Goal: Task Accomplishment & Management: Manage account settings

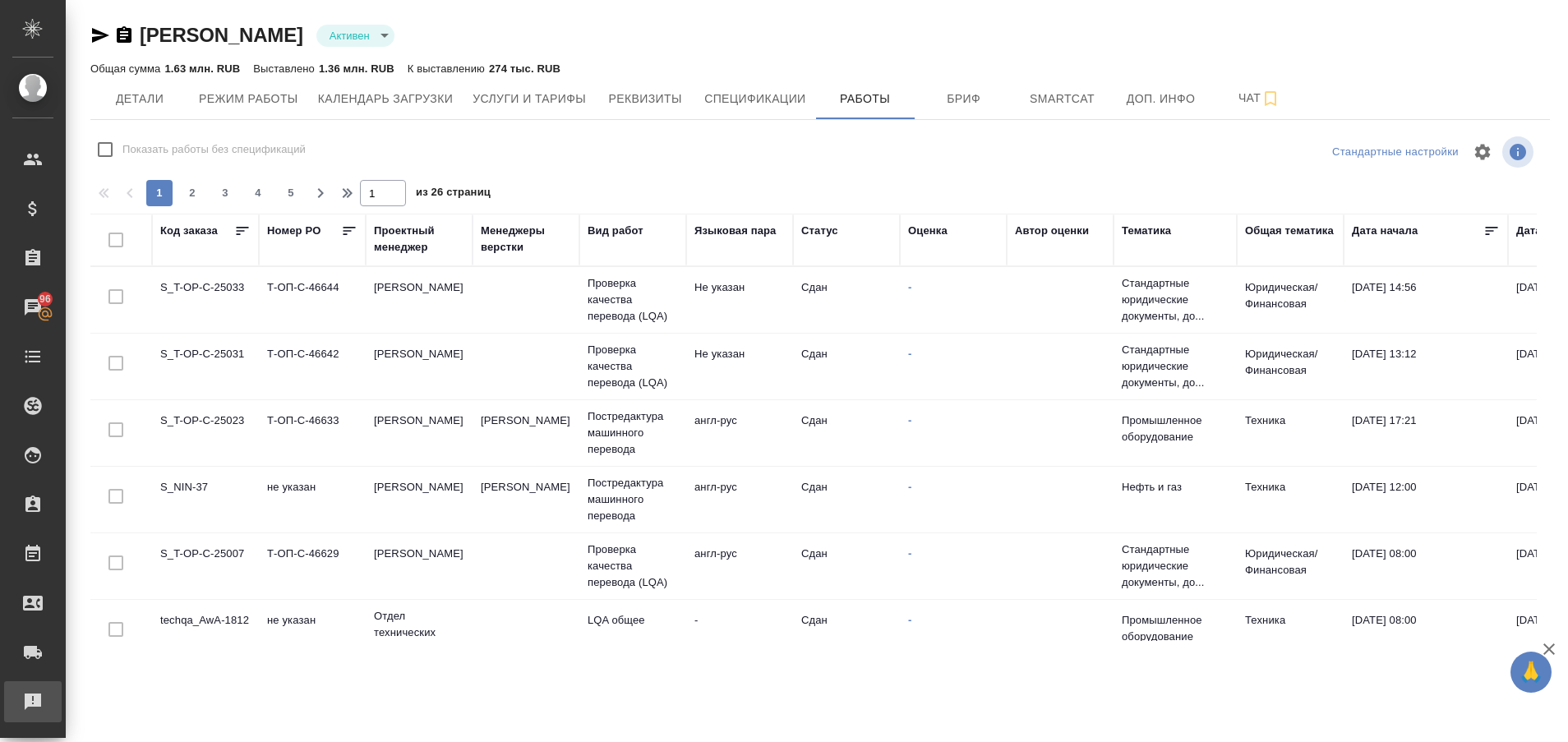
click at [24, 705] on div "Рекламации" at bounding box center [11, 702] width 41 height 25
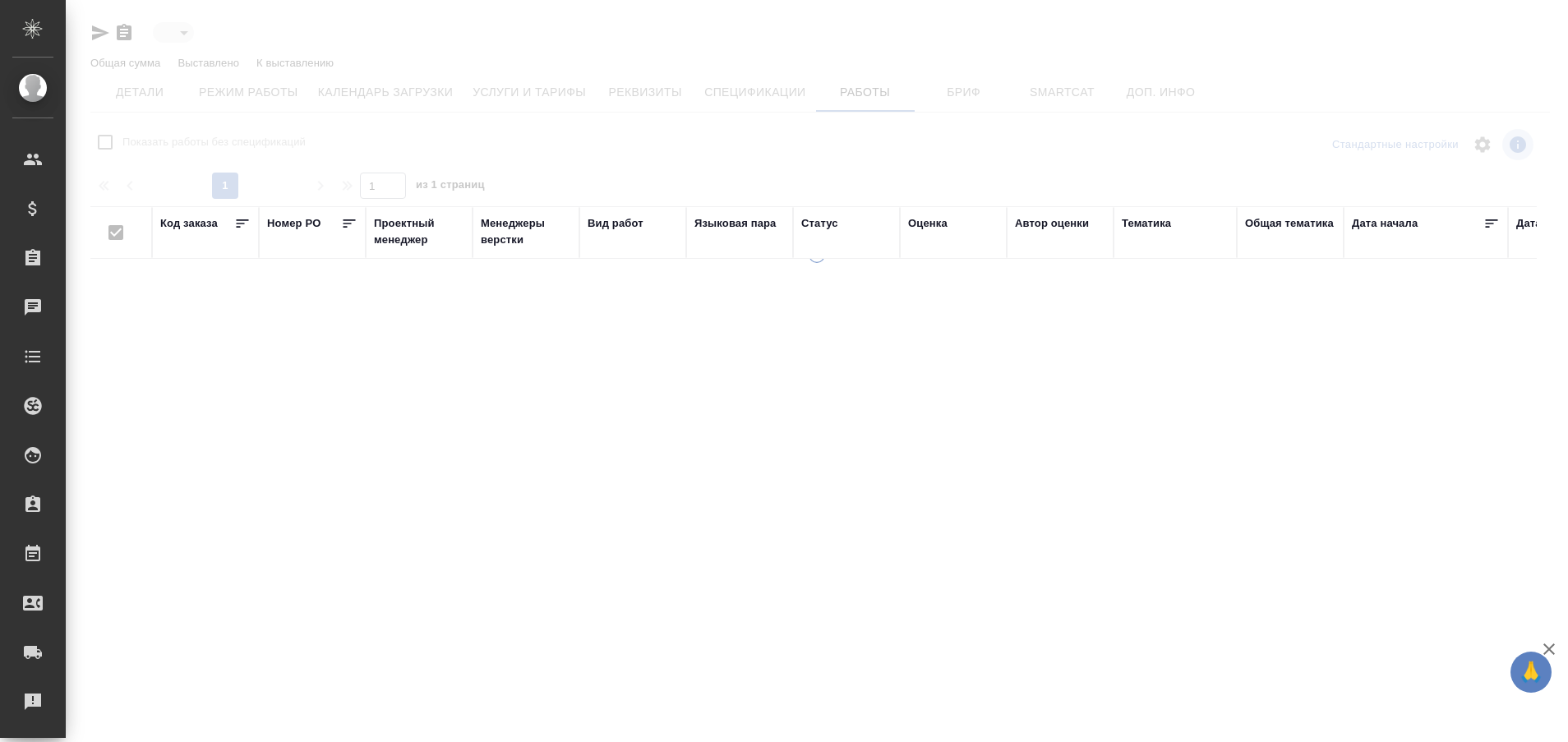
type input "active"
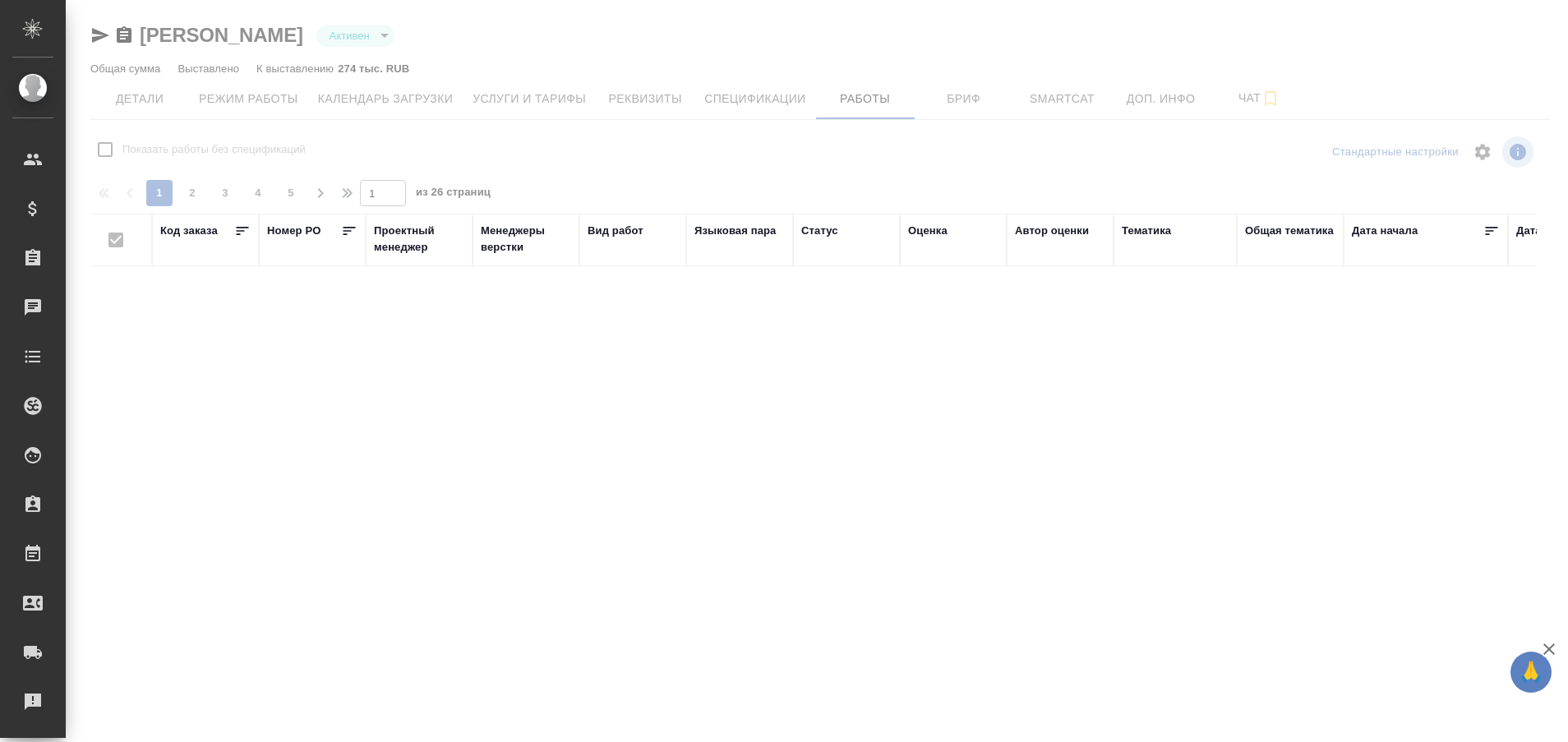
checkbox input "false"
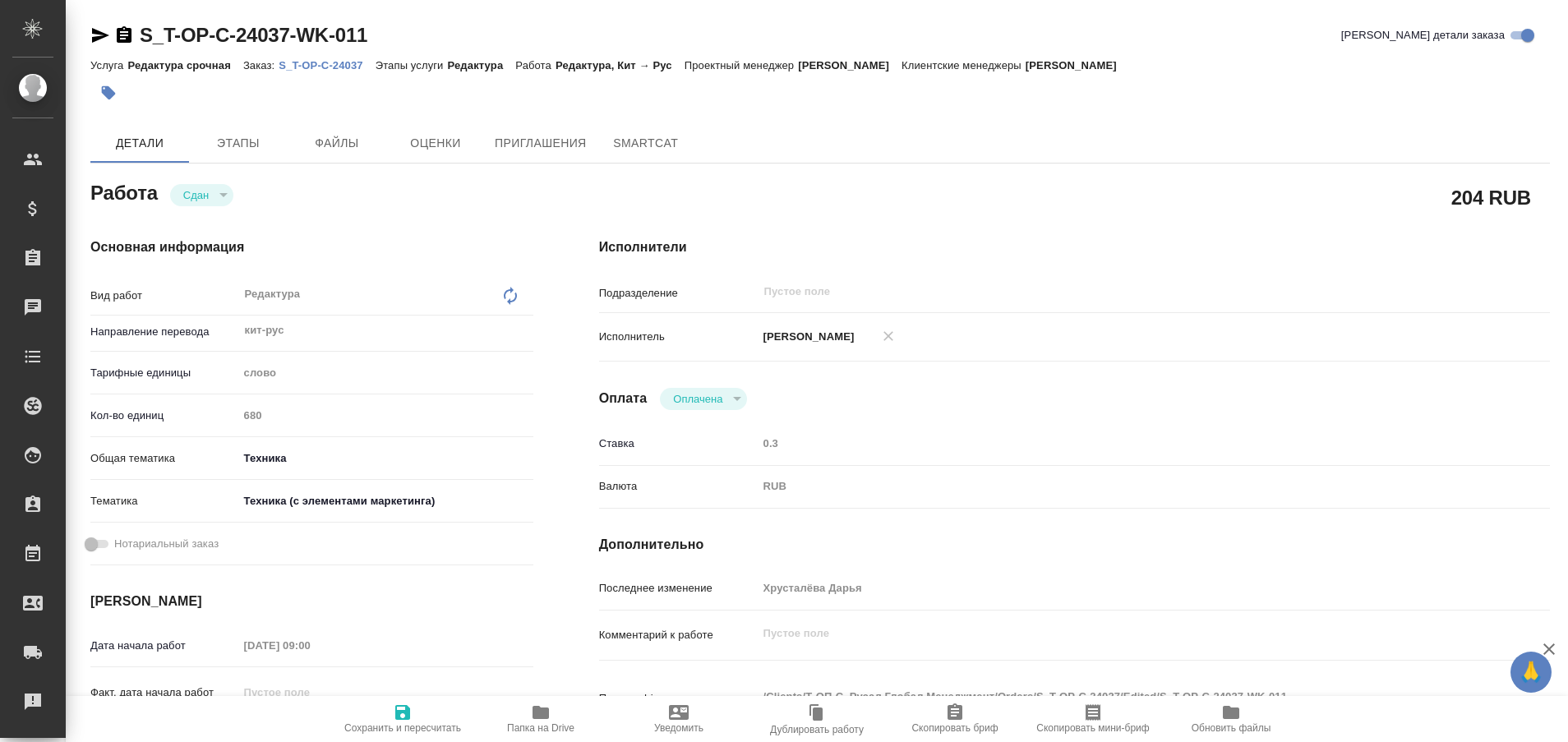
type textarea "x"
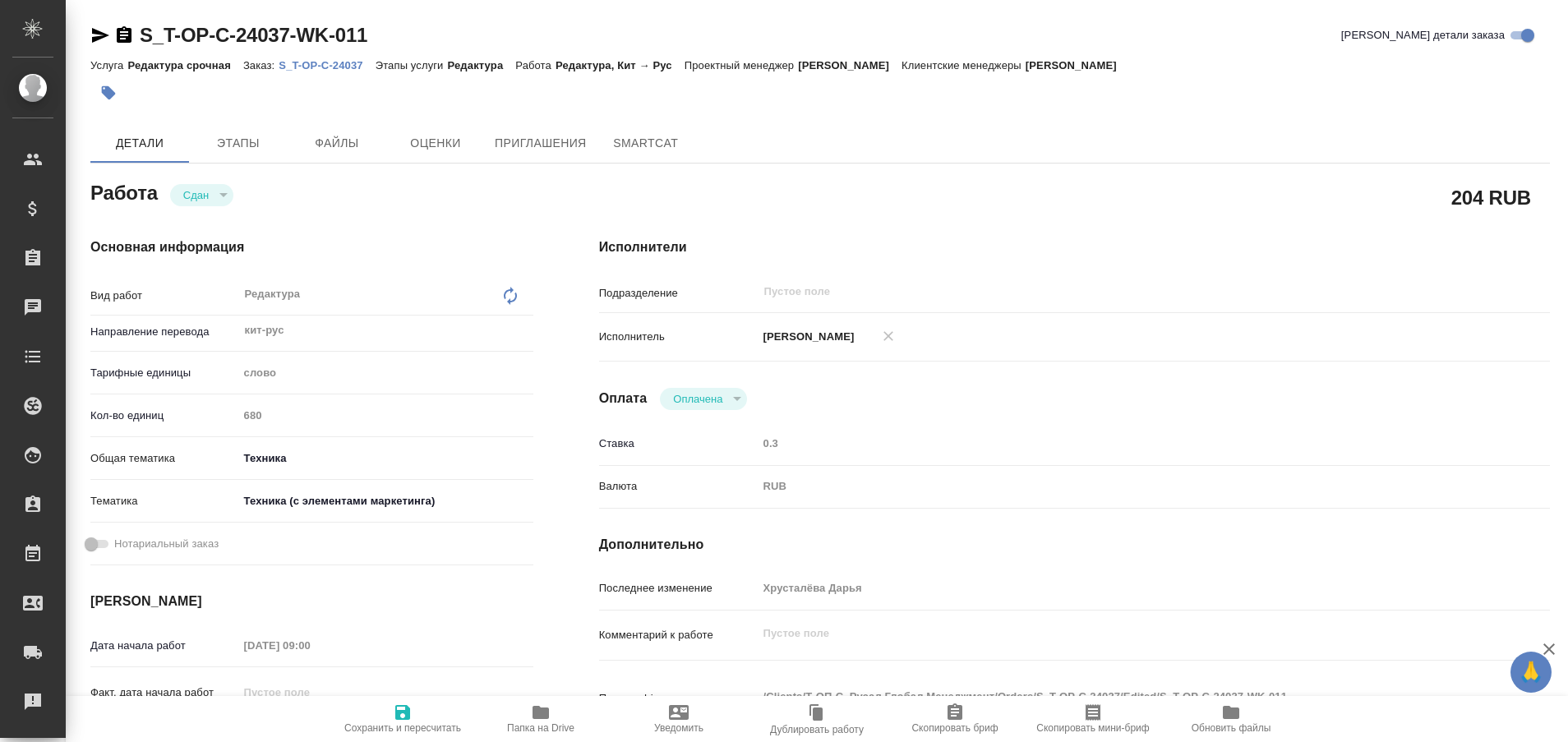
type textarea "x"
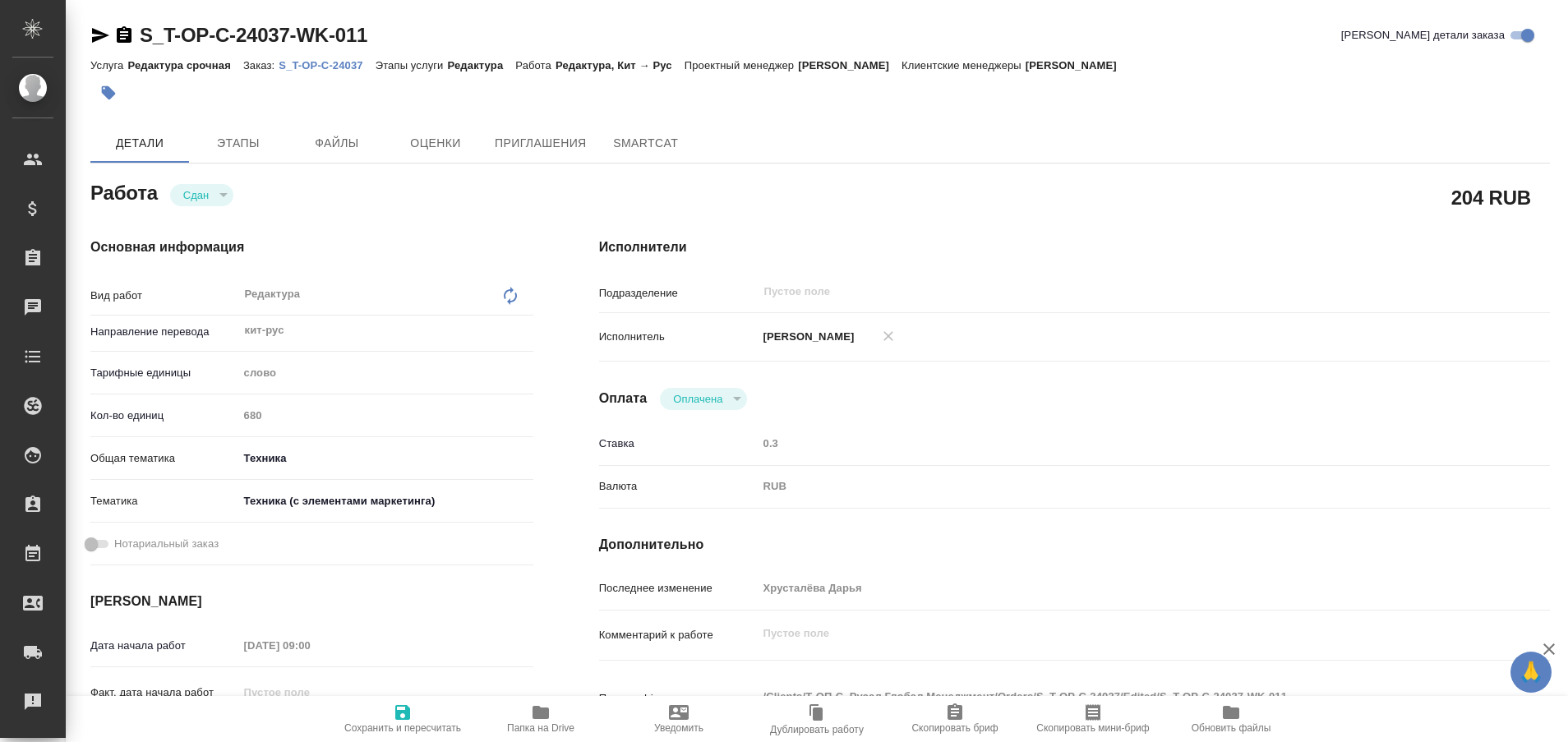
type textarea "x"
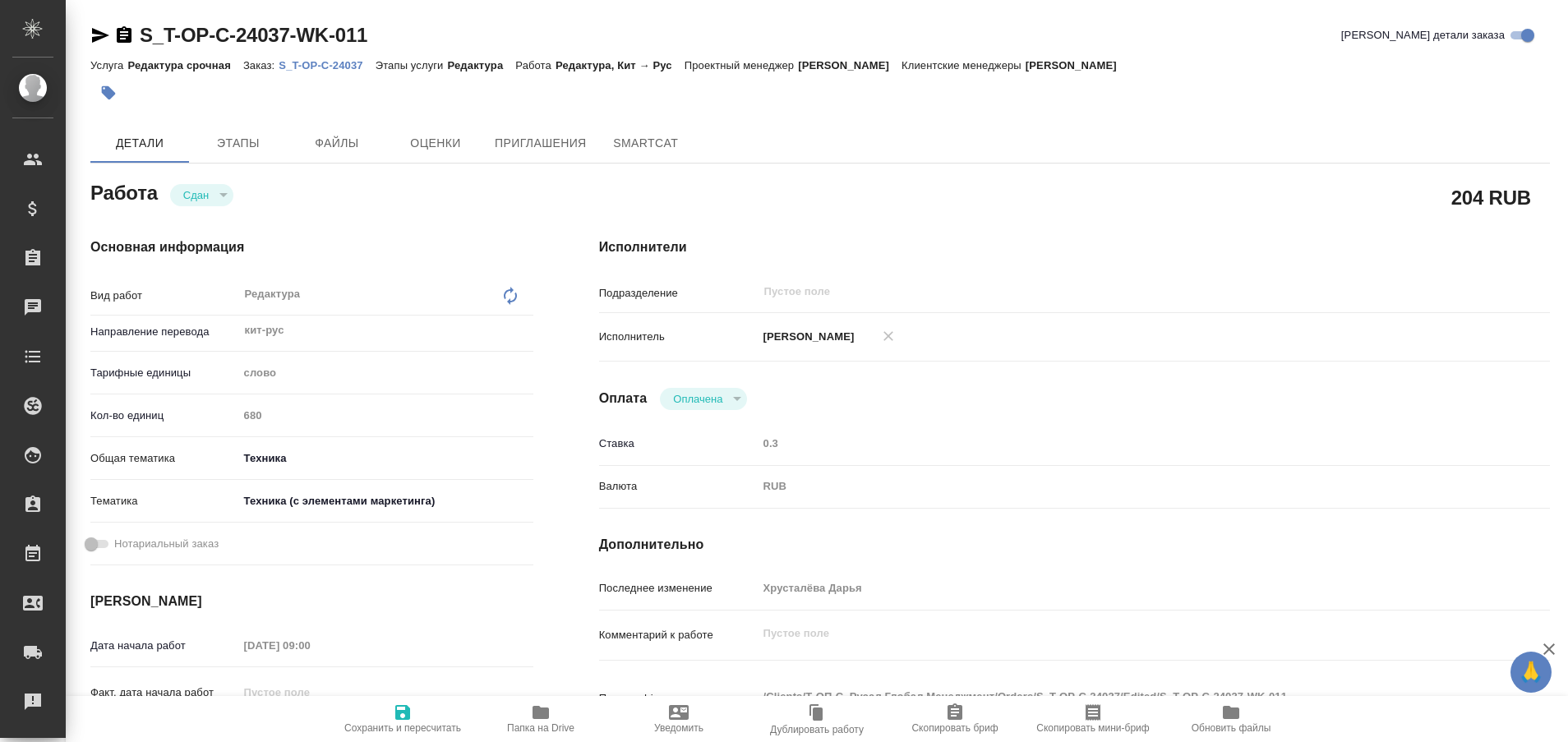
type textarea "x"
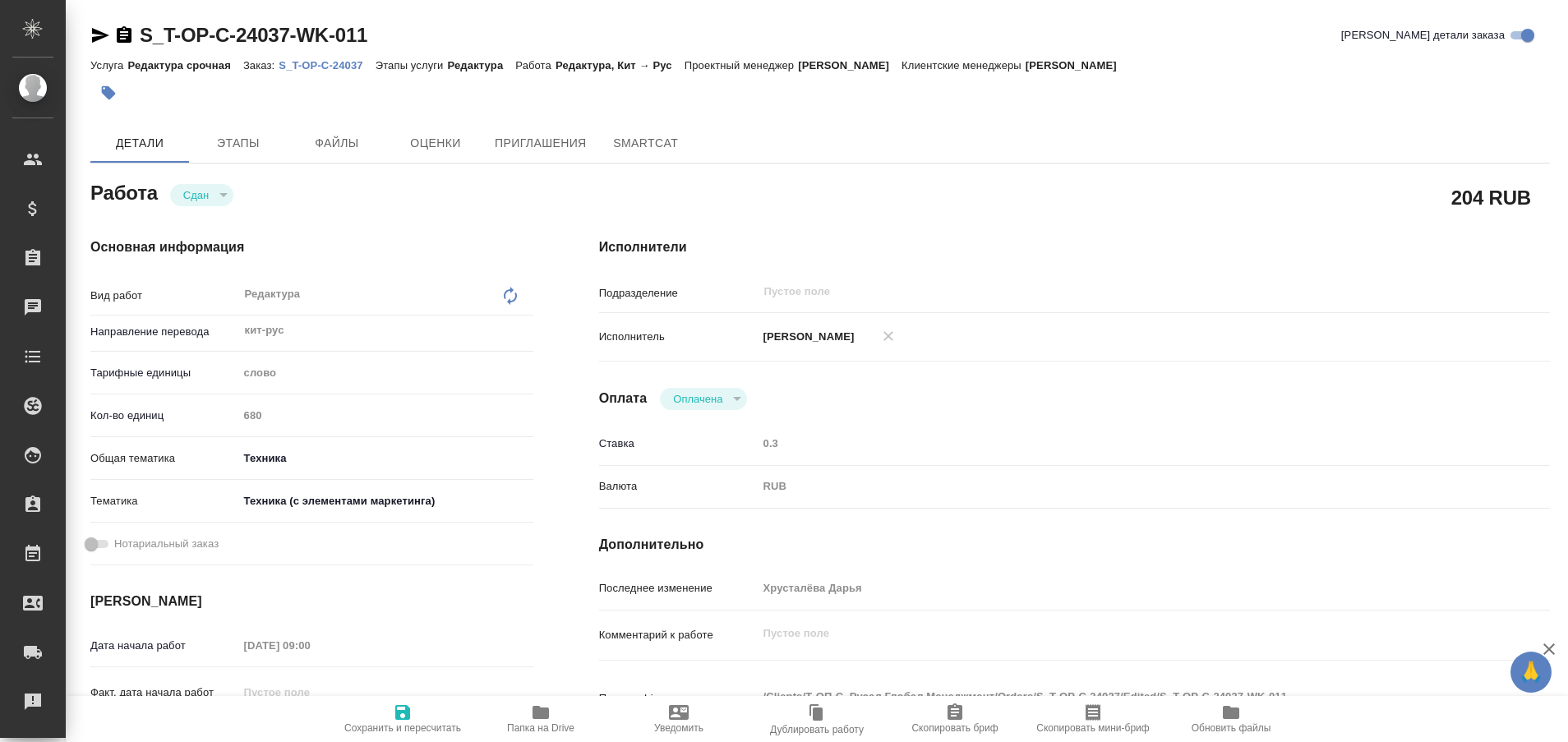
type textarea "x"
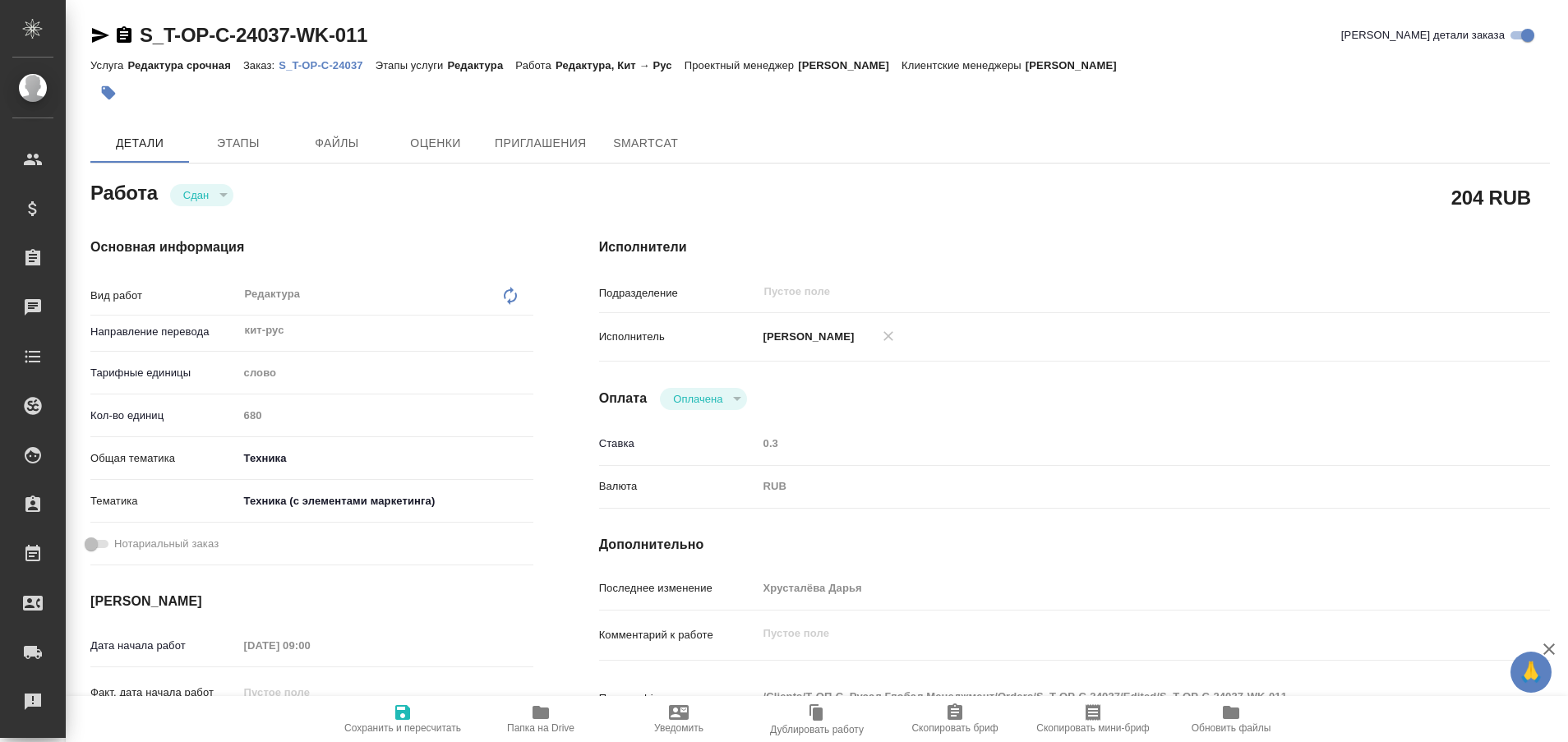
click at [316, 65] on p "S_T-OP-C-24037" at bounding box center [326, 65] width 96 height 12
type textarea "x"
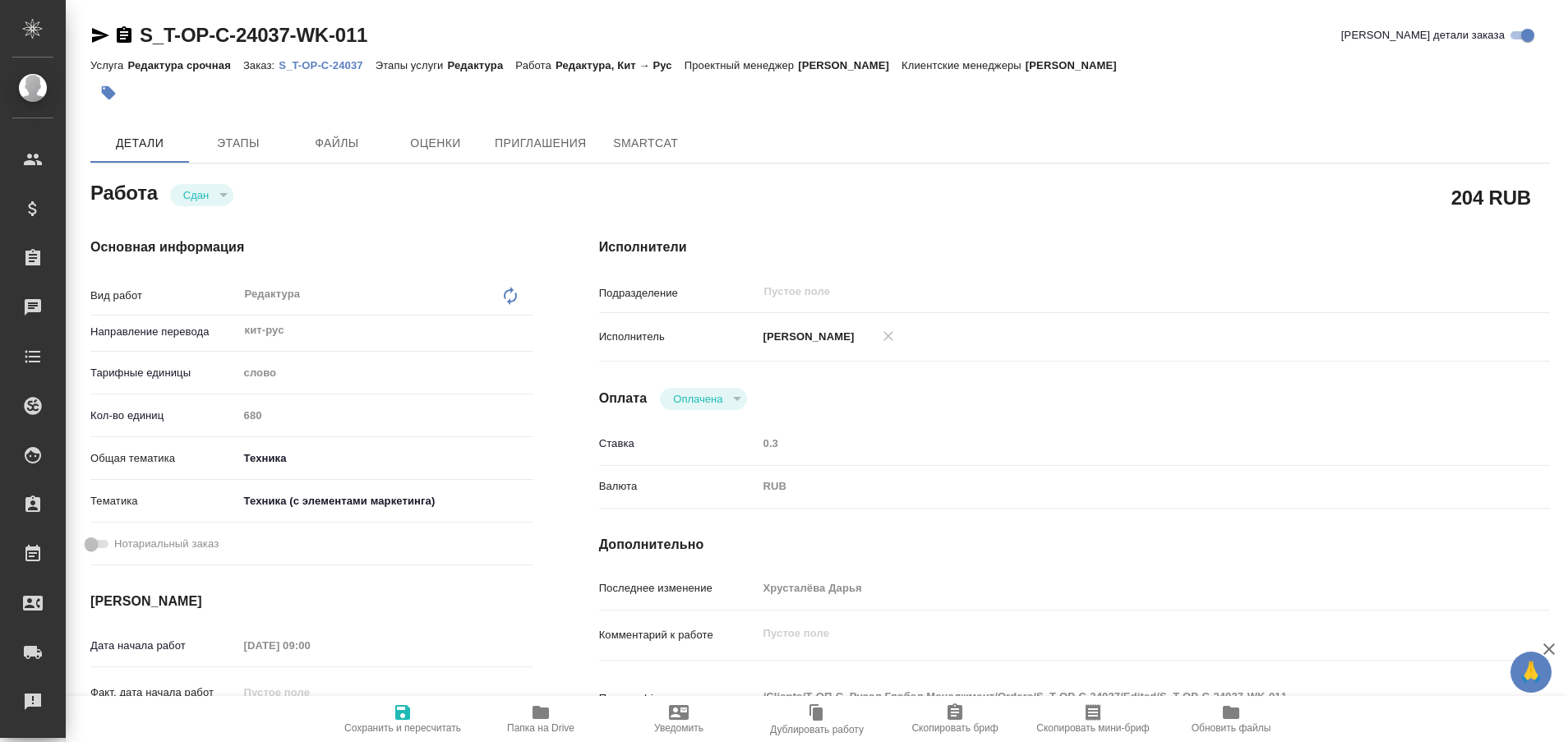
type textarea "x"
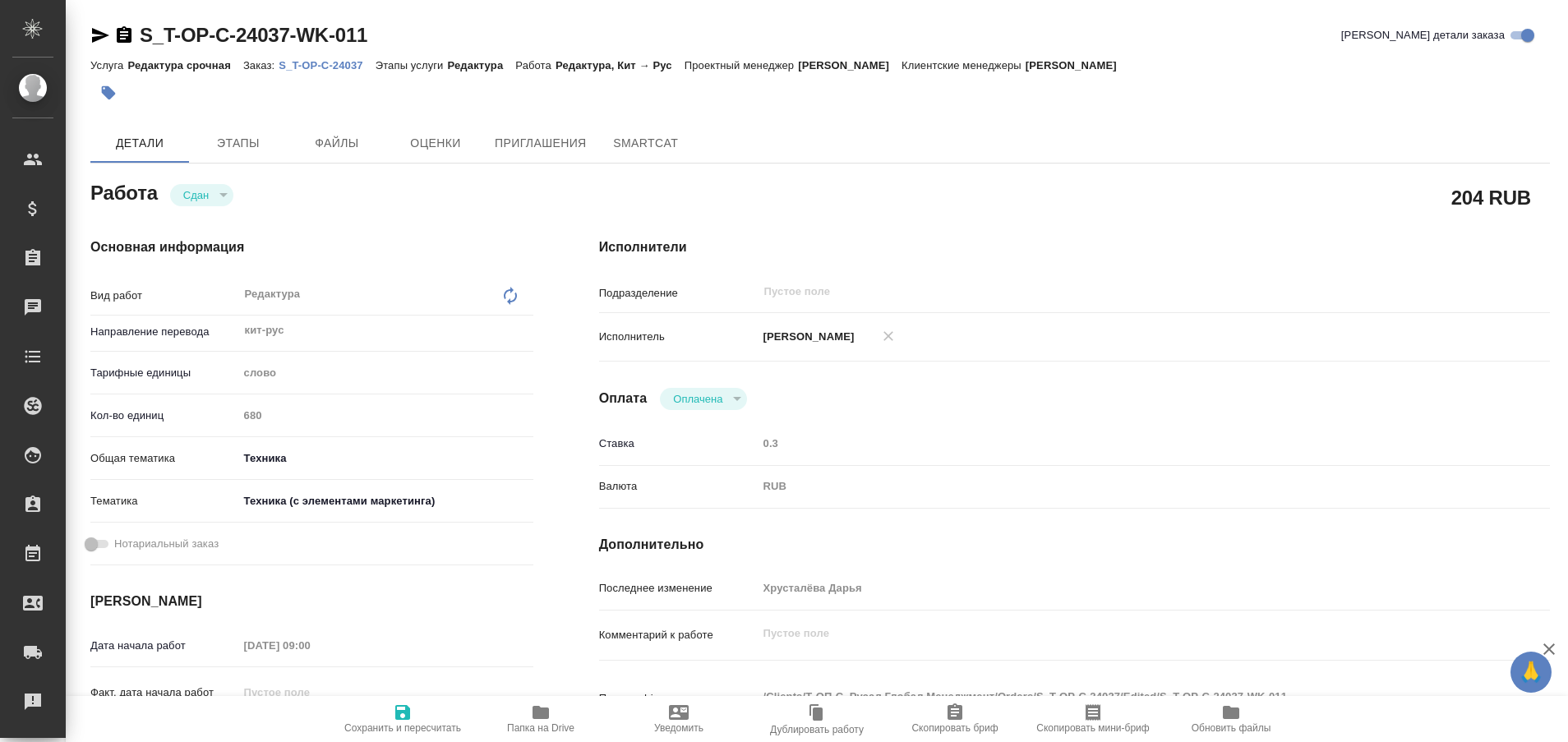
type textarea "x"
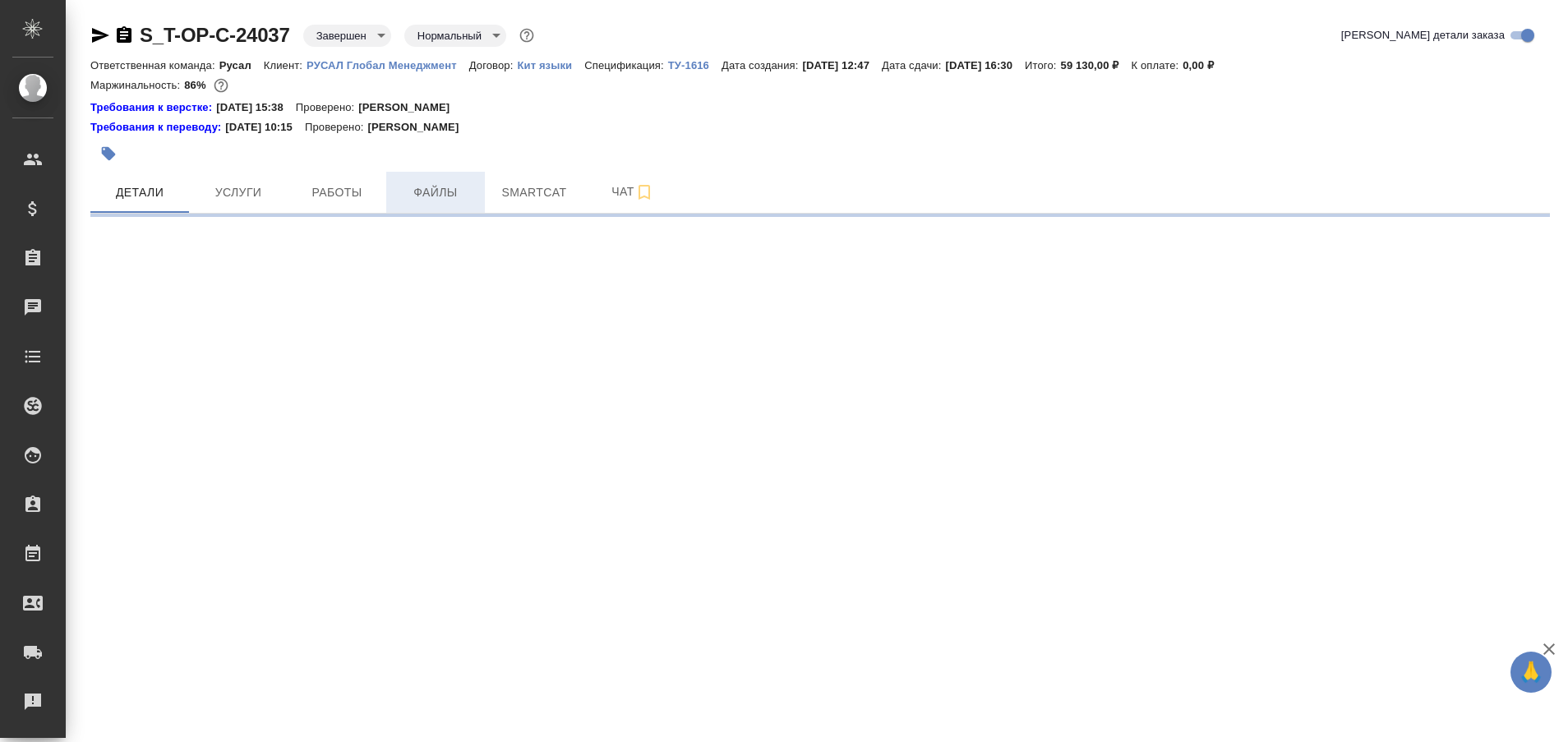
select select "RU"
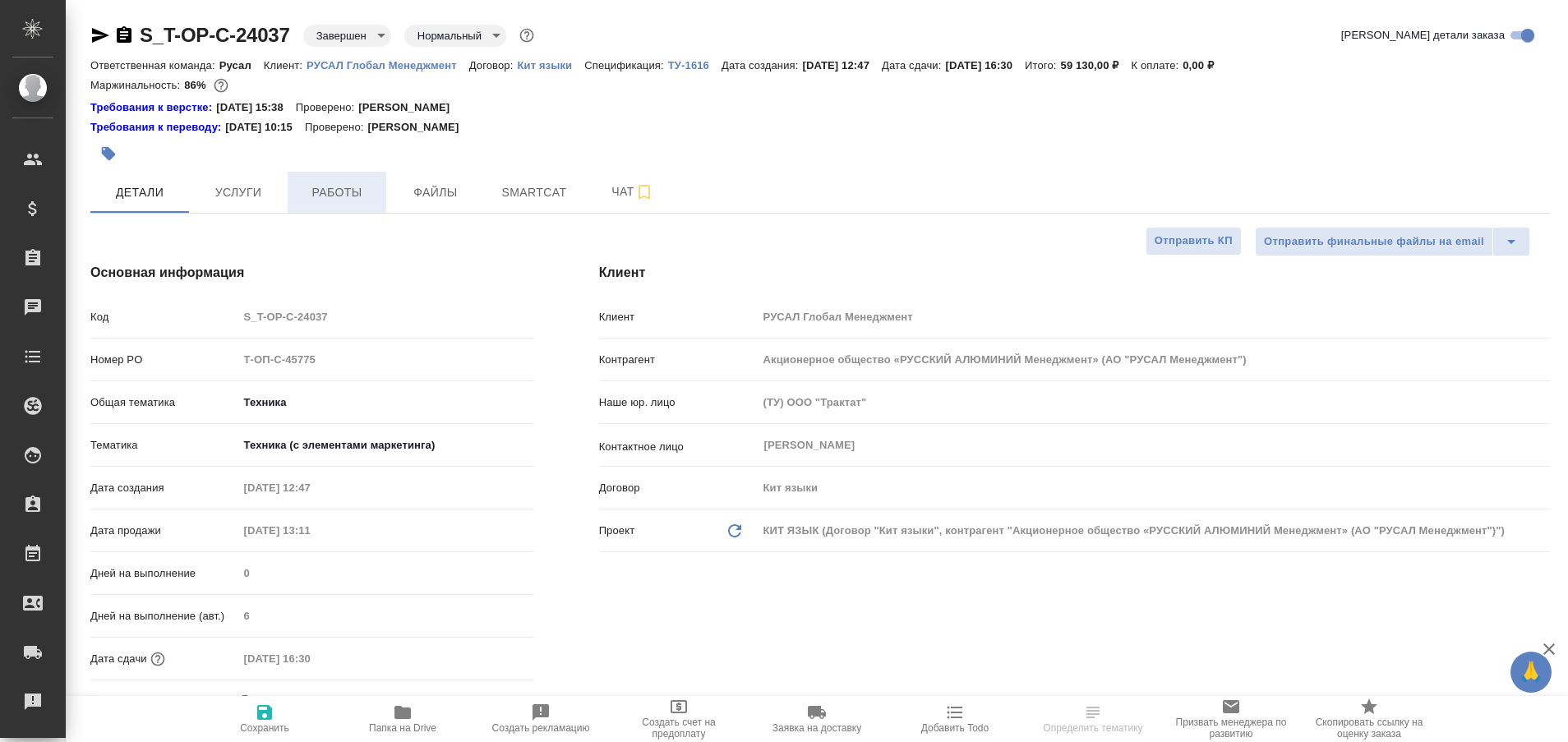
type textarea "x"
type input "[PERSON_NAME]"
type input "Хрусталёва Дарья"
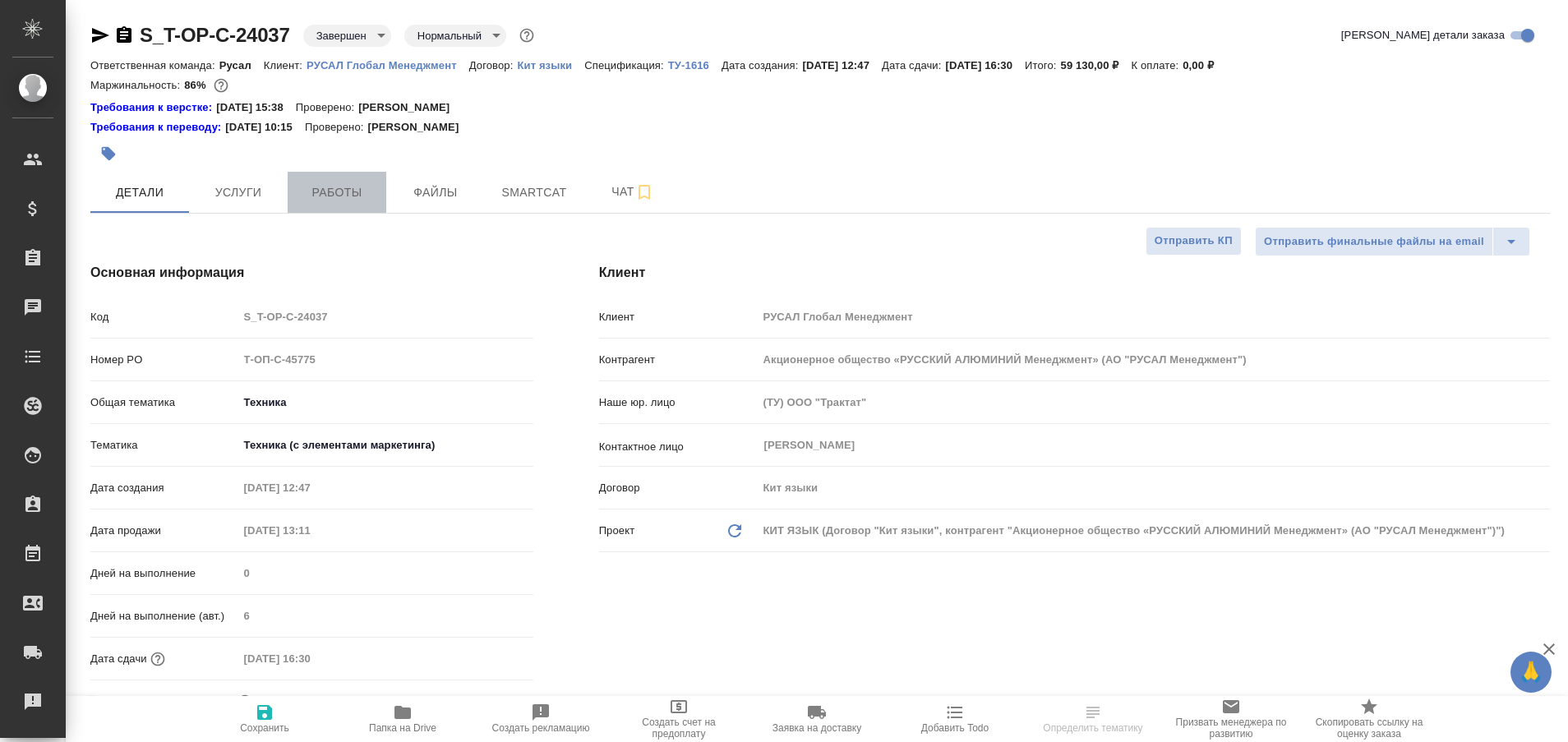
click at [346, 200] on span "Работы" at bounding box center [336, 192] width 79 height 21
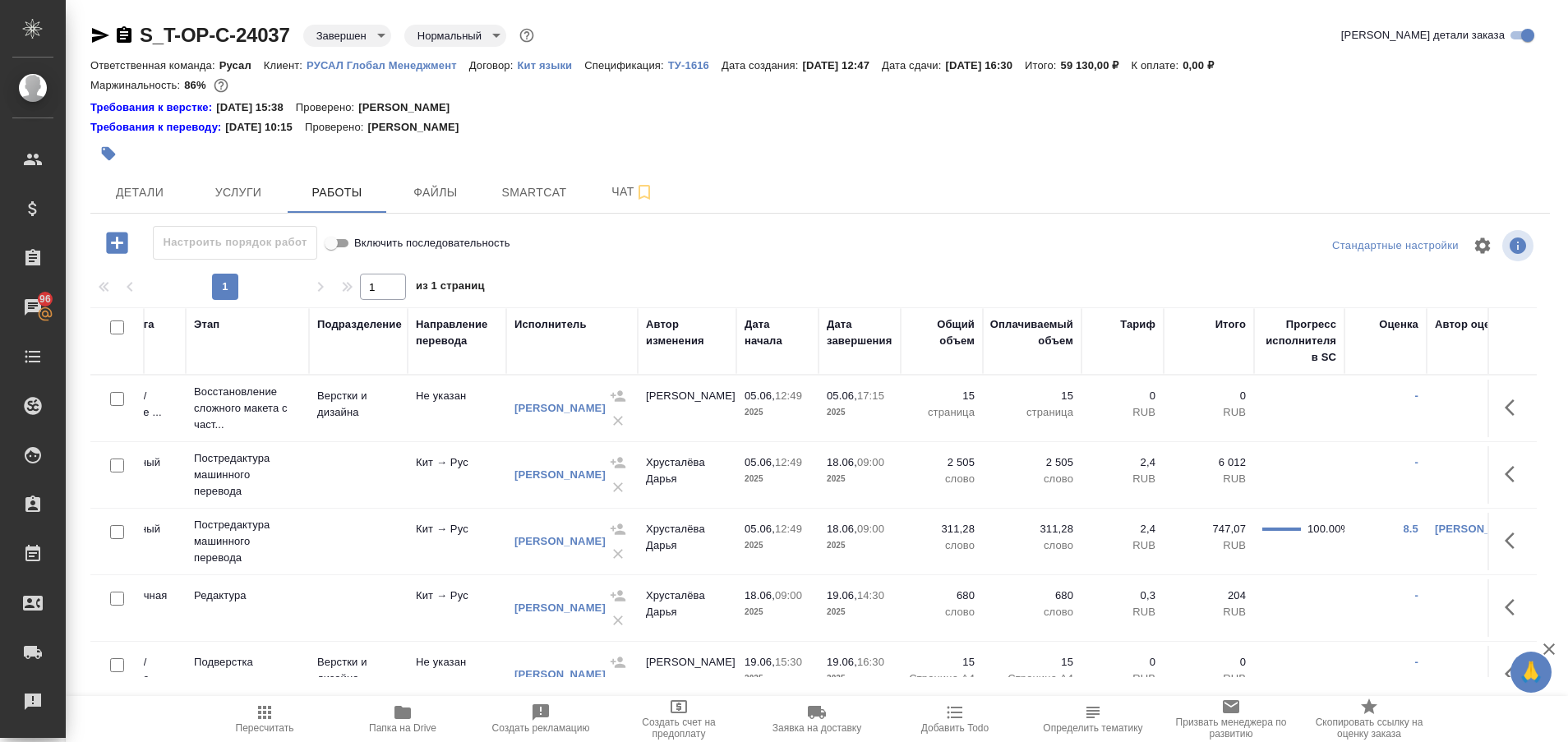
scroll to position [0, 91]
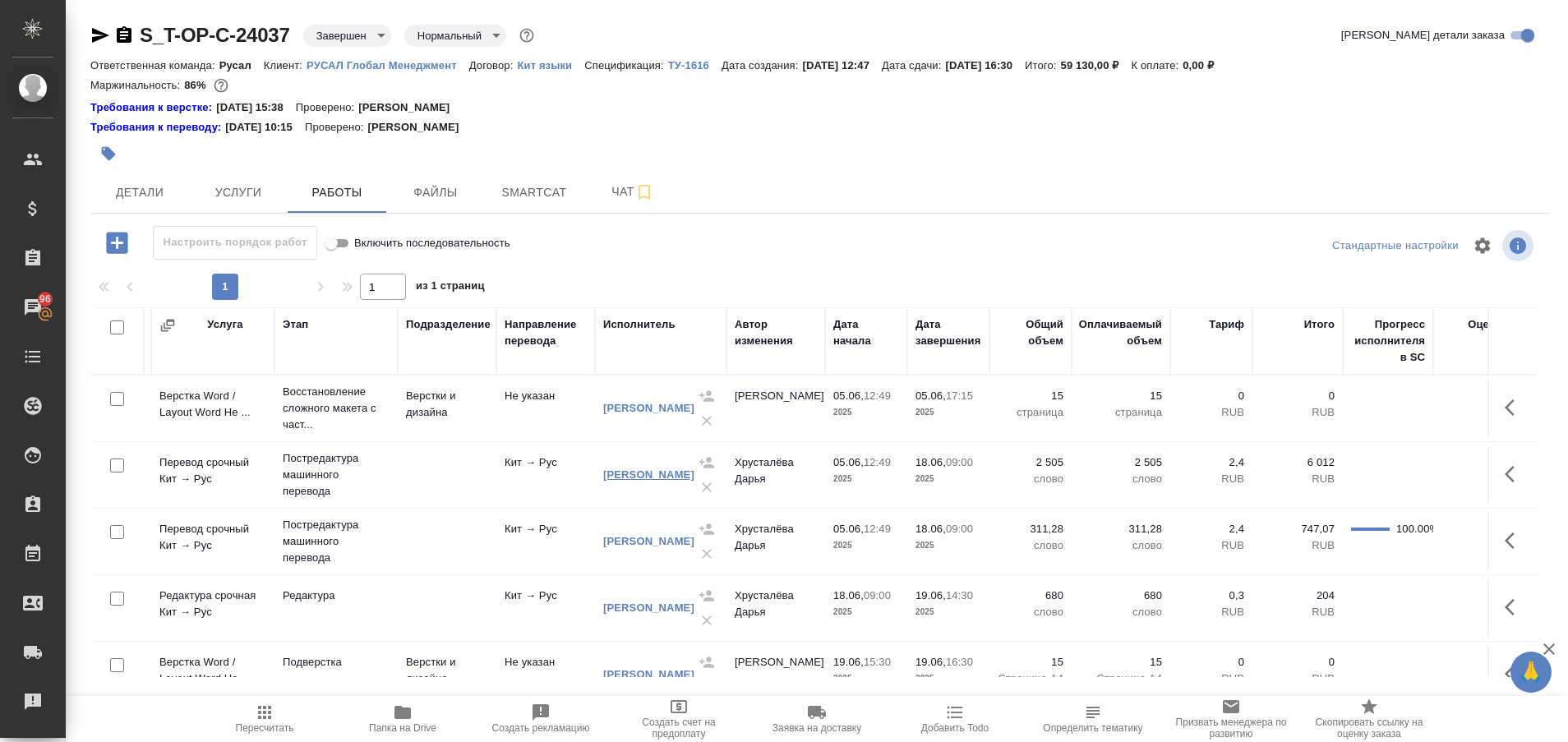
click at [624, 477] on link "[PERSON_NAME]" at bounding box center [649, 474] width 91 height 12
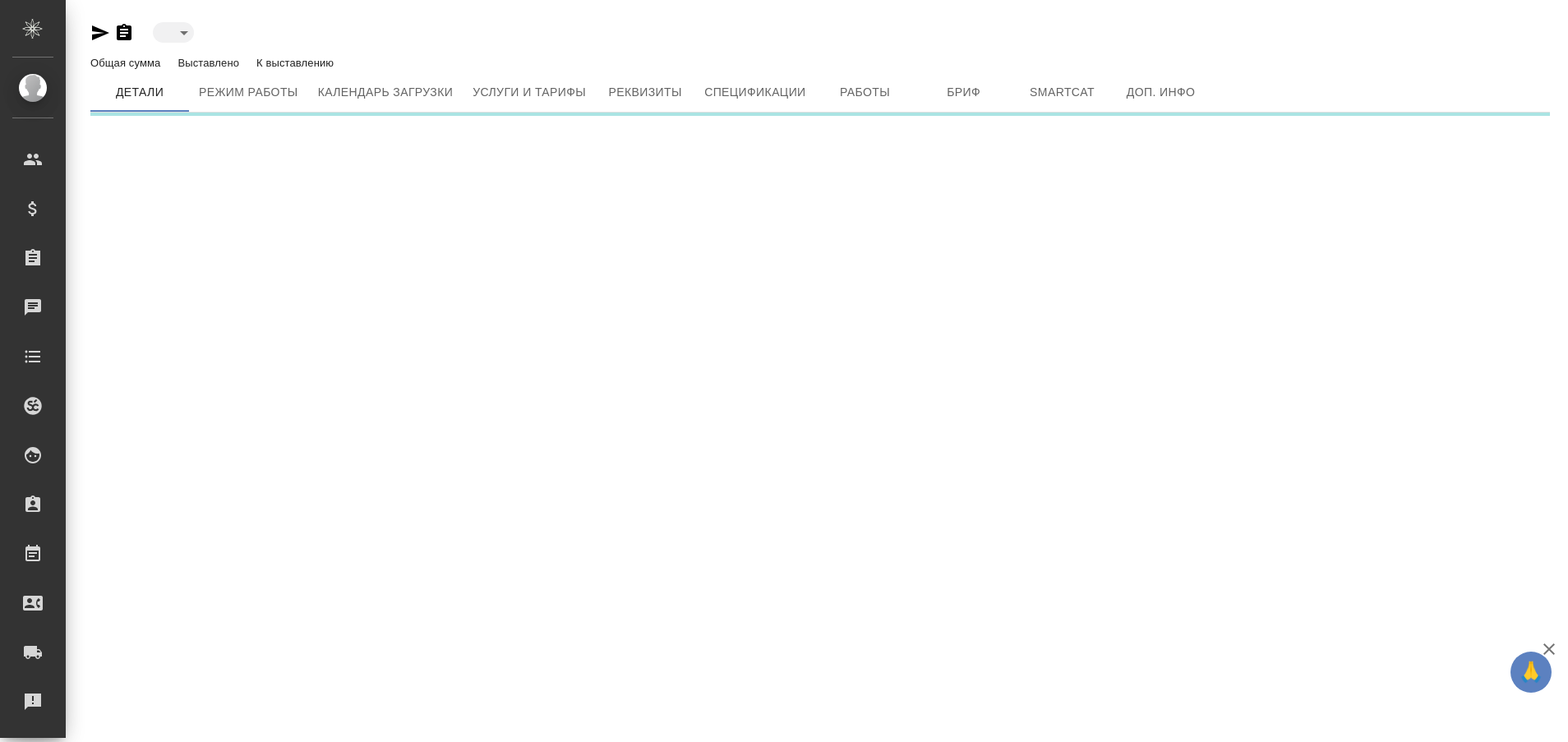
type input "toBeImplemented"
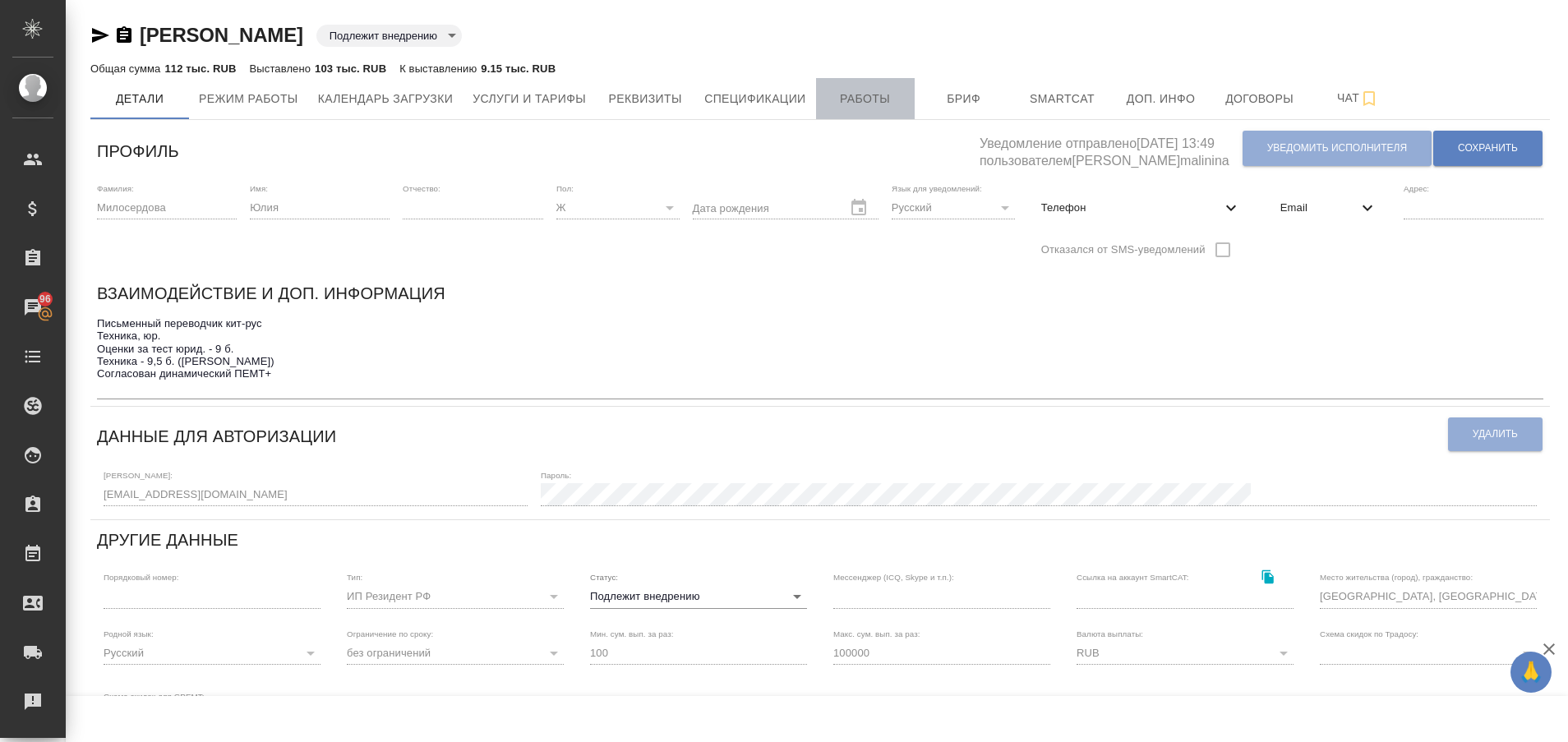
click at [844, 92] on span "Работы" at bounding box center [865, 99] width 79 height 21
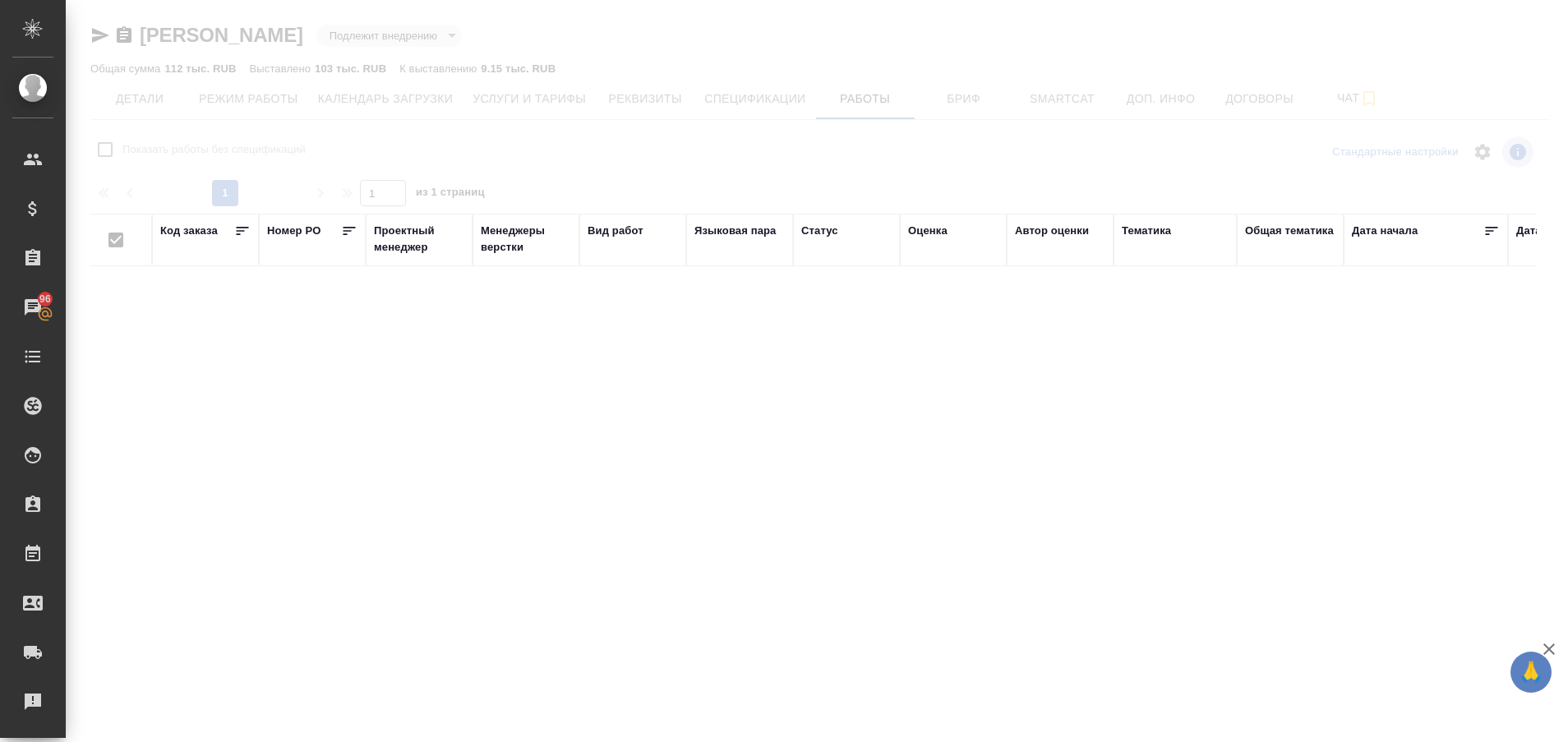
checkbox input "false"
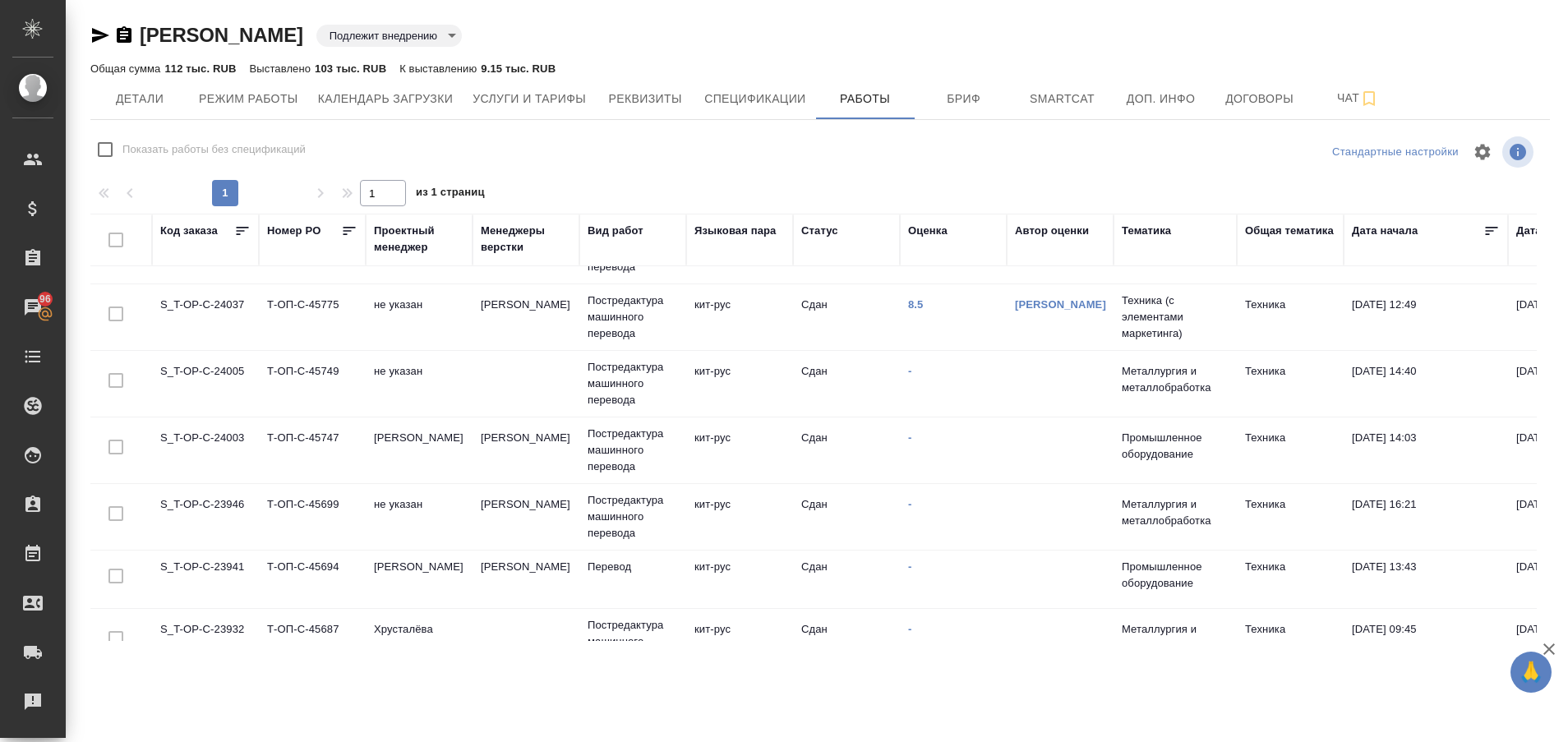
scroll to position [1168, 0]
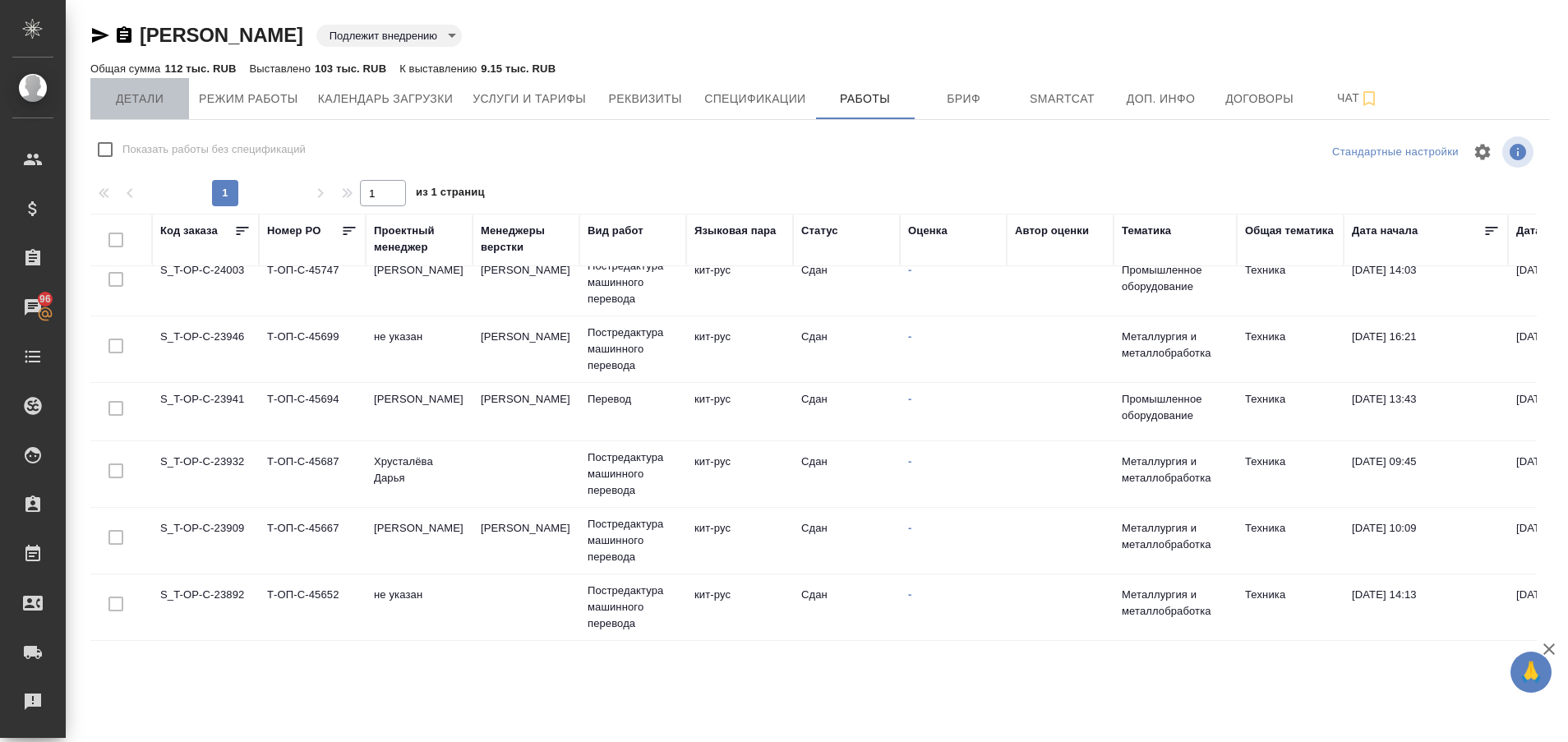
click at [160, 100] on span "Детали" at bounding box center [139, 99] width 79 height 21
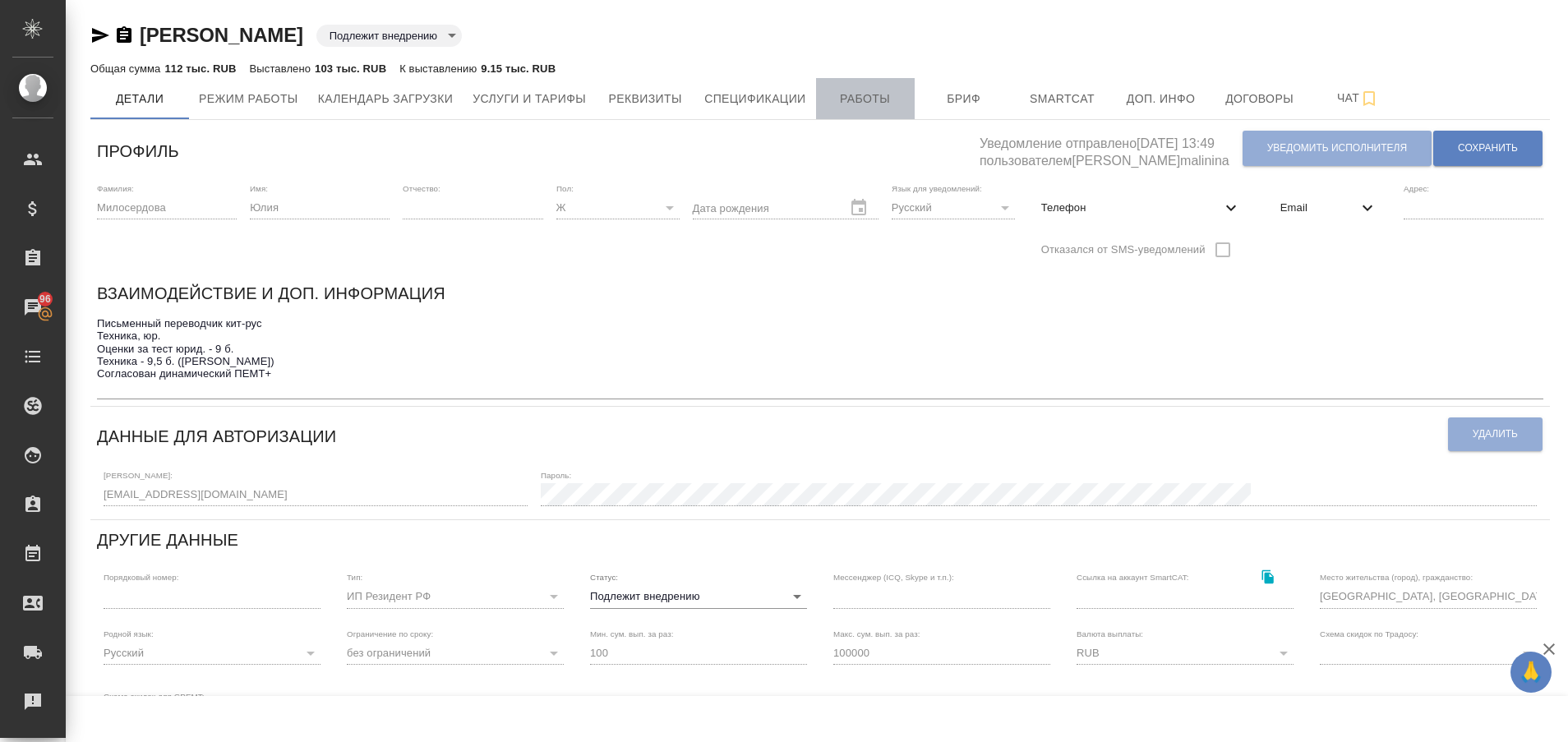
click at [846, 96] on span "Работы" at bounding box center [865, 99] width 79 height 21
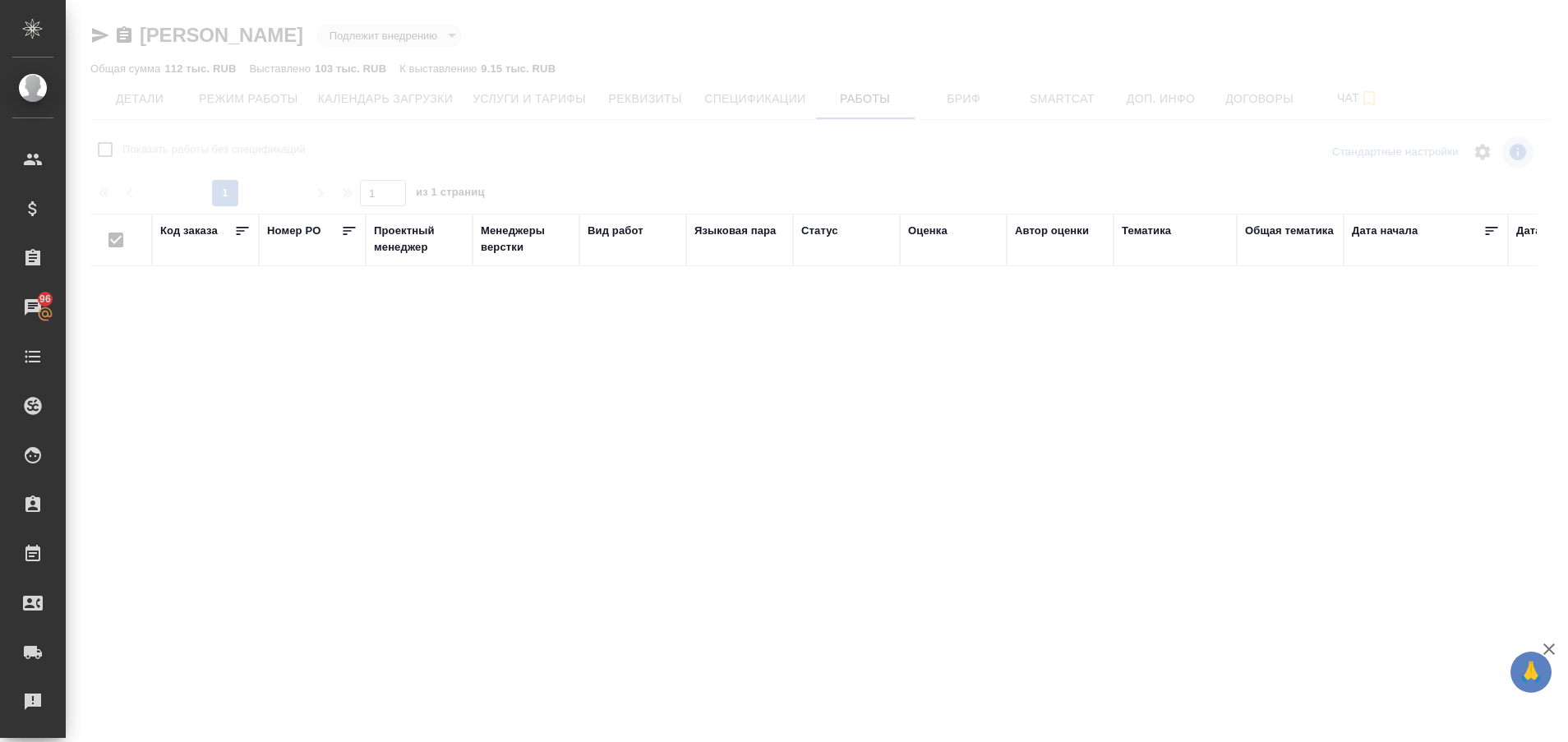
checkbox input "false"
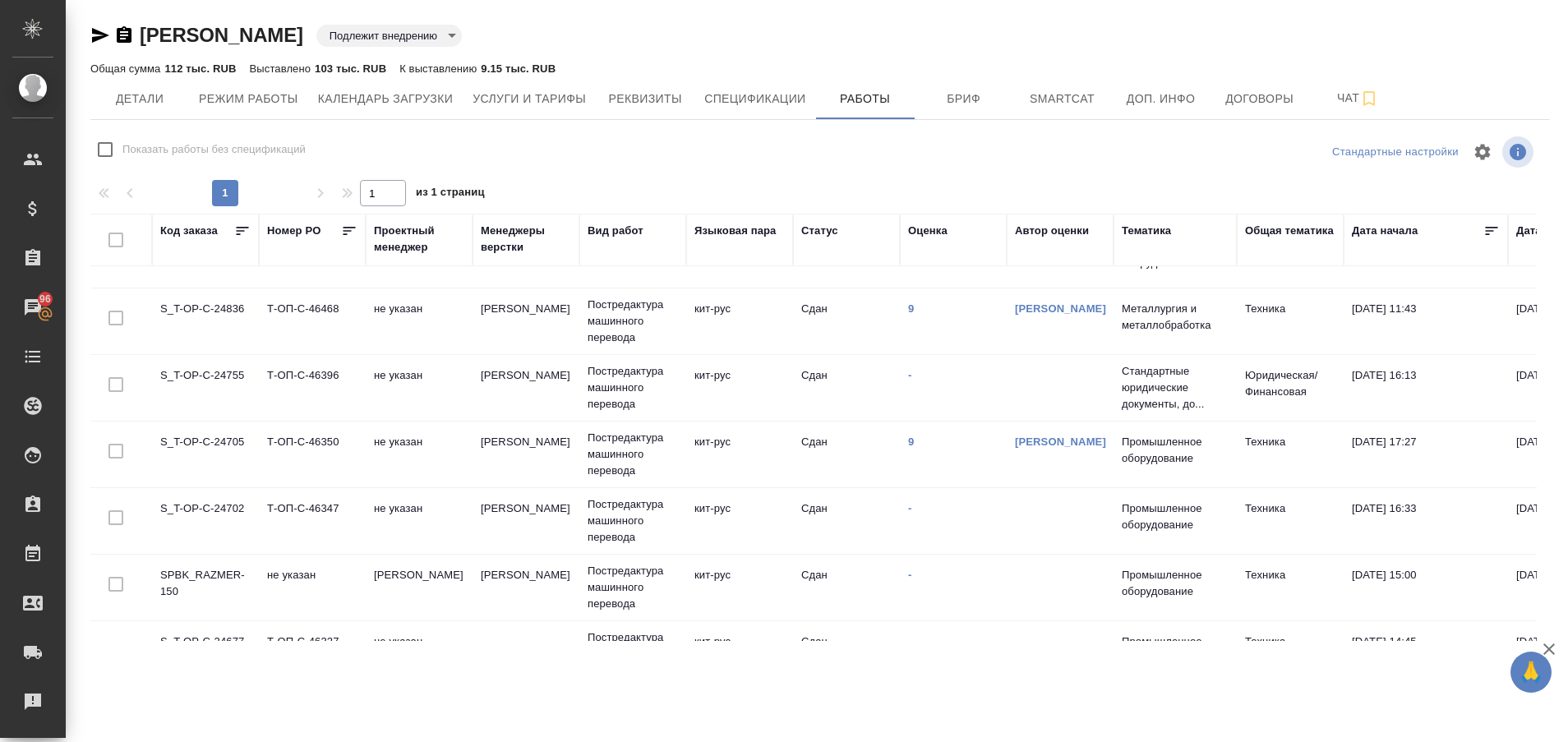
scroll to position [51, 0]
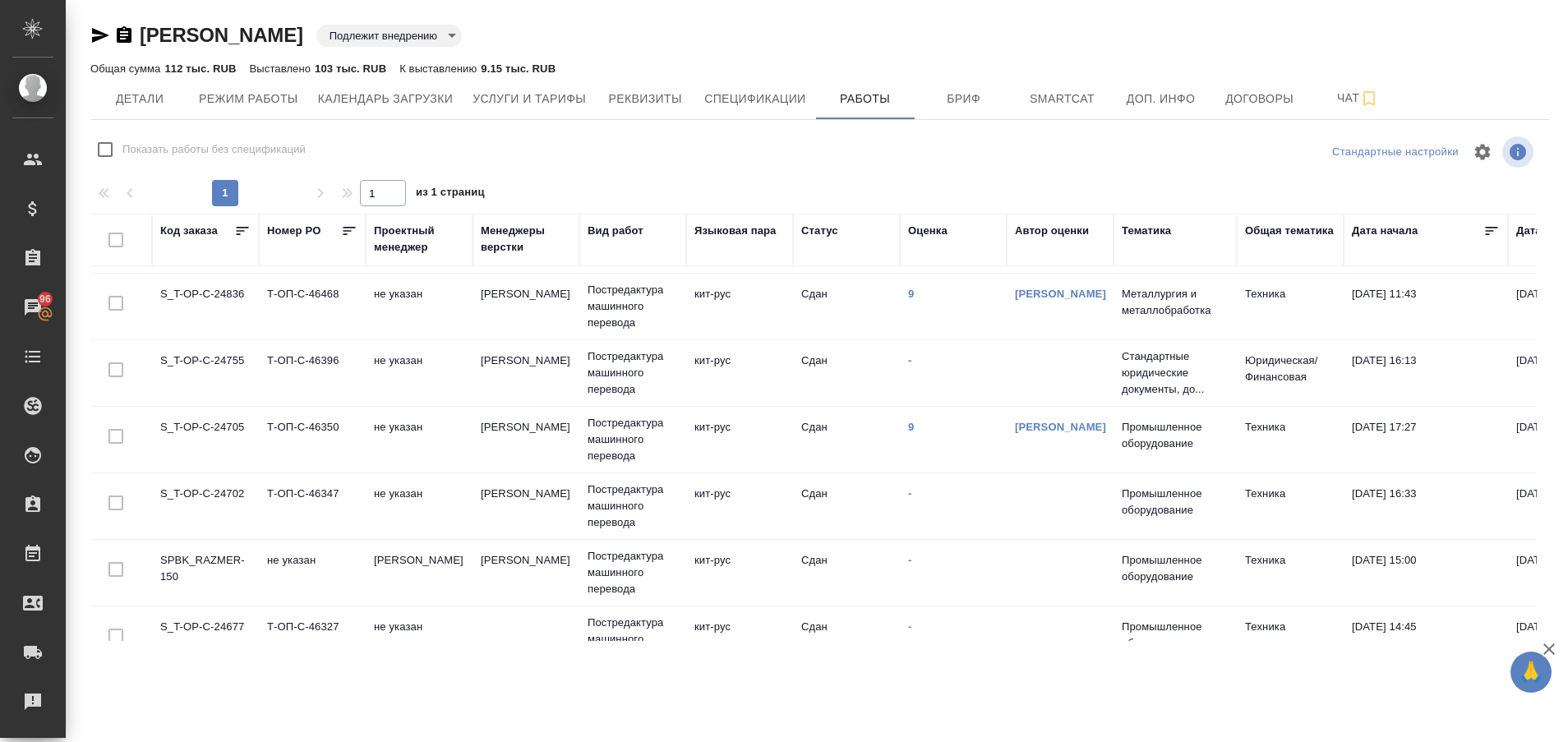
click at [195, 493] on td "S_T-OP-C-24702" at bounding box center [206, 506] width 107 height 57
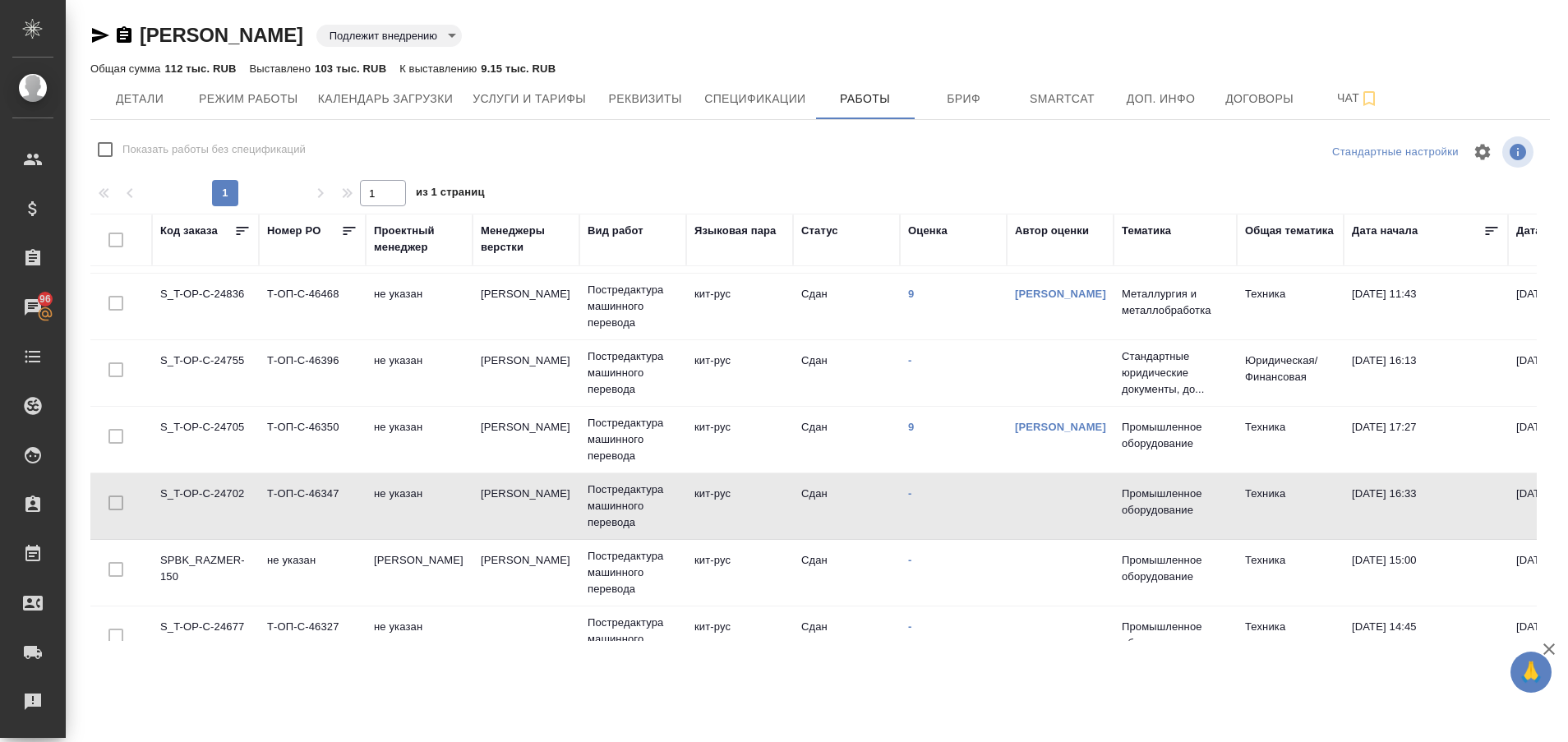
click at [195, 493] on td "S_T-OP-C-24702" at bounding box center [206, 506] width 107 height 57
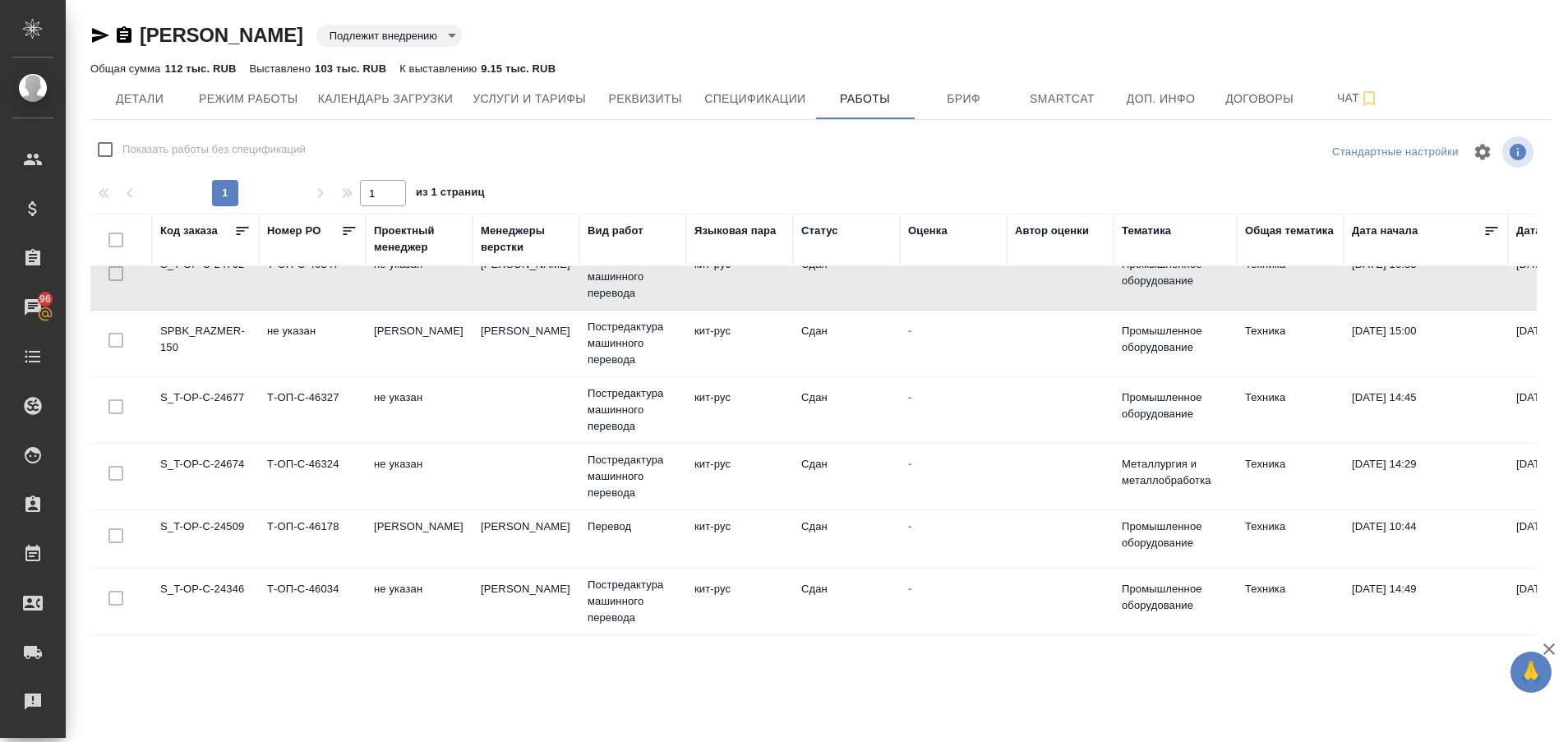
scroll to position [289, 0]
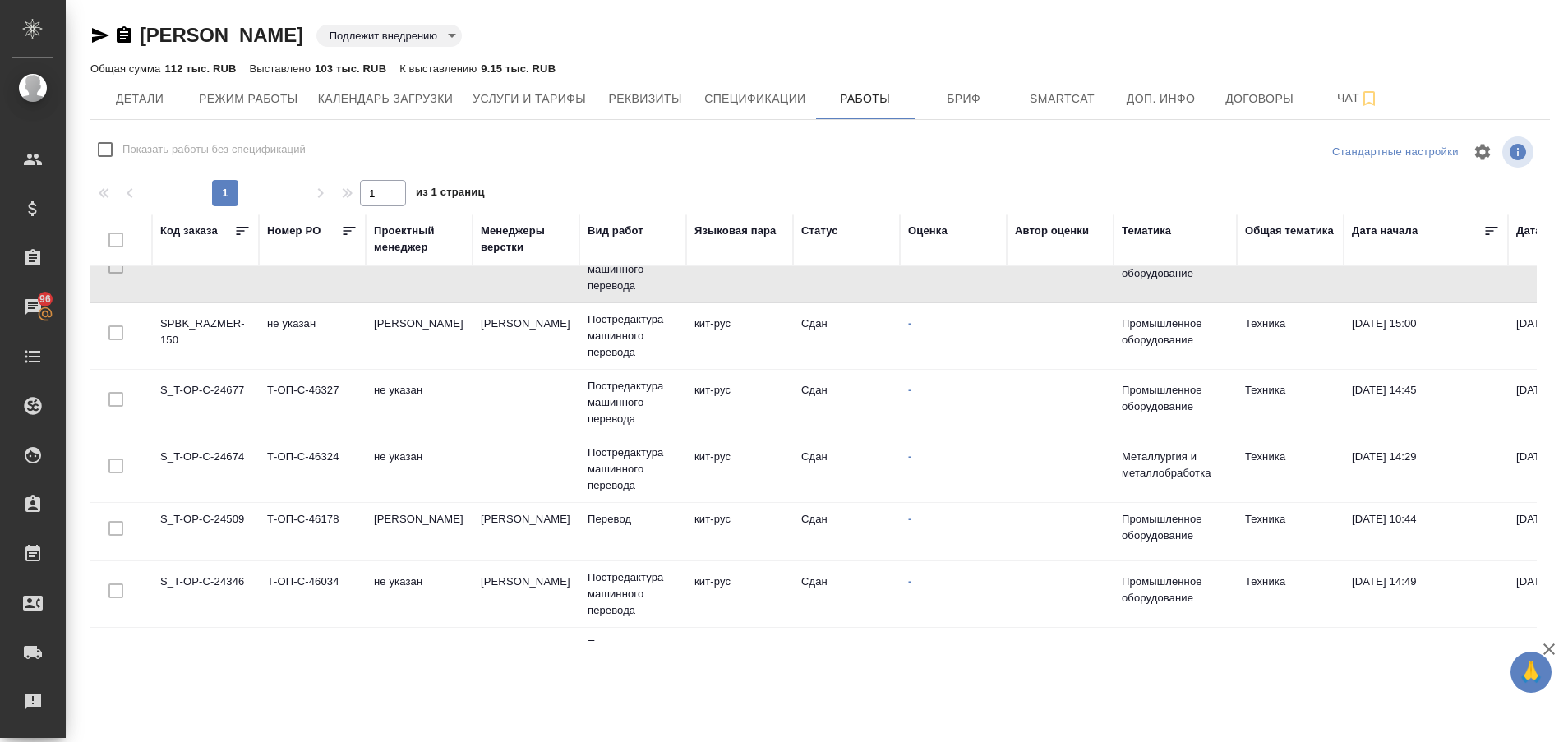
click at [210, 390] on td "S_T-OP-C-24677" at bounding box center [206, 402] width 107 height 57
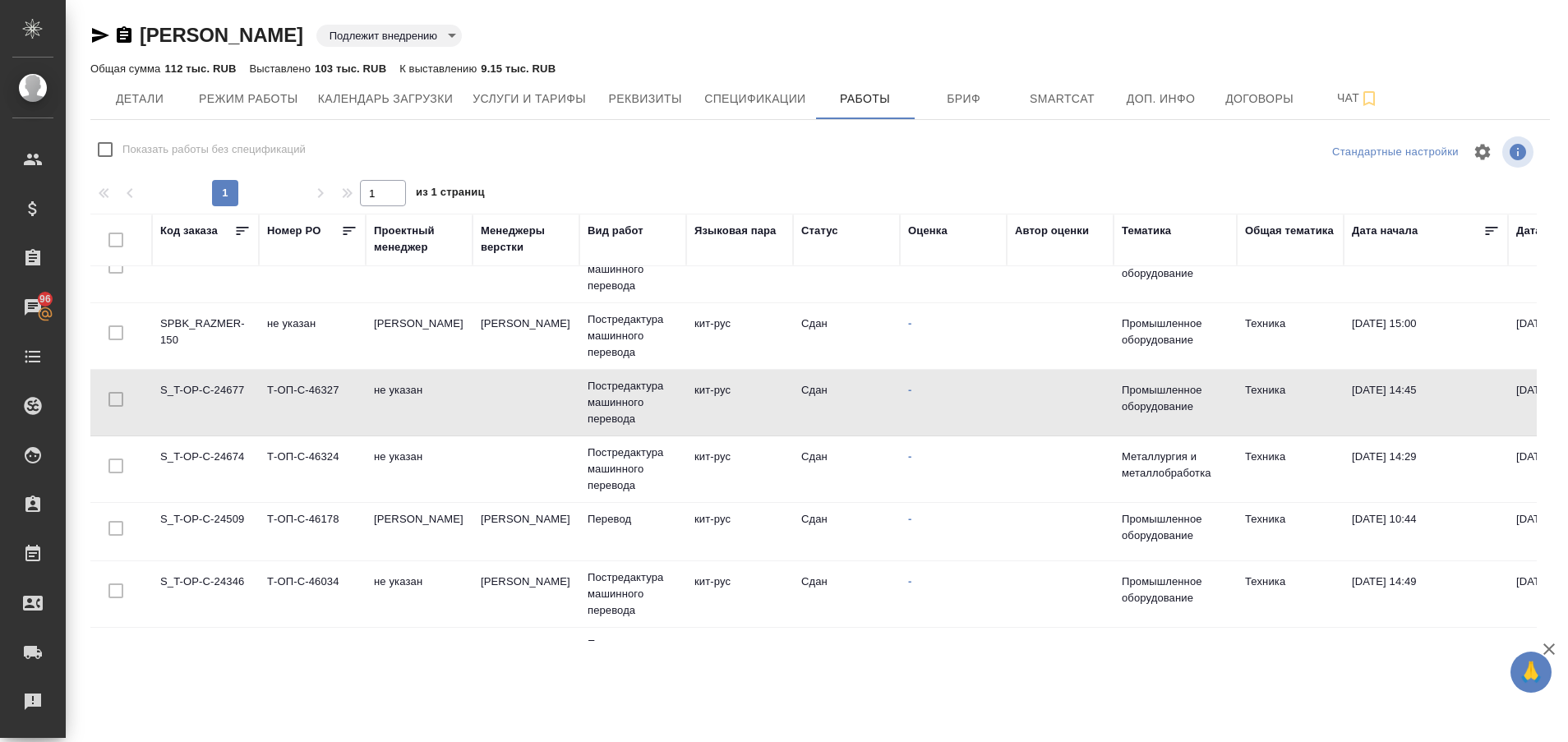
click at [210, 390] on td "S_T-OP-C-24677" at bounding box center [206, 402] width 107 height 57
click at [186, 462] on td "S_T-OP-C-24674" at bounding box center [206, 469] width 107 height 57
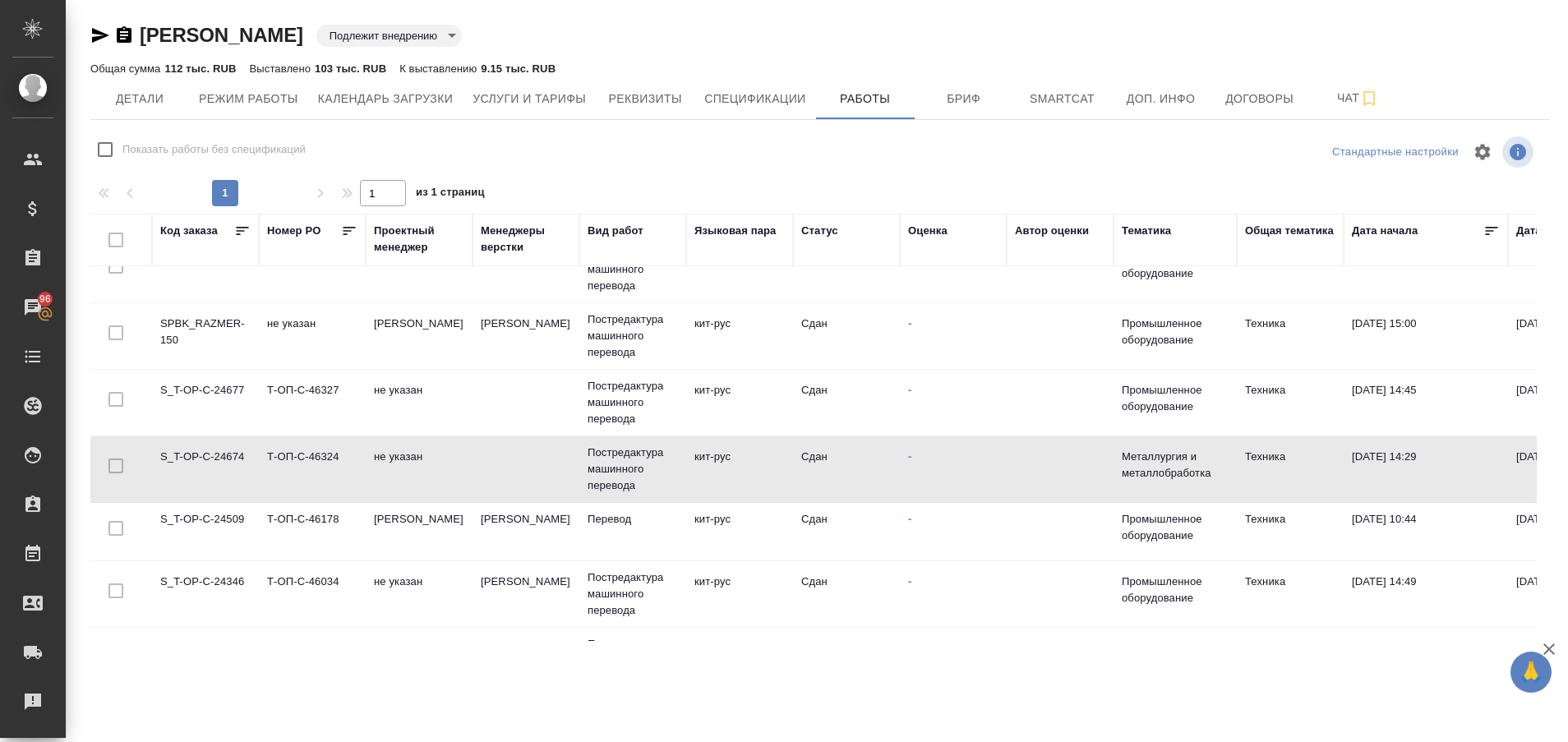
click at [196, 517] on td "S_T-OP-C-24509" at bounding box center [206, 531] width 107 height 57
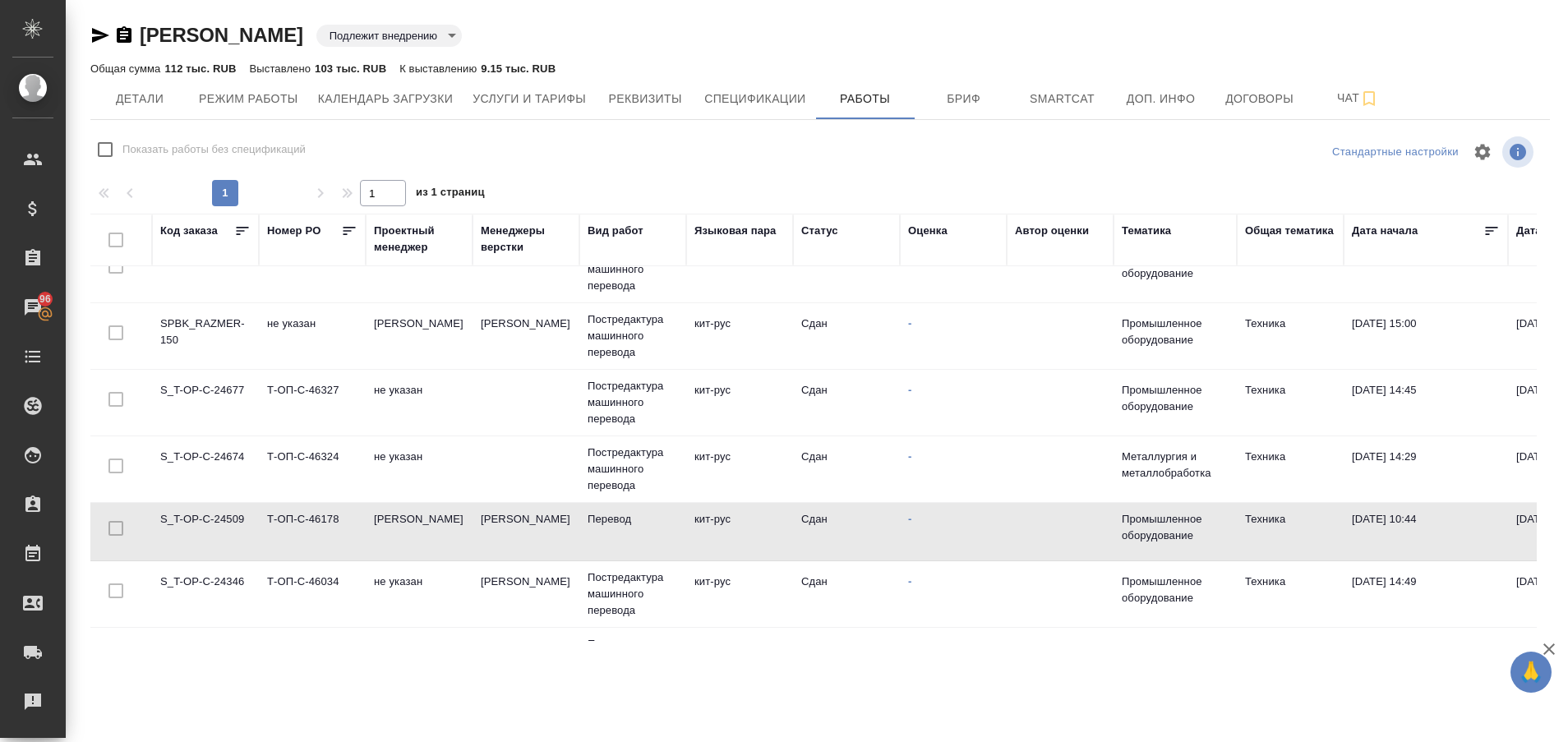
click at [196, 517] on td "S_T-OP-C-24509" at bounding box center [206, 531] width 107 height 57
click at [212, 575] on td "S_T-OP-C-24346" at bounding box center [206, 593] width 107 height 57
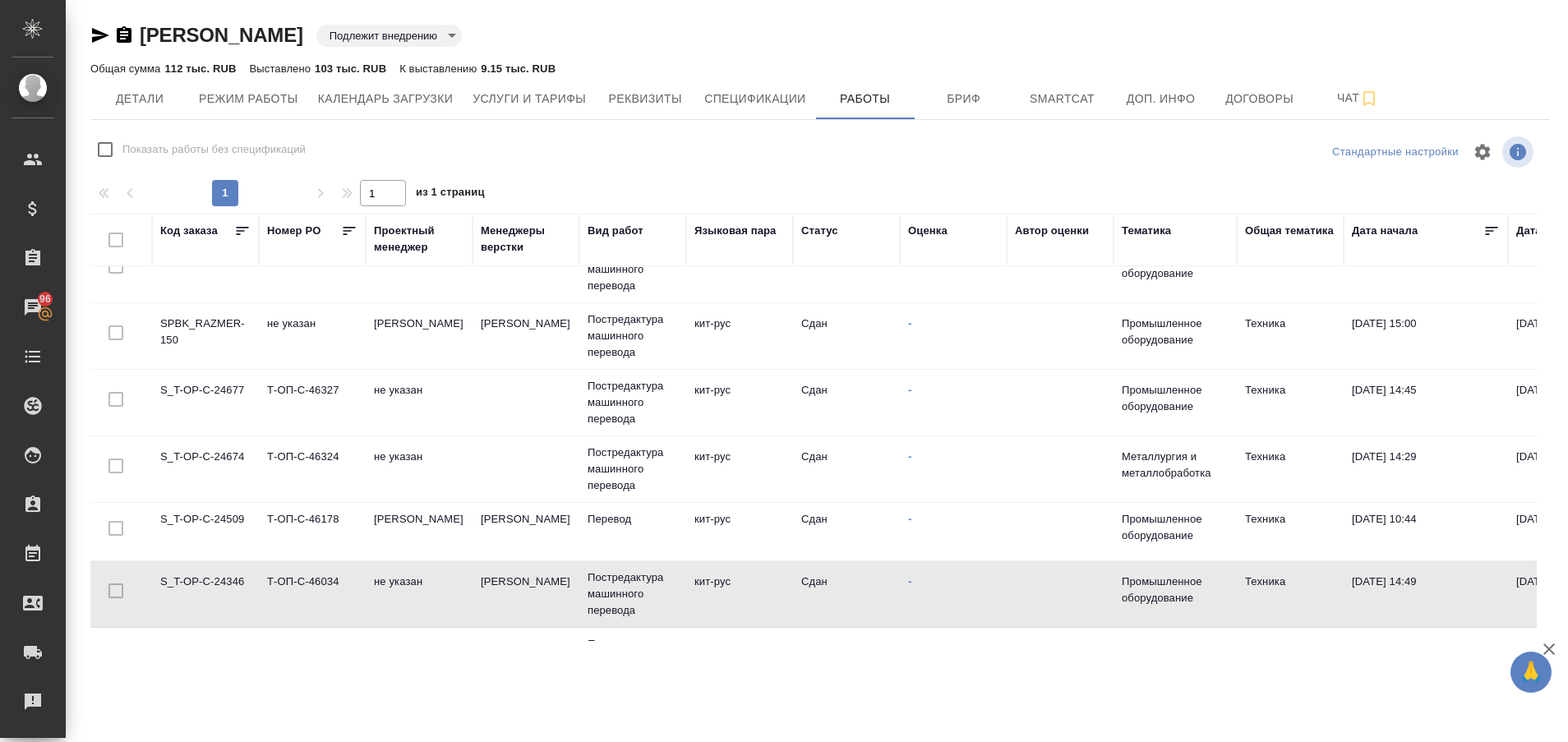
click at [212, 575] on td "S_T-OP-C-24346" at bounding box center [206, 593] width 107 height 57
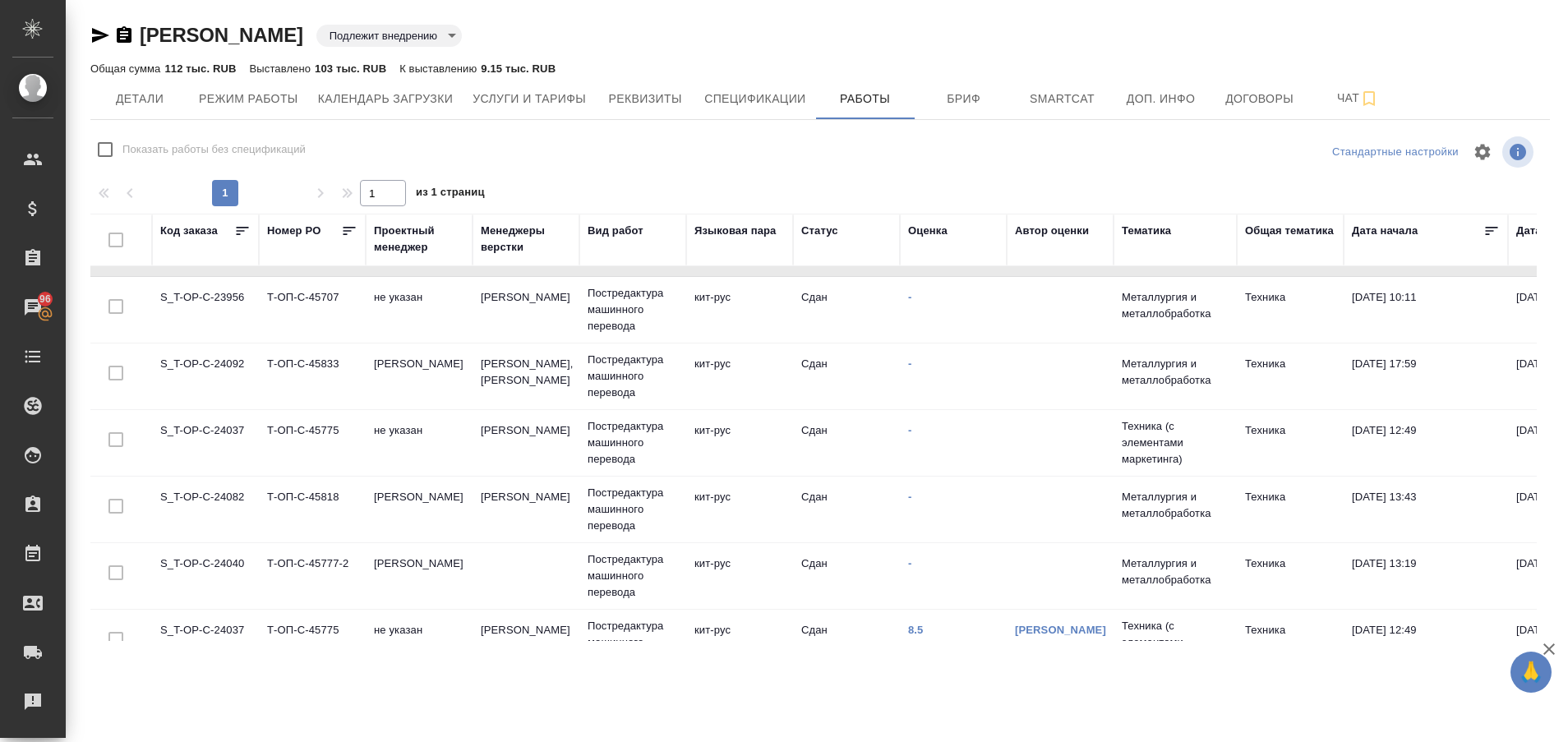
scroll to position [635, 0]
click at [209, 300] on td "S_T-OP-C-23956" at bounding box center [206, 313] width 107 height 57
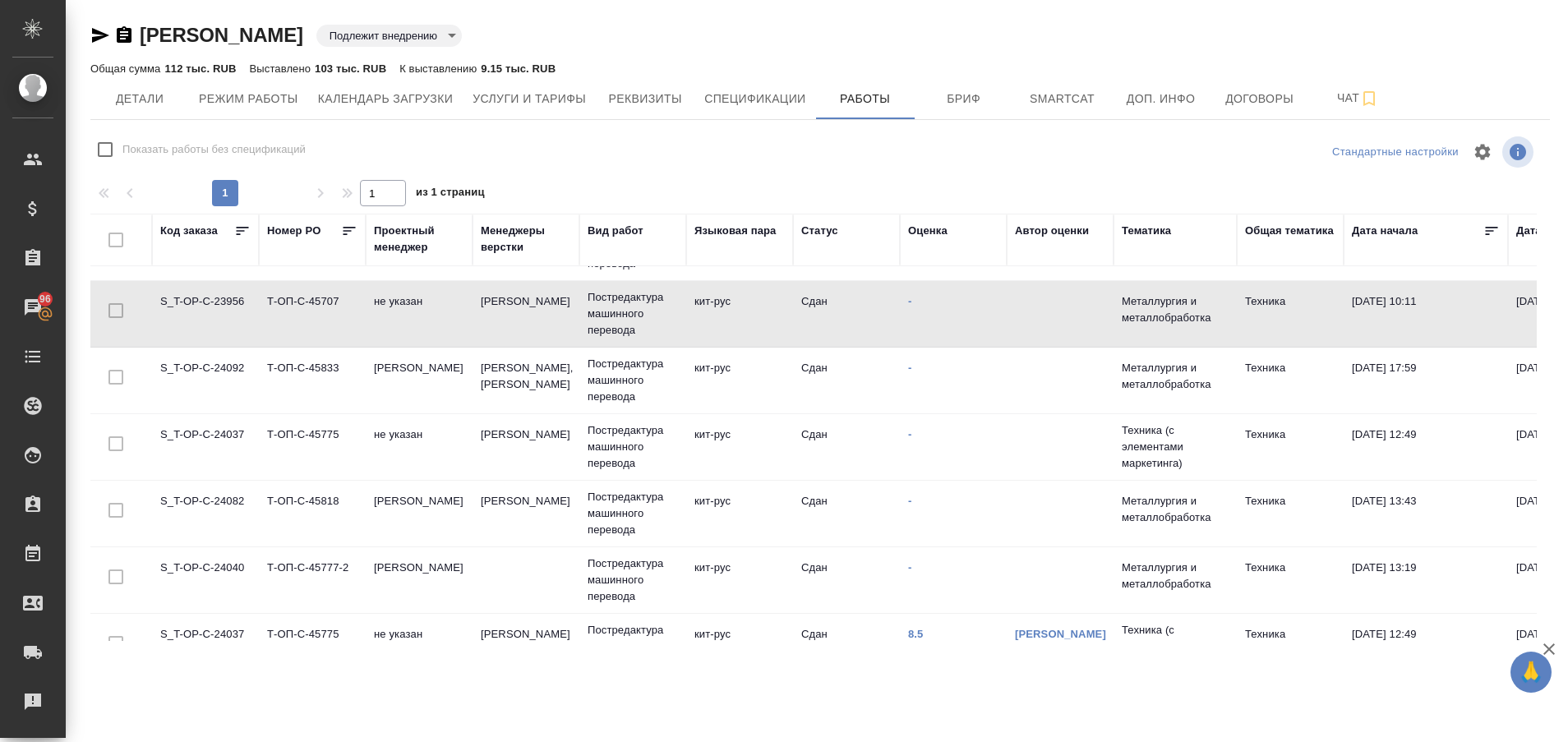
click at [209, 300] on td "S_T-OP-C-23956" at bounding box center [206, 313] width 107 height 57
click at [216, 379] on td "S_T-OP-C-24092" at bounding box center [206, 380] width 107 height 57
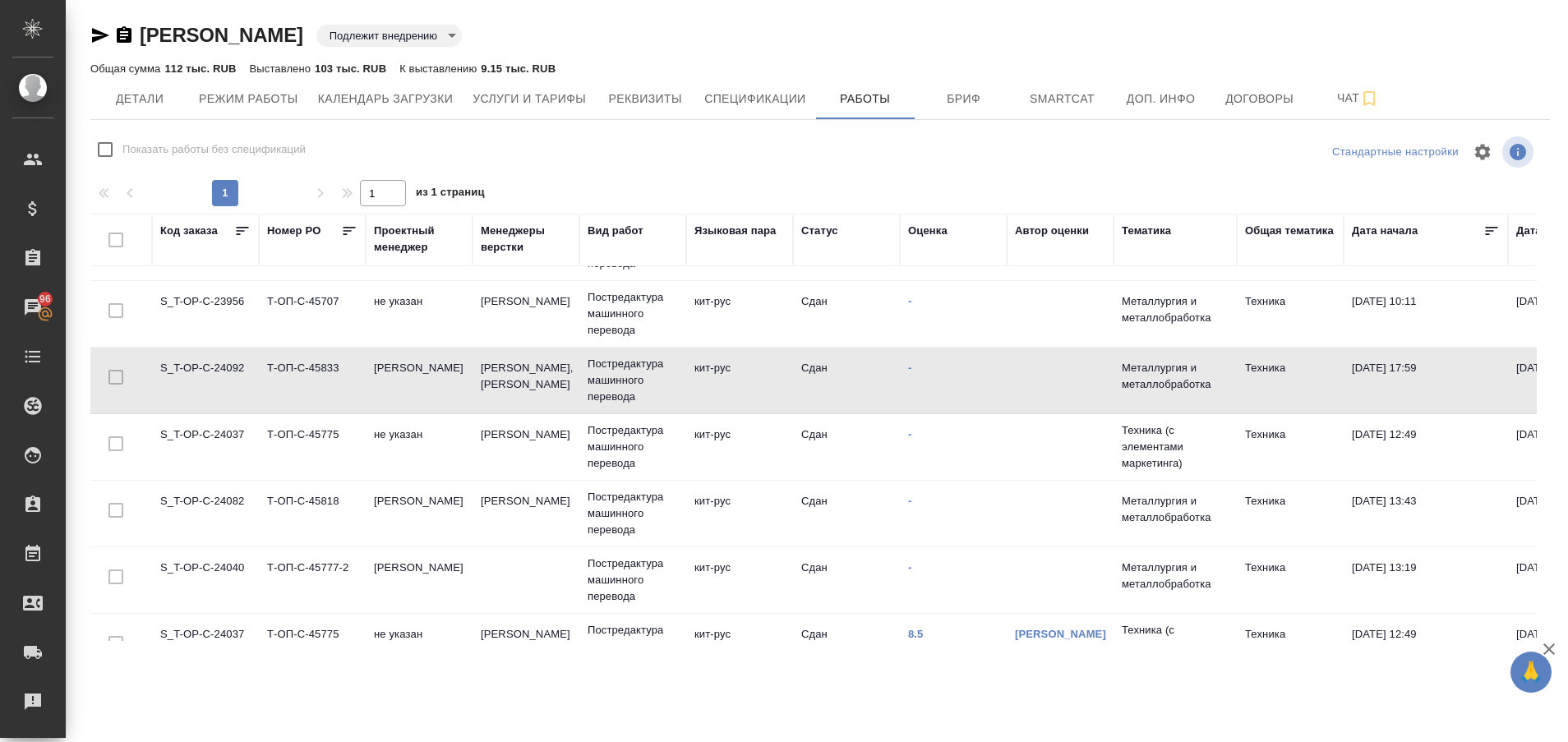
click at [216, 379] on td "S_T-OP-C-24092" at bounding box center [206, 380] width 107 height 57
click at [212, 451] on td "S_T-OP-C-24037" at bounding box center [206, 447] width 107 height 57
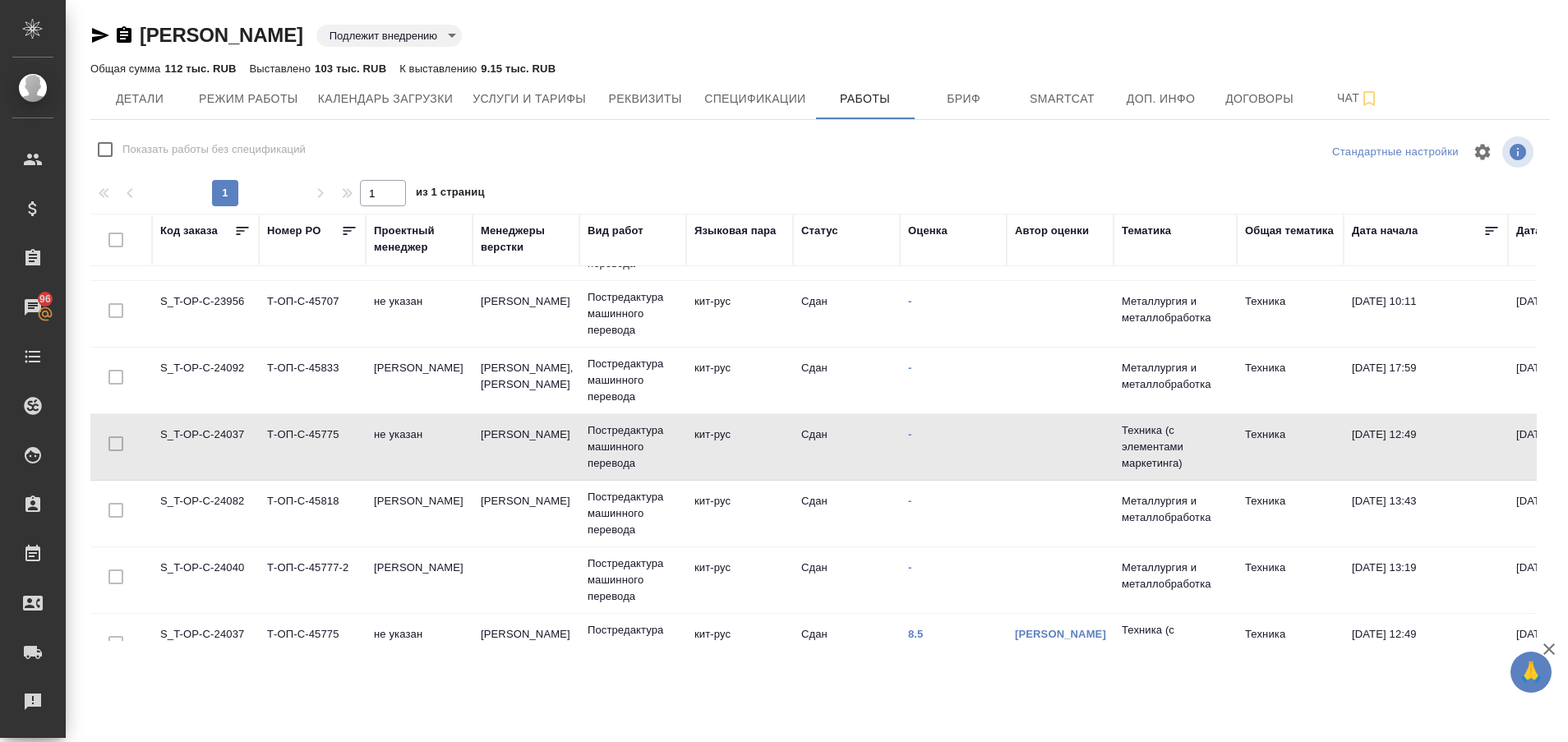
click at [212, 451] on td "S_T-OP-C-24037" at bounding box center [206, 447] width 107 height 57
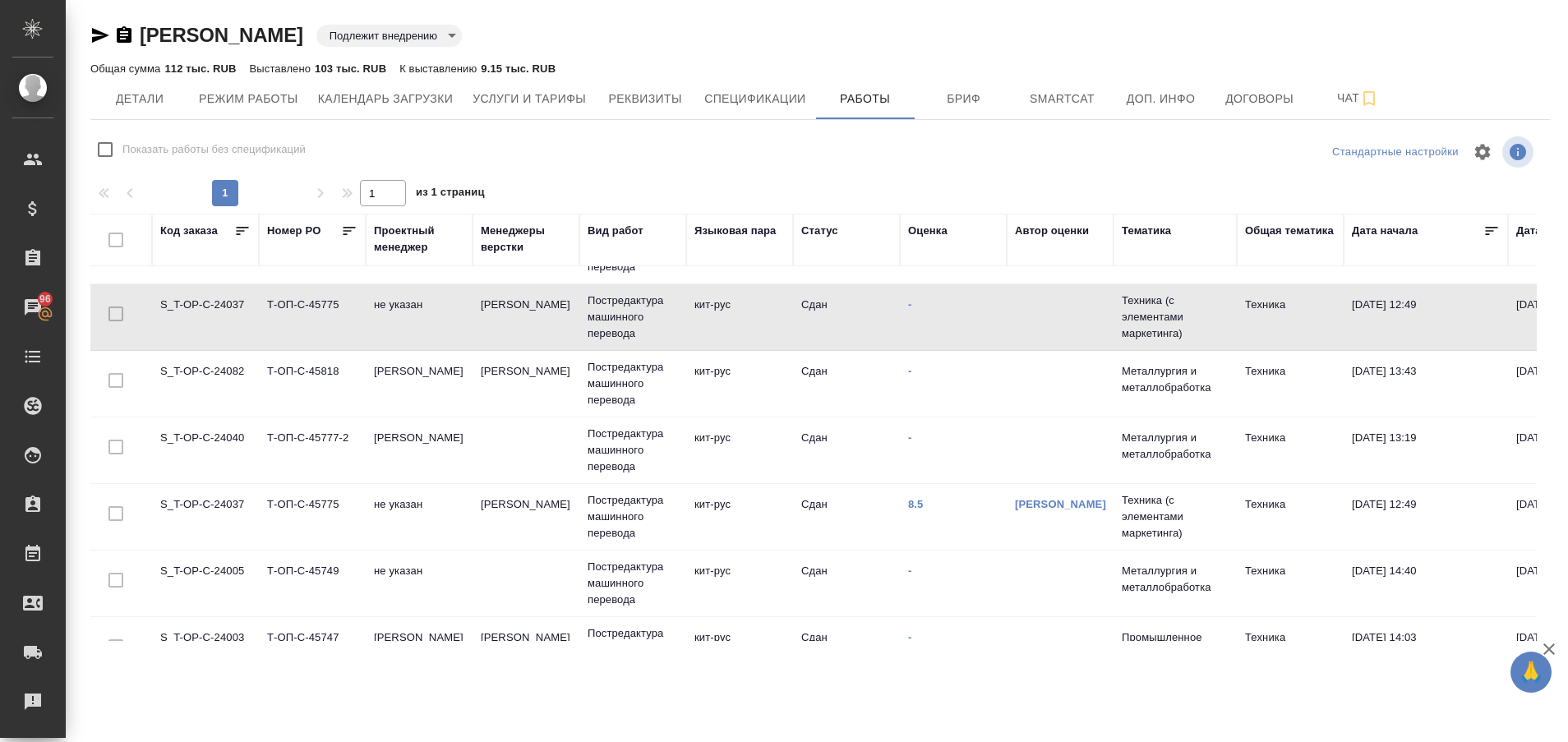
scroll to position [761, 0]
click at [210, 390] on td "S_T-OP-C-24082" at bounding box center [206, 388] width 107 height 57
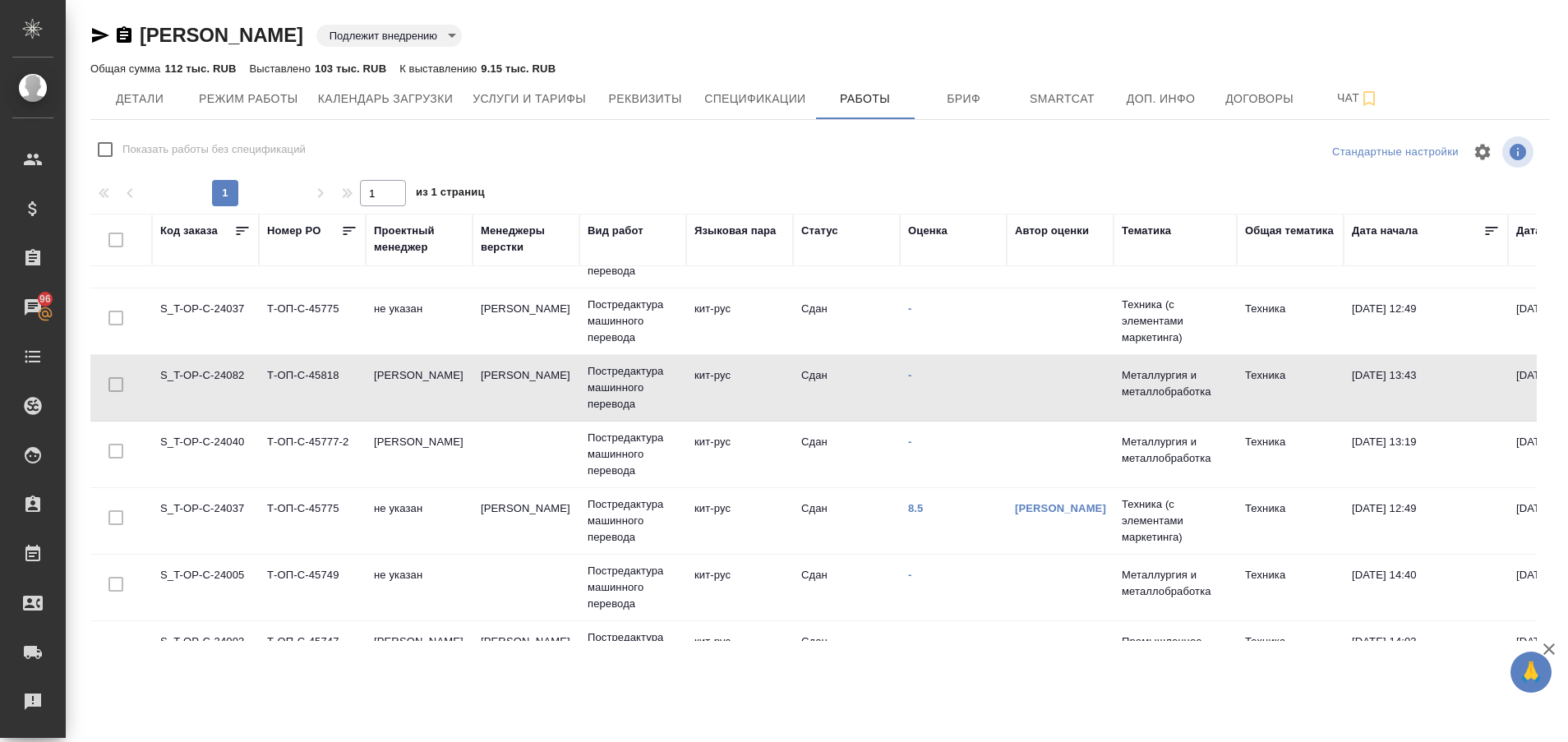
click at [210, 390] on td "S_T-OP-C-24082" at bounding box center [206, 388] width 107 height 57
click at [192, 459] on td "S_T-OP-C-24040" at bounding box center [206, 454] width 107 height 57
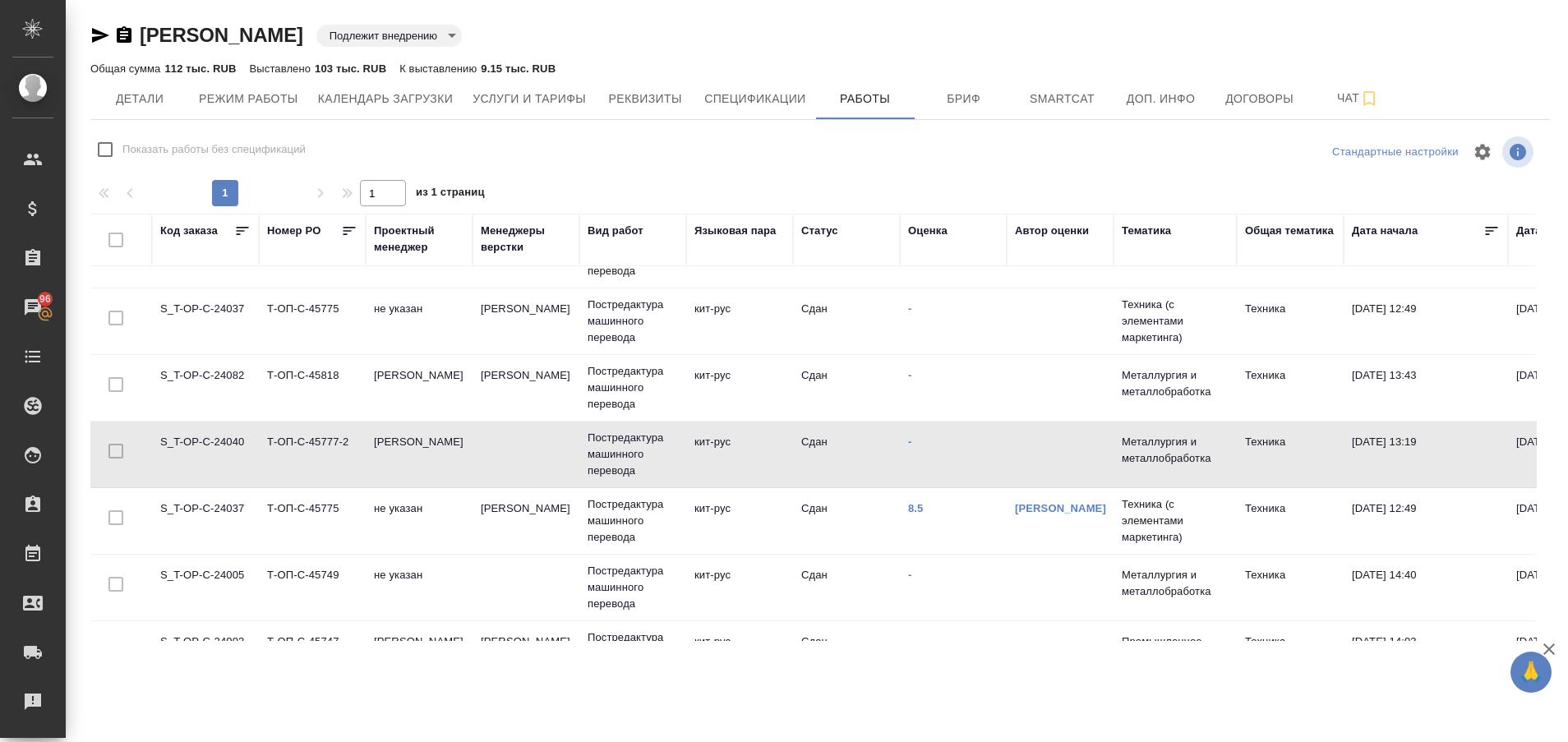
click at [222, 584] on td "S_T-OP-C-24005" at bounding box center [206, 588] width 107 height 57
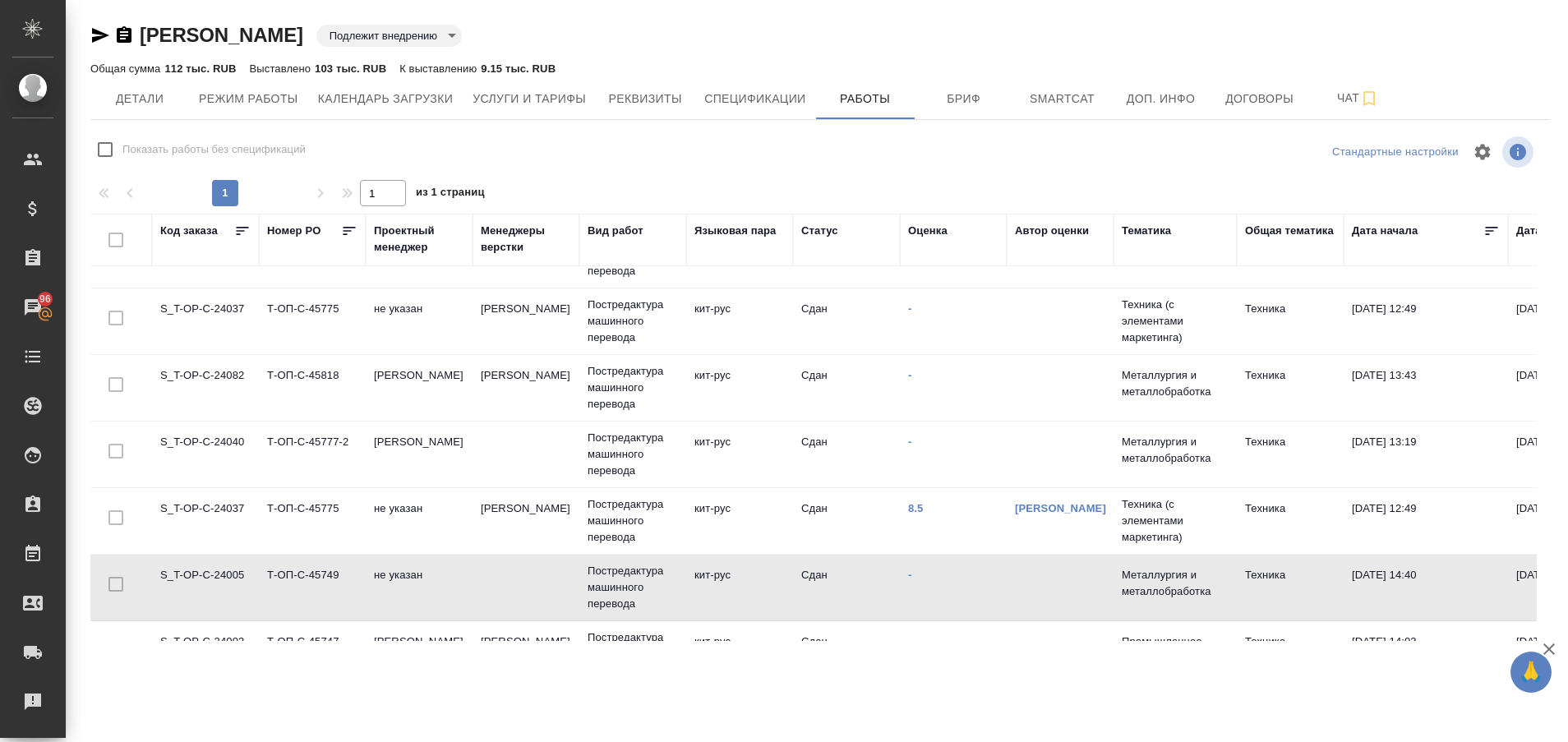
click at [222, 584] on td "S_T-OP-C-24005" at bounding box center [206, 588] width 107 height 57
click at [194, 528] on td "S_T-OP-C-24037" at bounding box center [206, 521] width 107 height 57
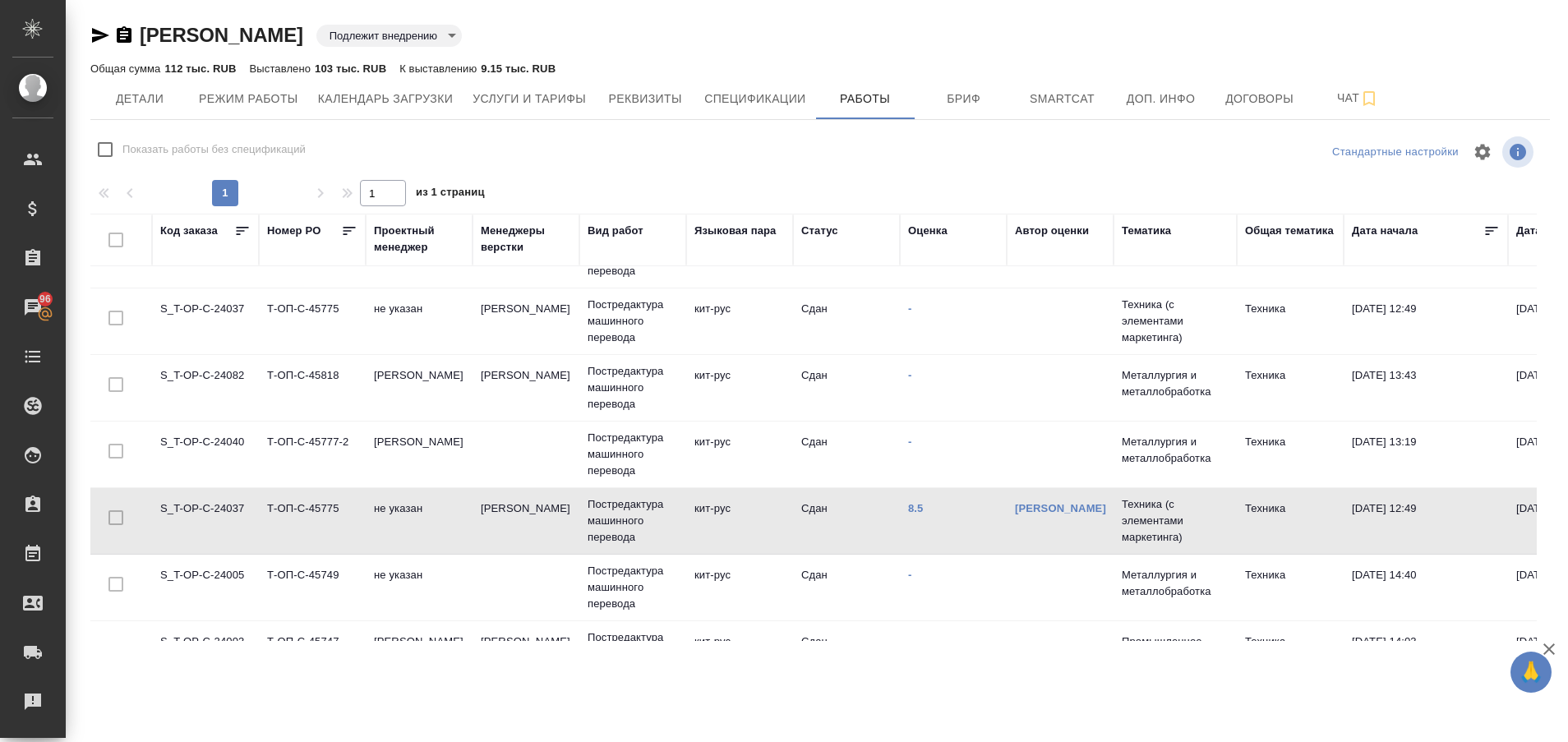
click at [194, 528] on td "S_T-OP-C-24037" at bounding box center [206, 521] width 107 height 57
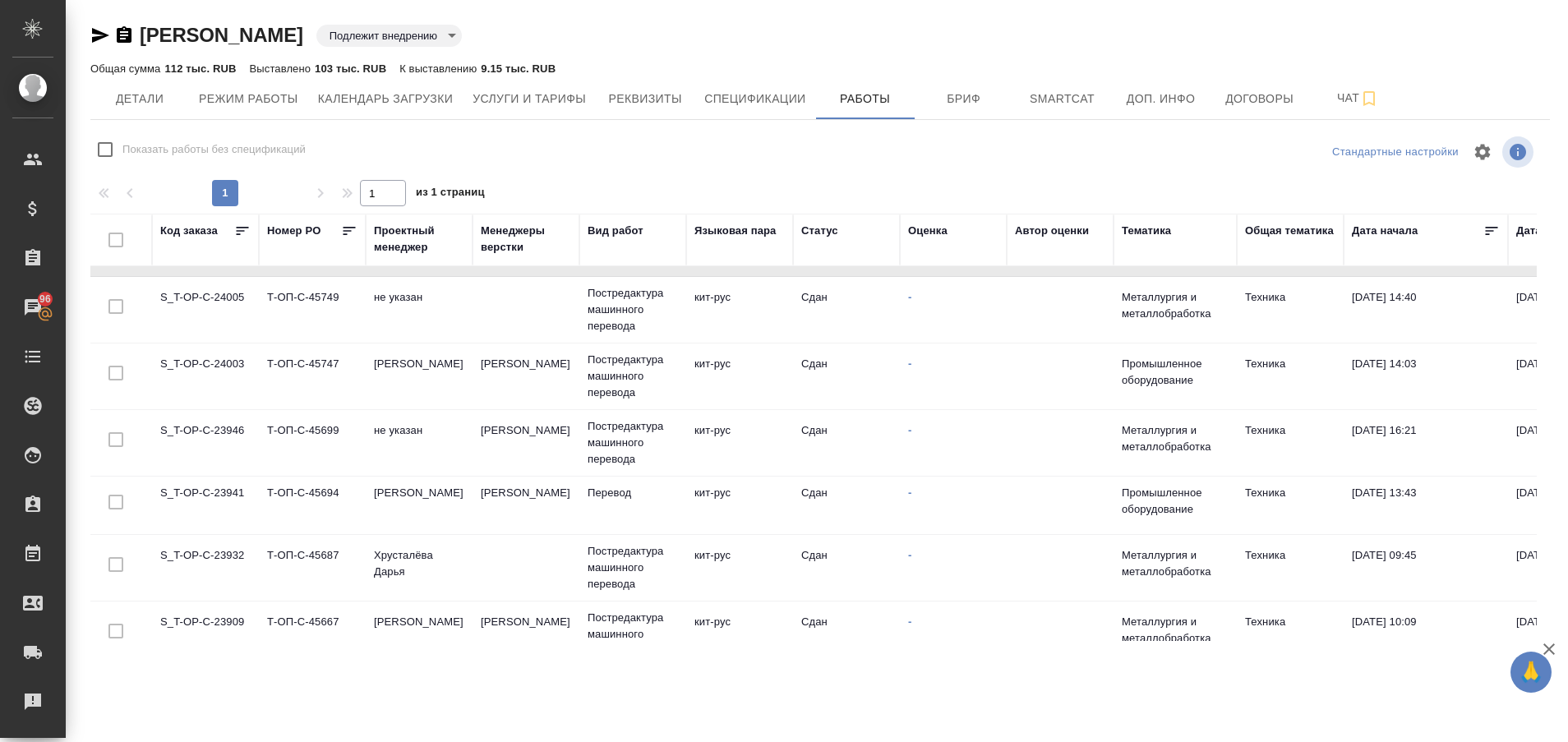
scroll to position [1034, 0]
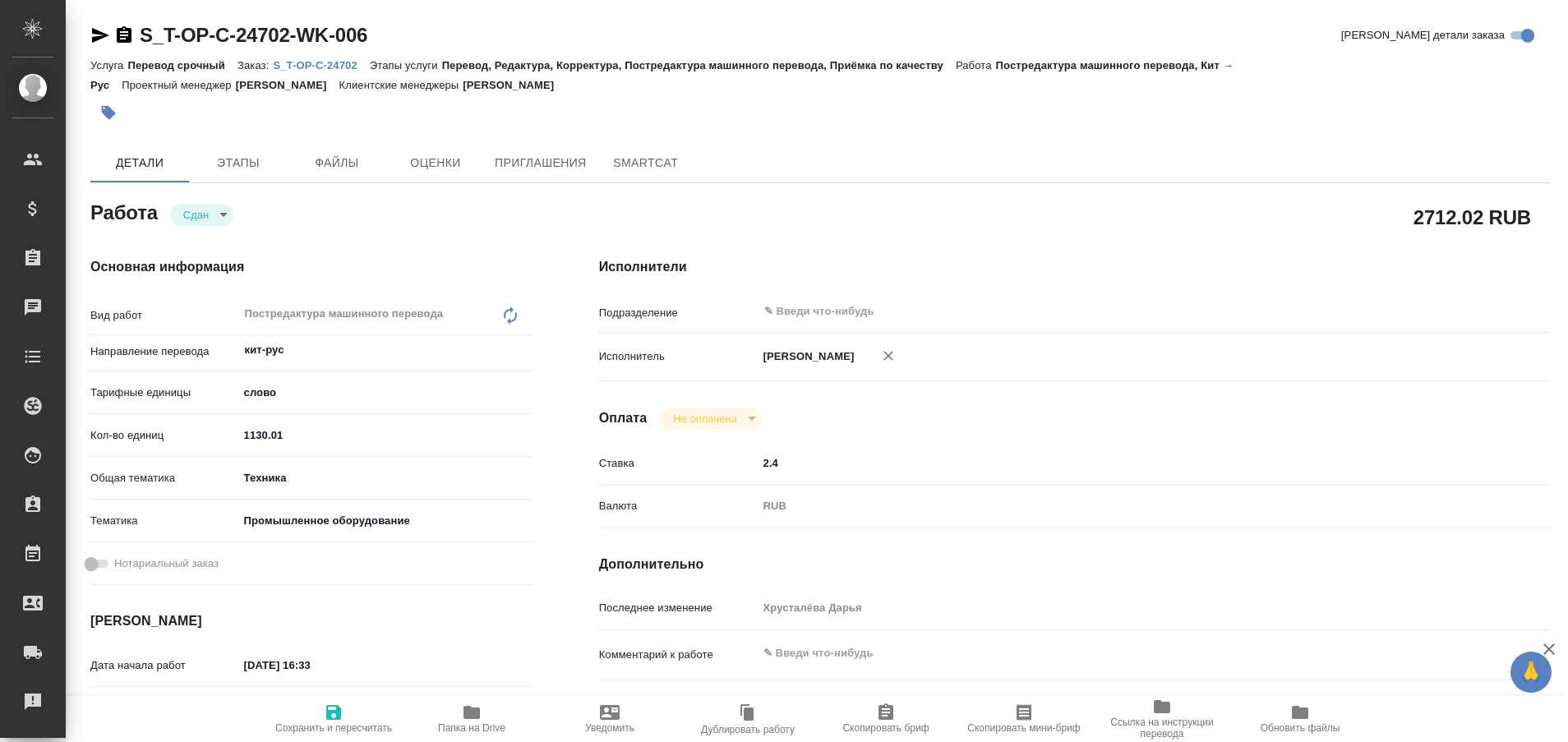
type textarea "x"
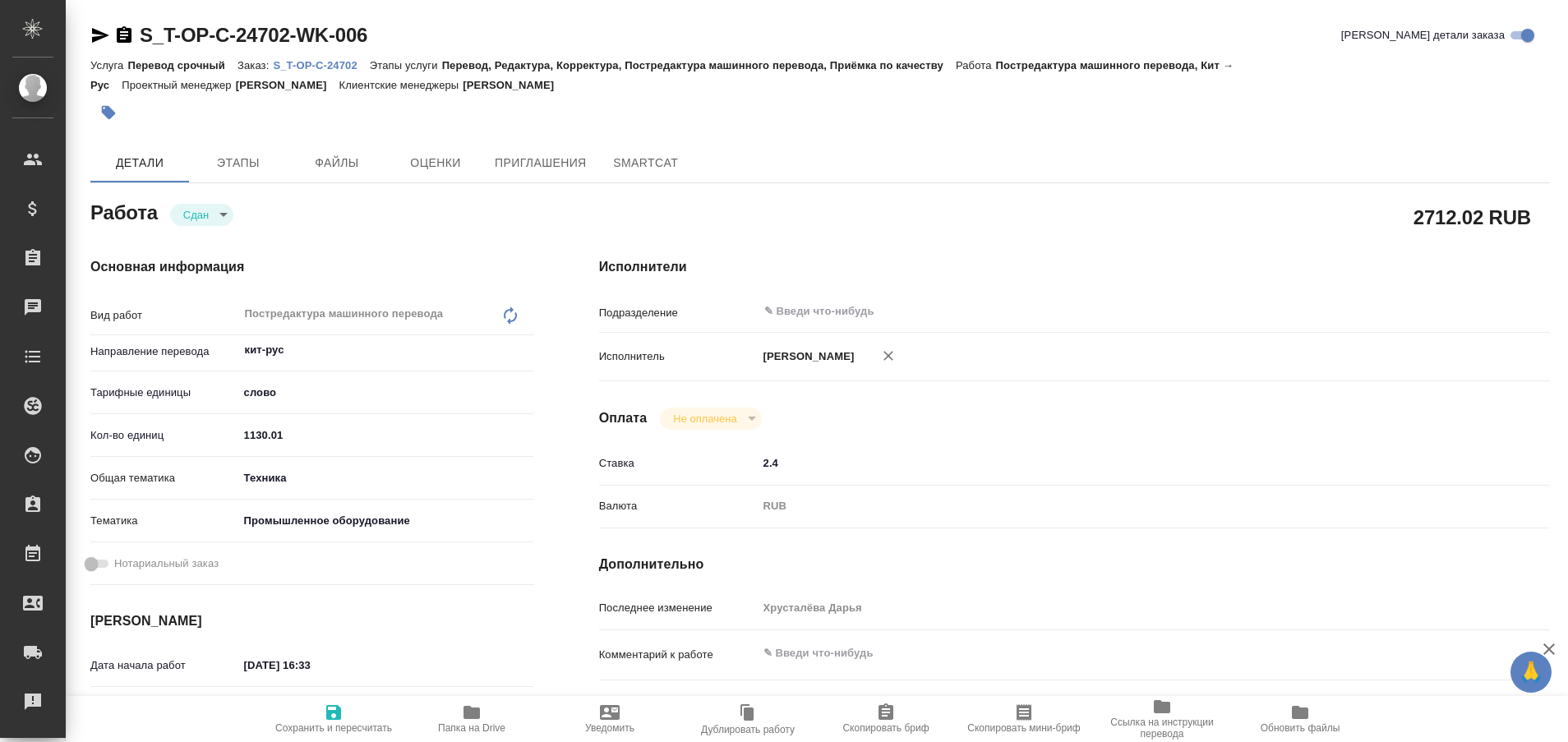
type textarea "x"
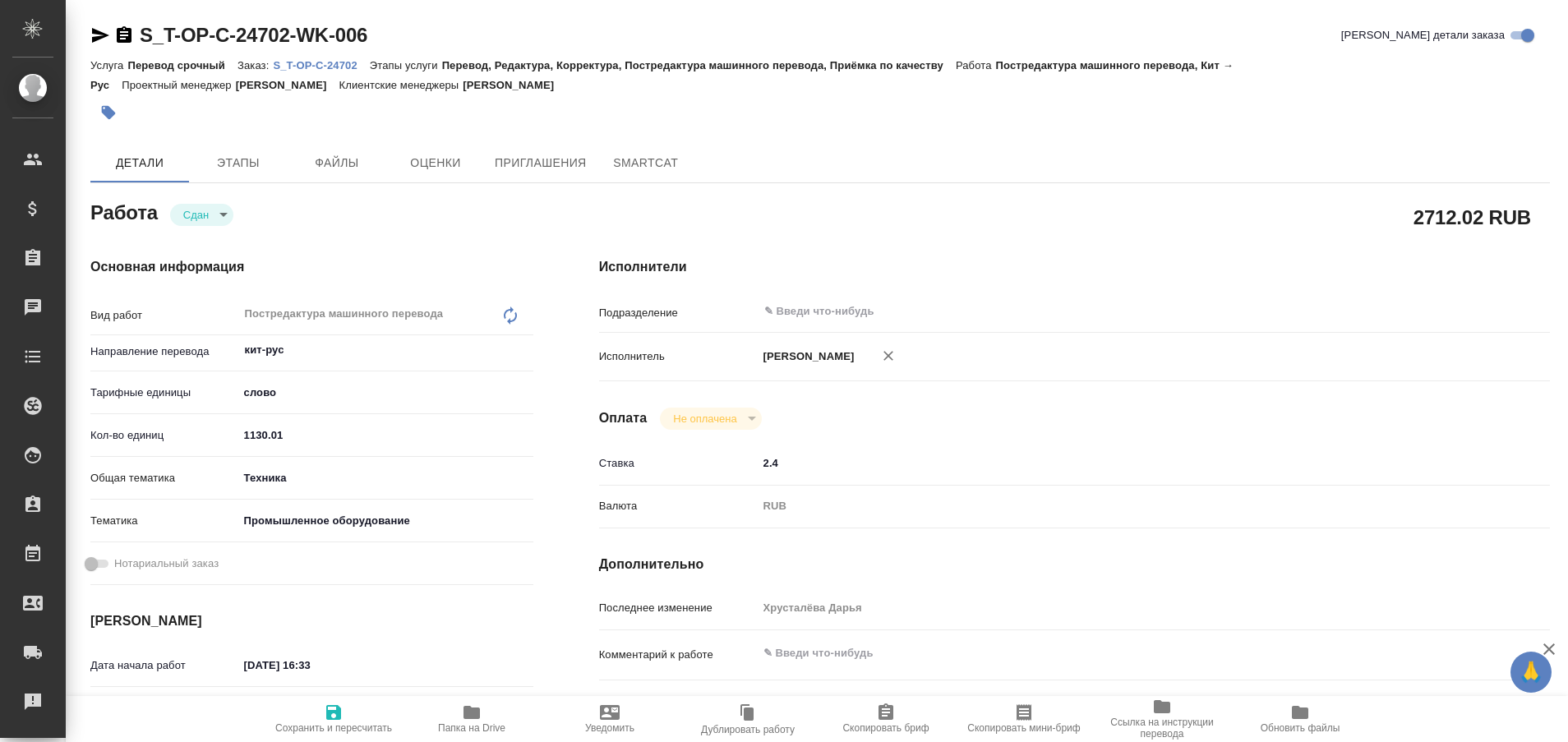
type textarea "x"
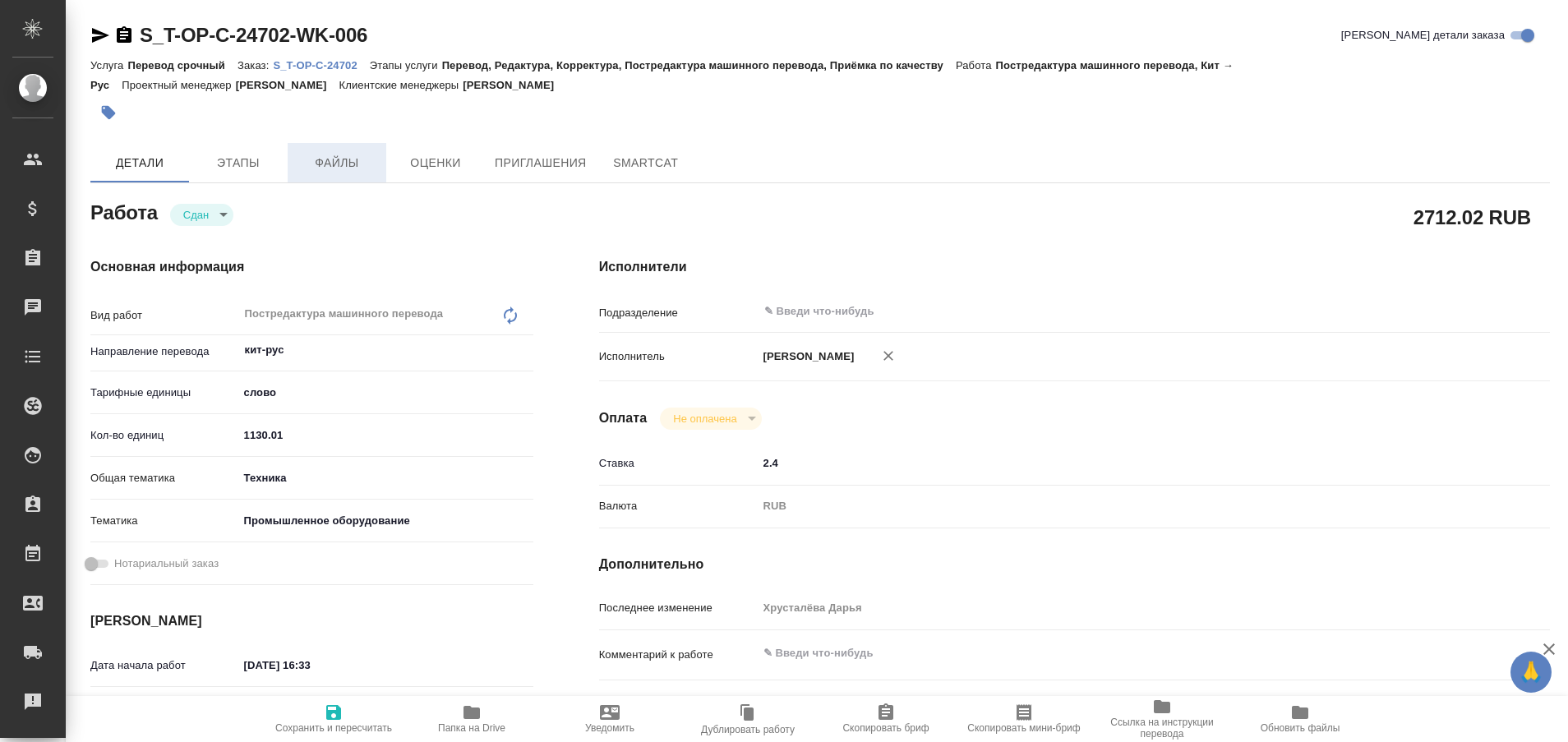
type textarea "x"
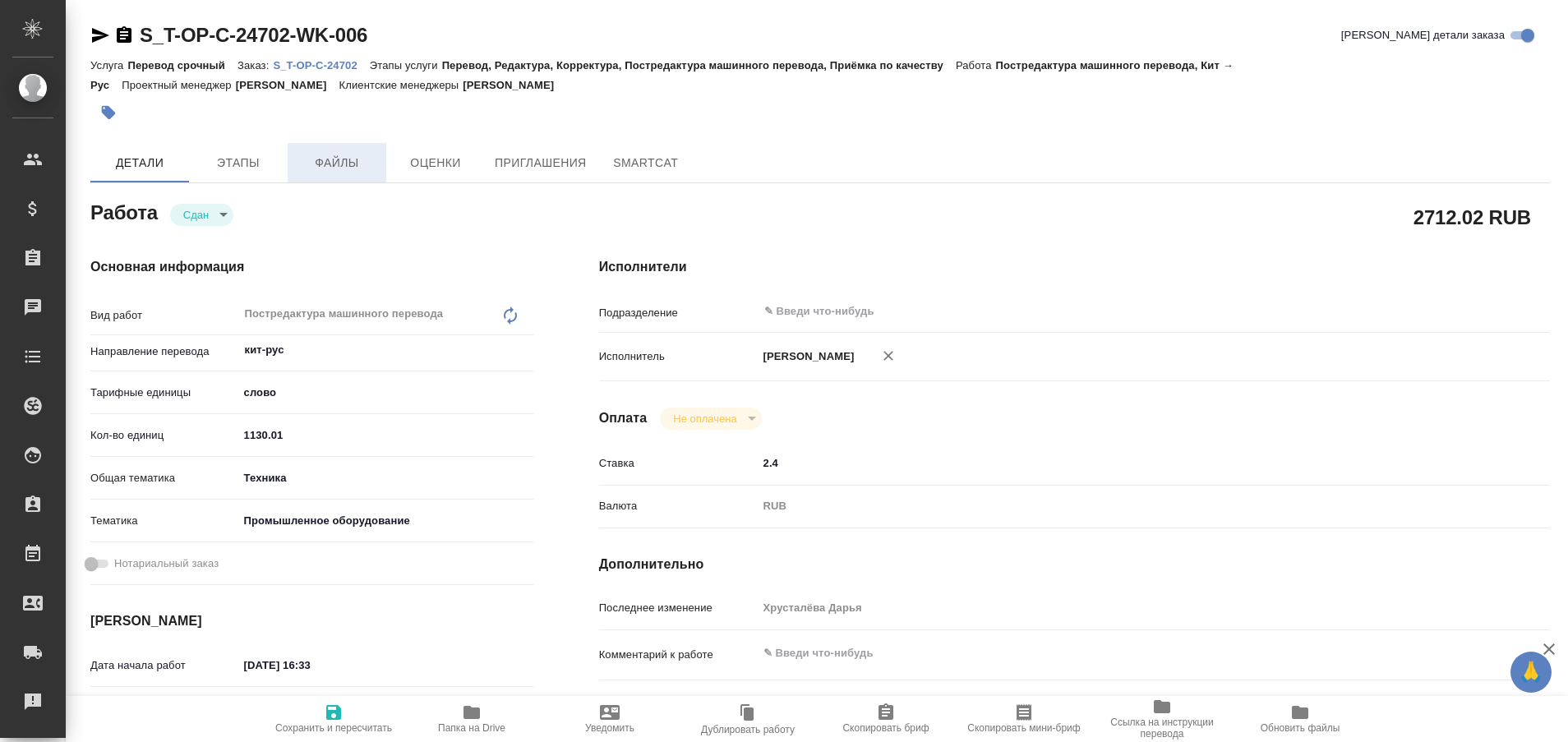
type textarea "x"
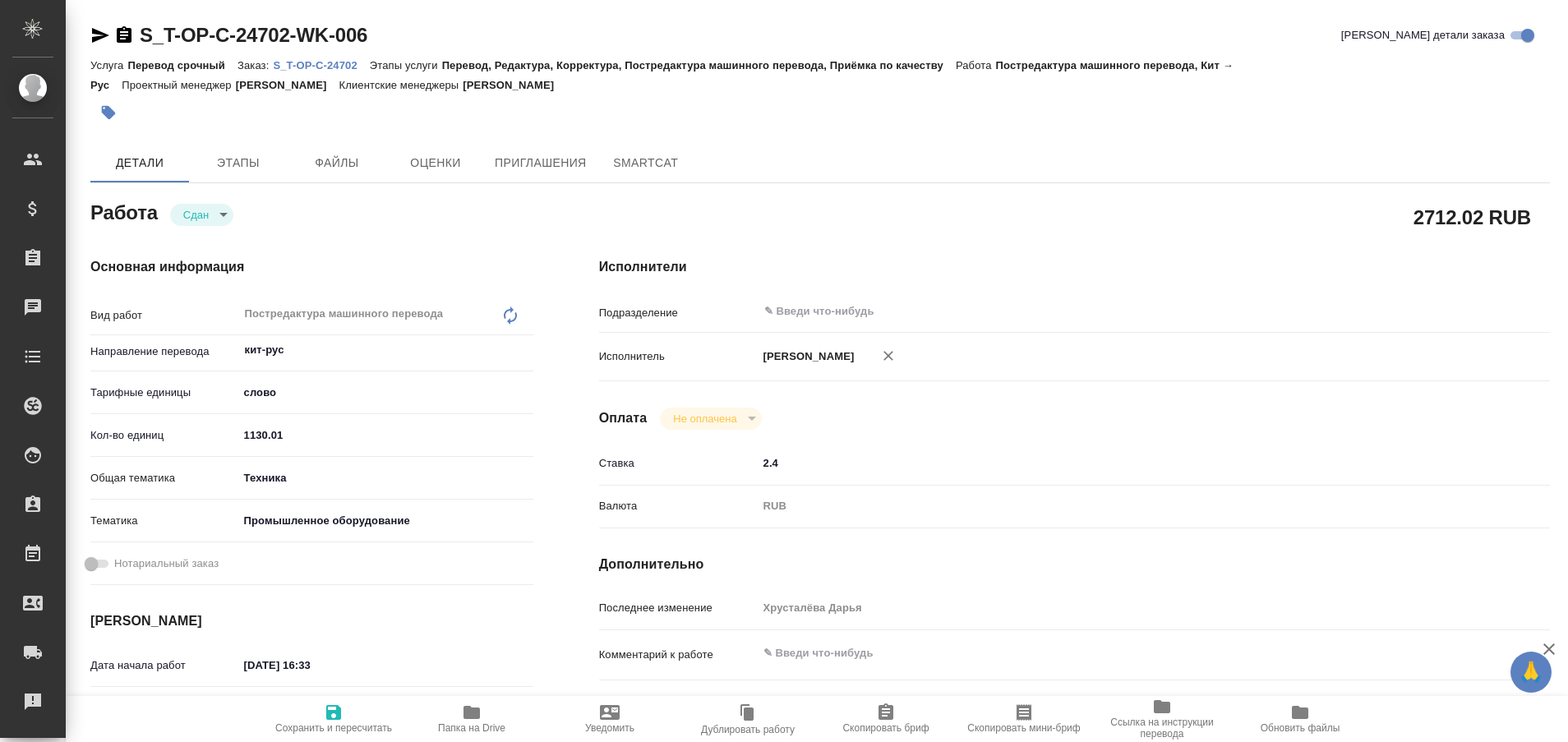
type textarea "x"
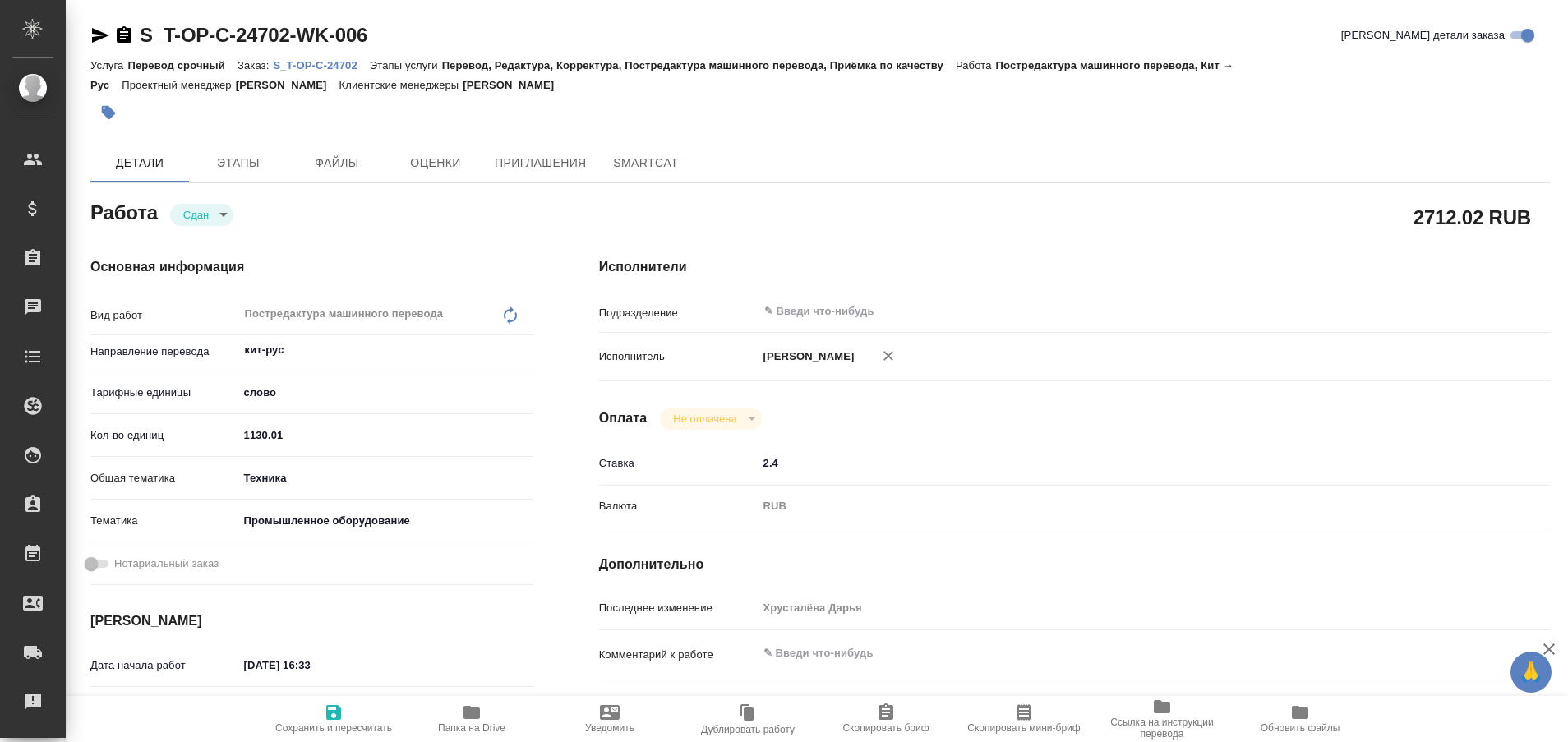
type textarea "x"
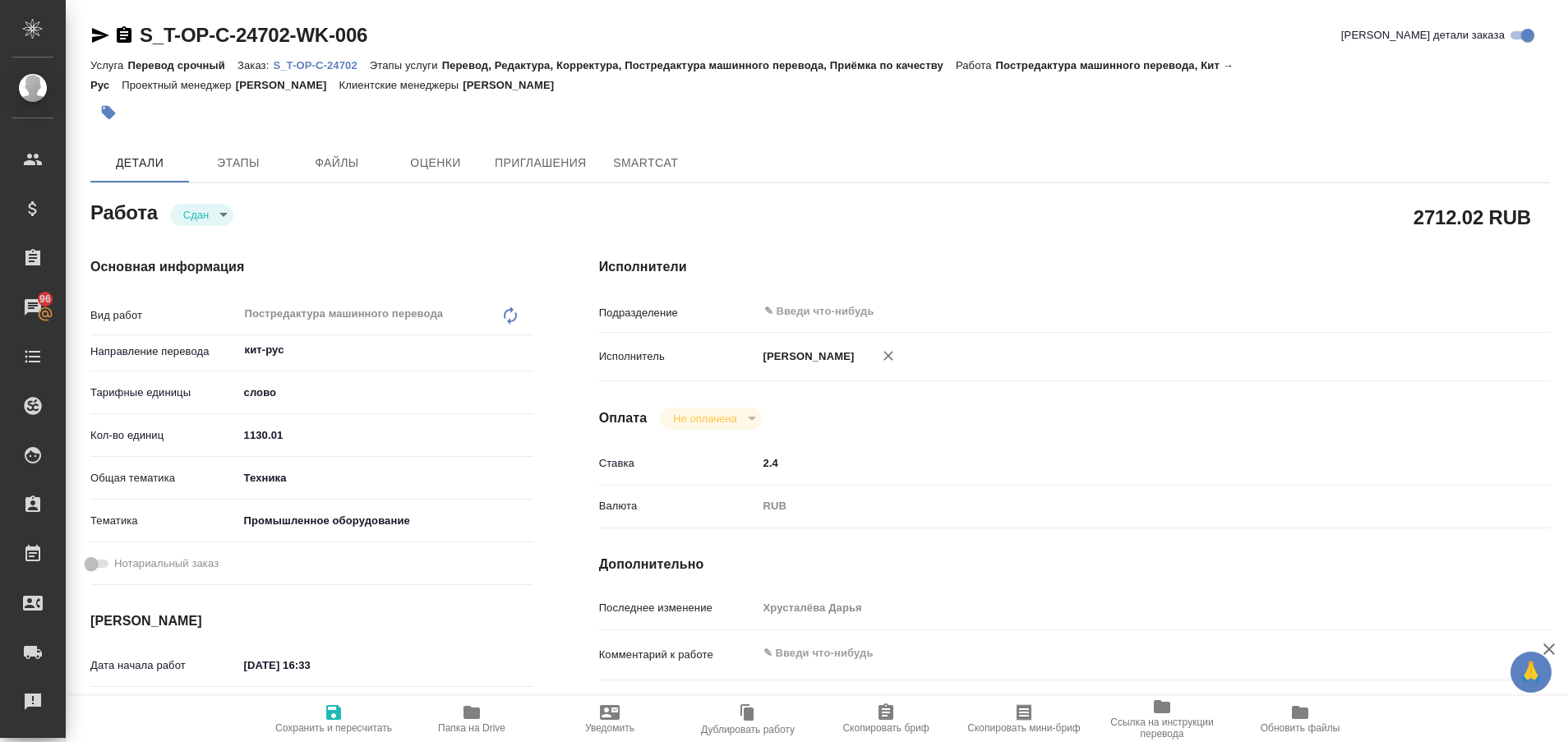
click at [327, 62] on p "S_T-OP-C-24702" at bounding box center [320, 65] width 96 height 12
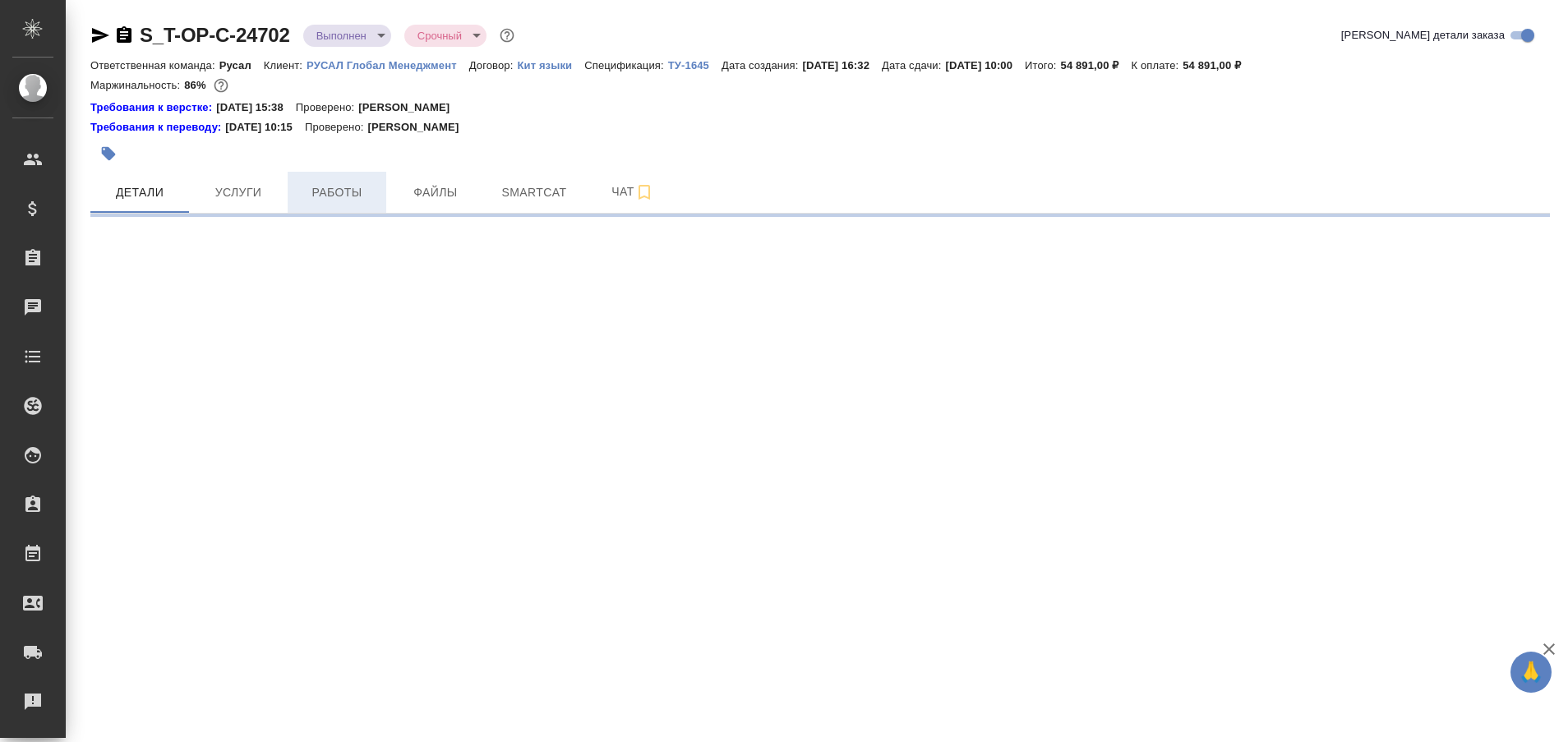
click at [332, 200] on span "Работы" at bounding box center [336, 192] width 79 height 21
select select "RU"
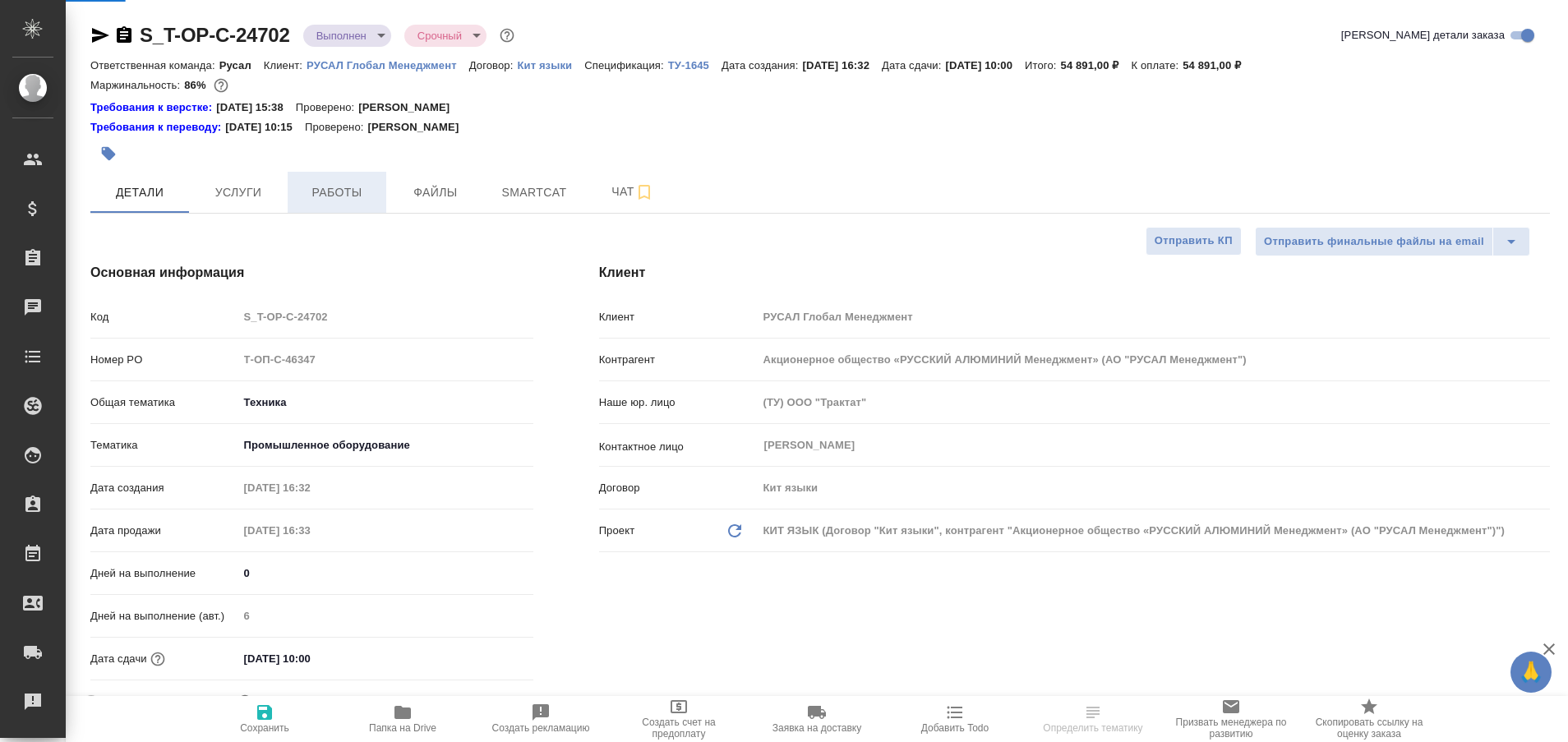
type textarea "x"
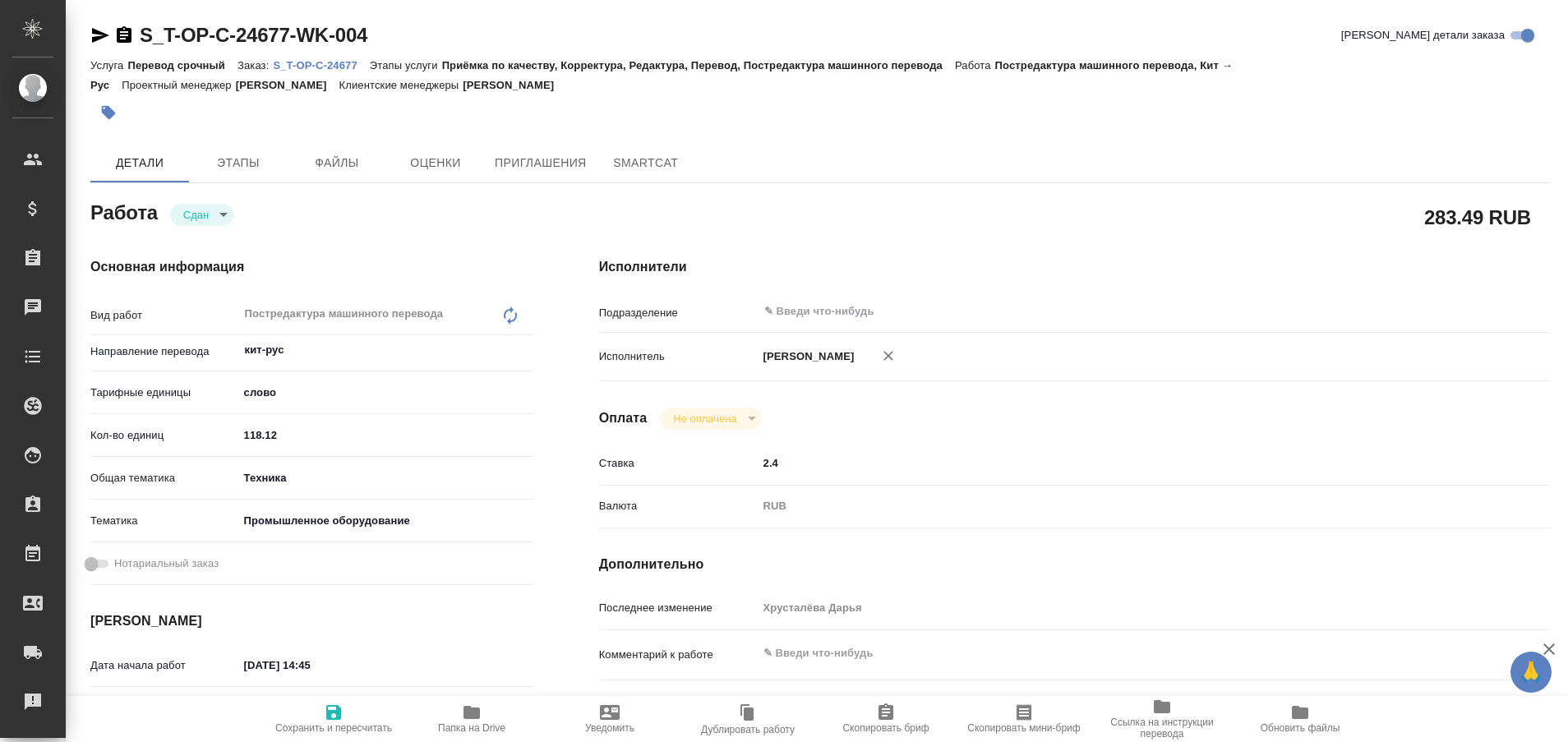
type textarea "x"
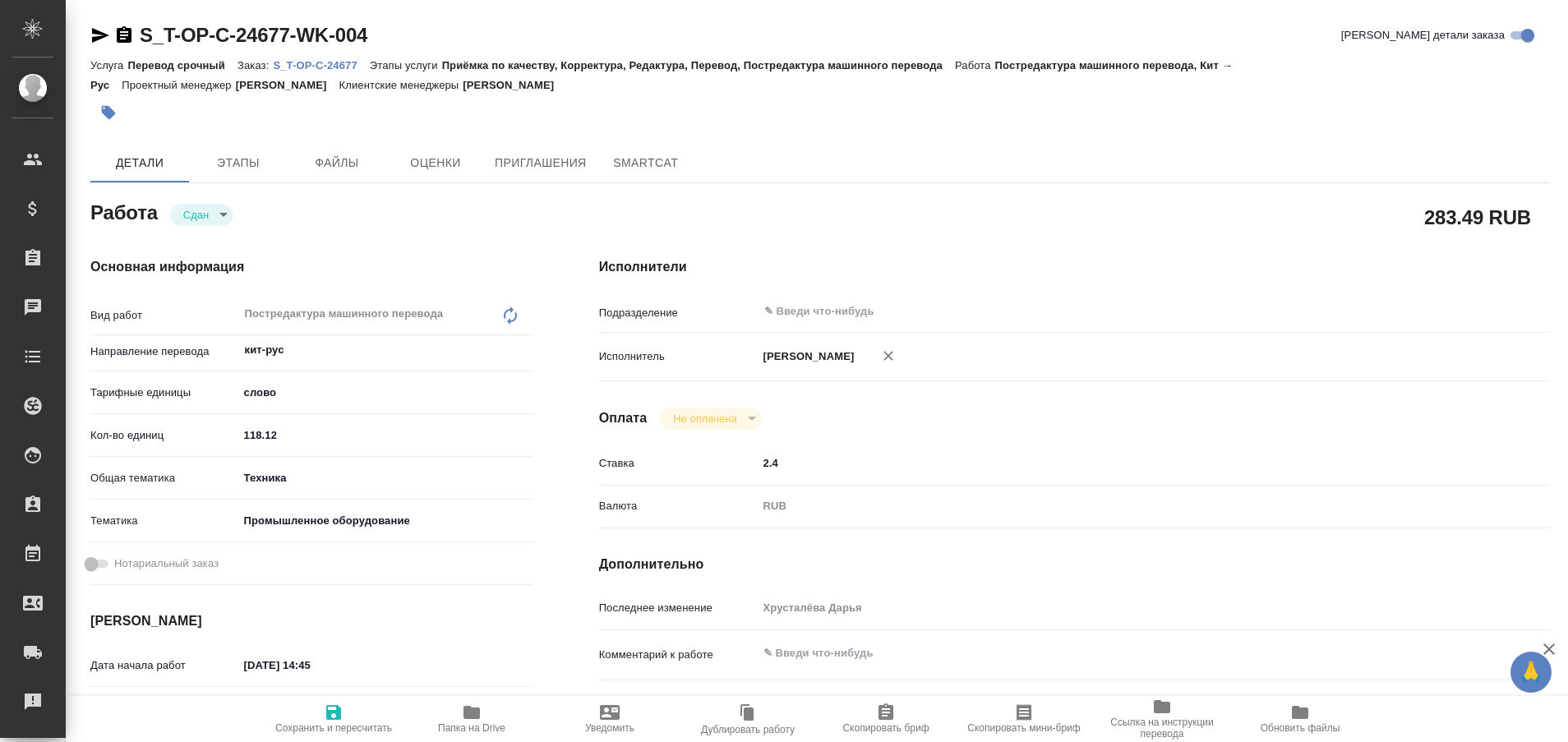
type textarea "x"
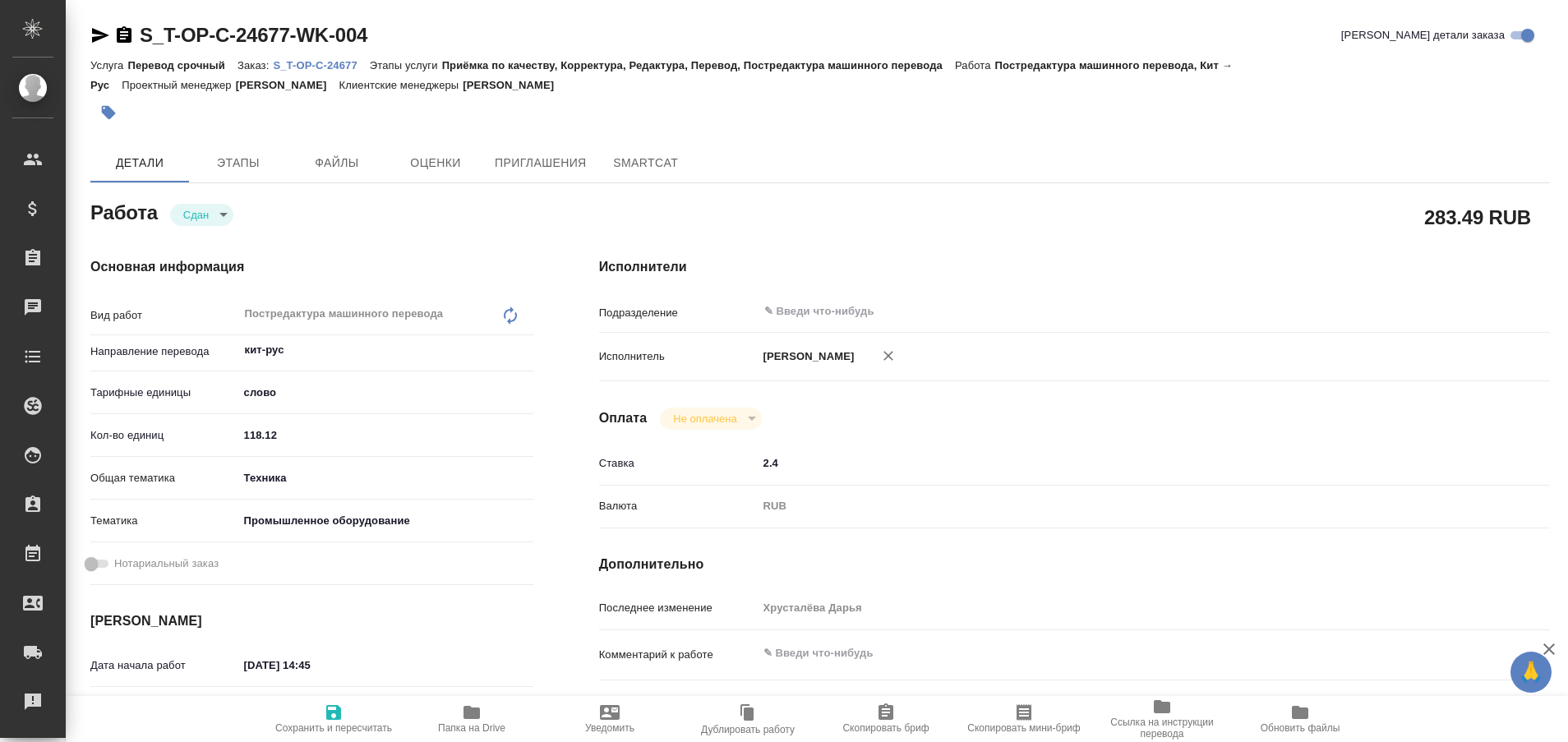
type textarea "x"
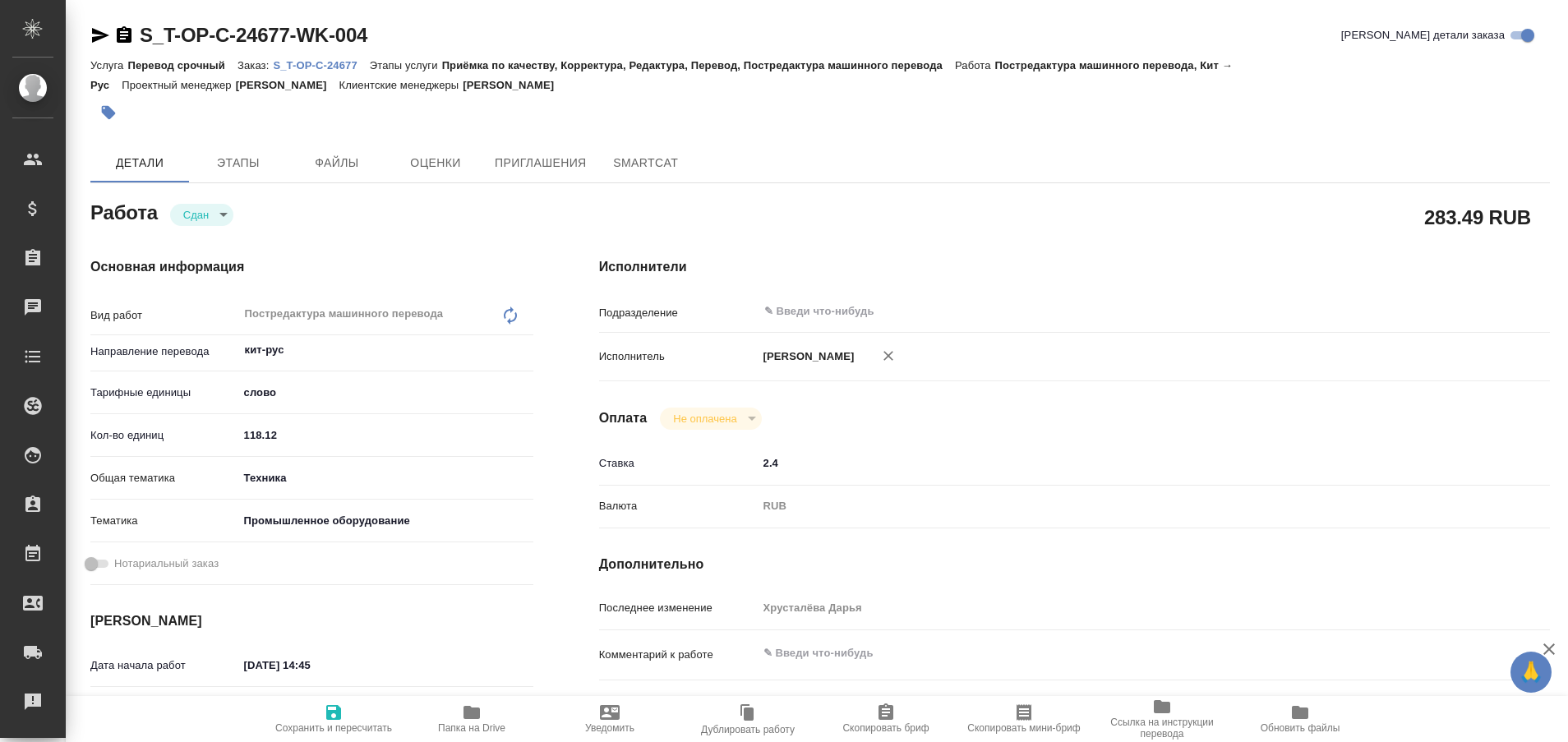
type textarea "x"
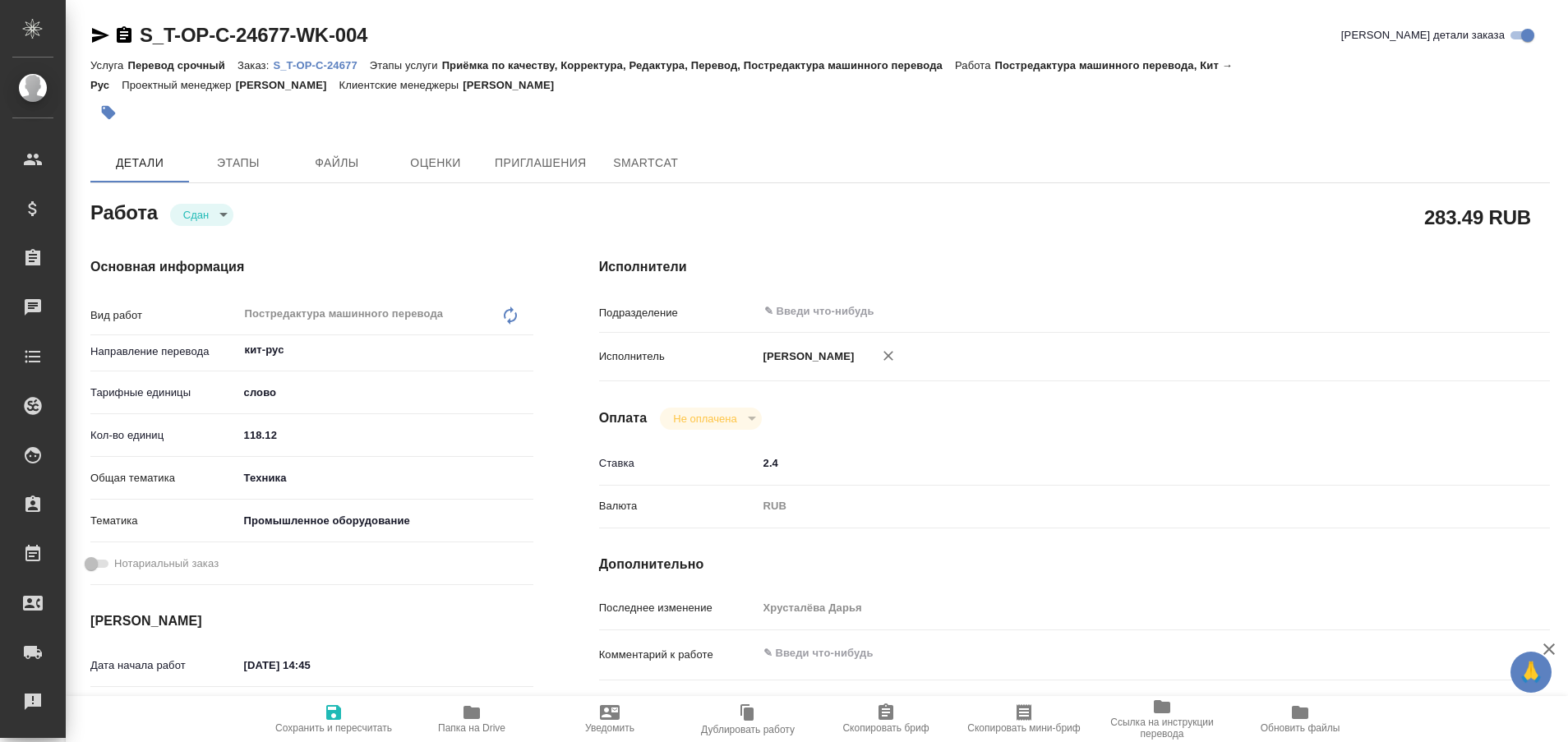
type textarea "x"
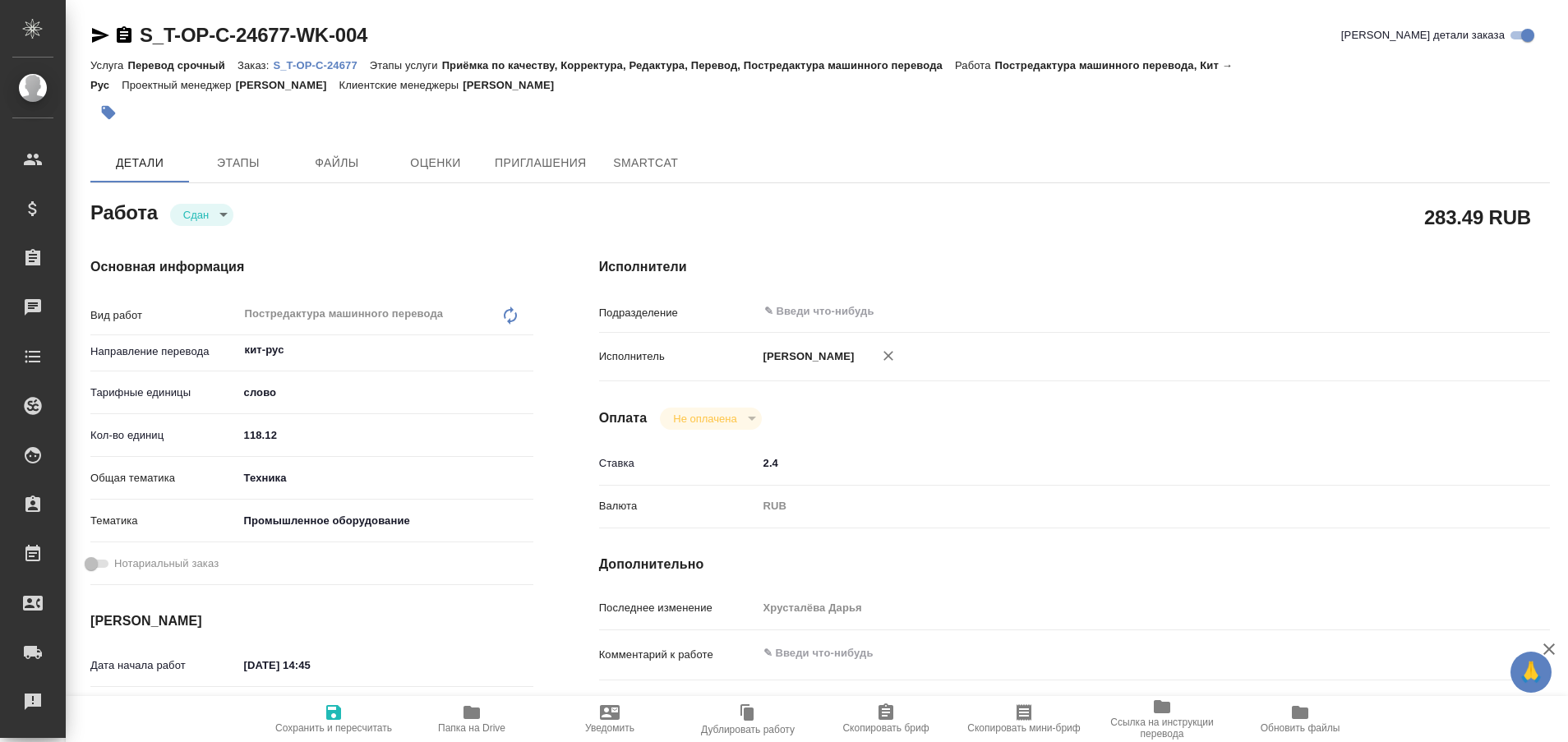
click at [337, 64] on p "S_T-OP-C-24677" at bounding box center [320, 65] width 96 height 12
type textarea "x"
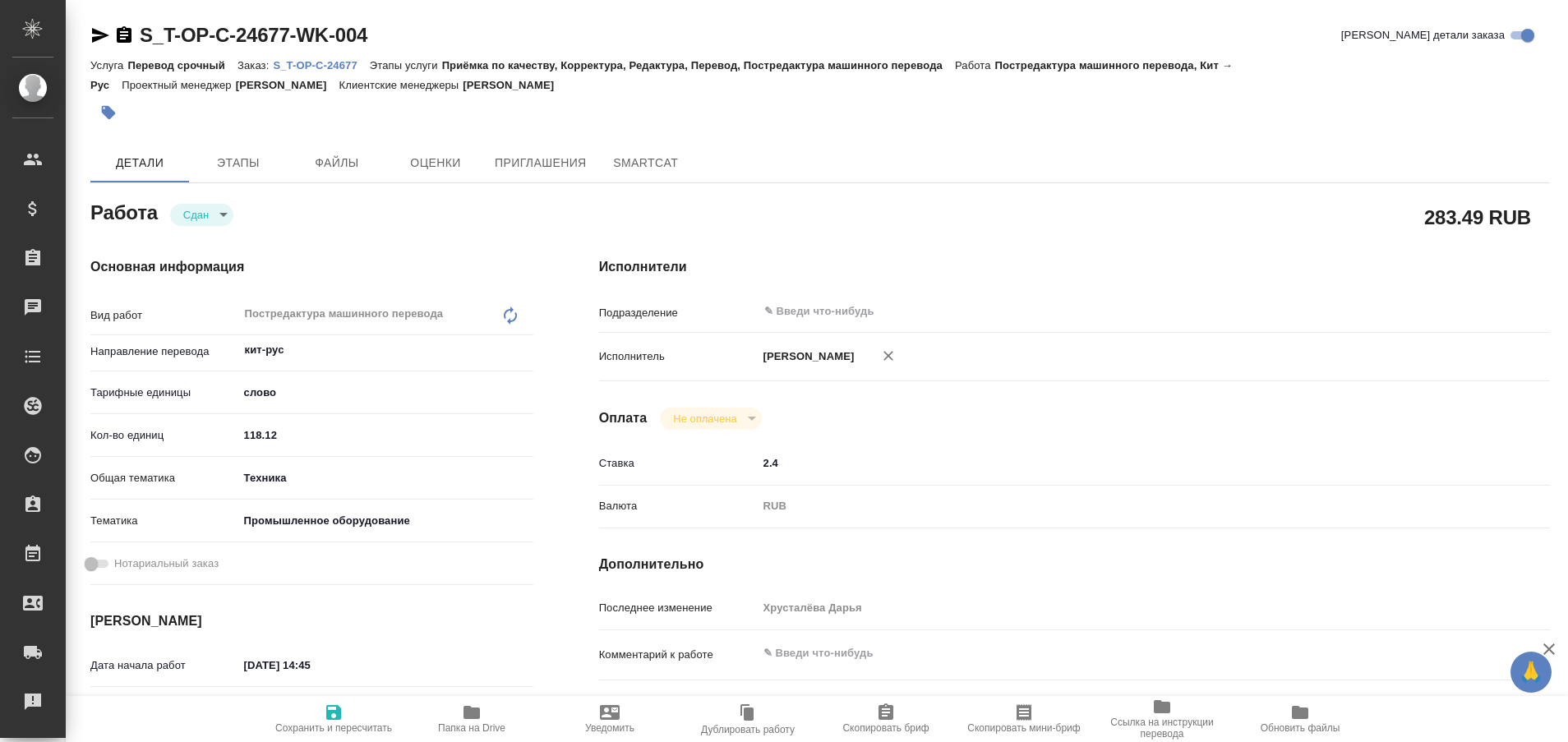
type textarea "x"
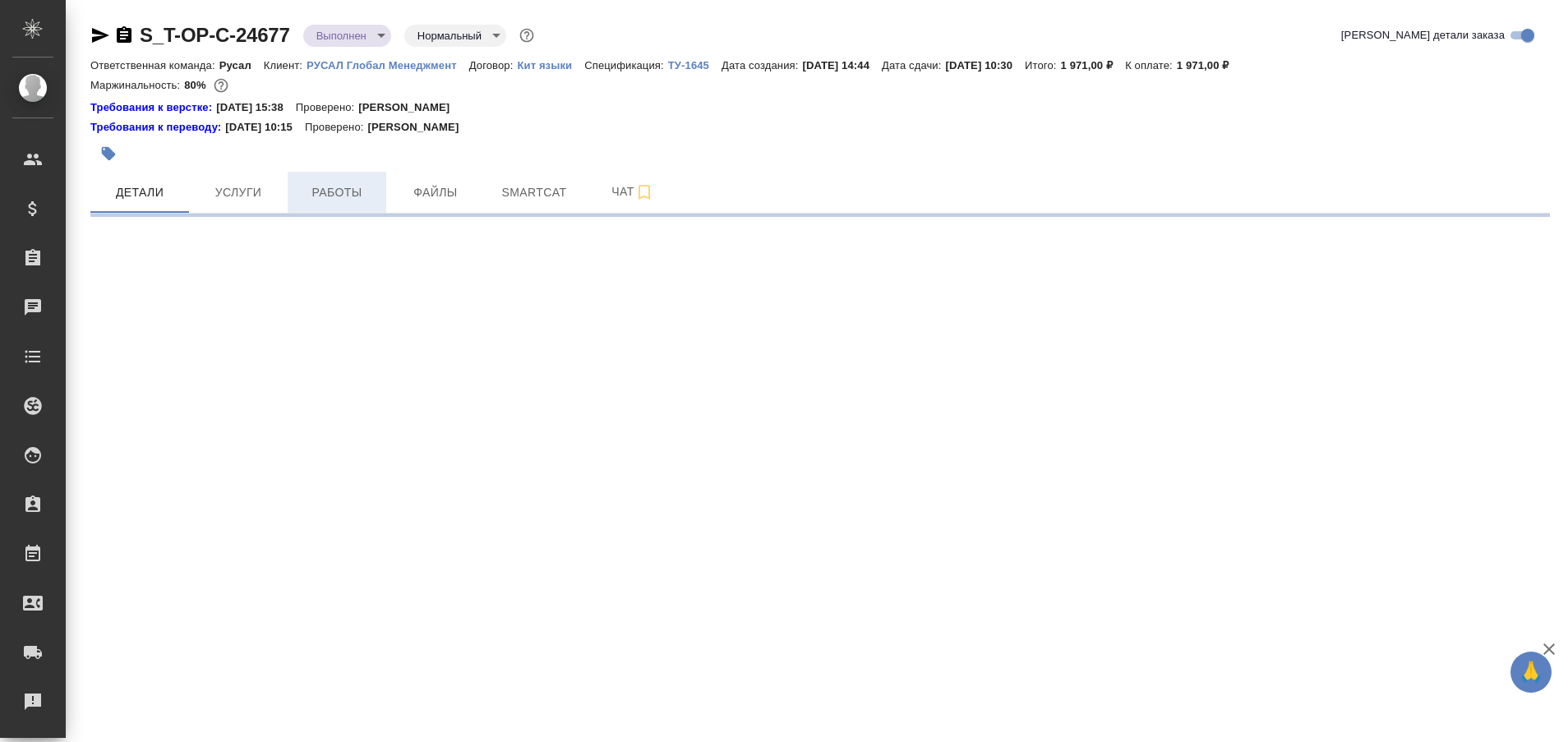
select select "RU"
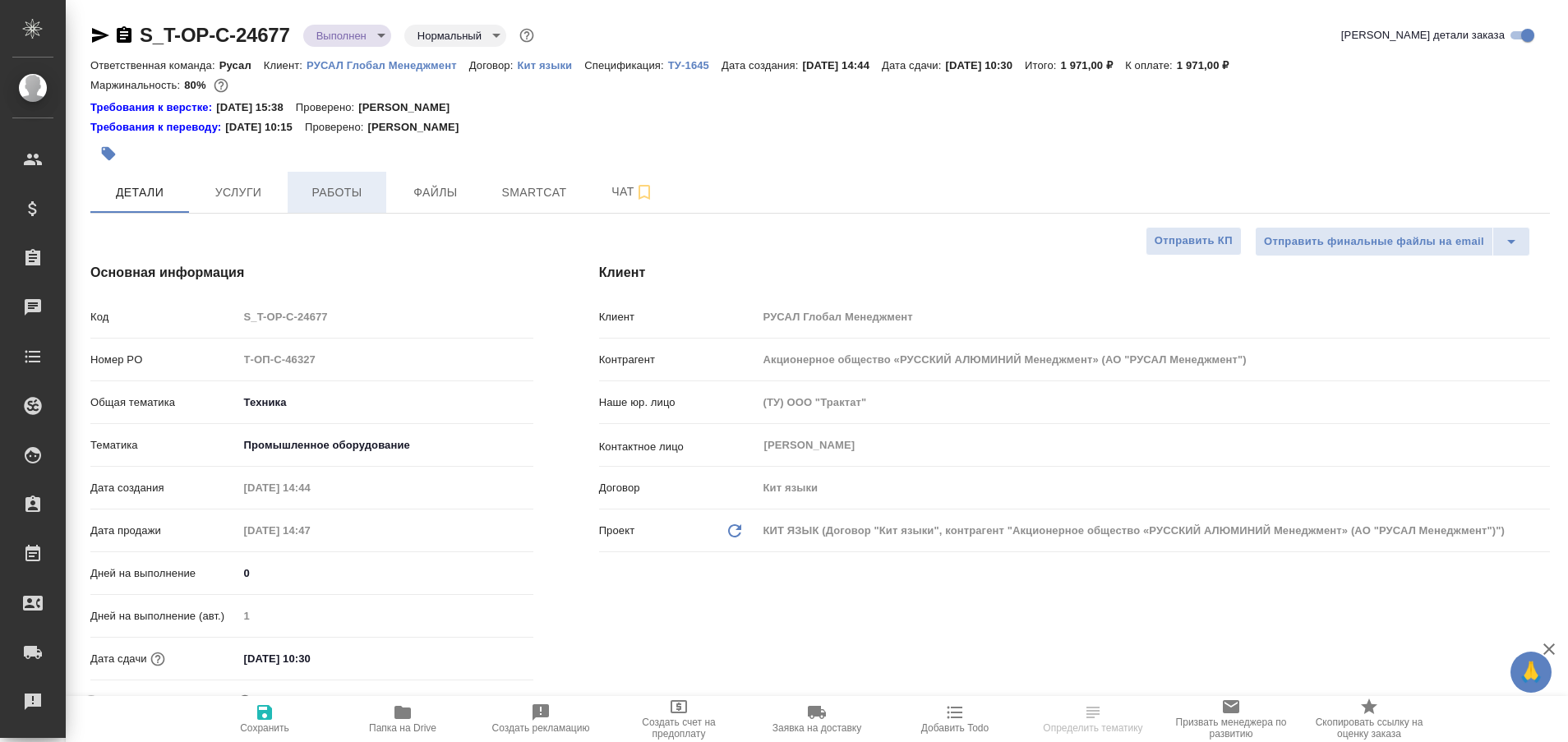
type textarea "x"
click at [350, 195] on span "Работы" at bounding box center [336, 192] width 79 height 21
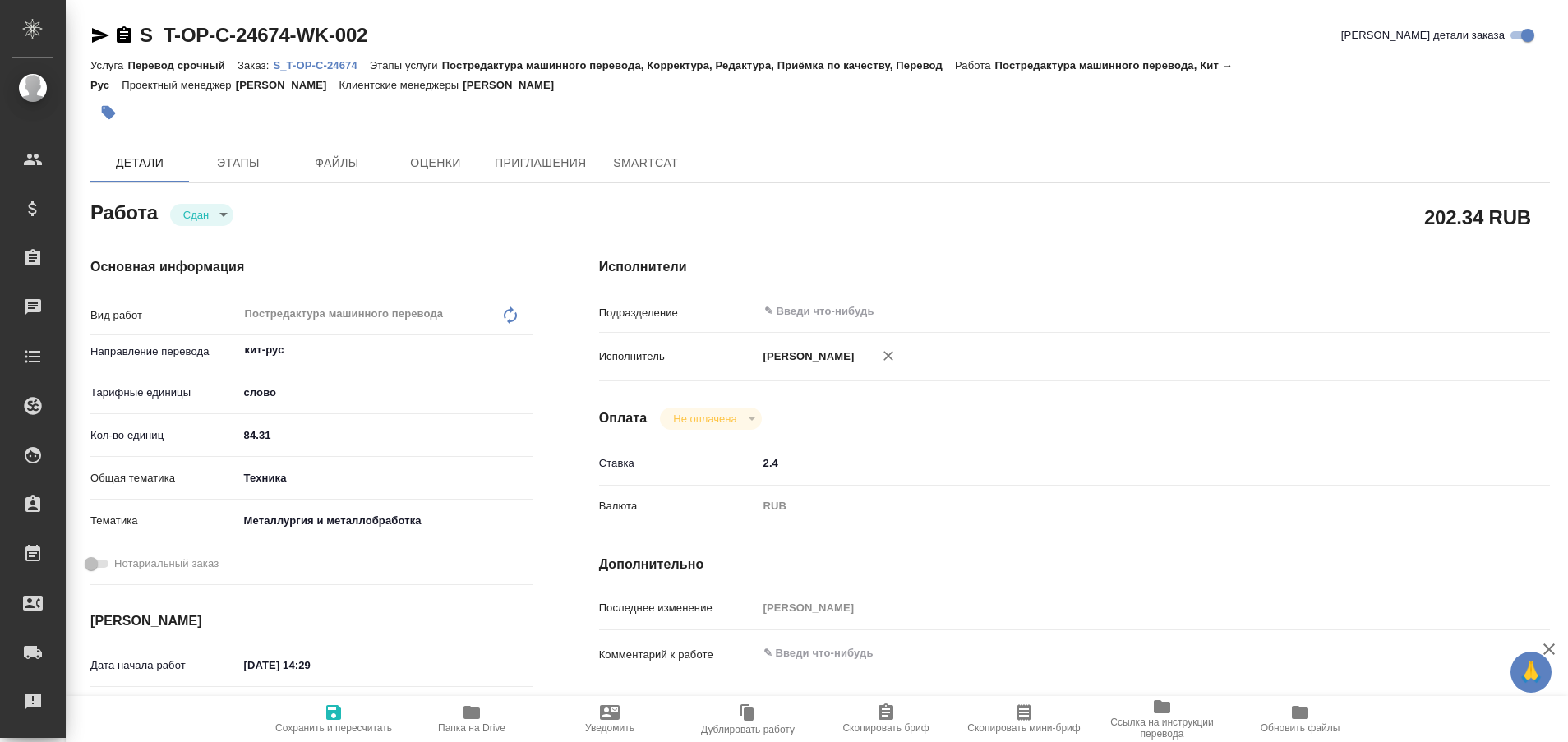
type textarea "x"
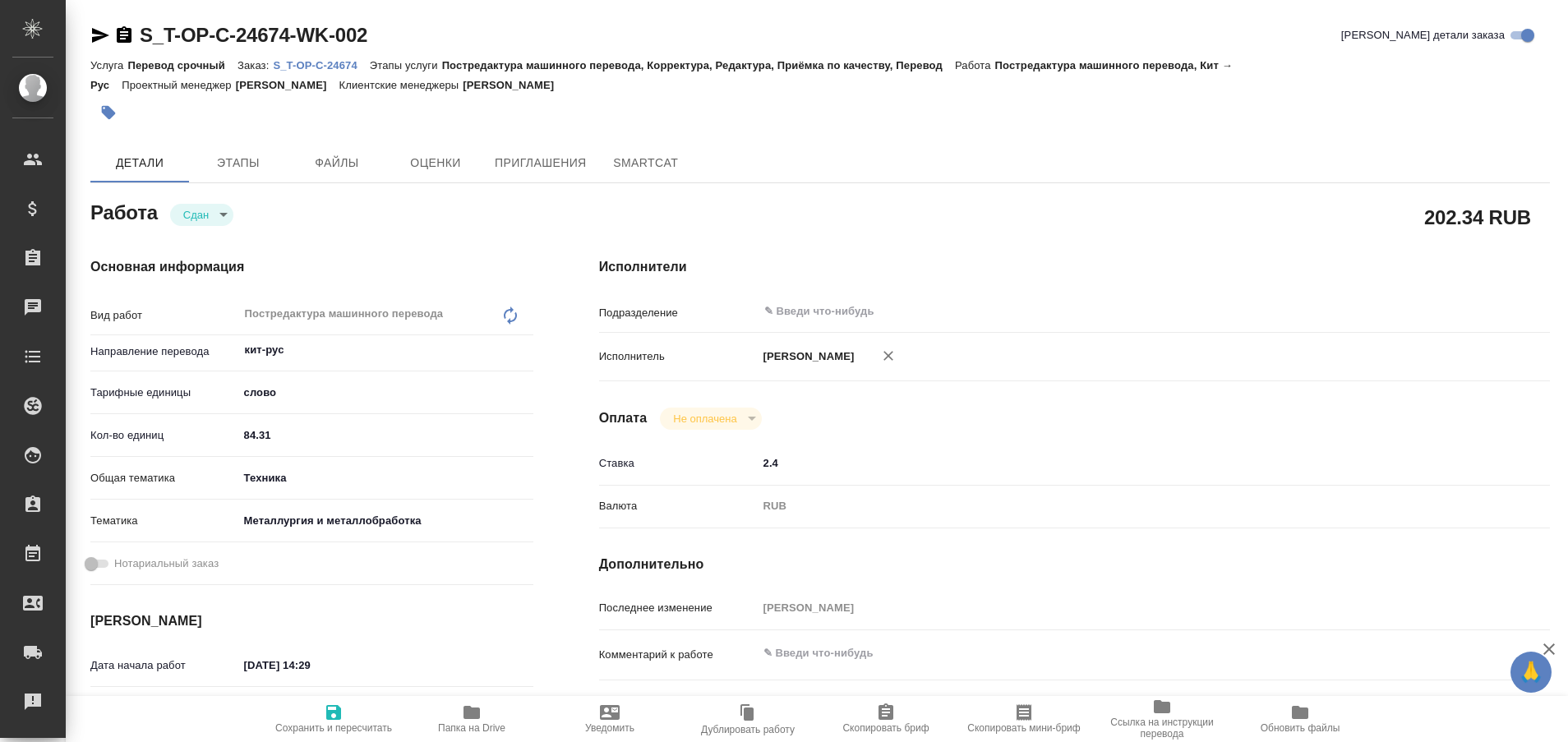
type textarea "x"
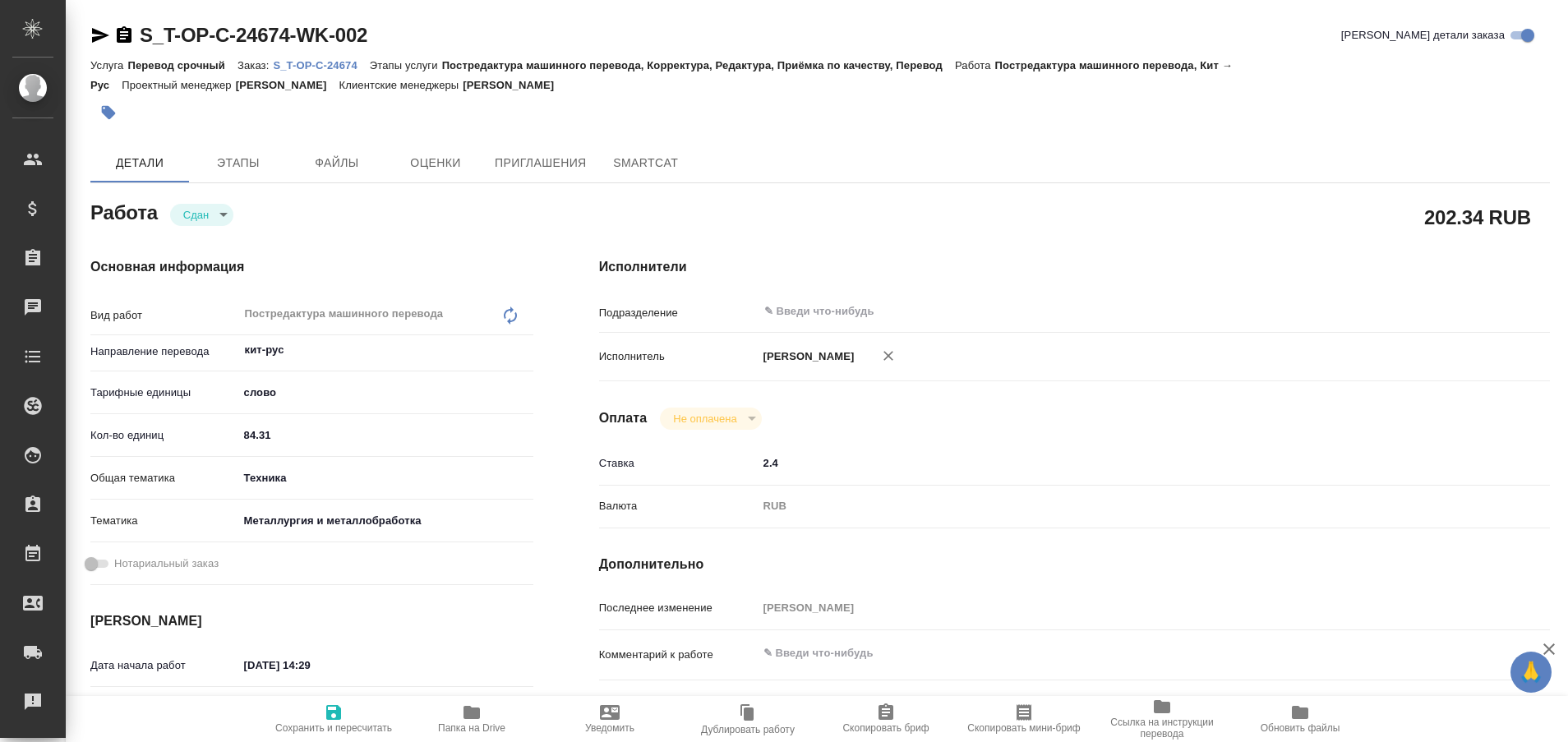
type textarea "x"
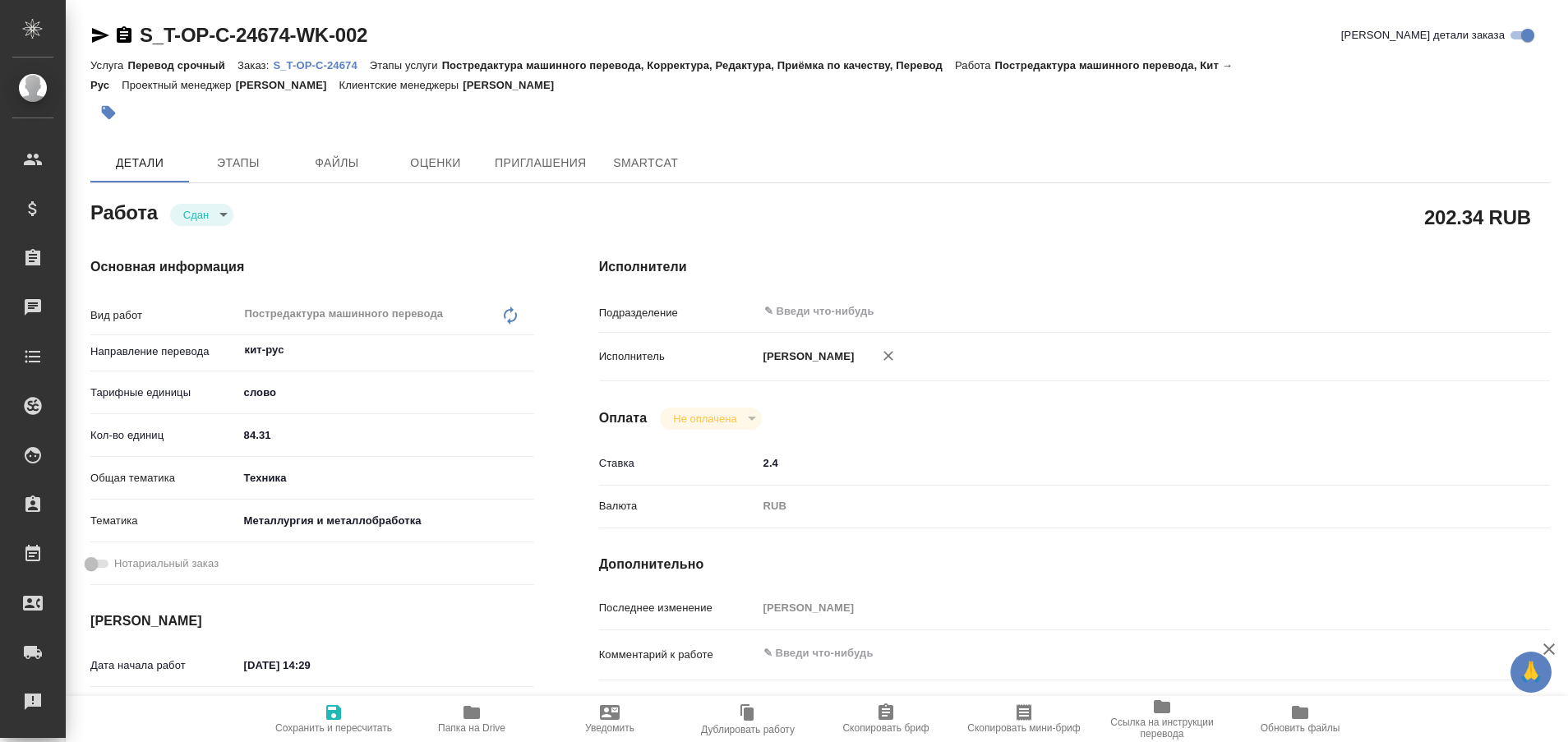
type textarea "x"
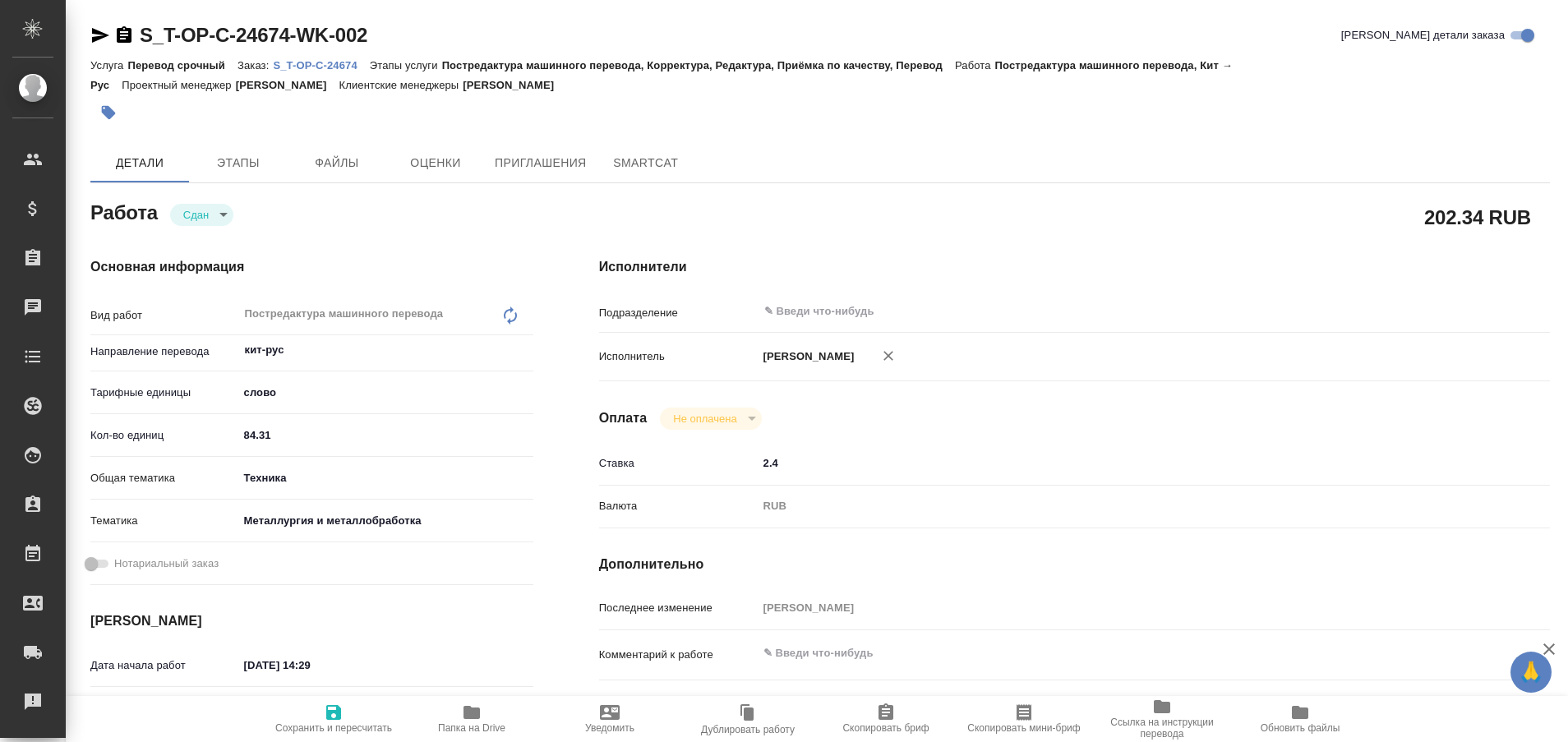
click at [346, 64] on p "S_T-OP-C-24674" at bounding box center [320, 65] width 96 height 12
type textarea "x"
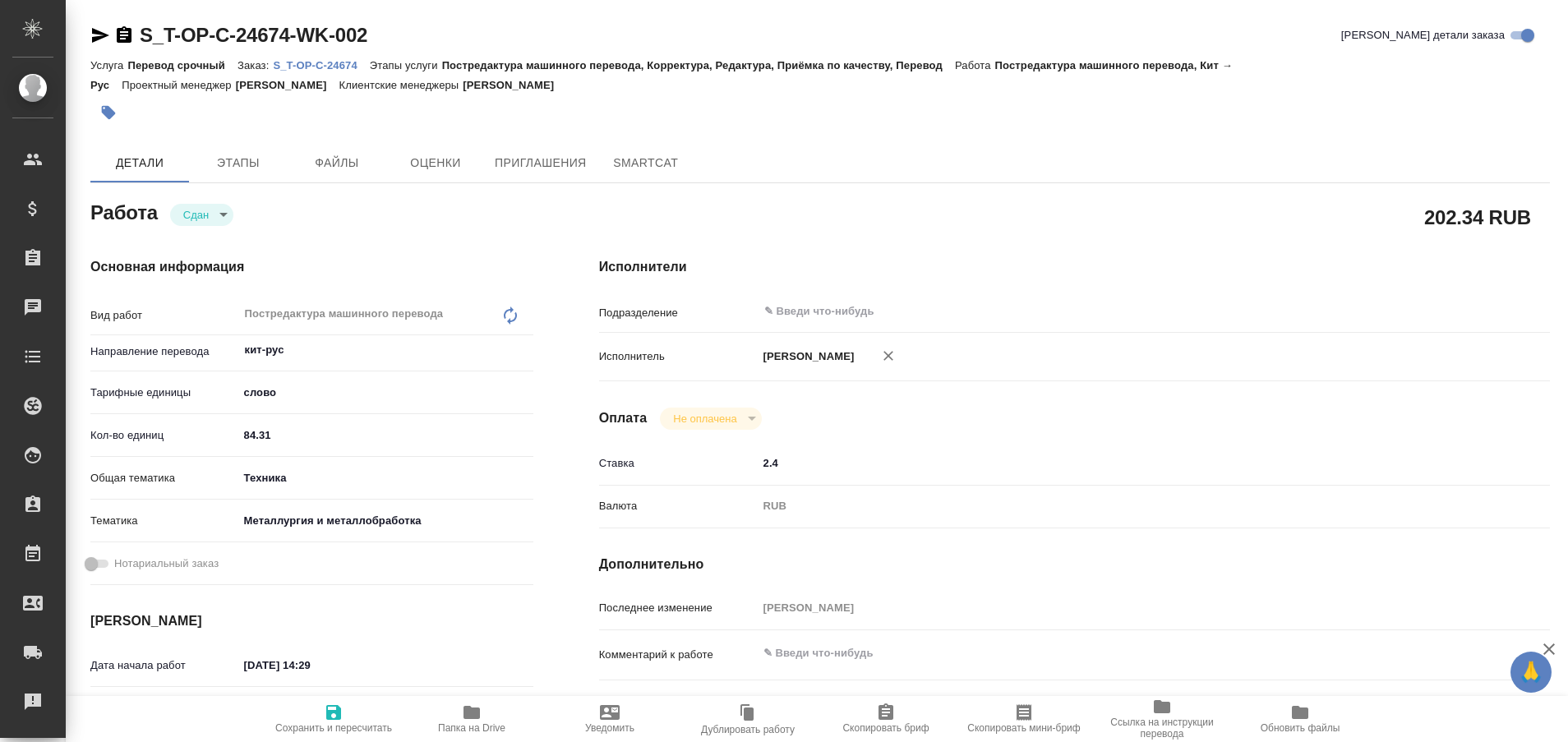
type textarea "x"
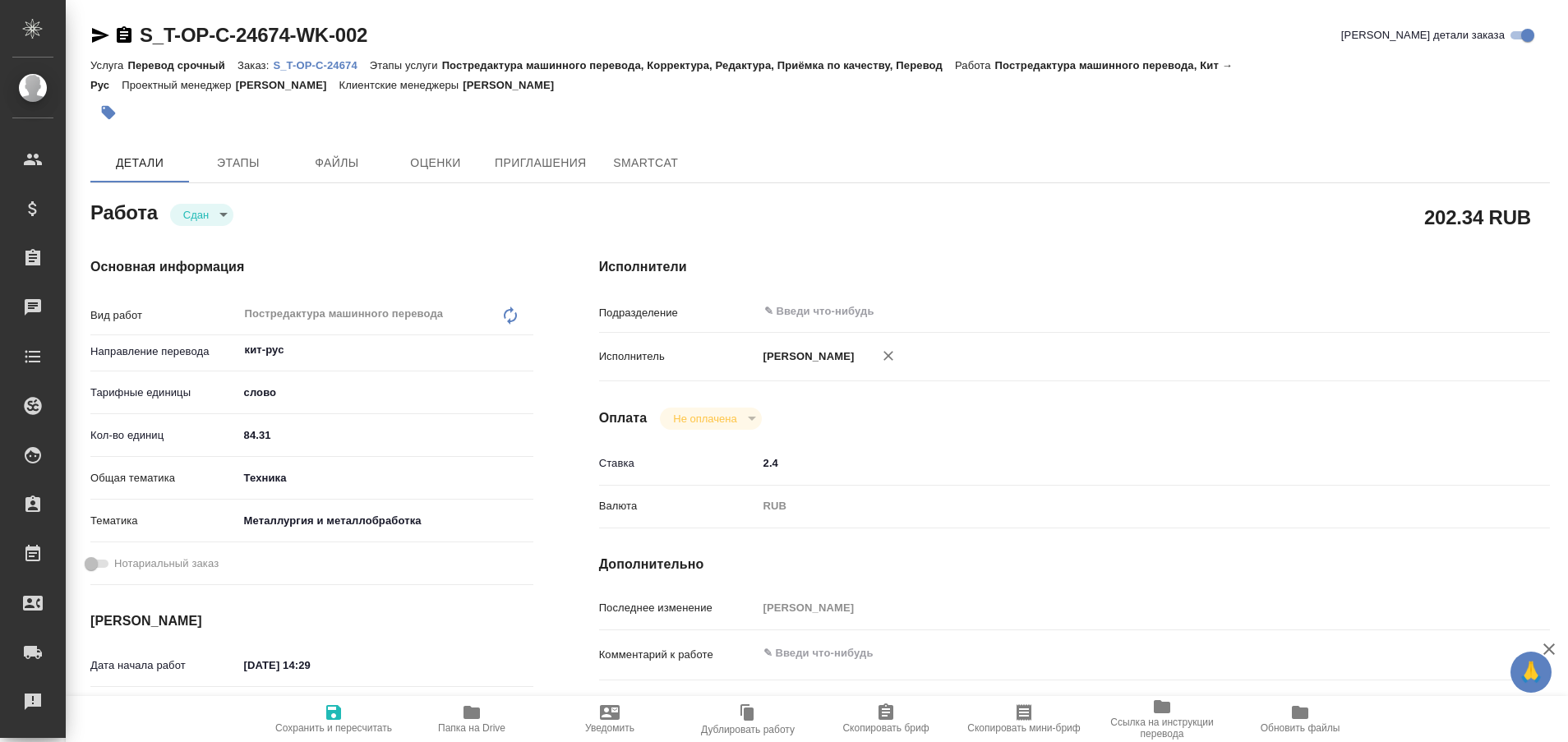
type textarea "x"
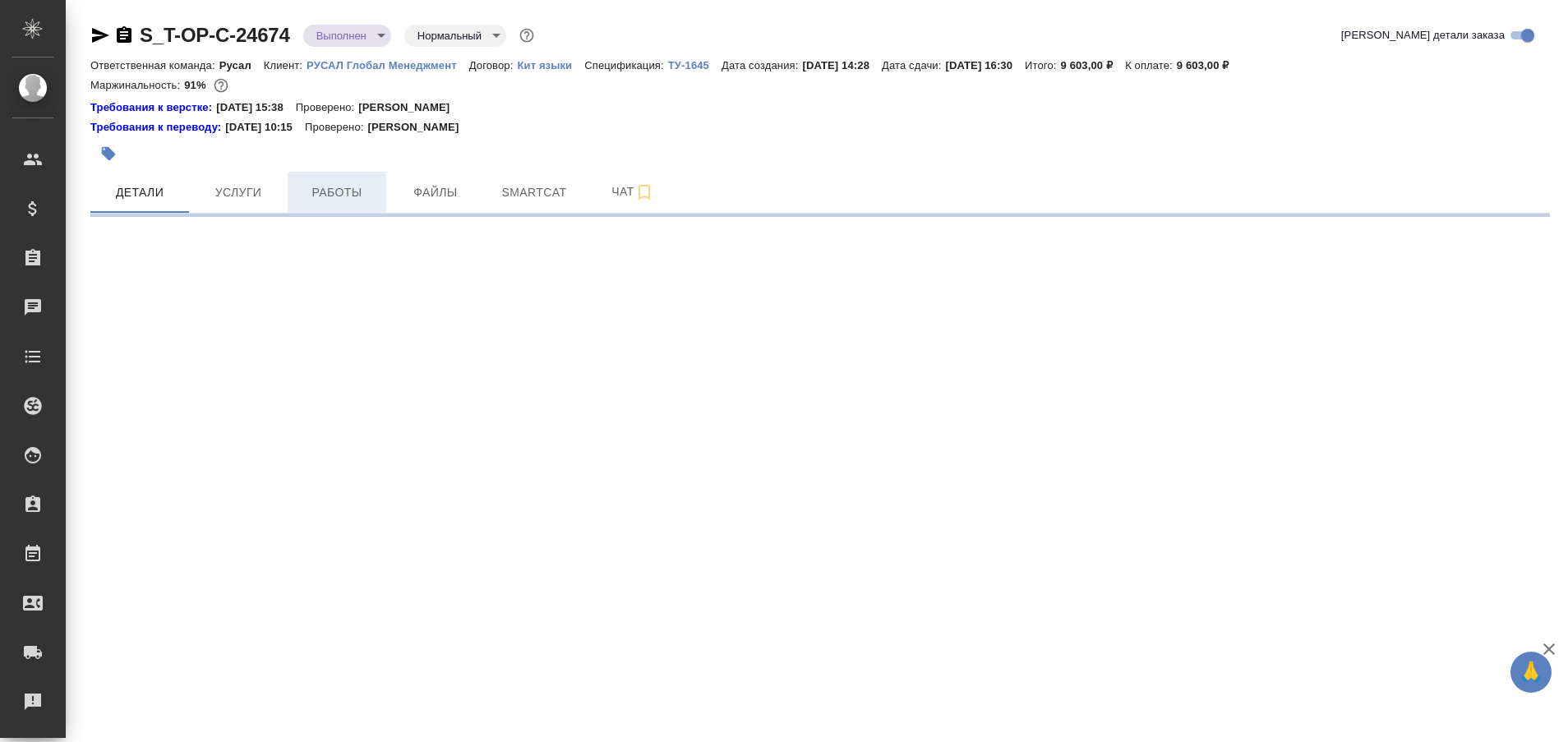
select select "RU"
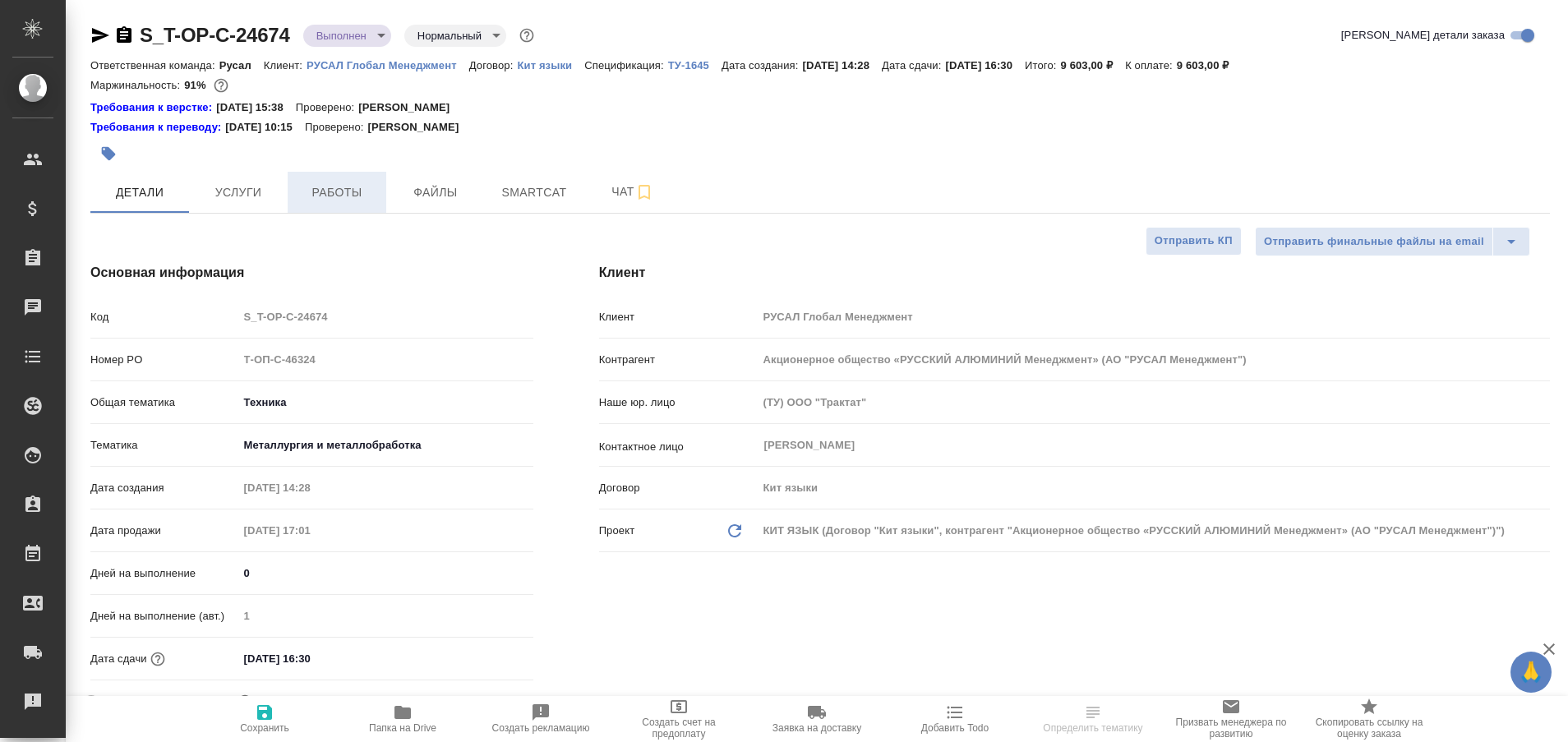
type textarea "x"
click at [343, 190] on span "Работы" at bounding box center [336, 192] width 79 height 21
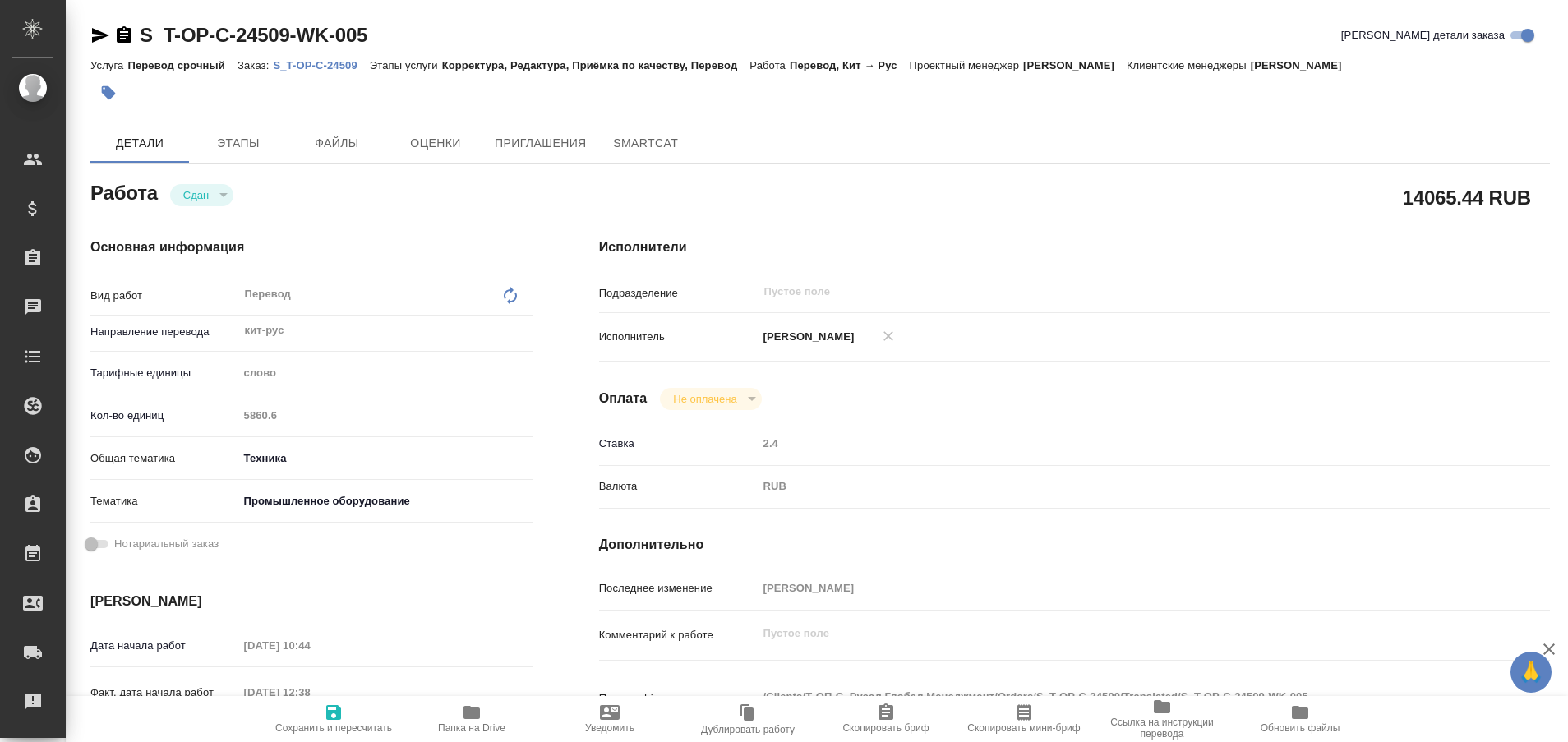
type textarea "x"
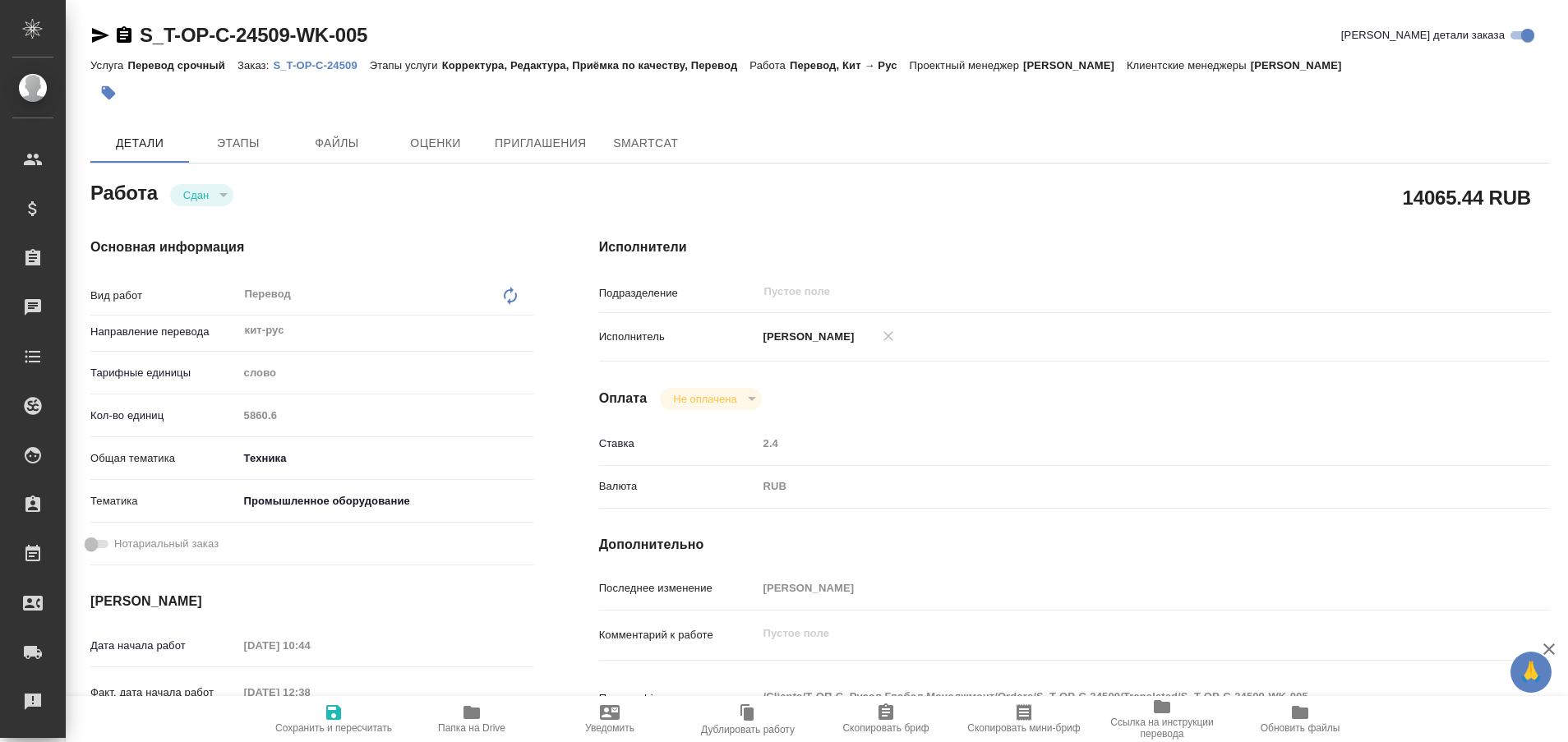
type textarea "x"
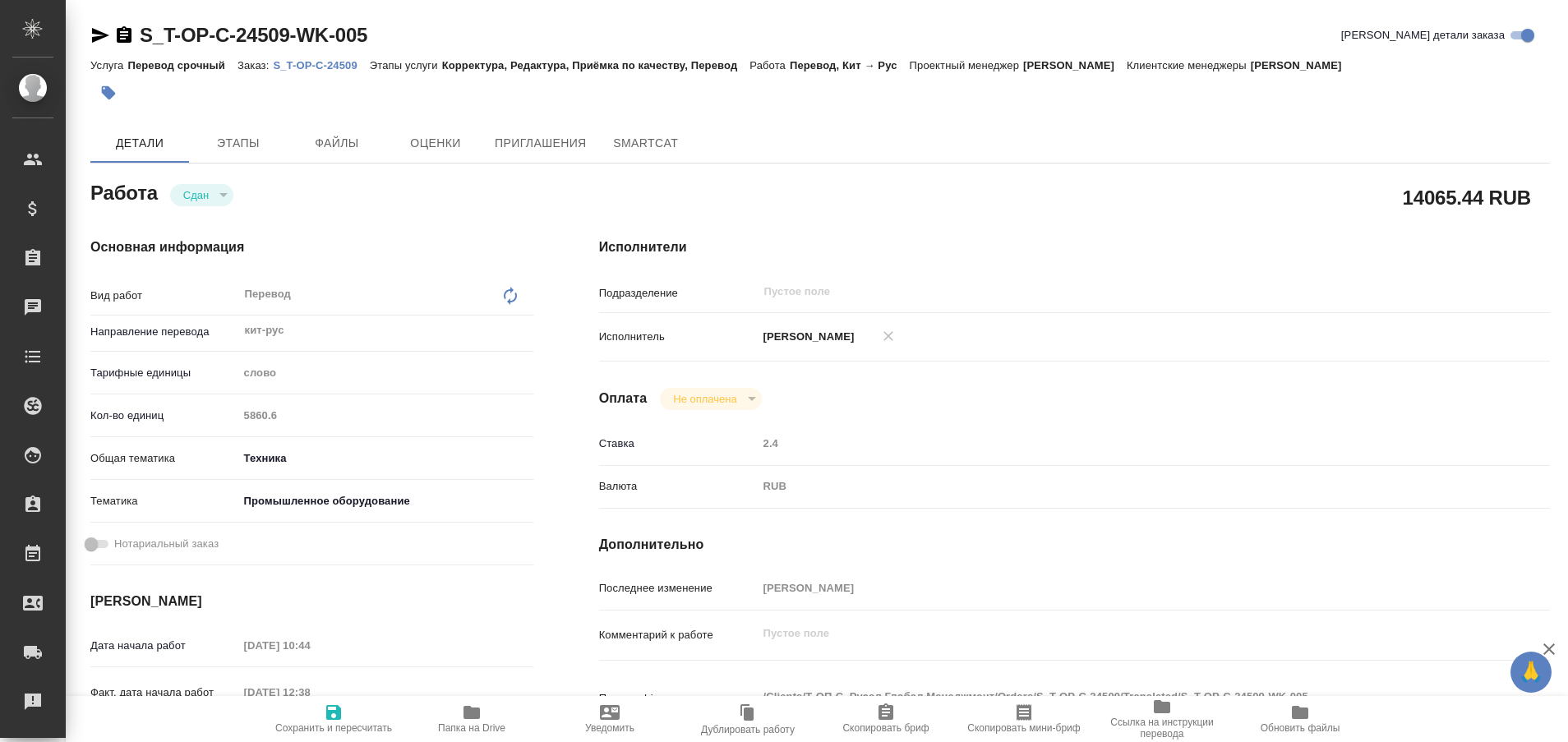
type textarea "x"
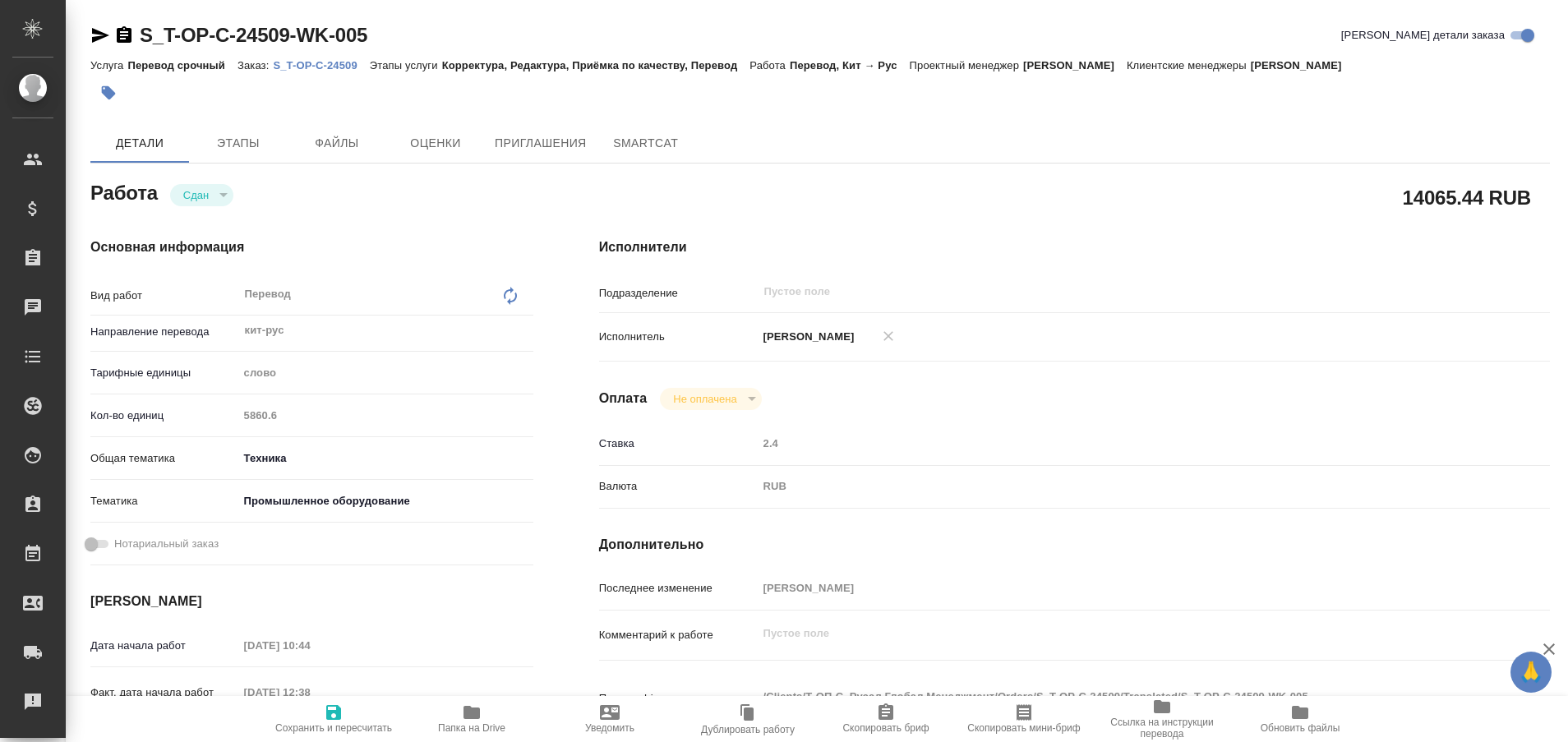
type textarea "x"
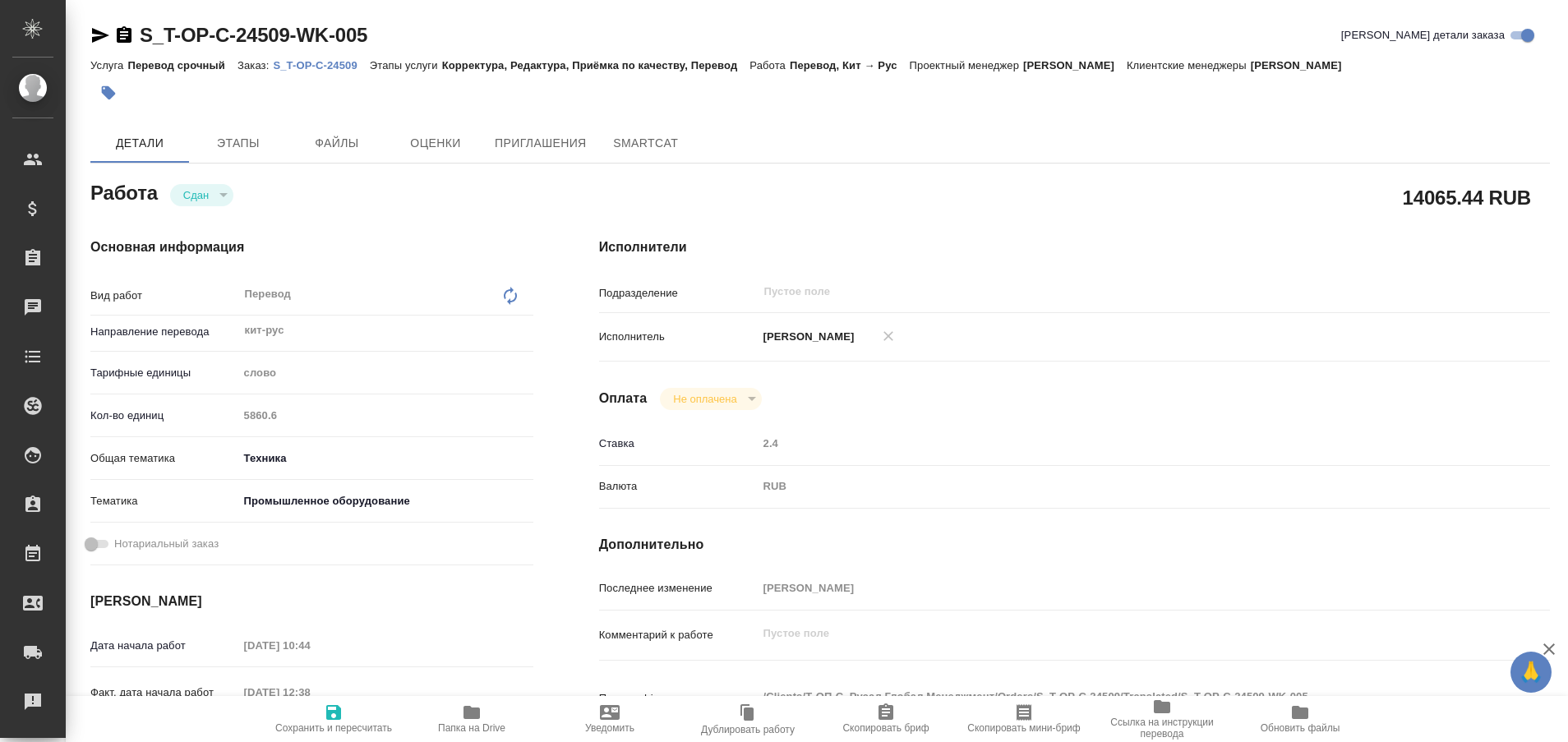
type textarea "x"
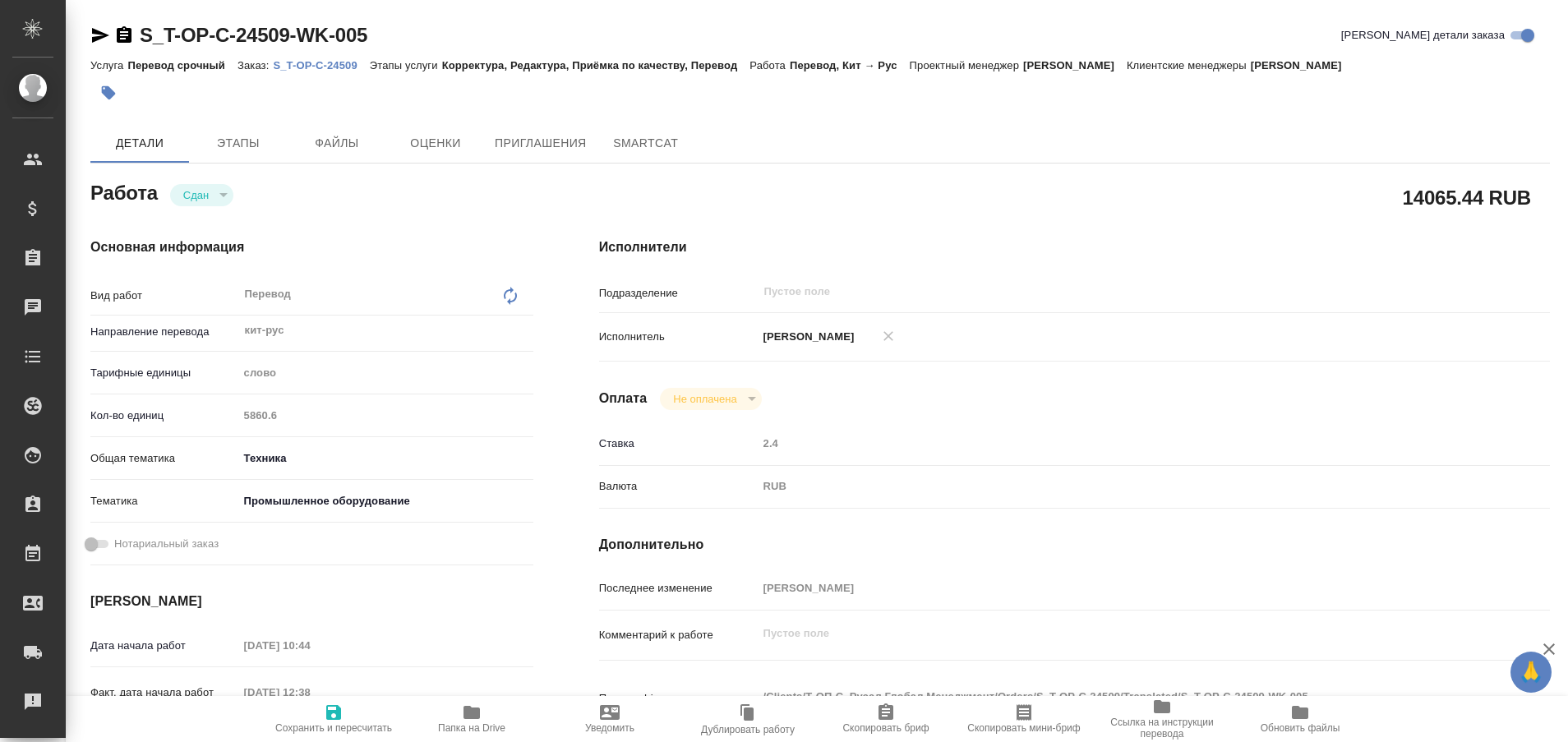
click at [347, 64] on p "S_T-OP-C-24509" at bounding box center [320, 65] width 96 height 12
type textarea "x"
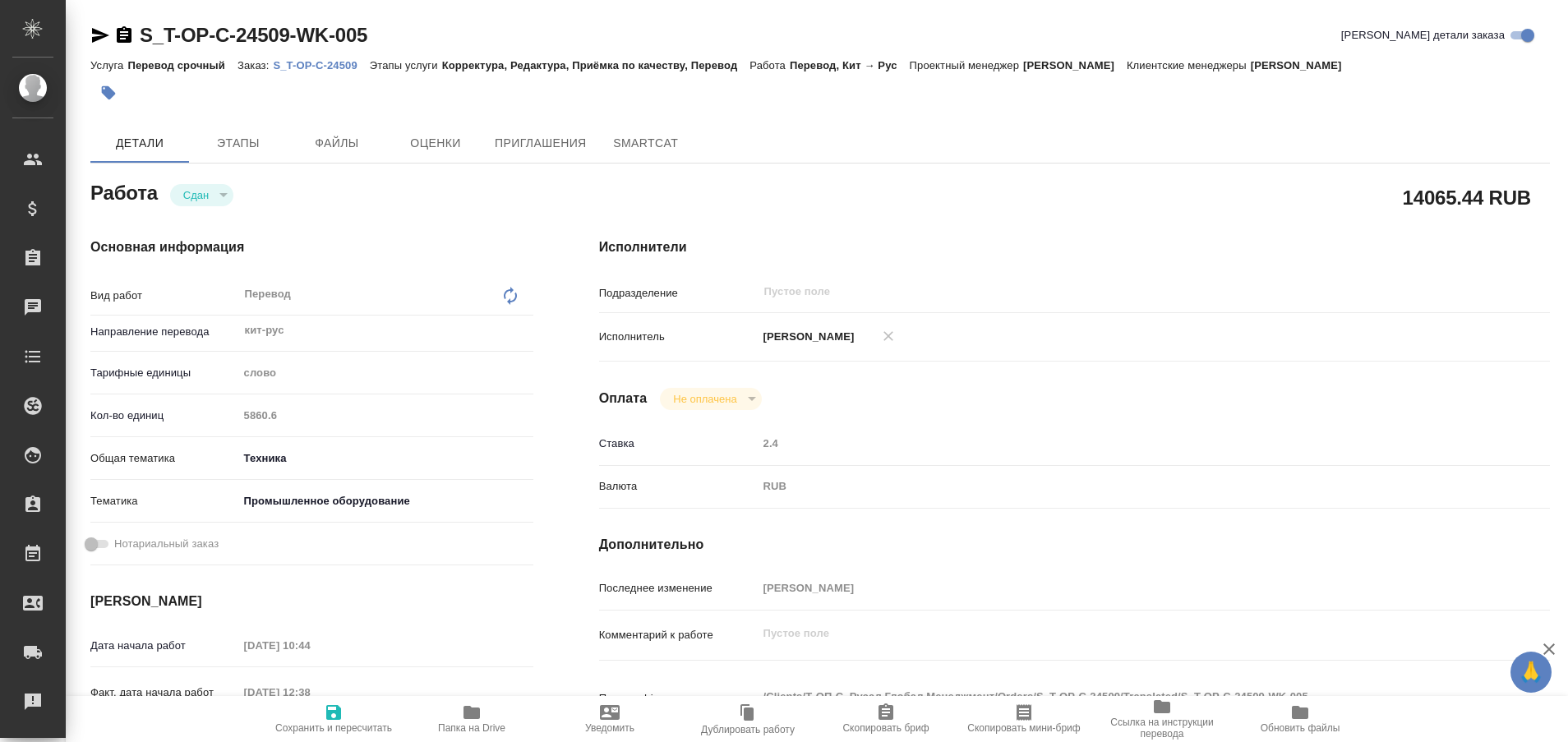
type textarea "x"
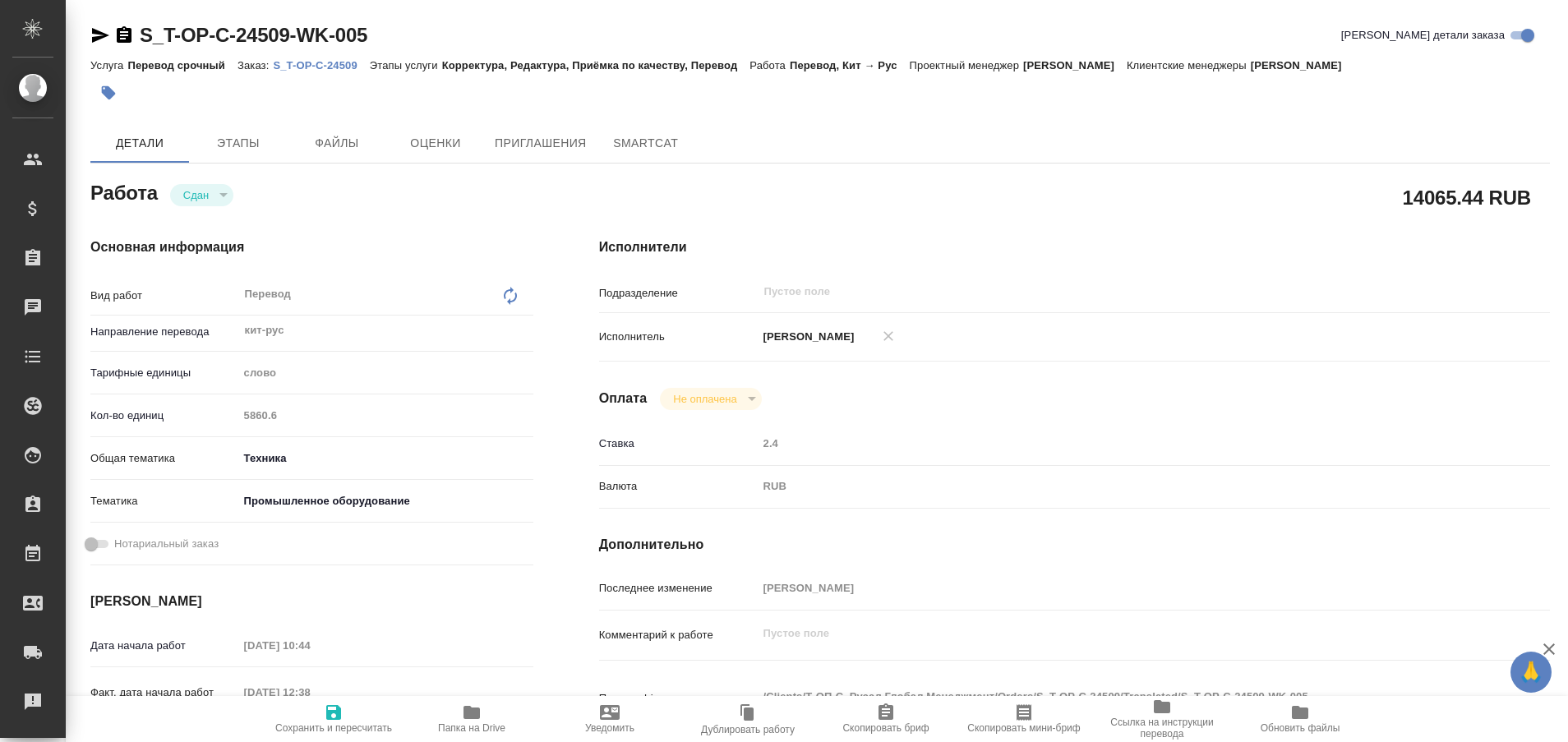
type textarea "x"
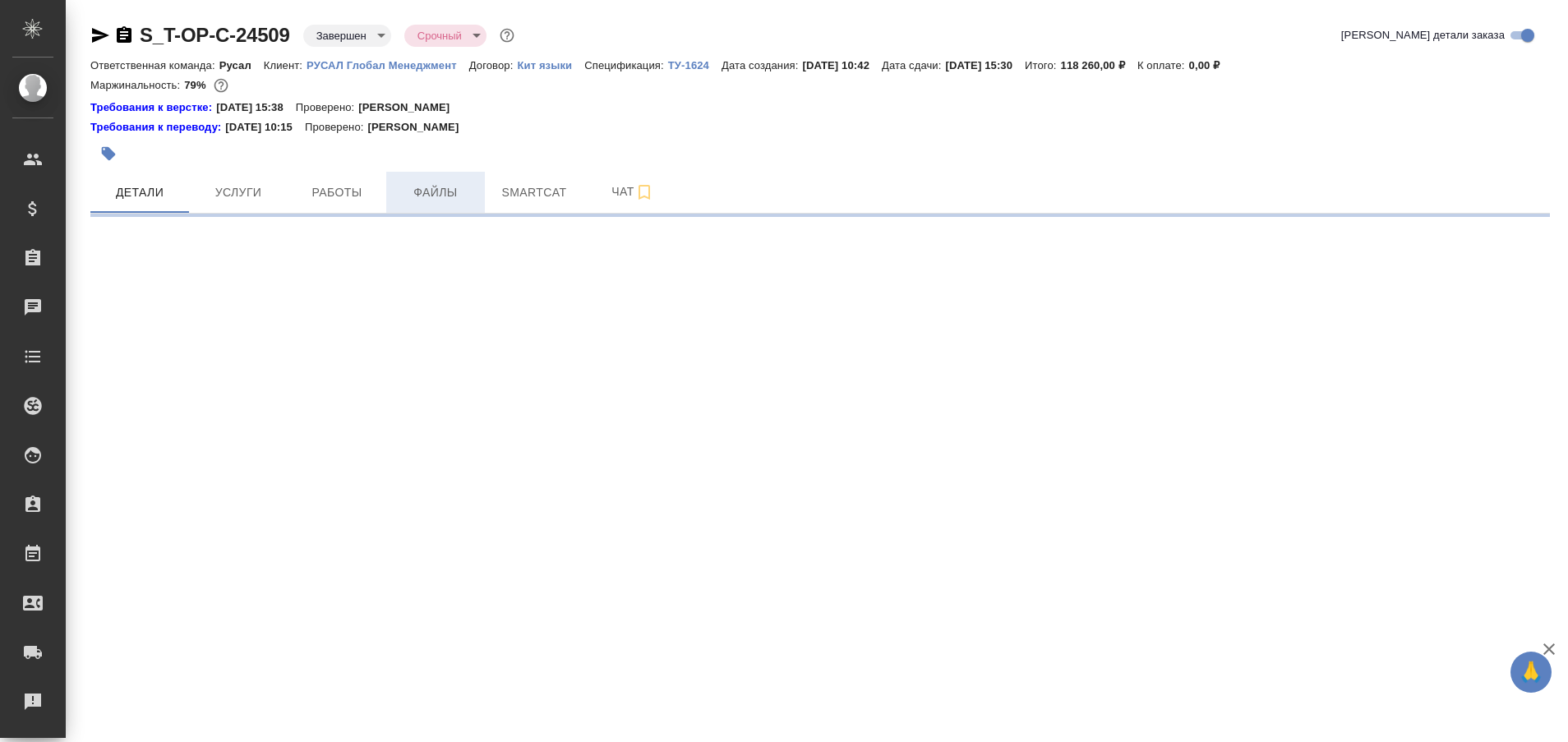
select select "RU"
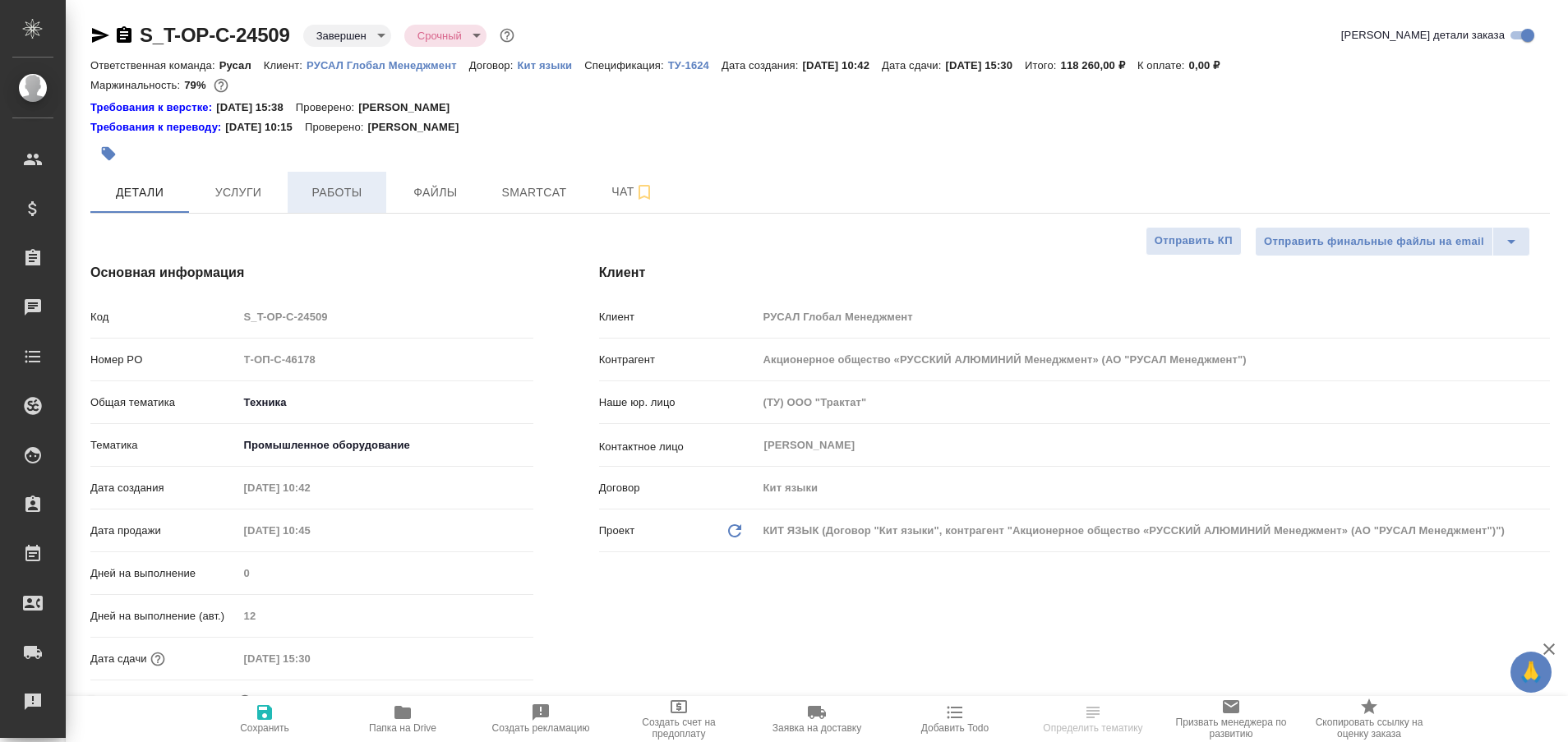
type textarea "x"
click at [356, 185] on span "Работы" at bounding box center [336, 192] width 79 height 21
type textarea "x"
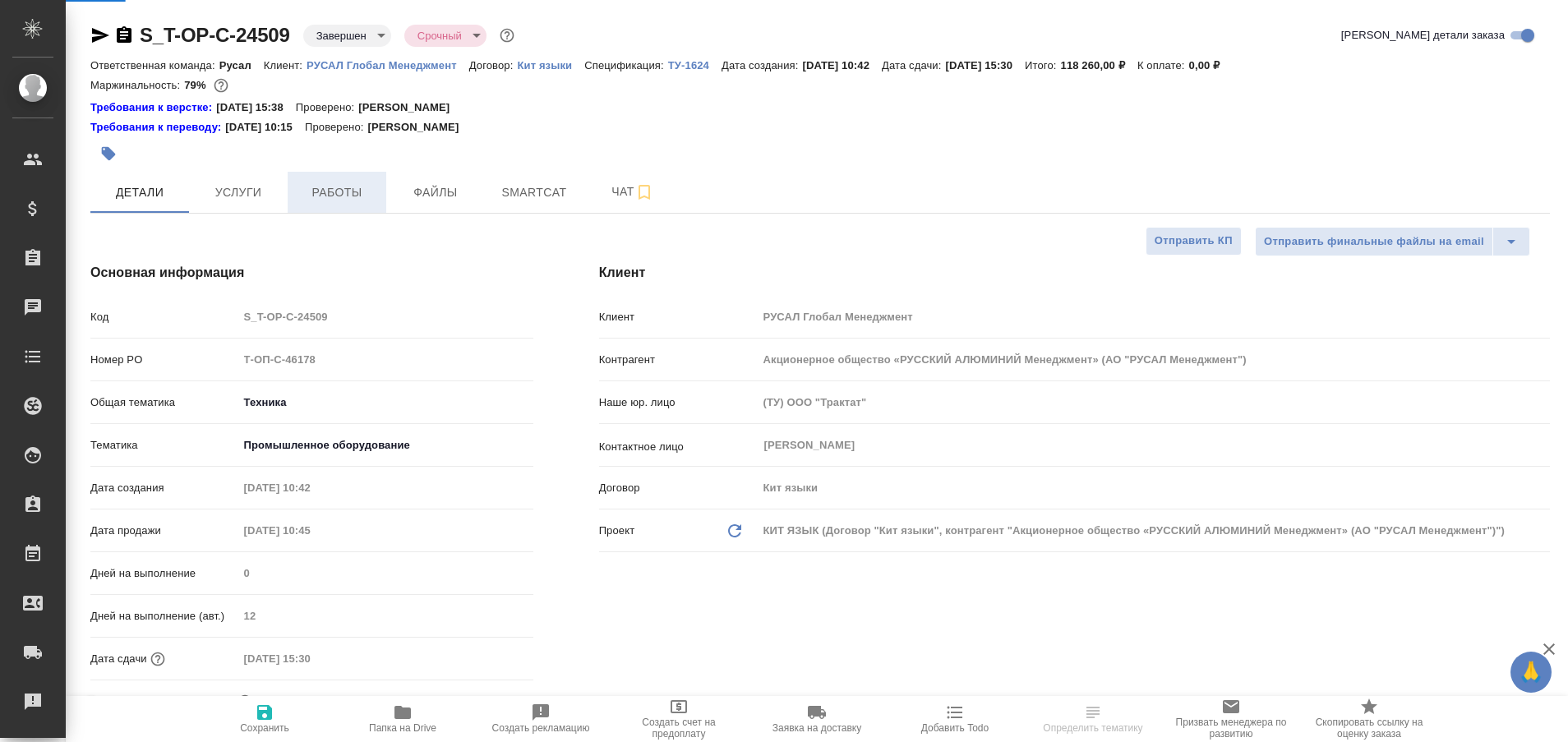
type textarea "x"
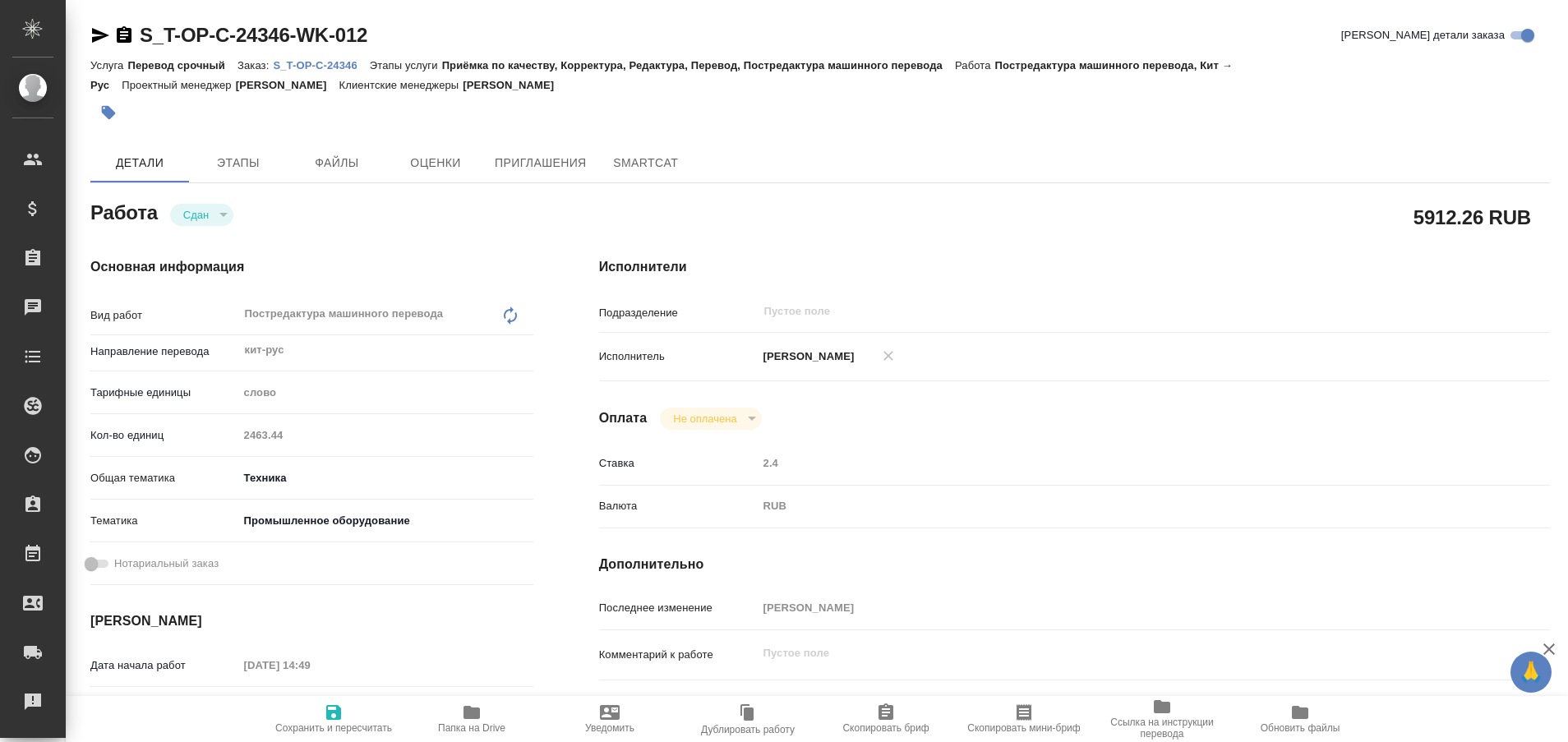
type textarea "x"
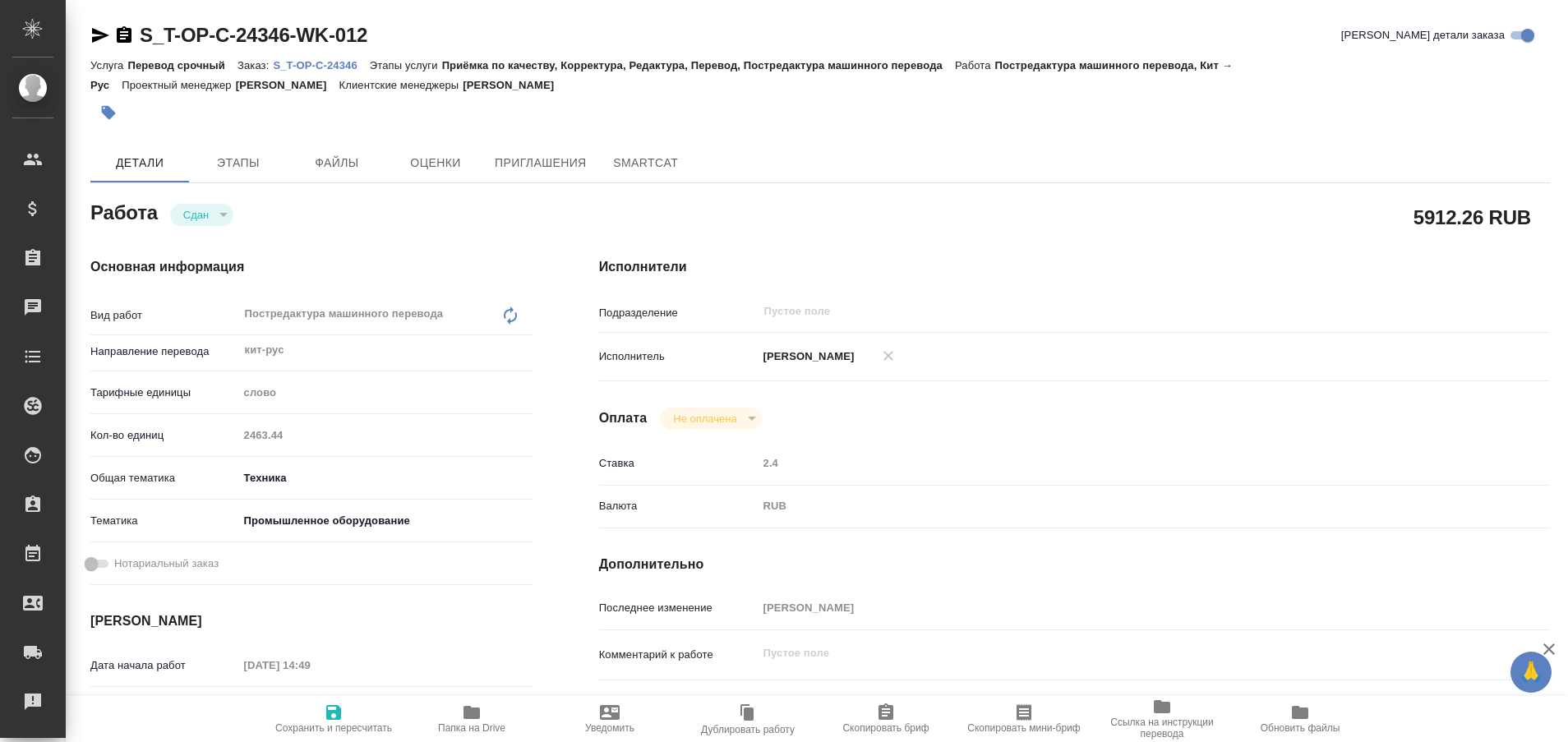
type textarea "x"
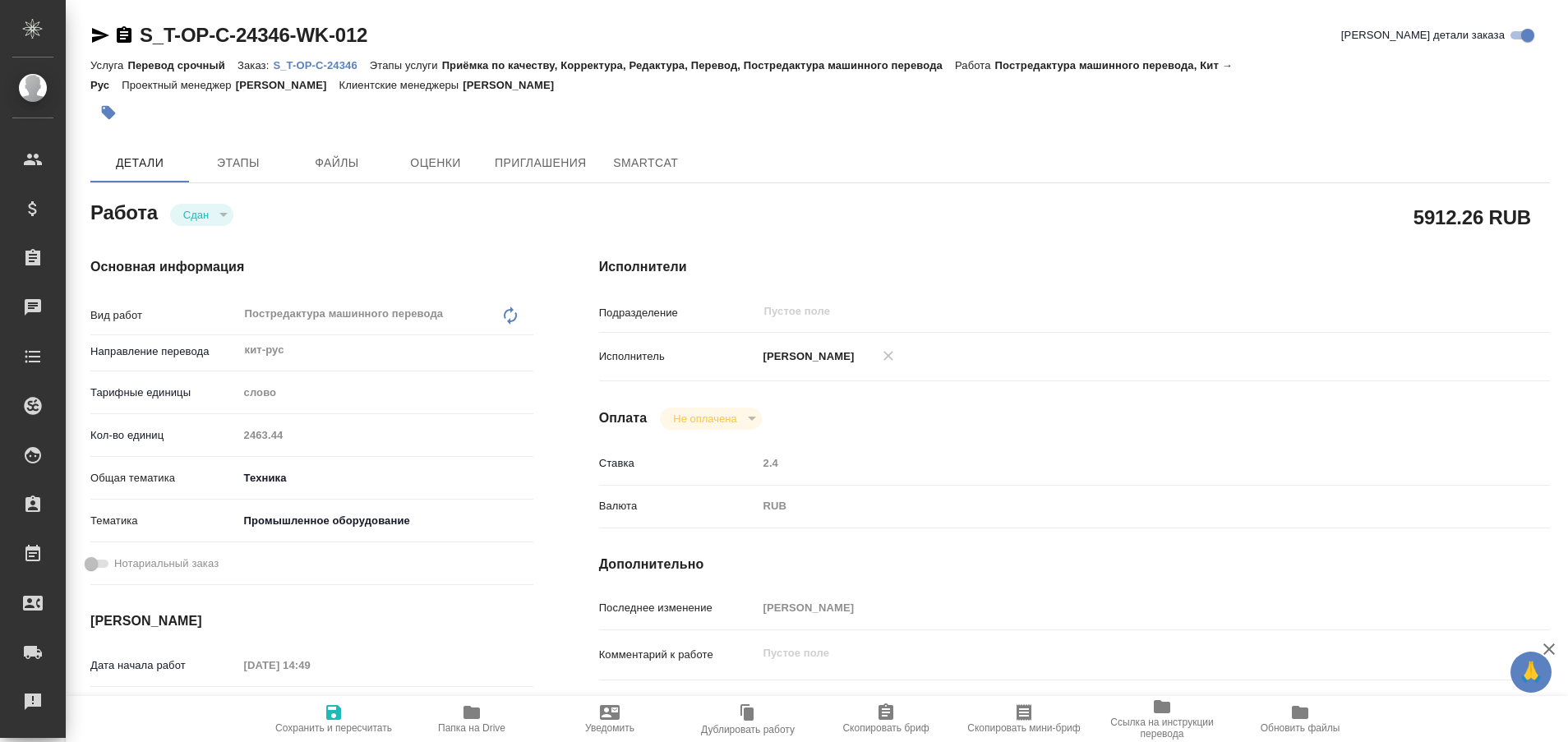
type textarea "x"
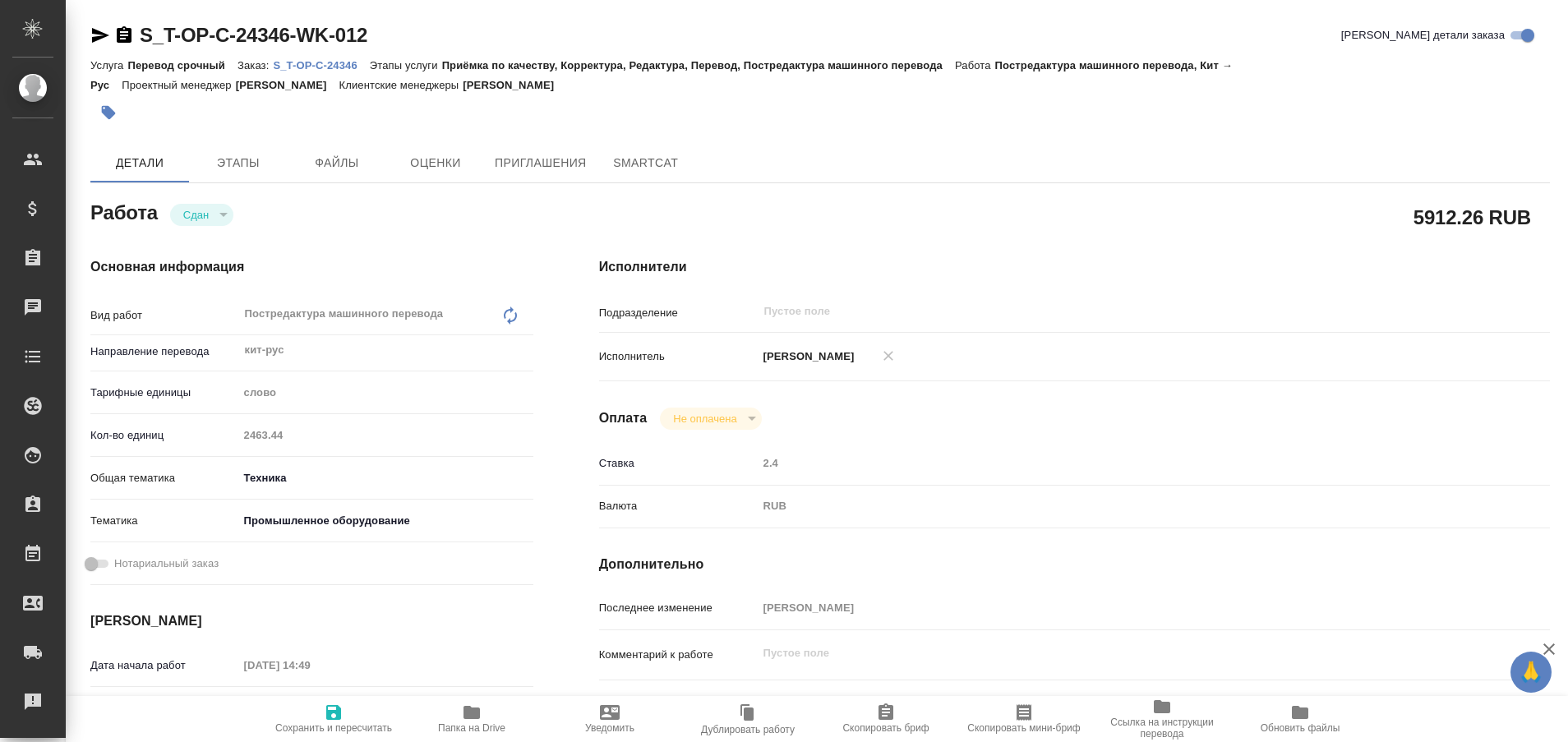
type textarea "x"
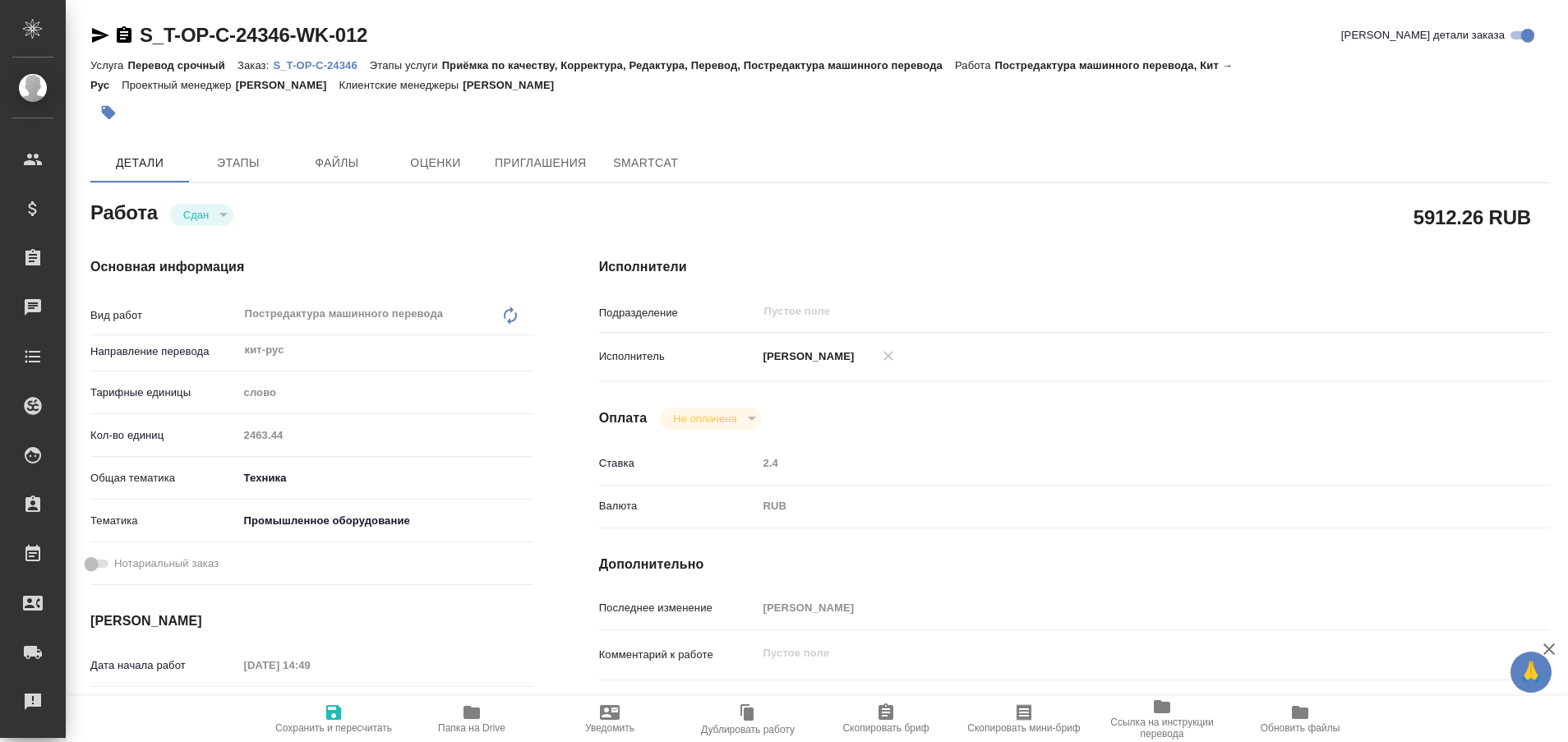
type textarea "x"
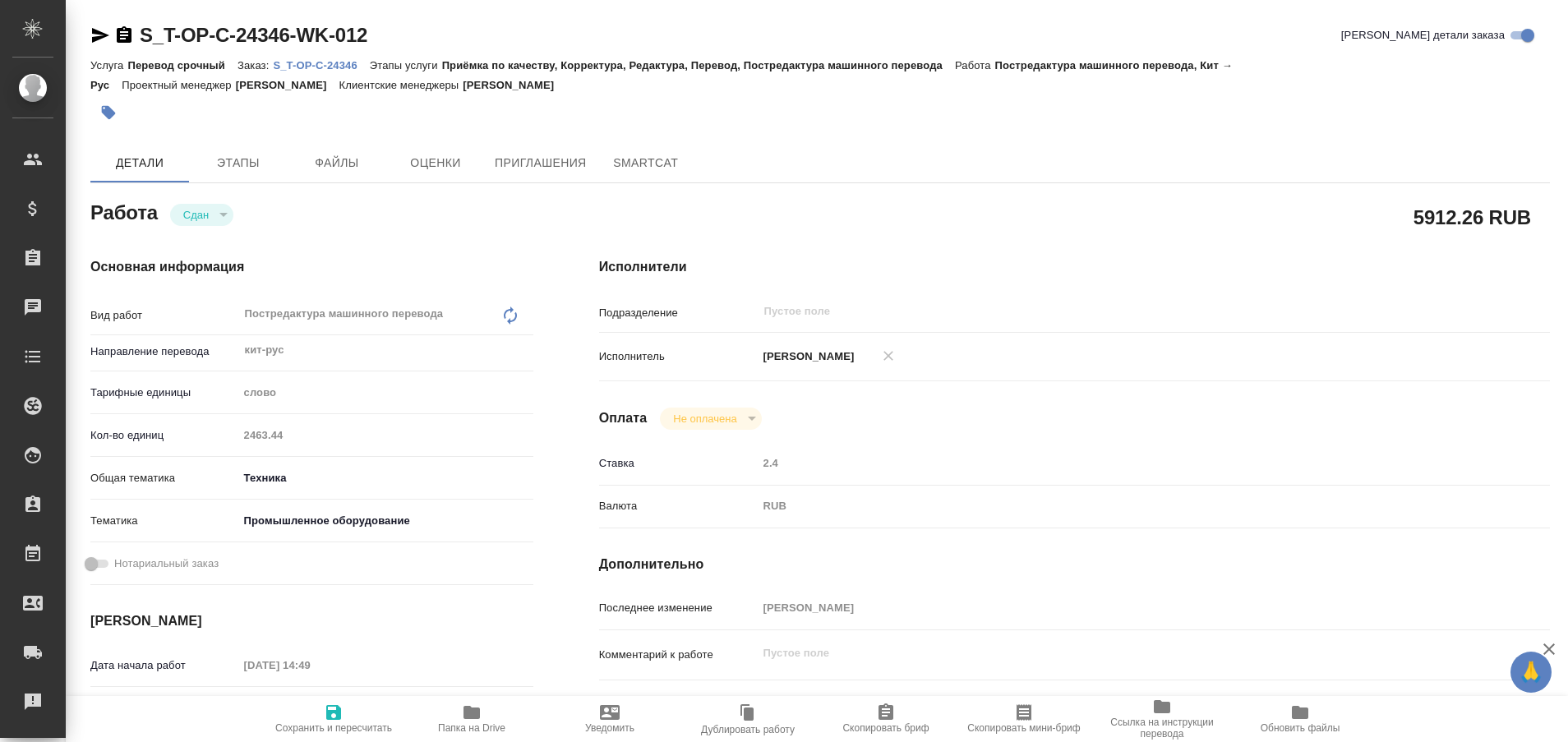
type textarea "x"
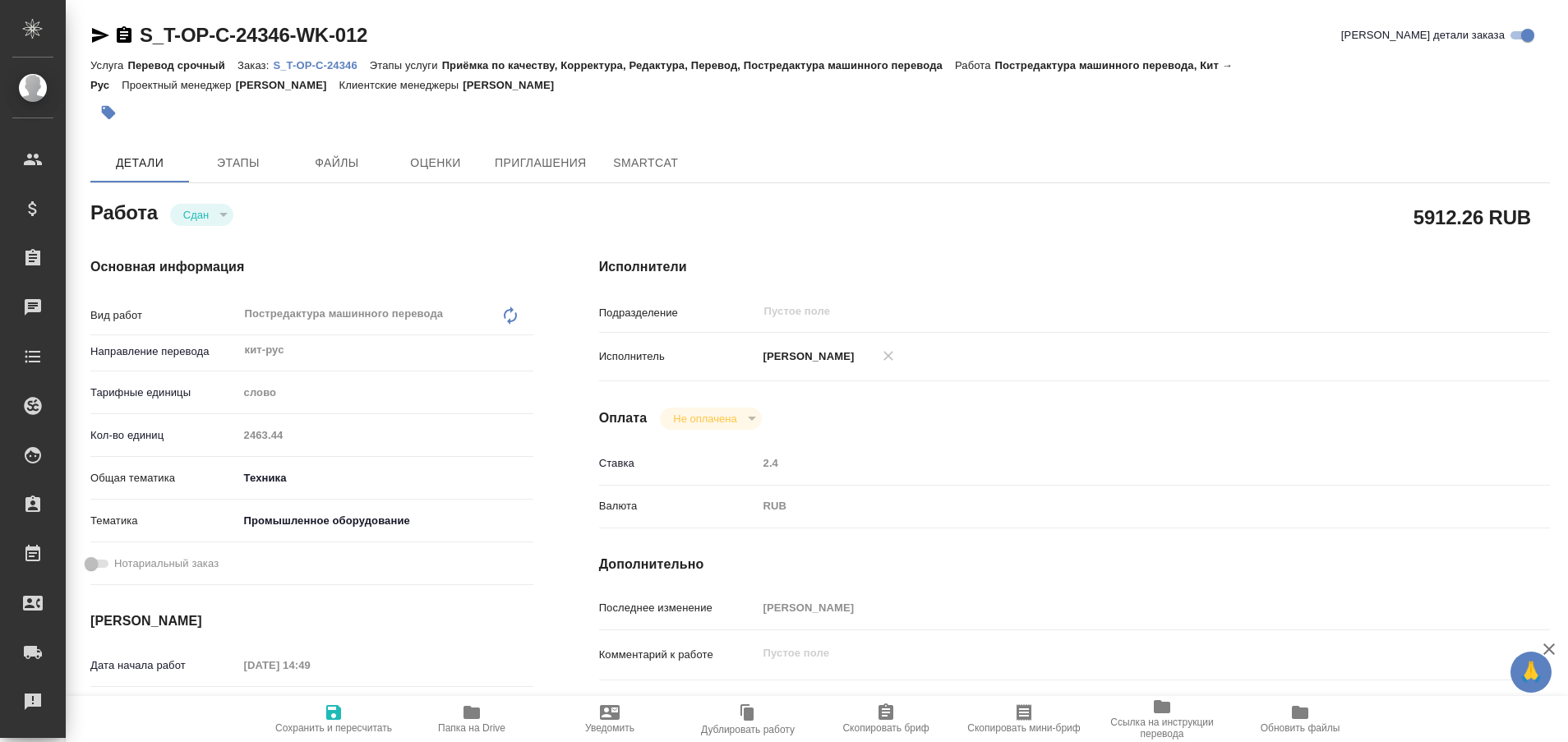
click at [305, 63] on p "S_T-OP-C-24346" at bounding box center [320, 65] width 96 height 12
type textarea "x"
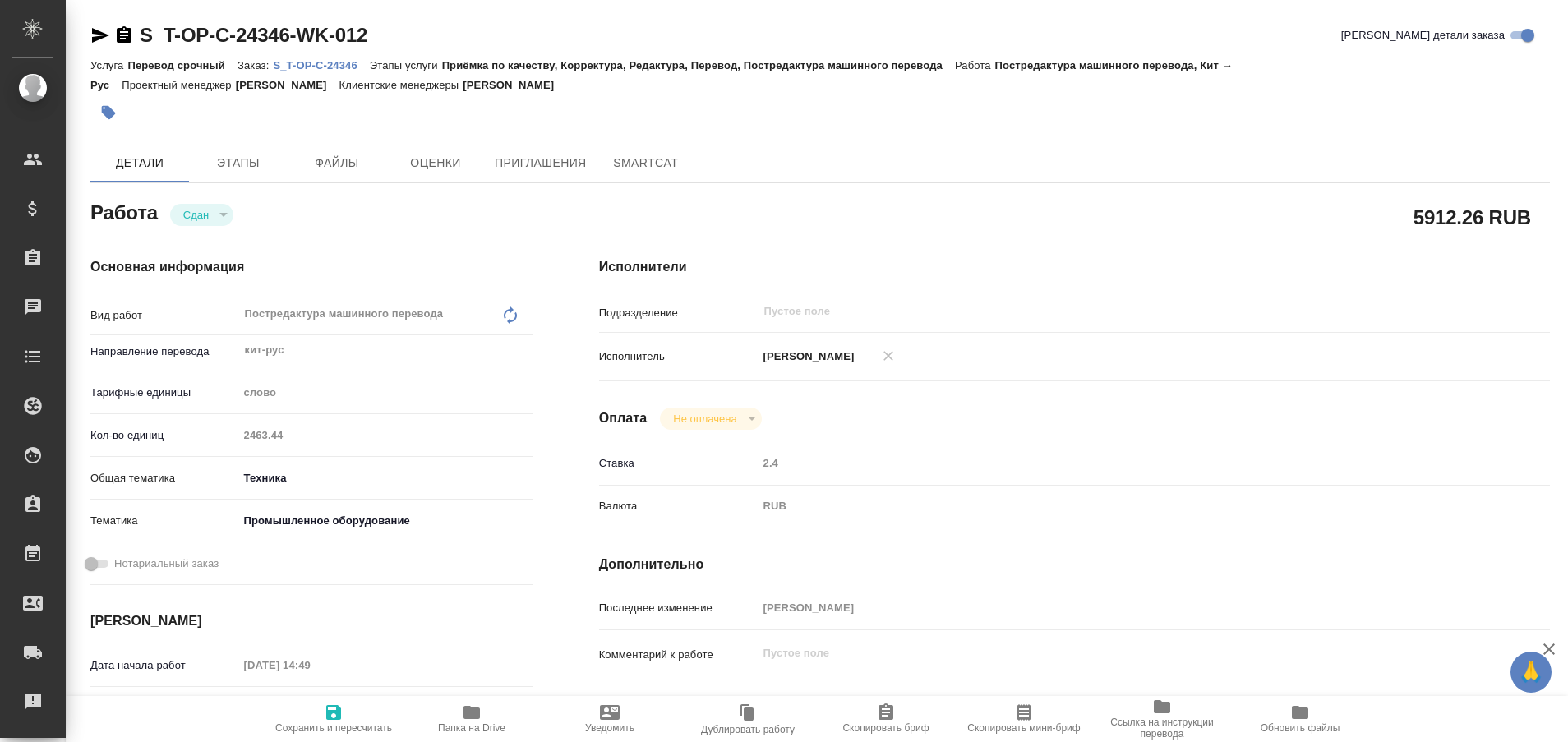
type textarea "x"
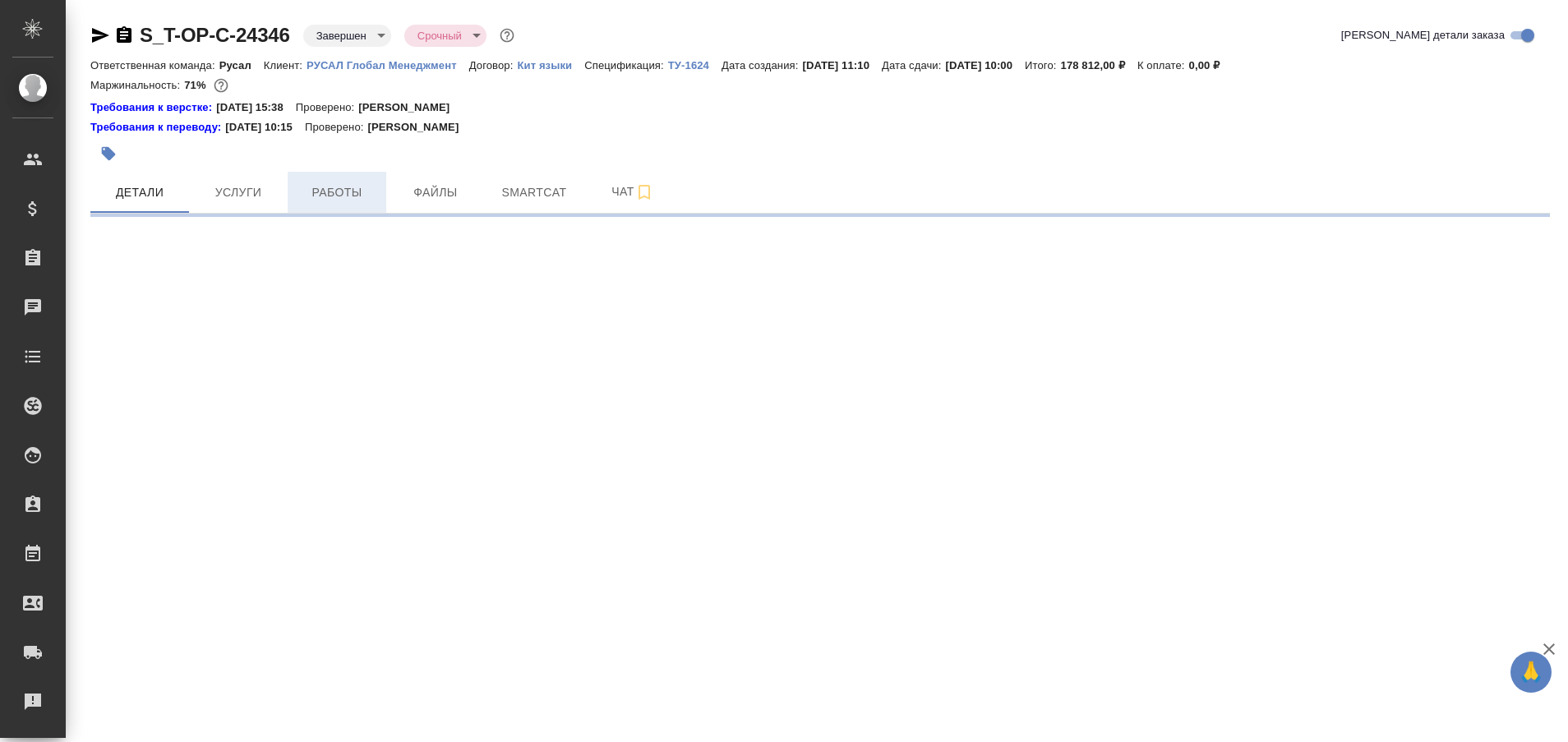
select select "RU"
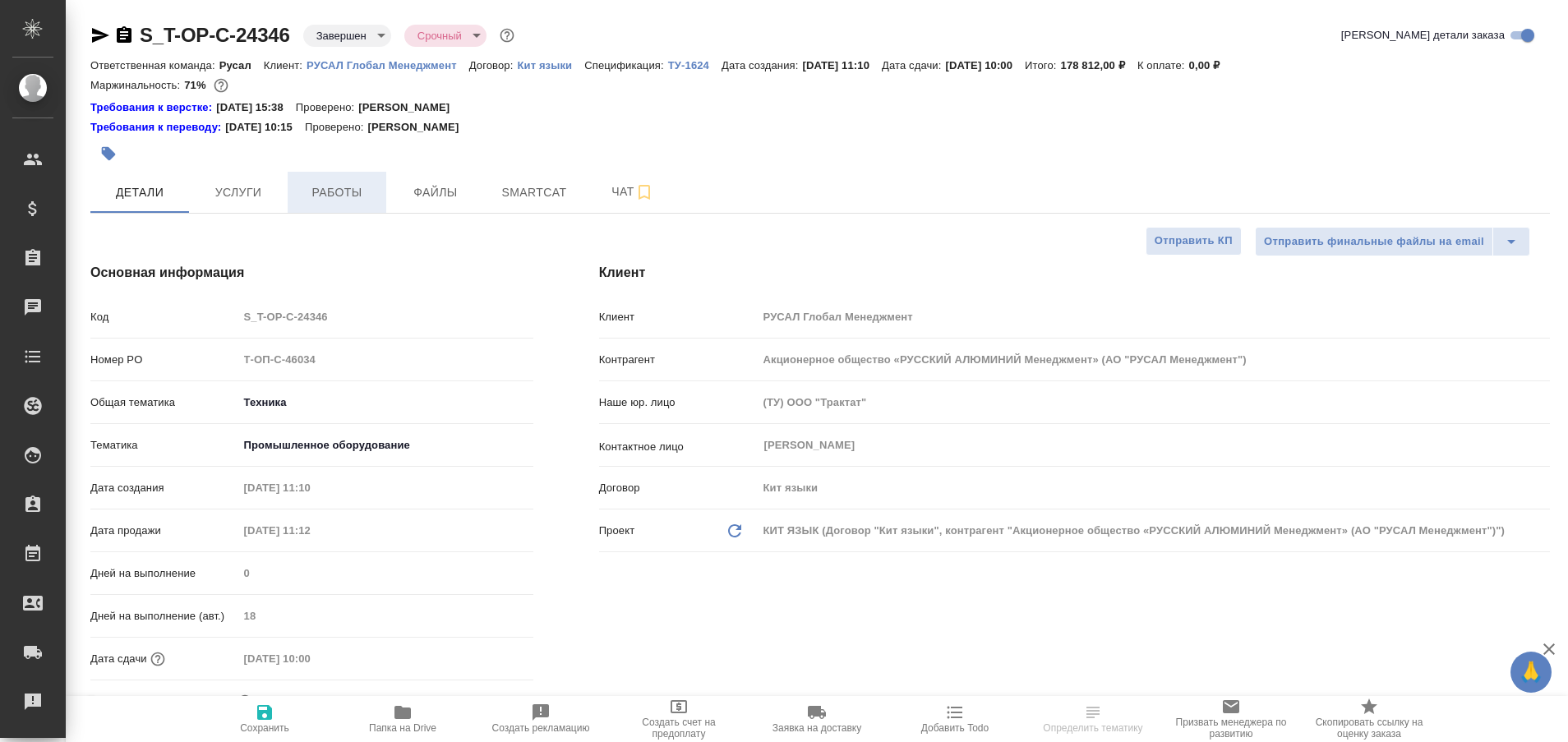
type textarea "x"
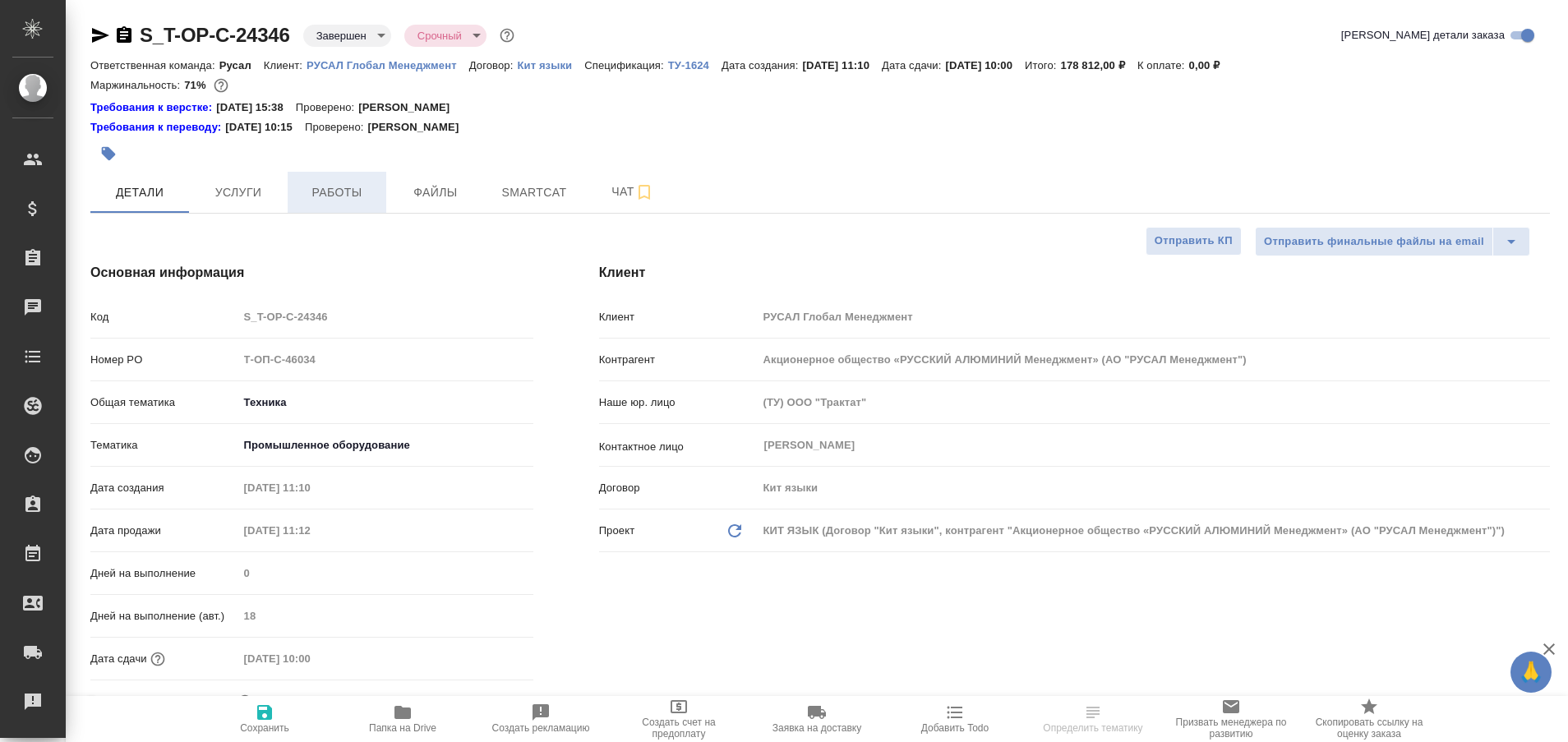
type textarea "x"
click at [331, 200] on span "Работы" at bounding box center [336, 192] width 79 height 21
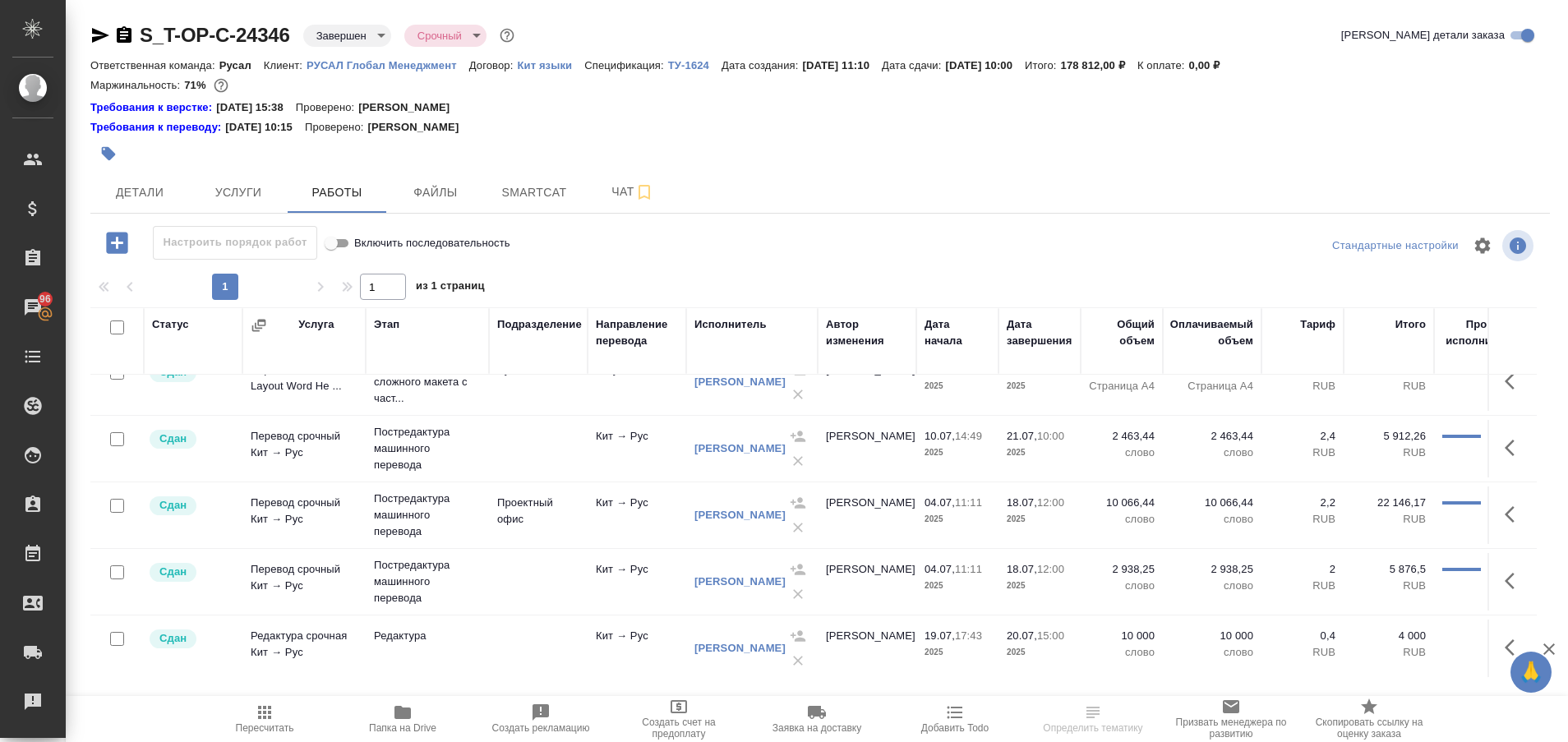
scroll to position [116, 0]
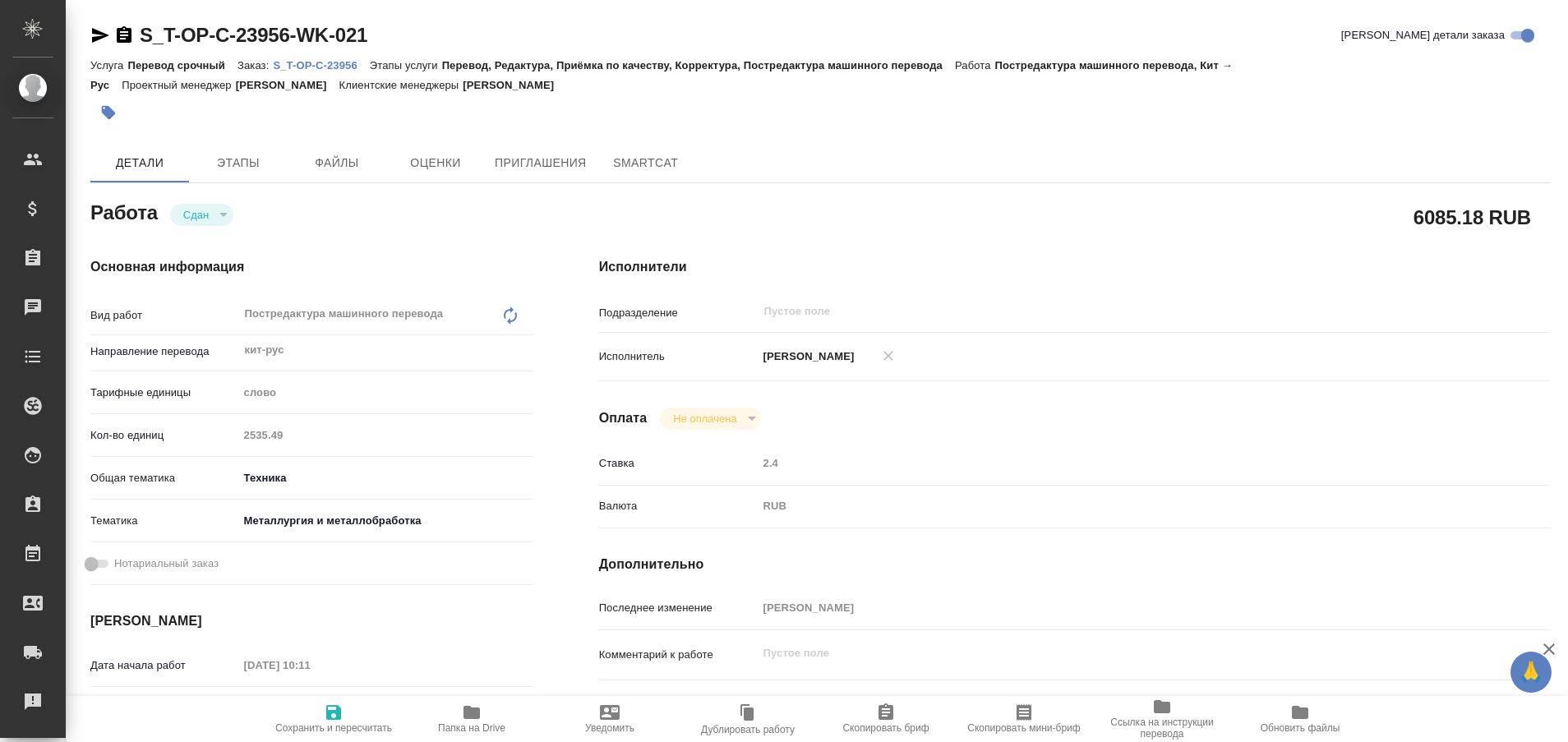
type textarea "x"
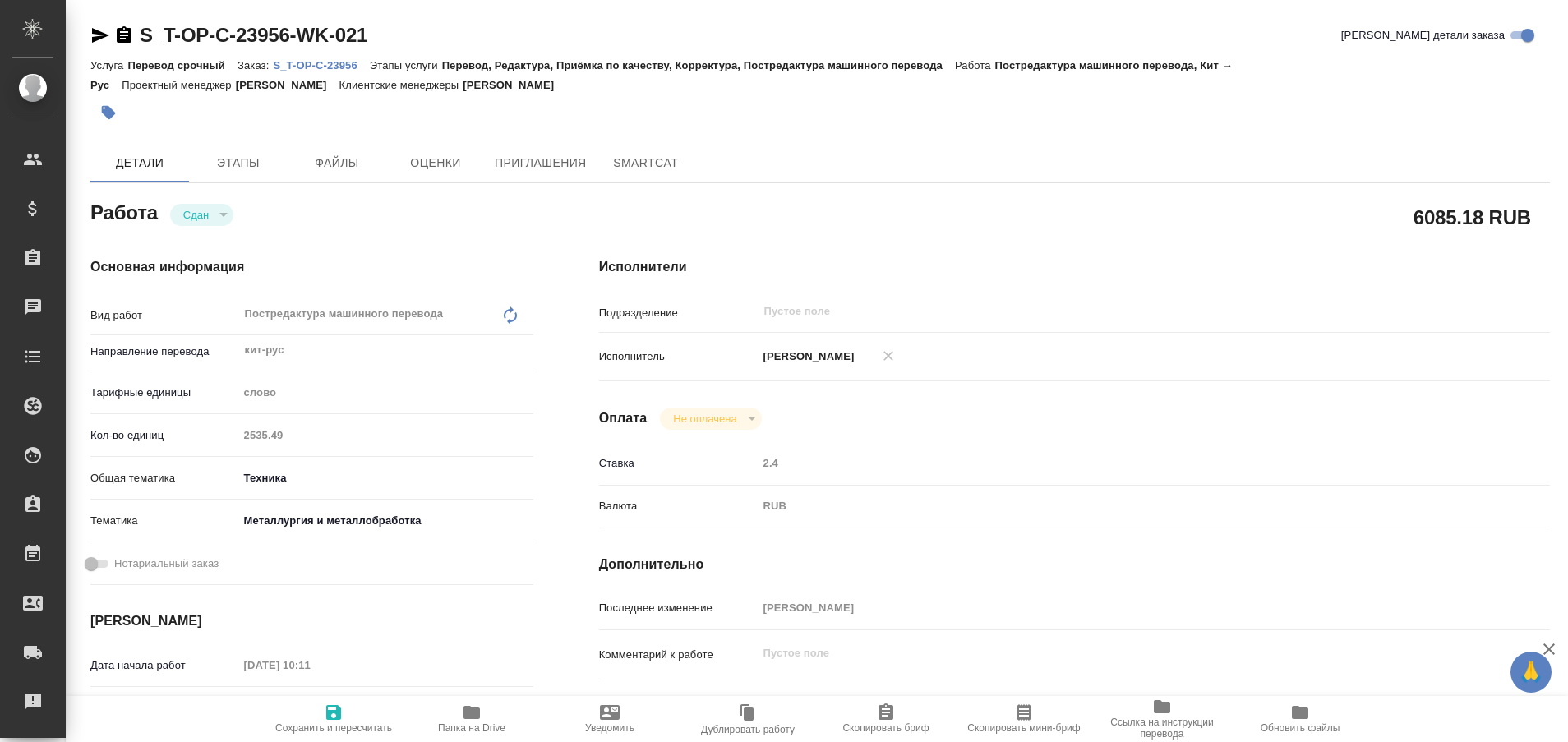
type textarea "x"
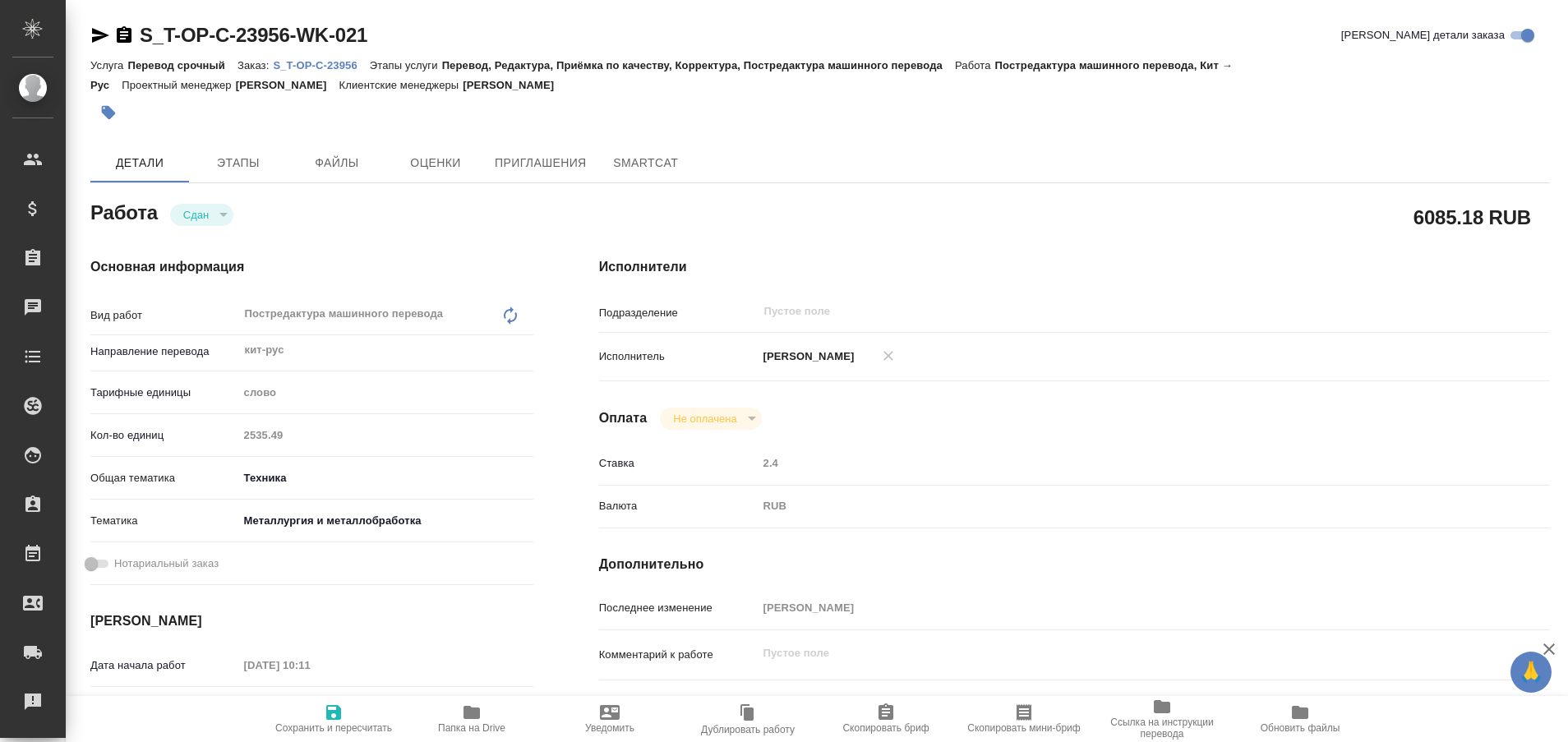
type textarea "x"
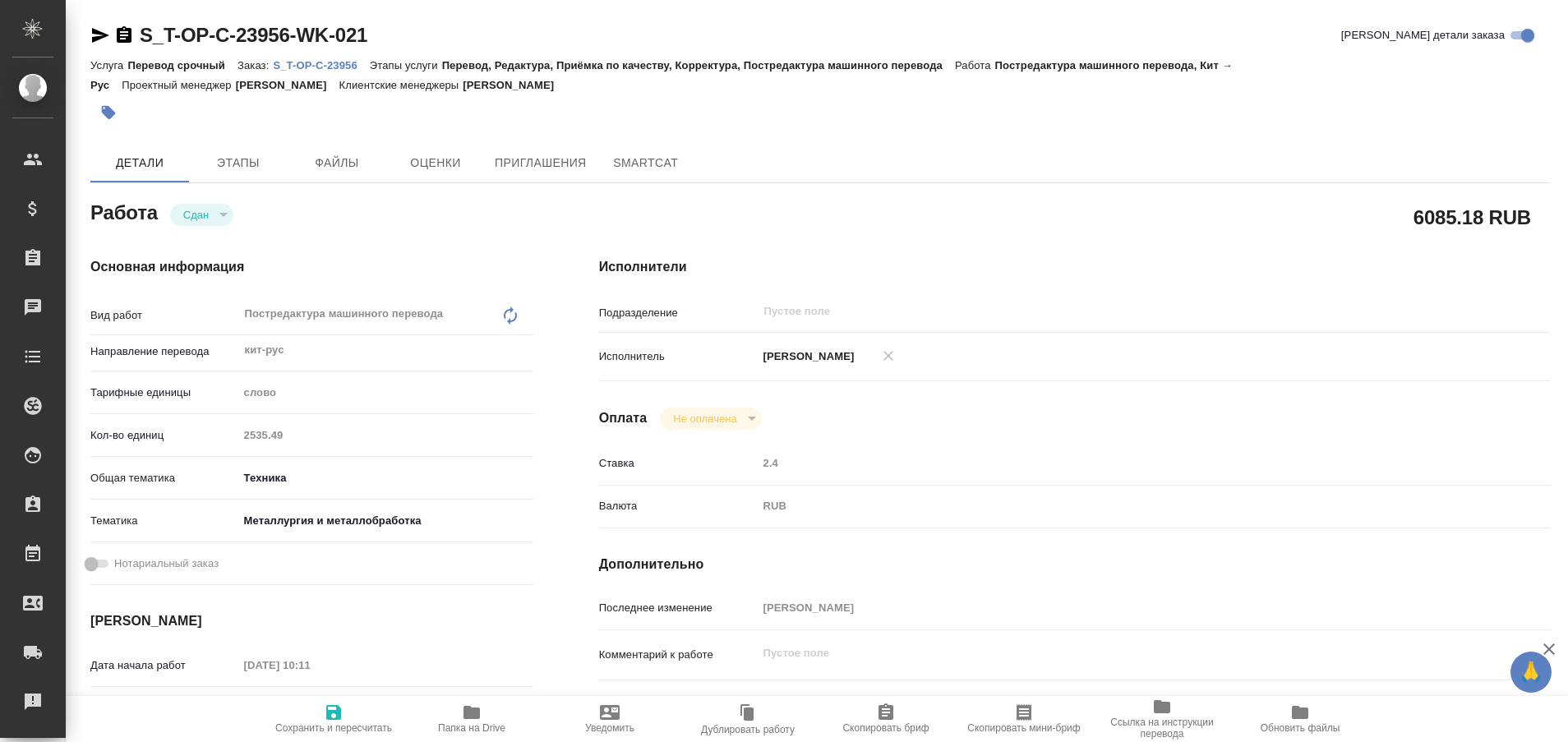
click at [337, 63] on p "S_T-OP-C-23956" at bounding box center [320, 65] width 96 height 12
type textarea "x"
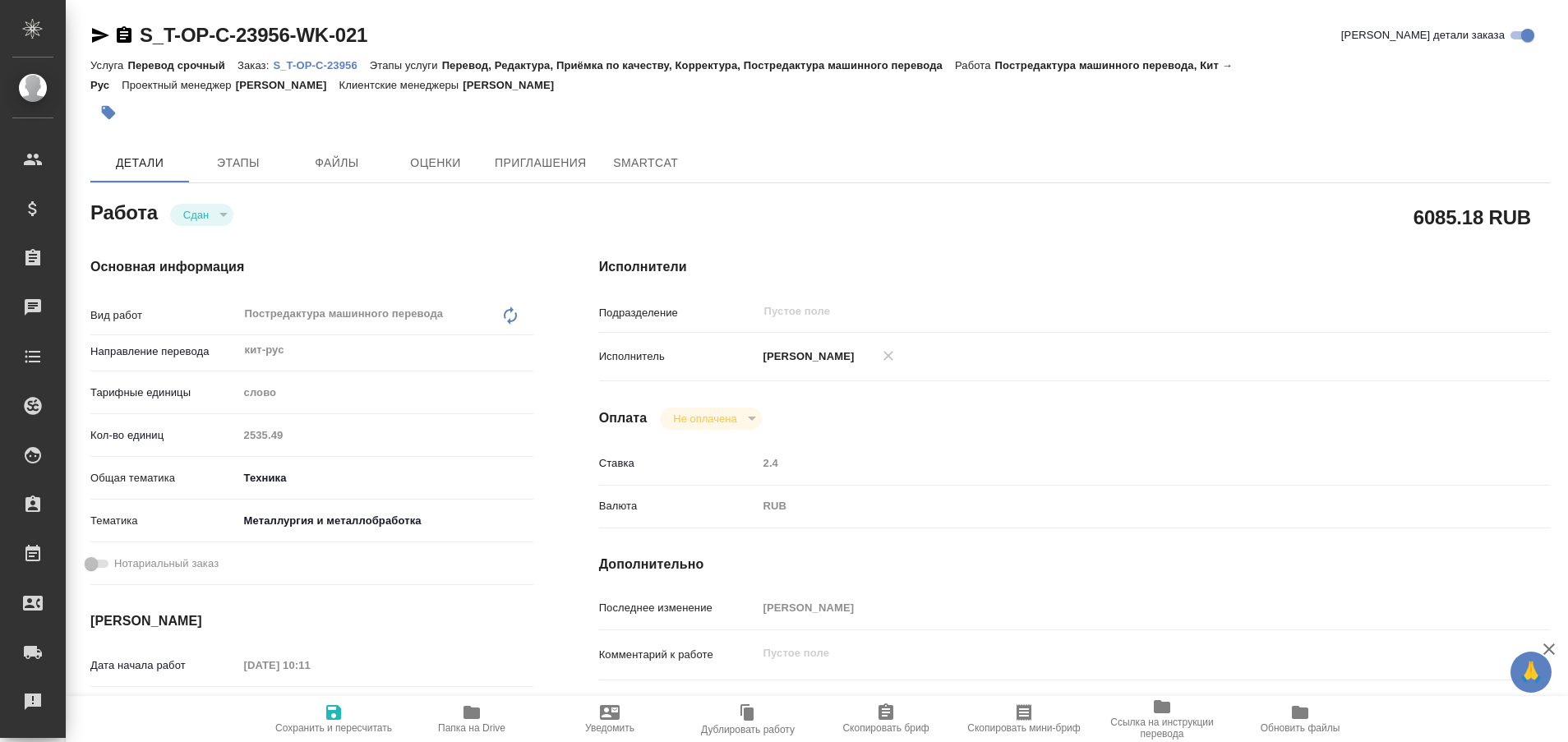
type textarea "x"
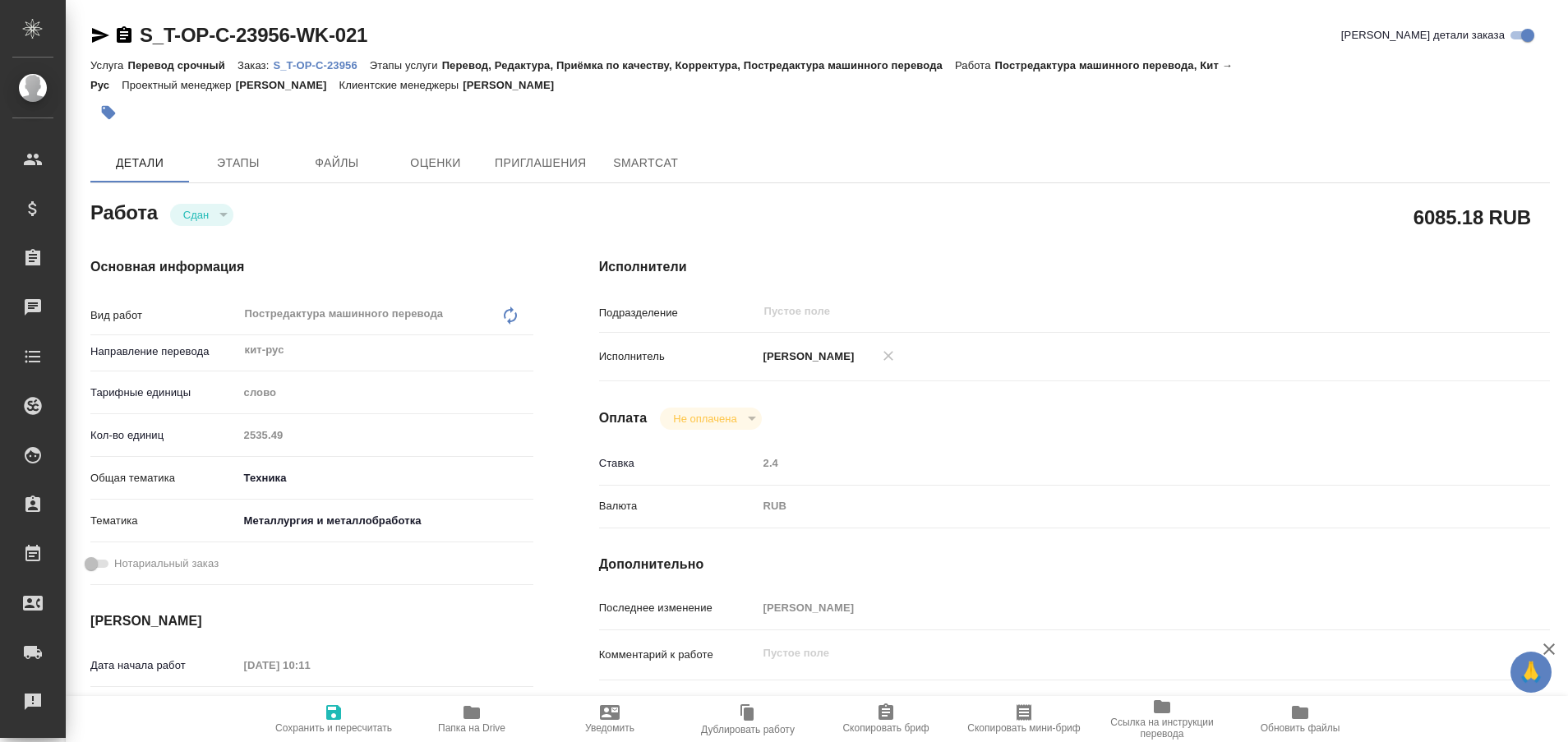
type textarea "x"
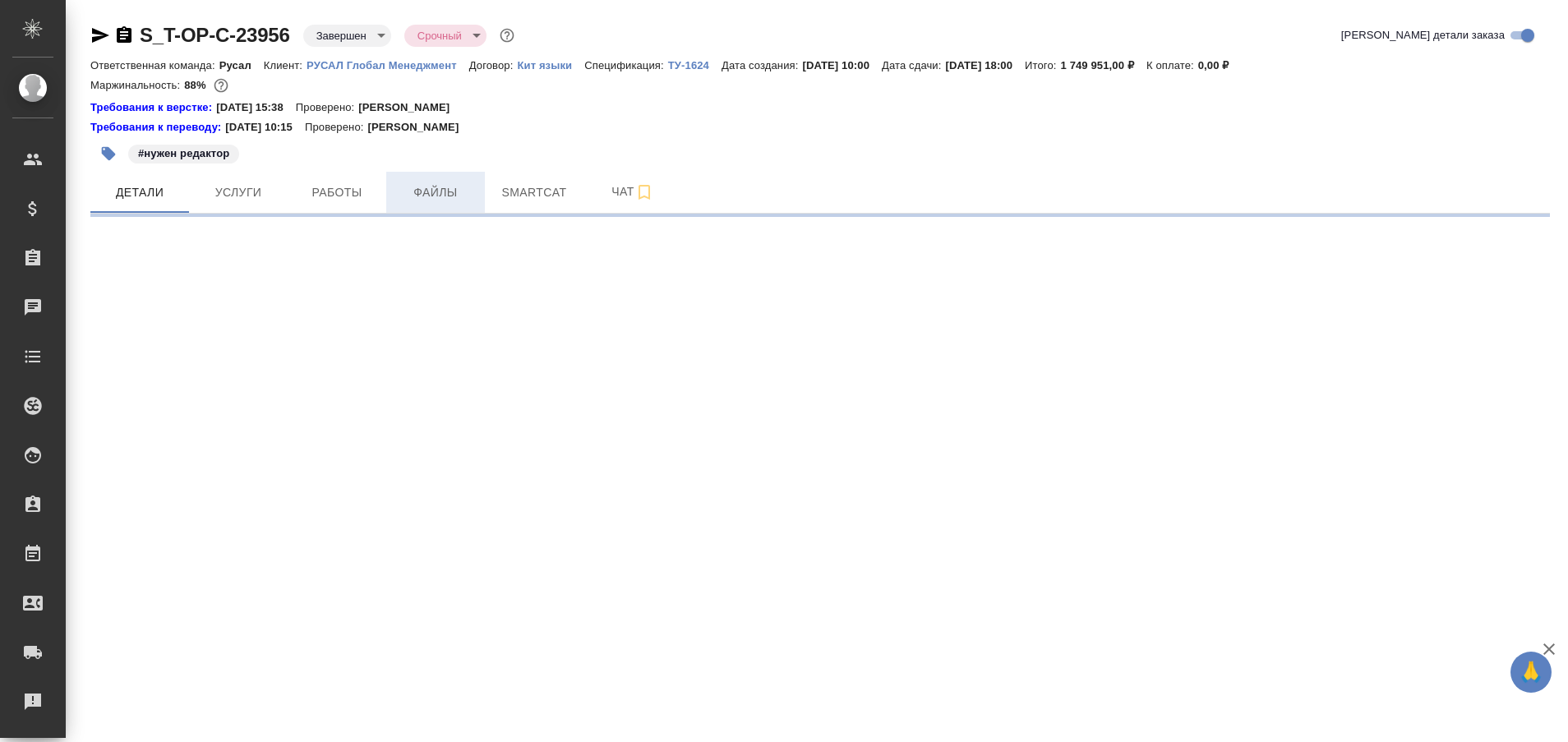
select select "RU"
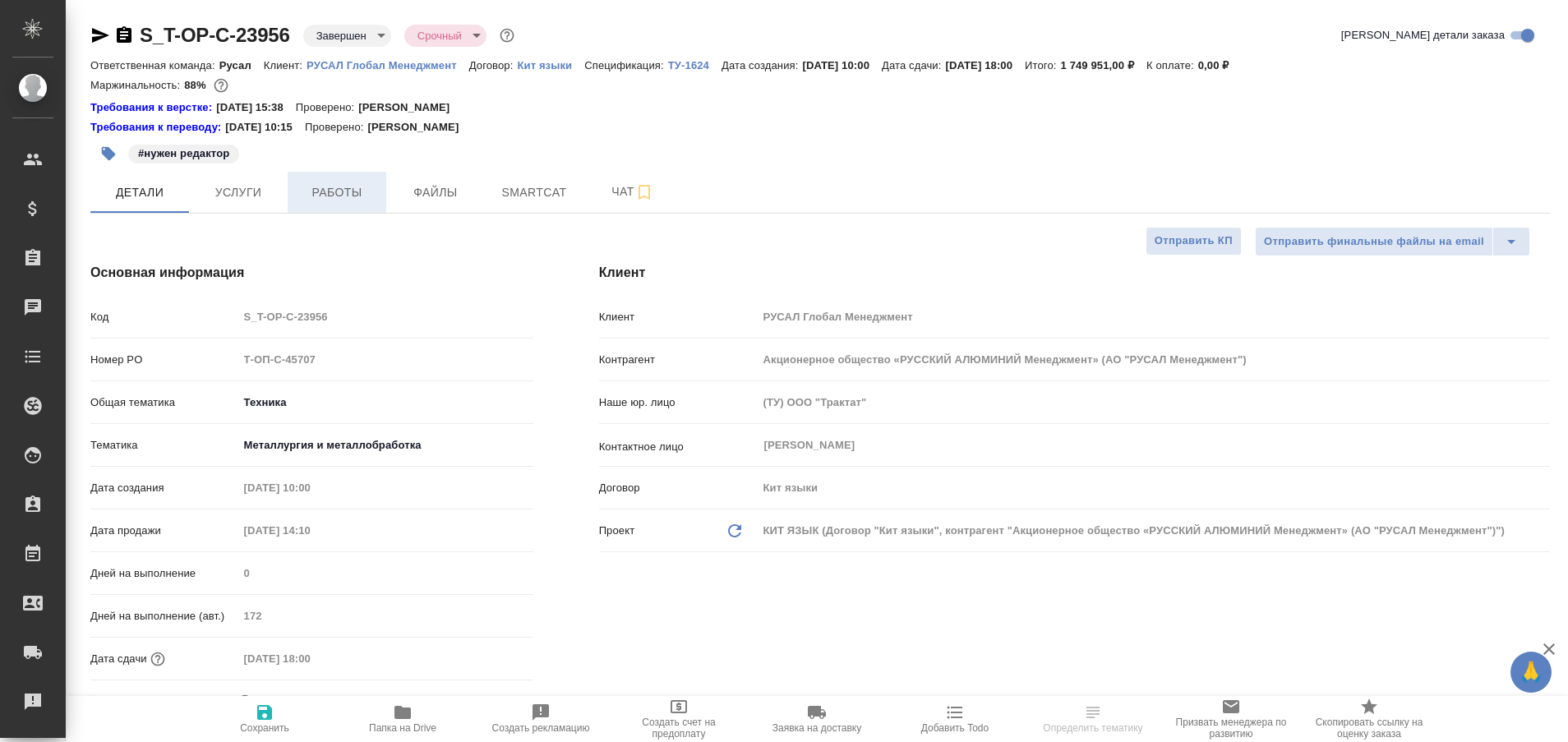
type textarea "x"
click at [368, 206] on button "Работы" at bounding box center [337, 191] width 99 height 41
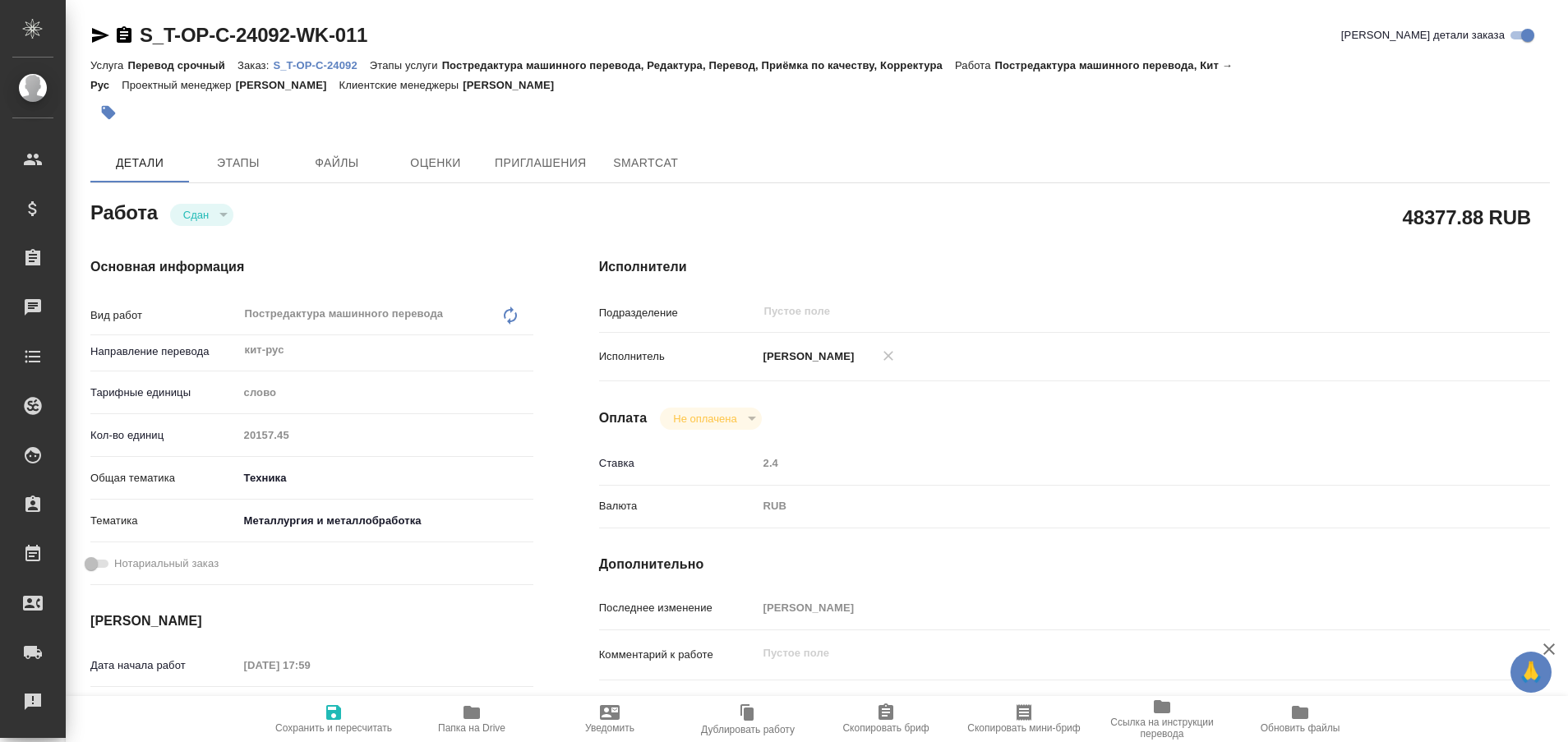
type textarea "x"
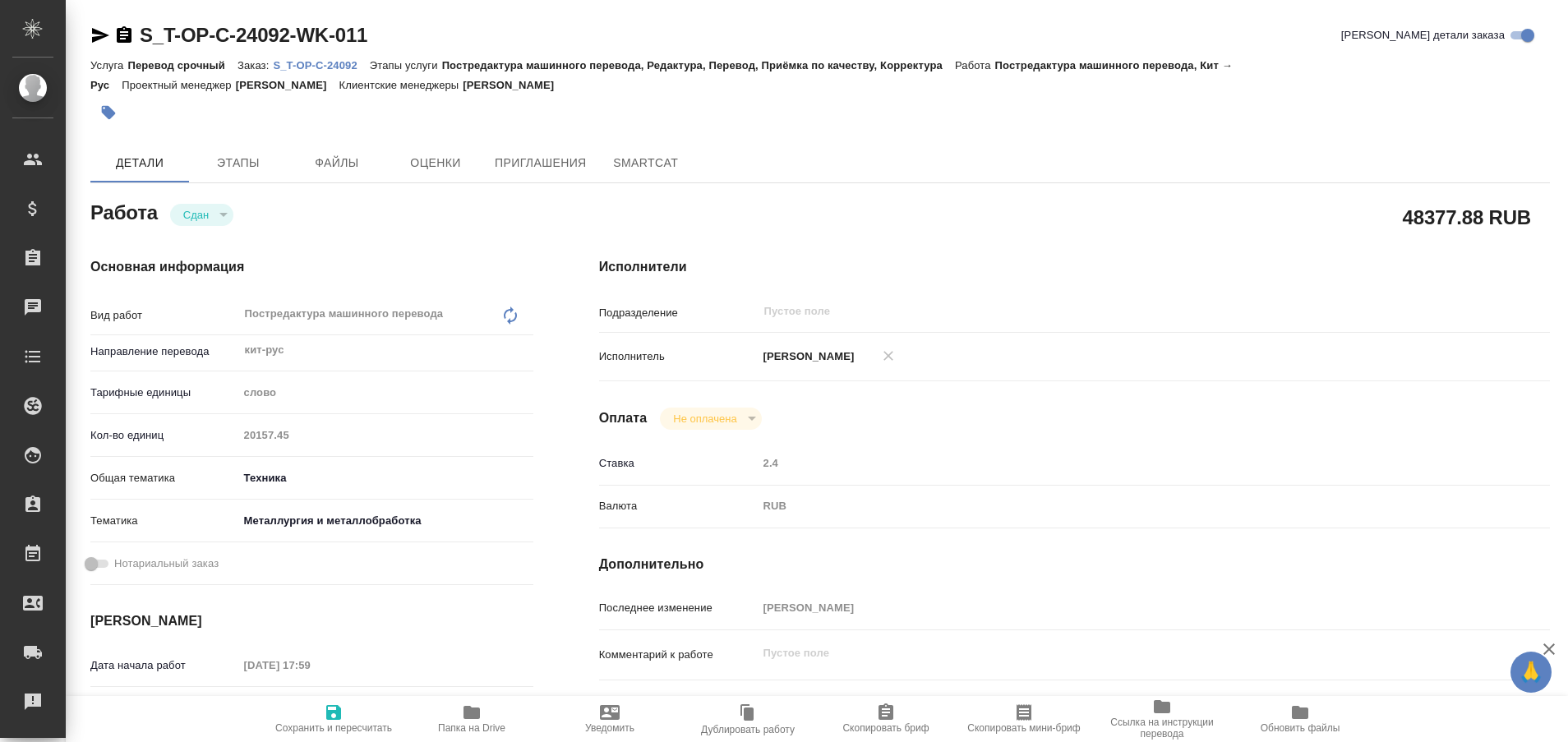
type textarea "x"
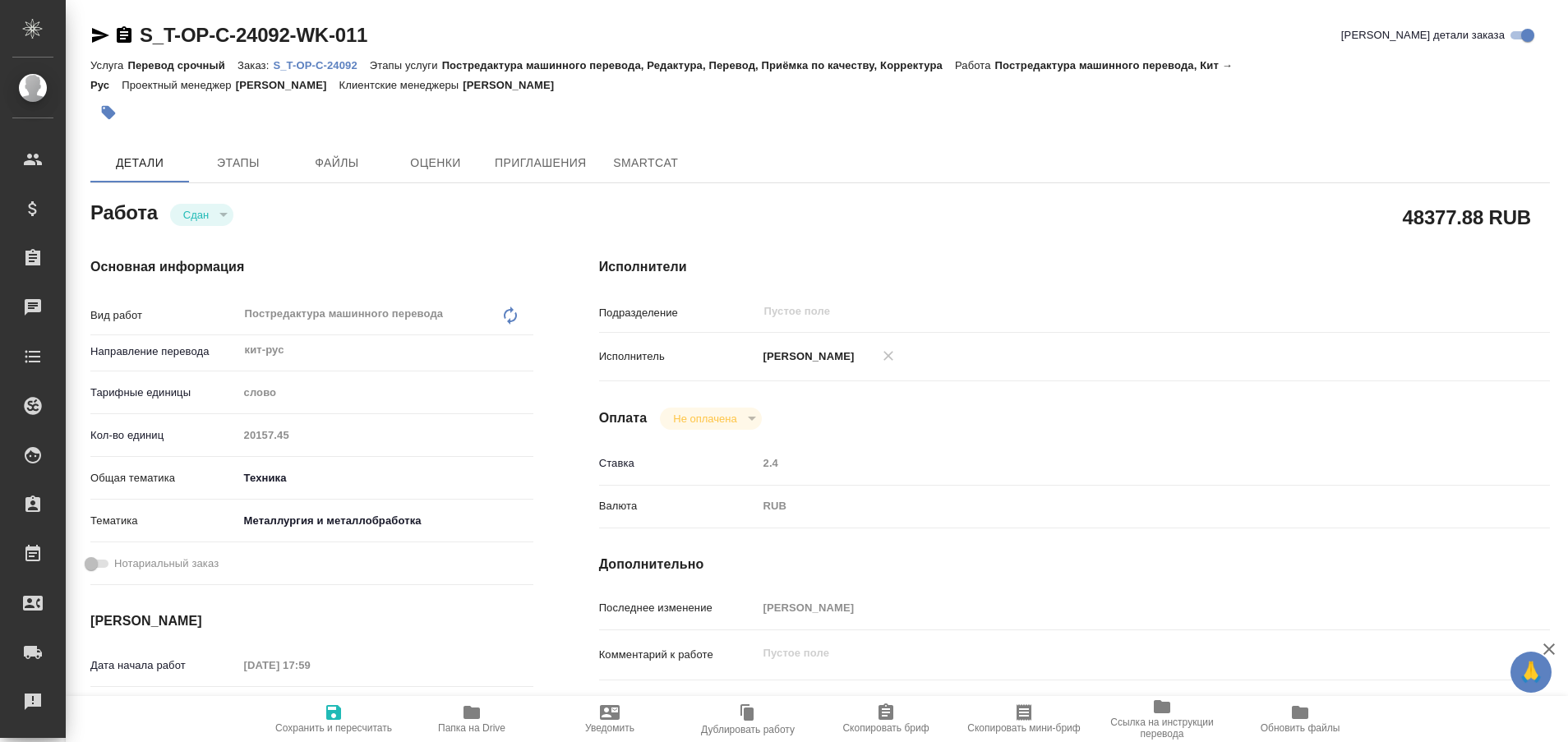
type textarea "x"
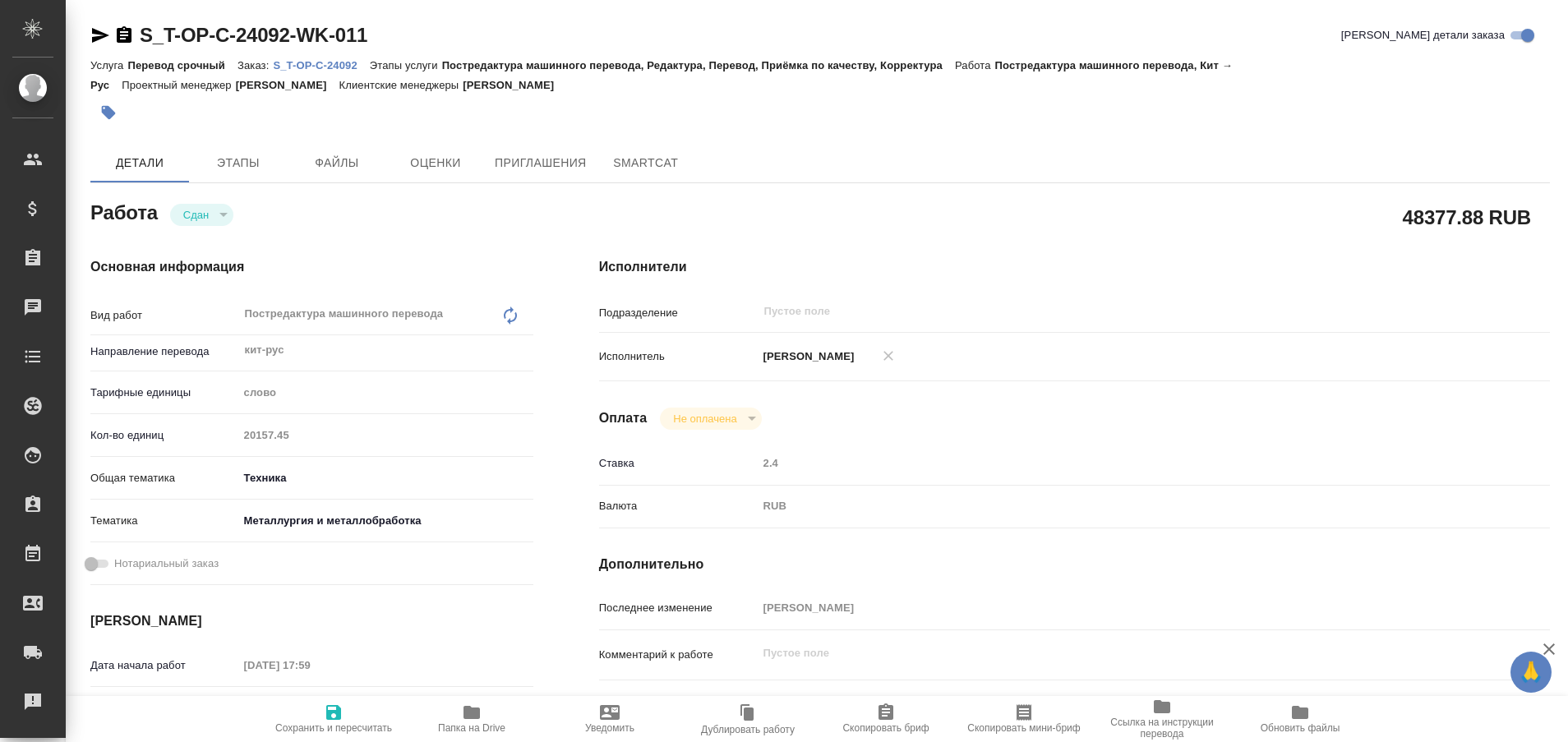
click at [346, 62] on p "S_T-OP-C-24092" at bounding box center [320, 65] width 96 height 12
type textarea "x"
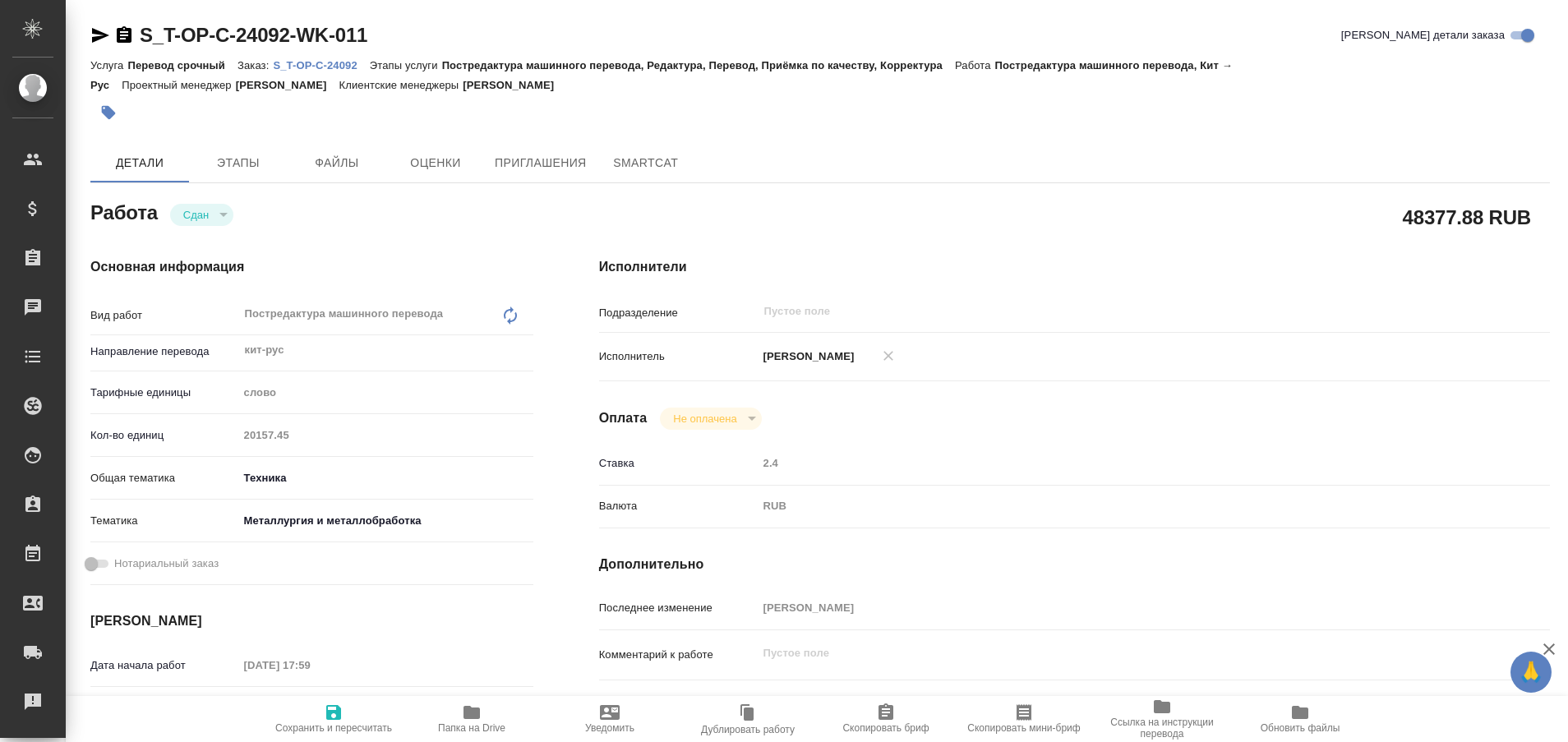
type textarea "x"
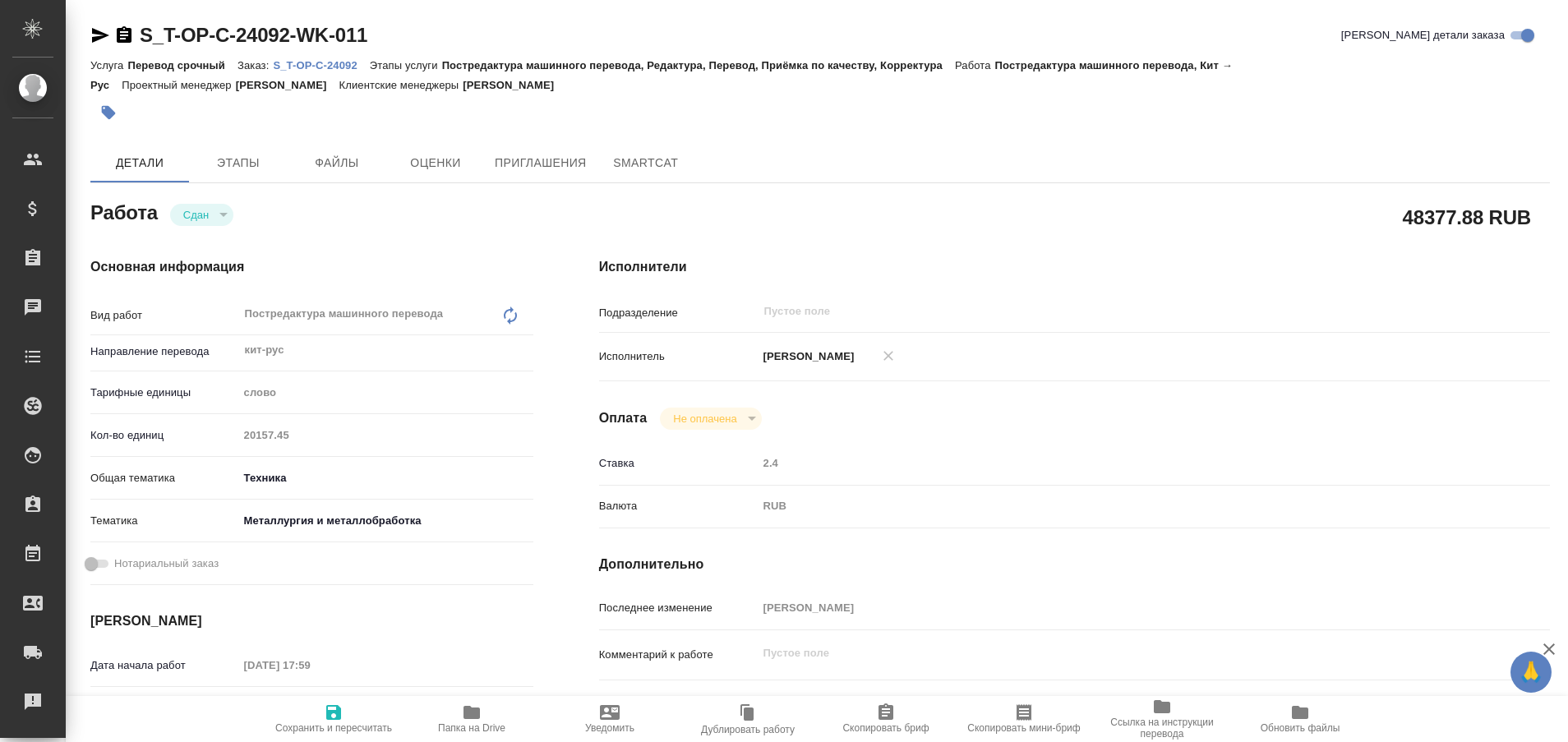
type textarea "x"
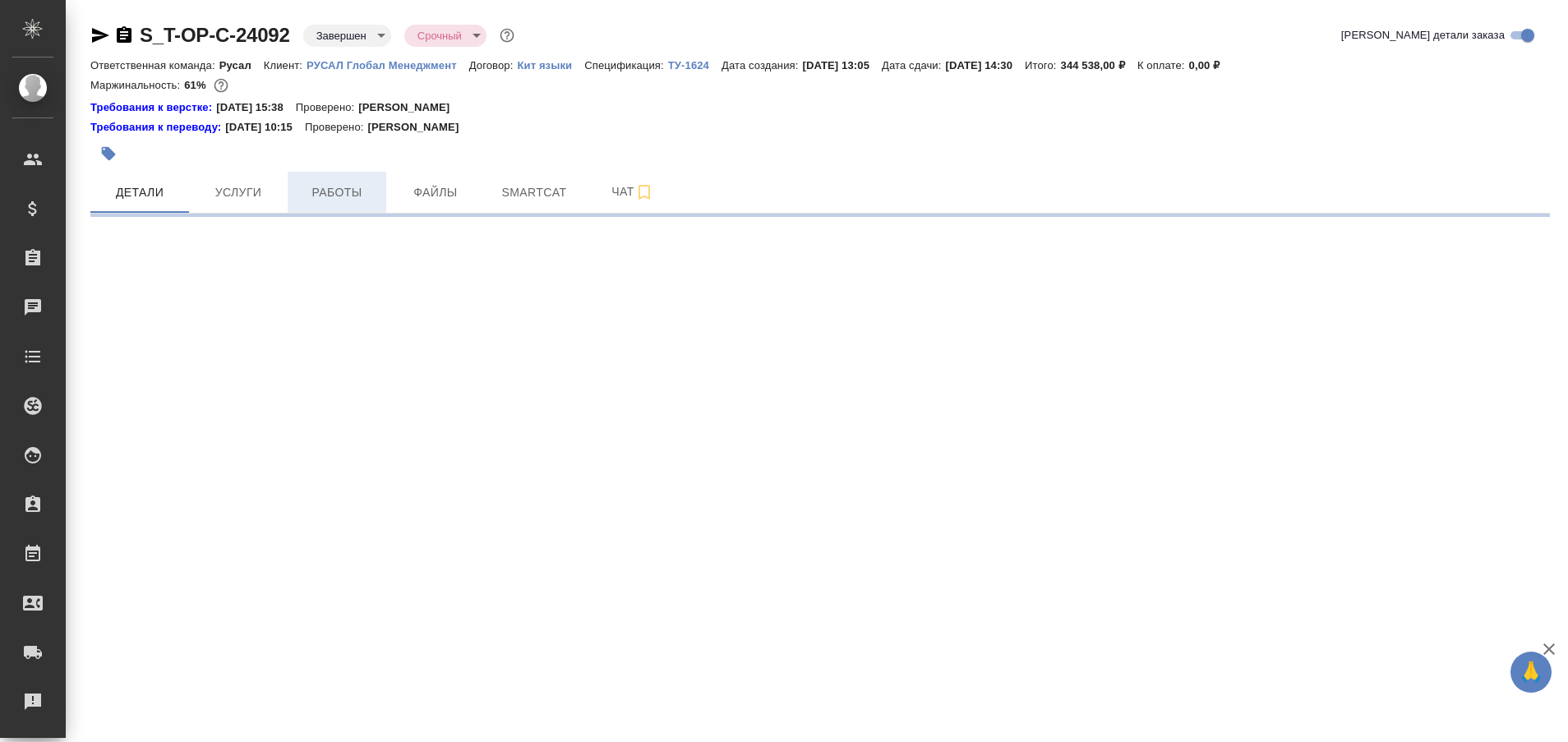
select select "RU"
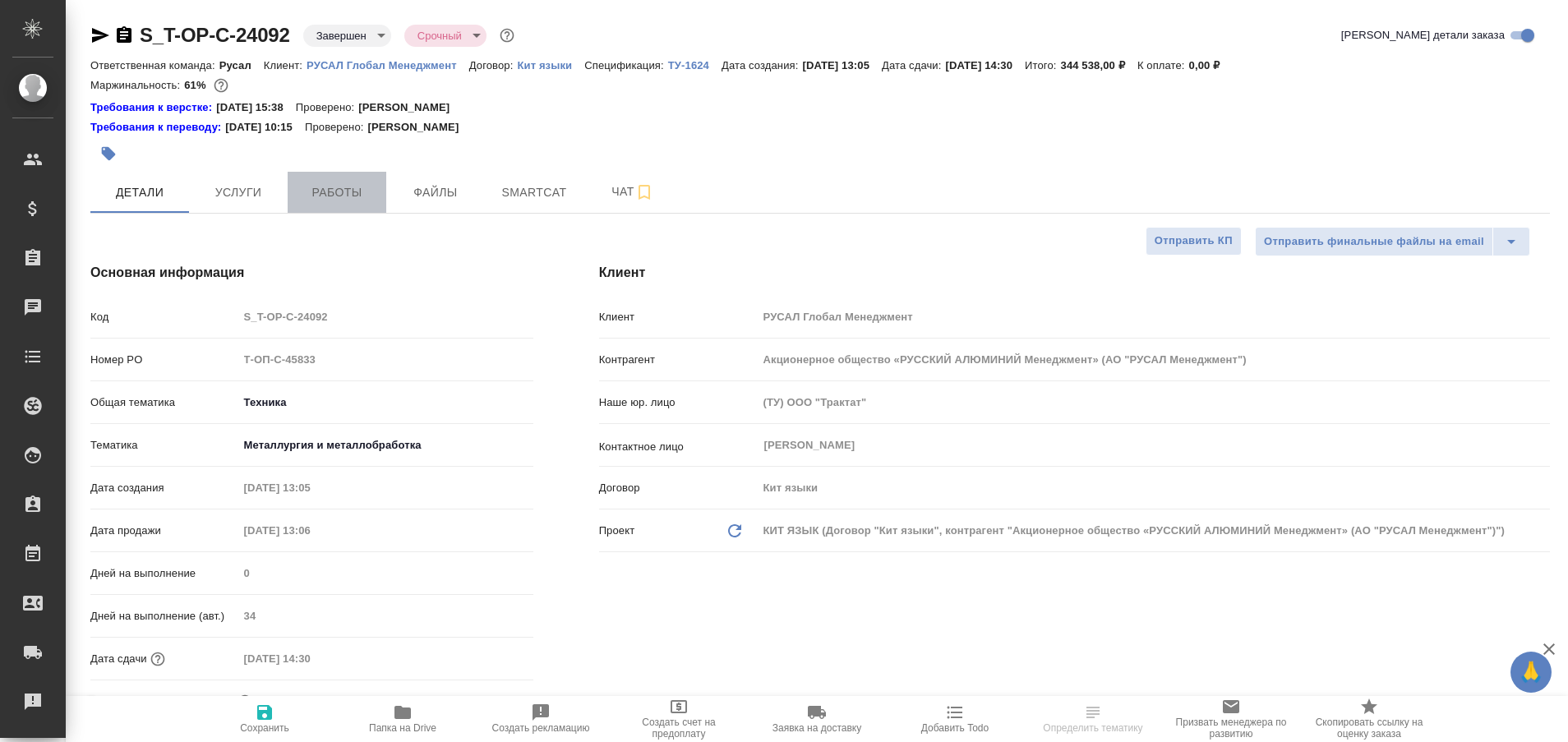
click at [355, 200] on span "Работы" at bounding box center [336, 192] width 79 height 21
type textarea "x"
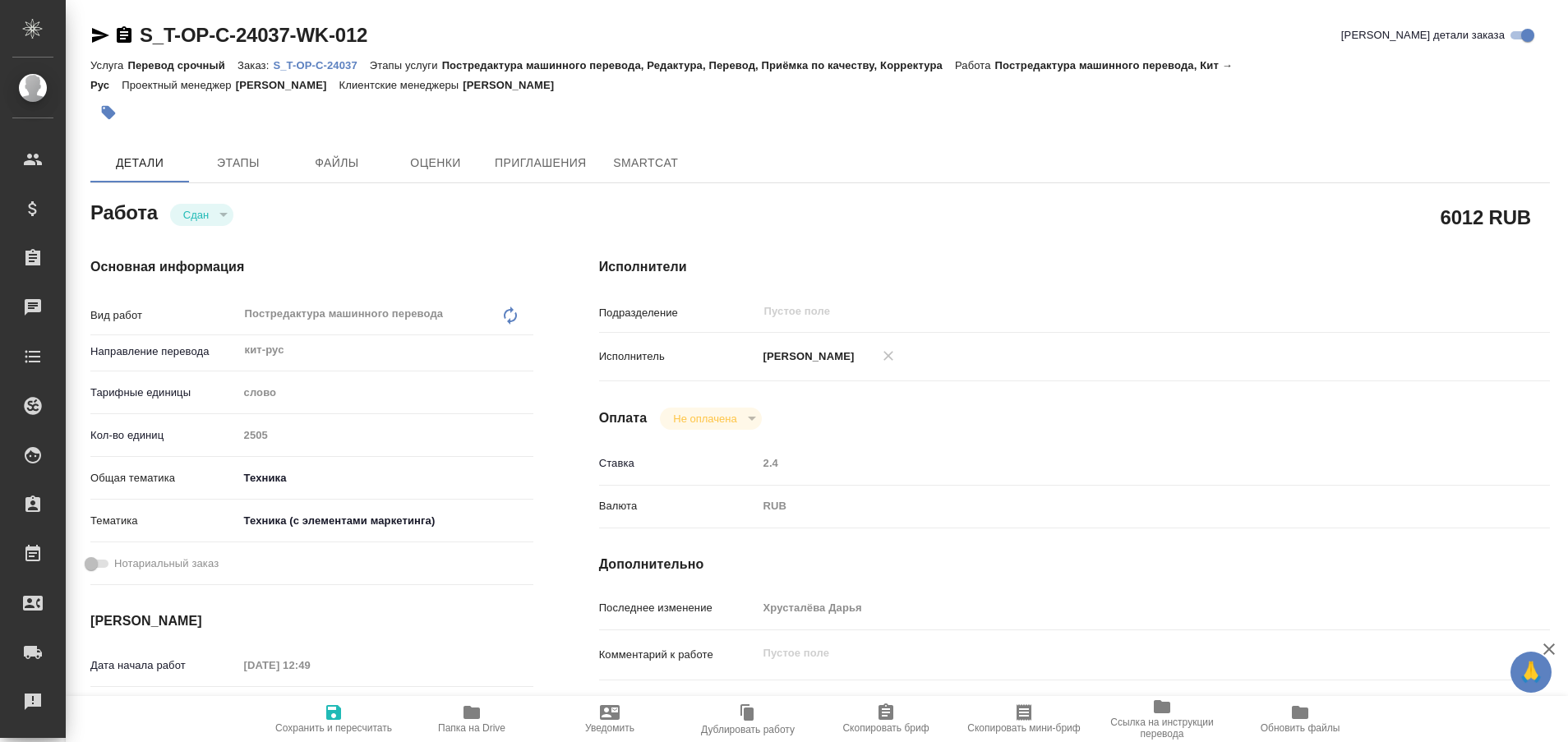
type textarea "x"
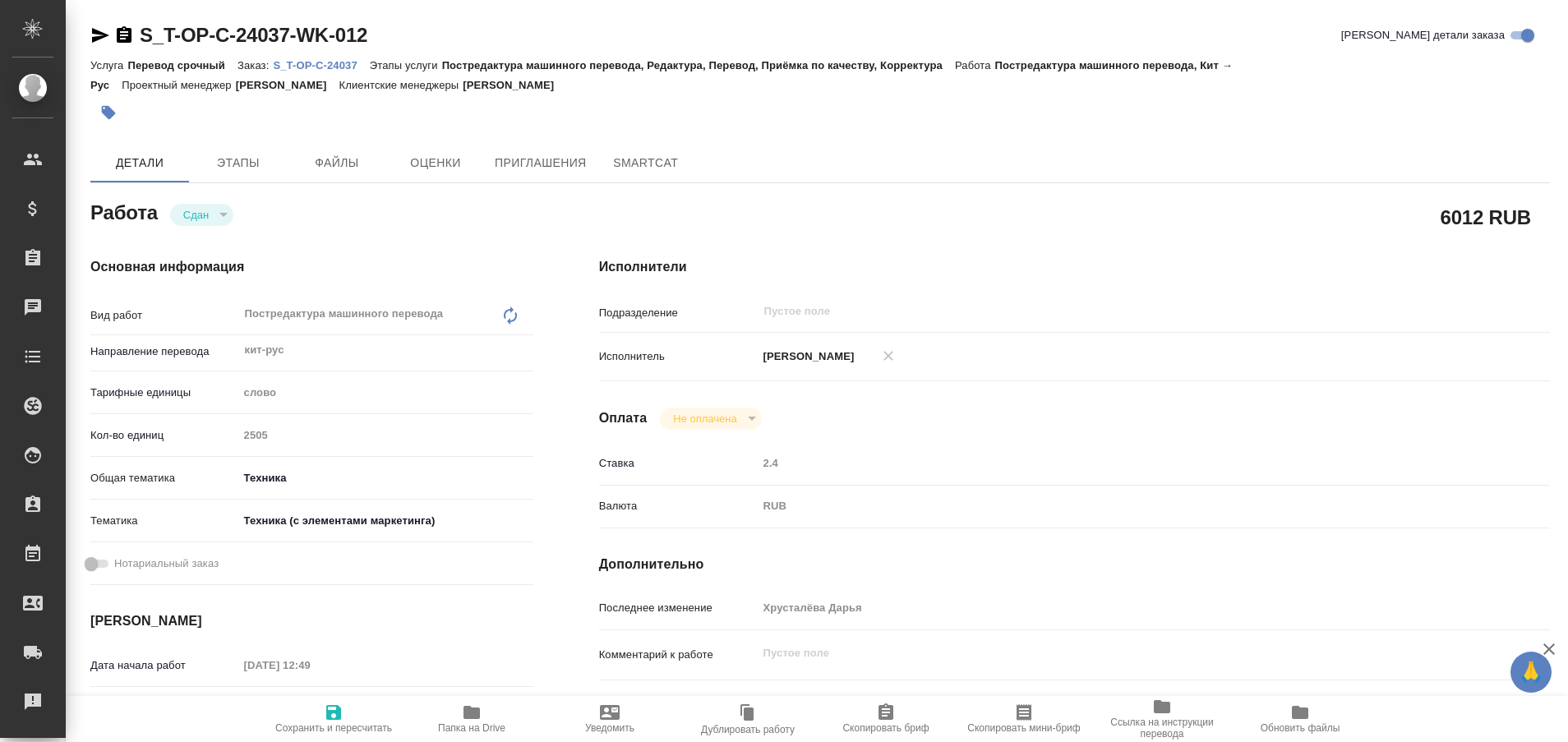
type textarea "x"
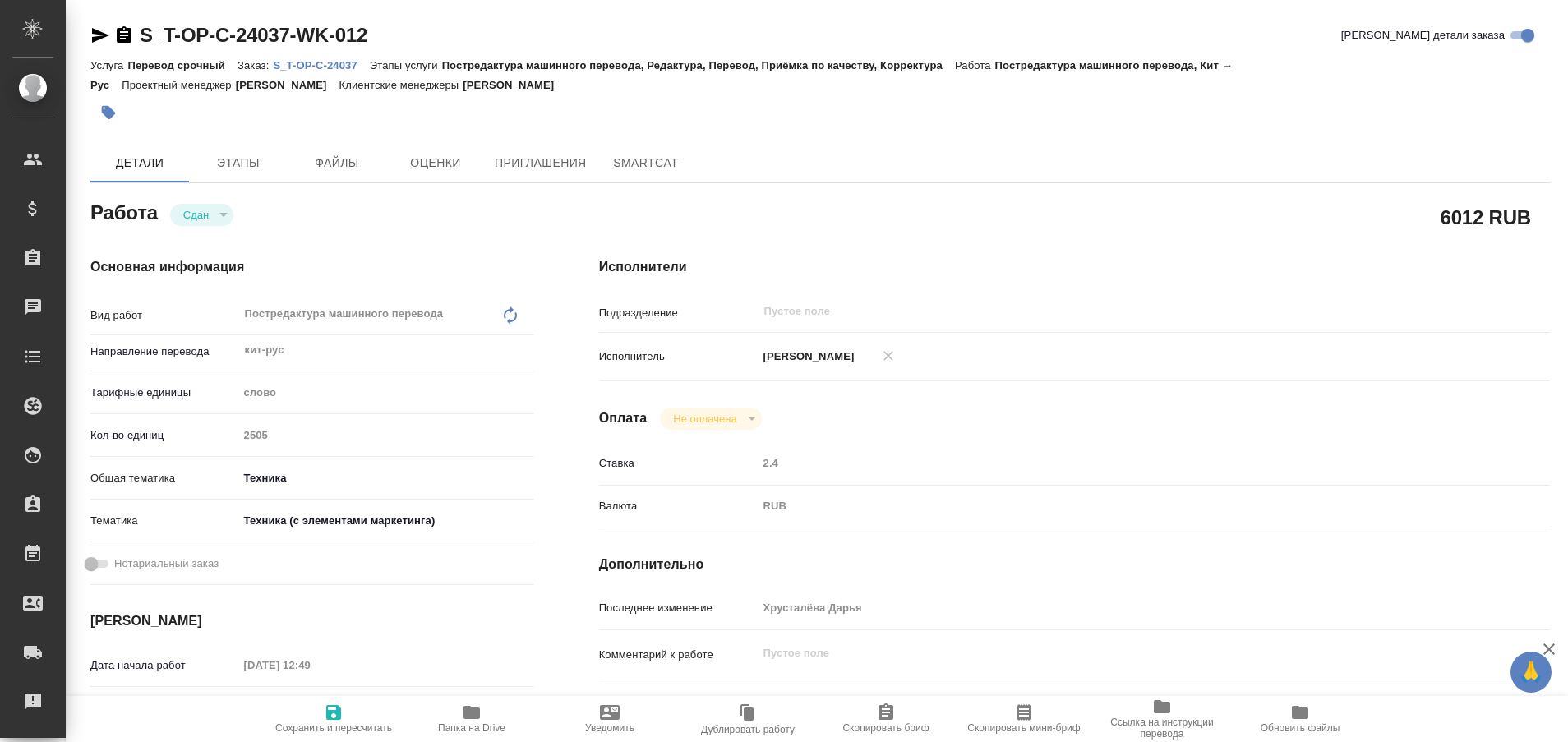
type textarea "x"
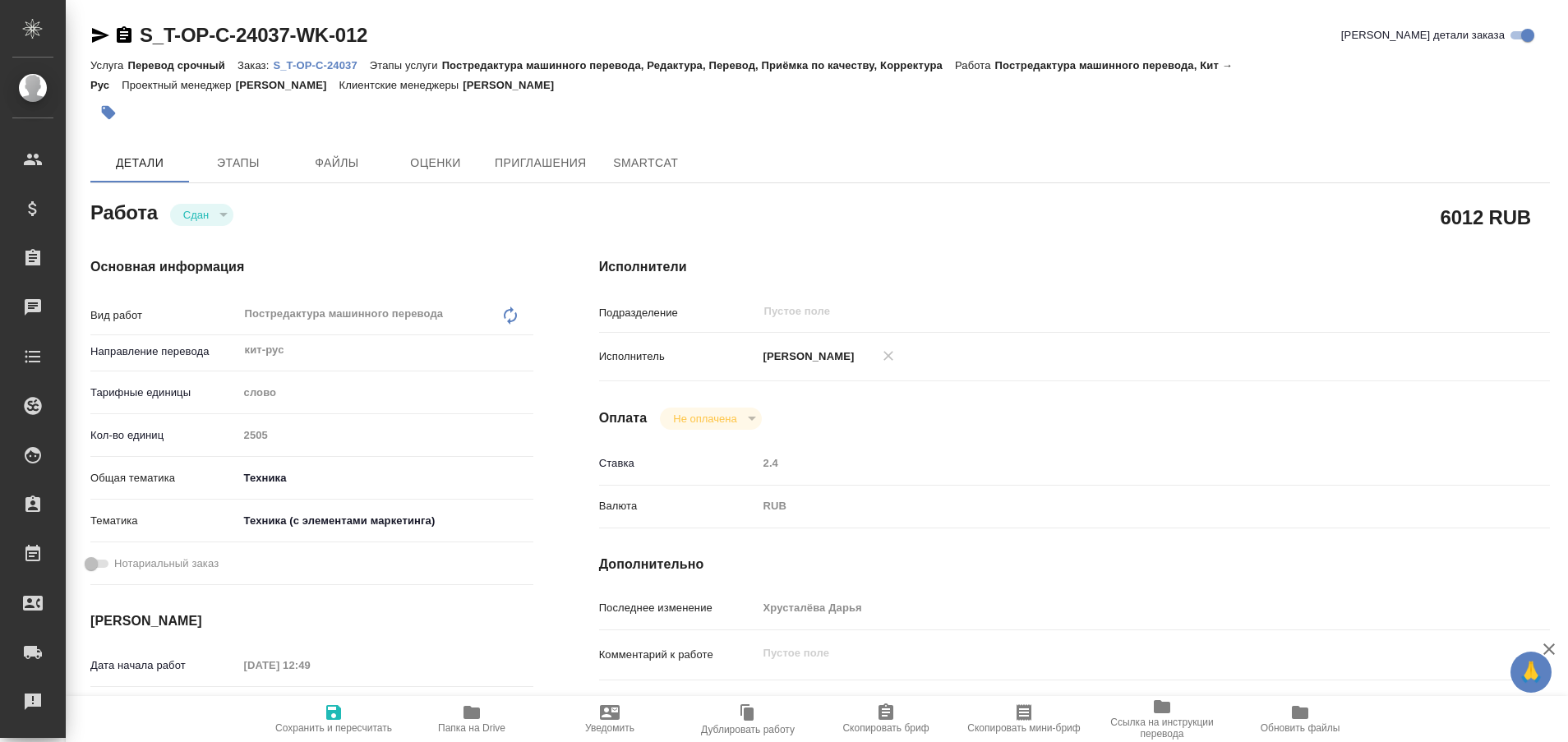
type textarea "x"
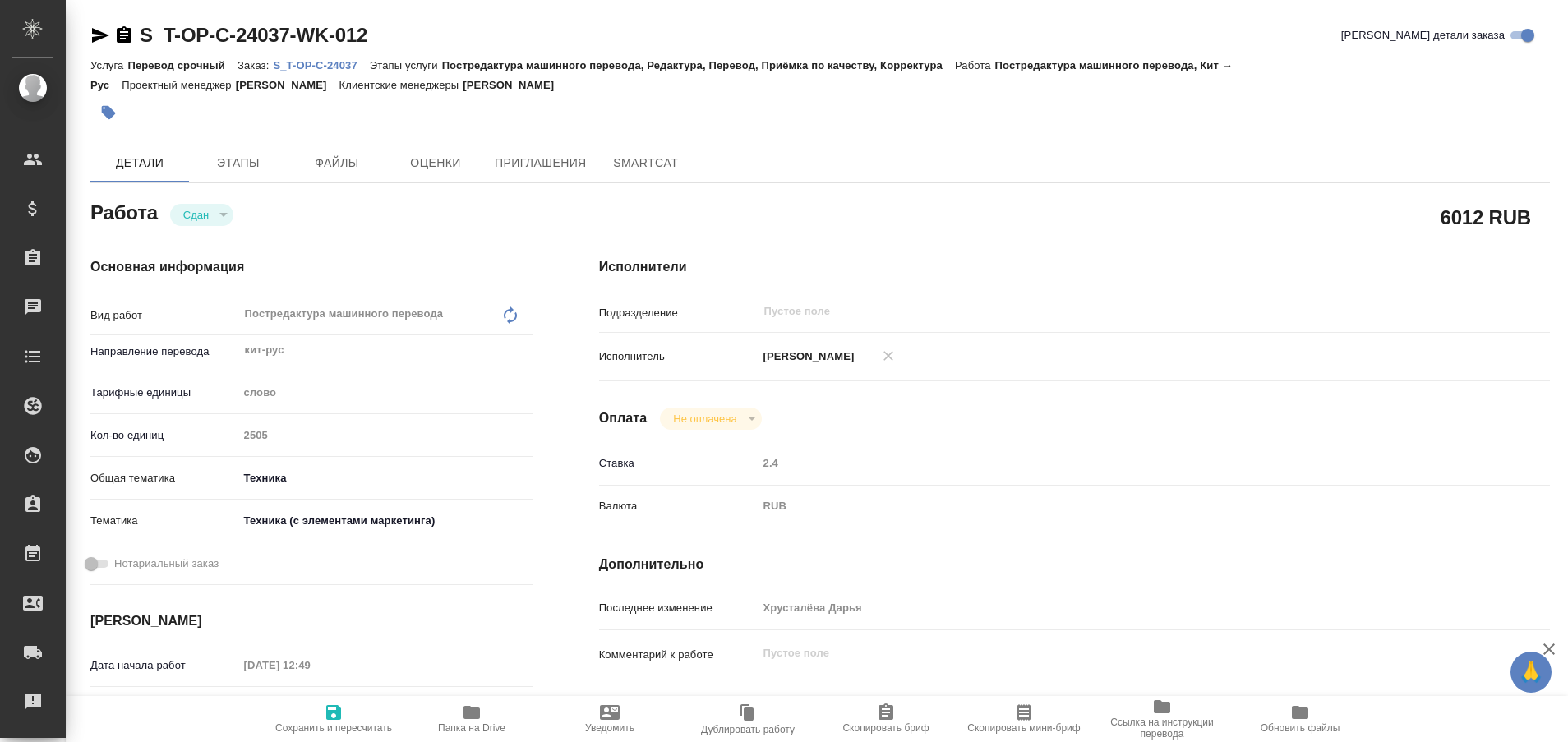
type textarea "x"
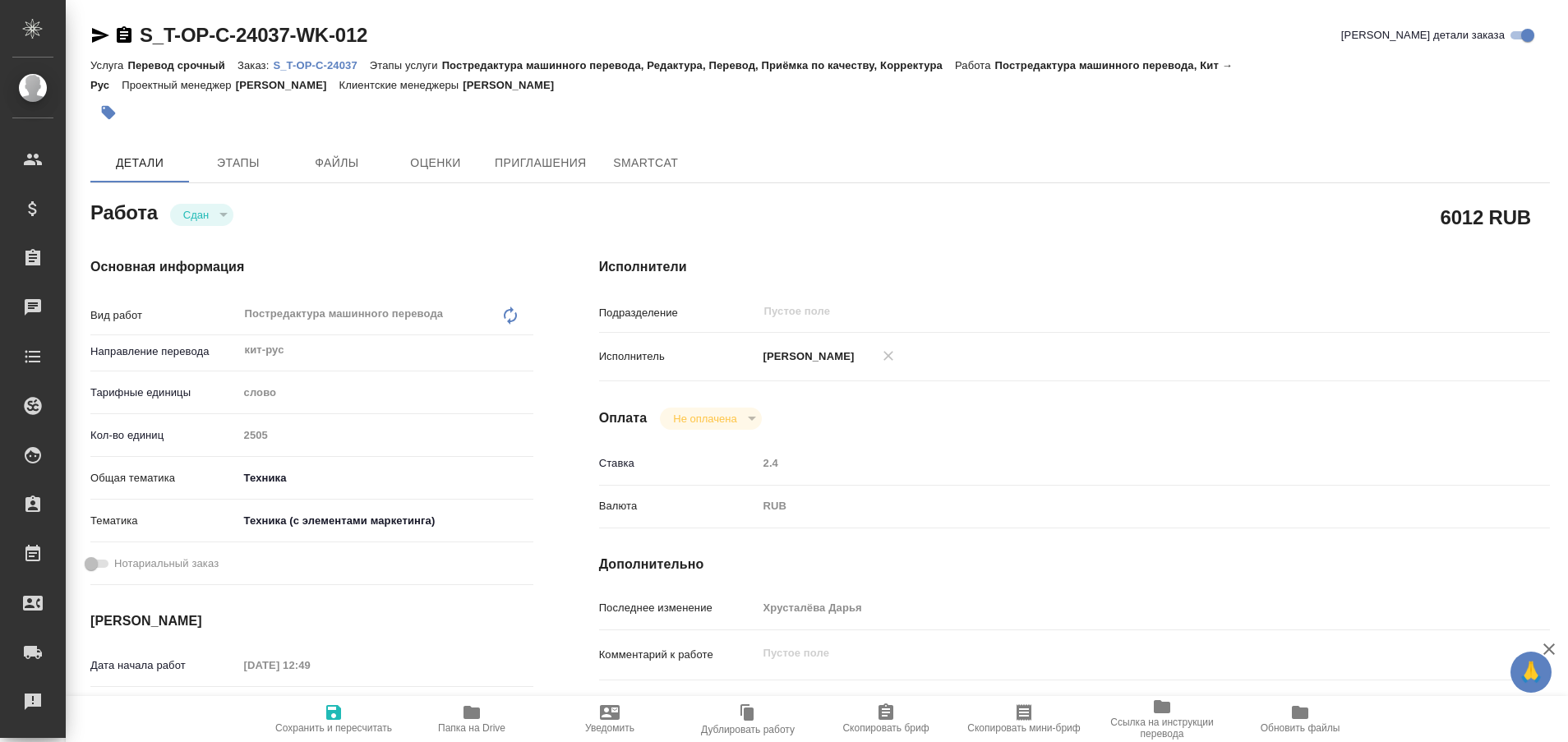
type textarea "x"
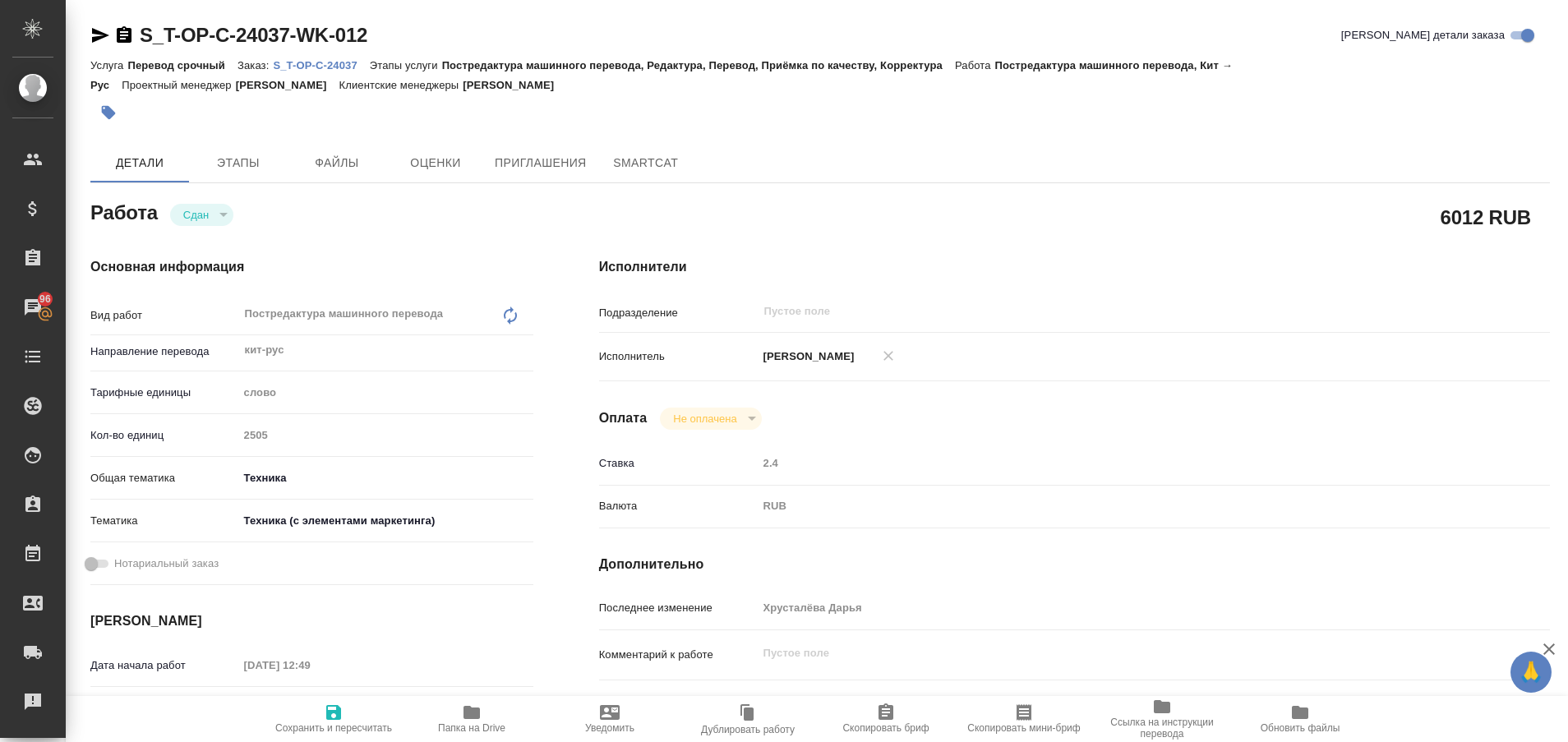
click at [339, 68] on p "S_T-OP-C-24037" at bounding box center [320, 65] width 96 height 12
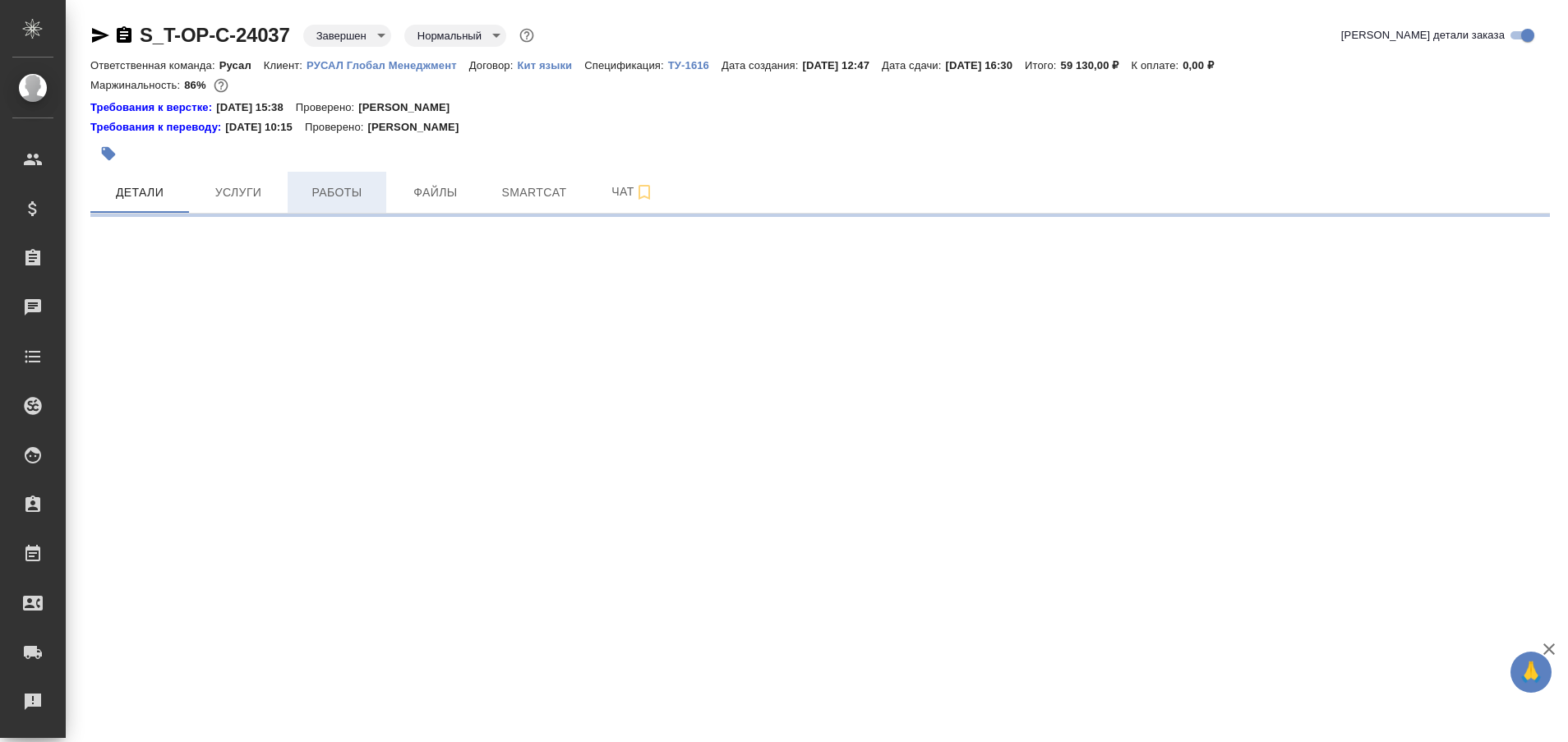
select select "RU"
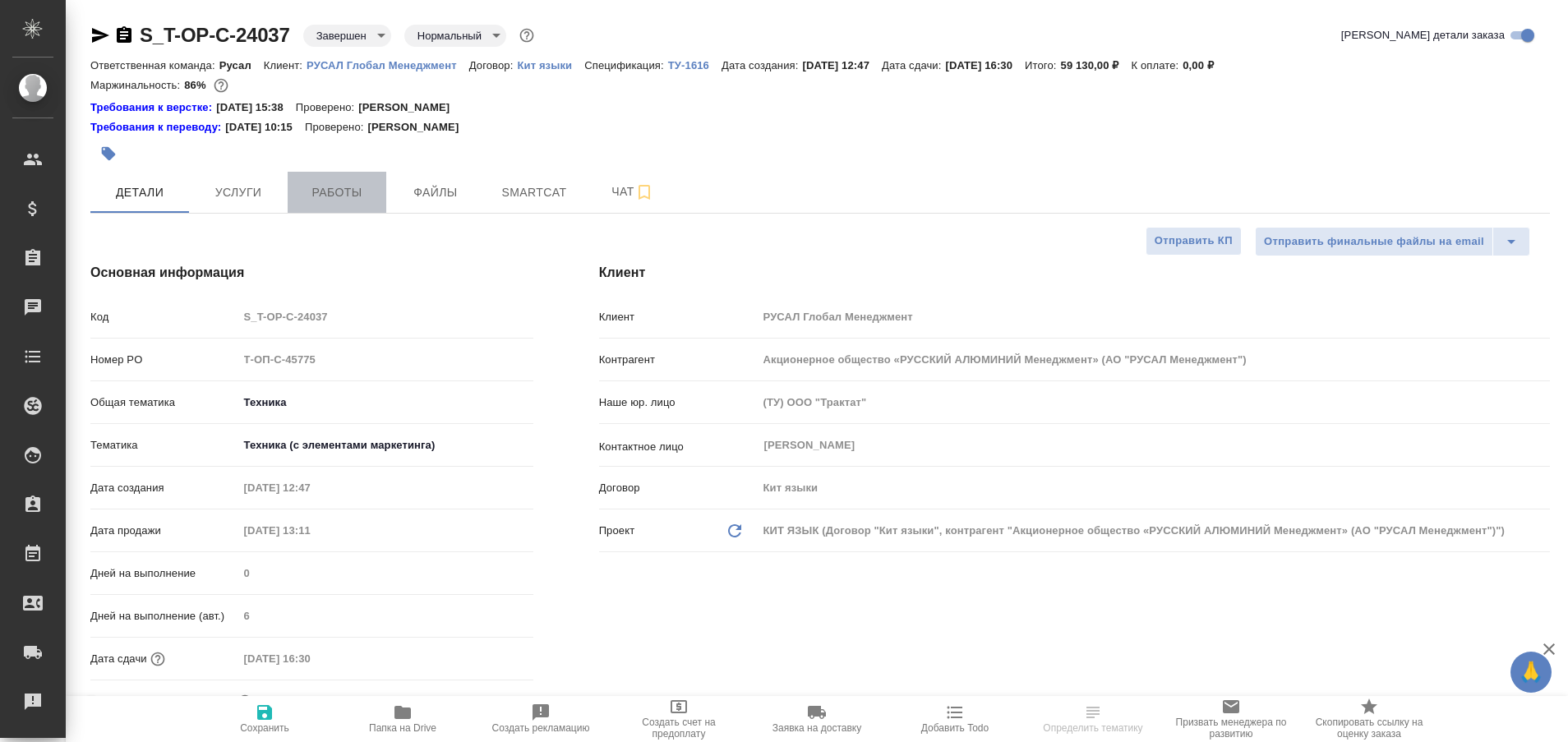
click at [346, 191] on span "Работы" at bounding box center [336, 192] width 79 height 21
type textarea "x"
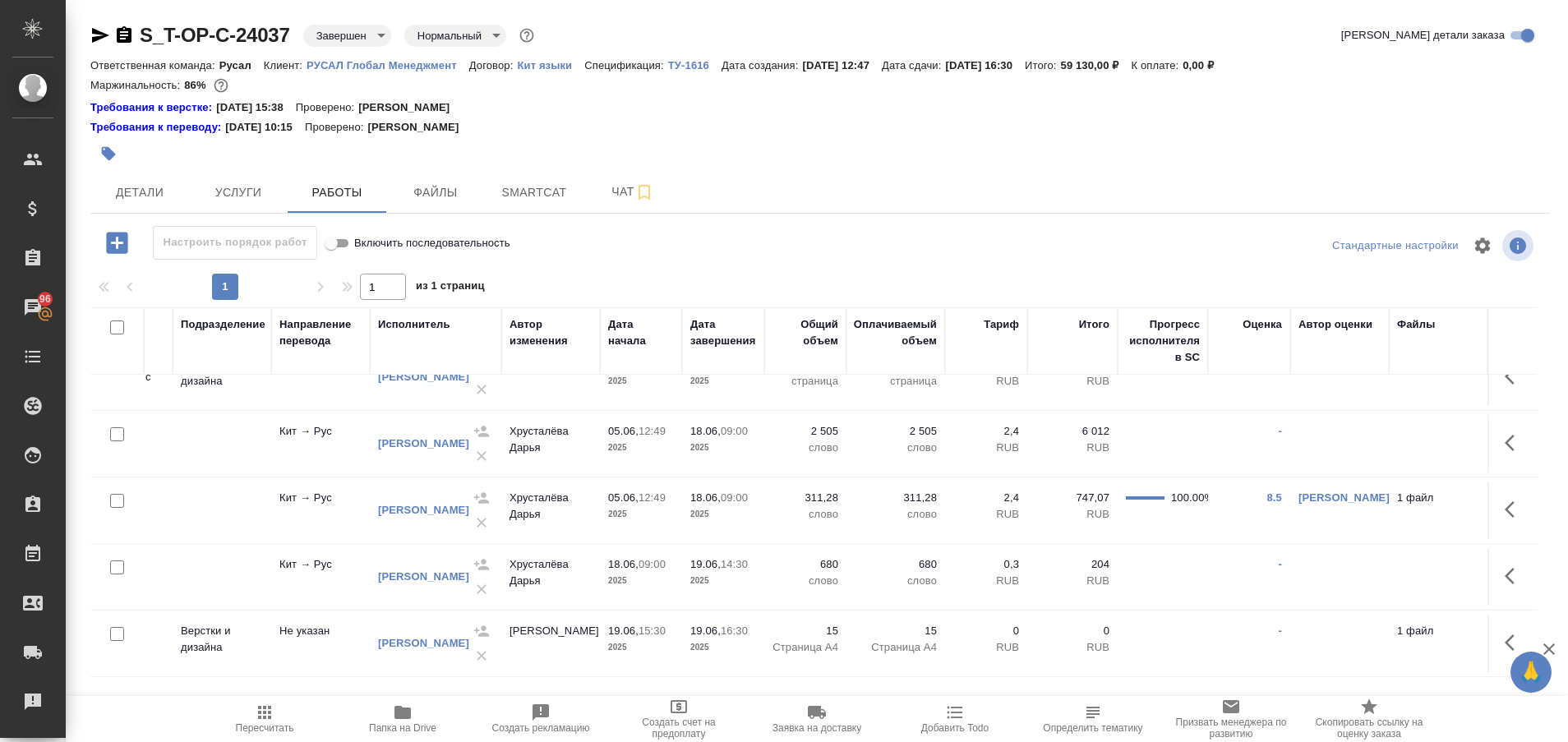
scroll to position [50, 0]
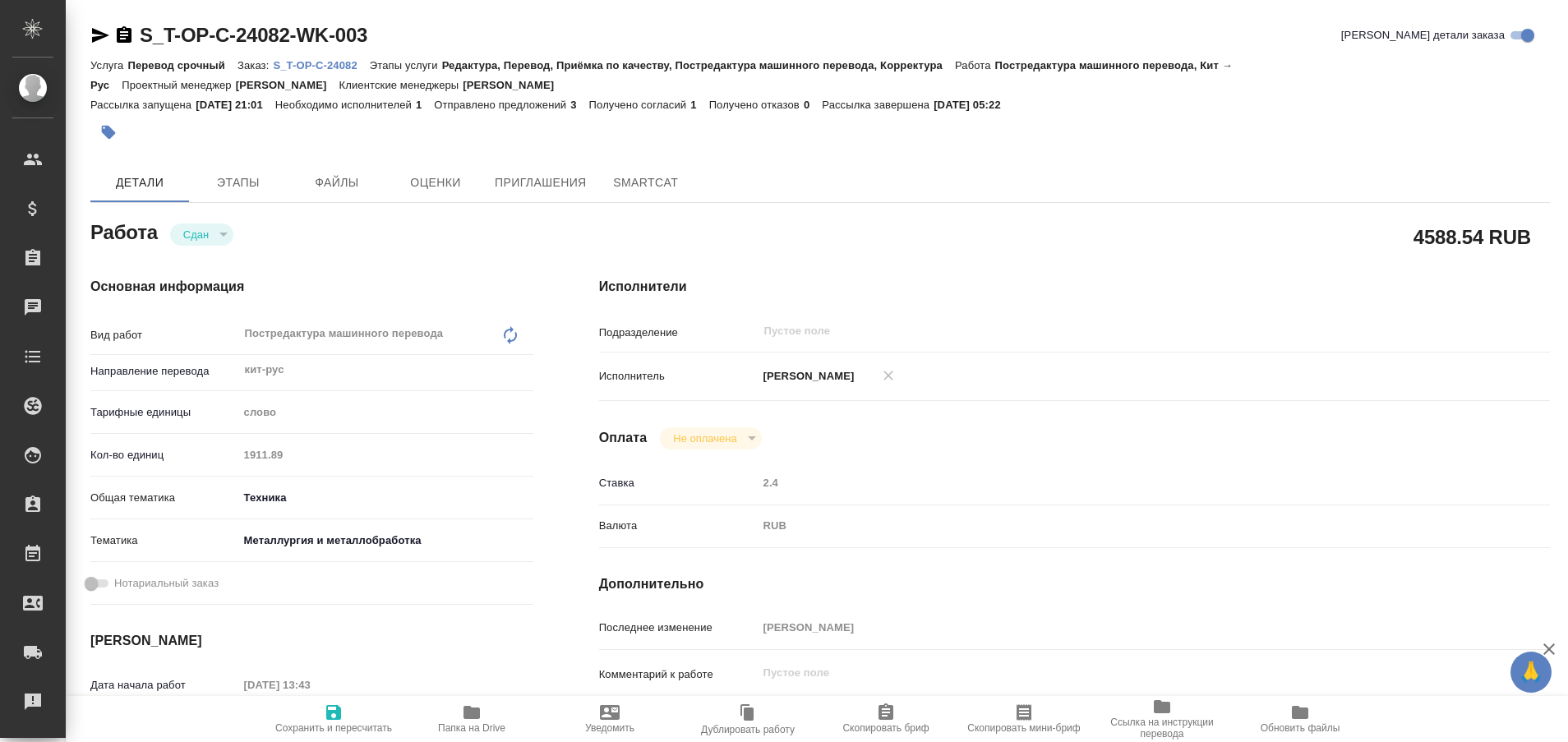
type textarea "x"
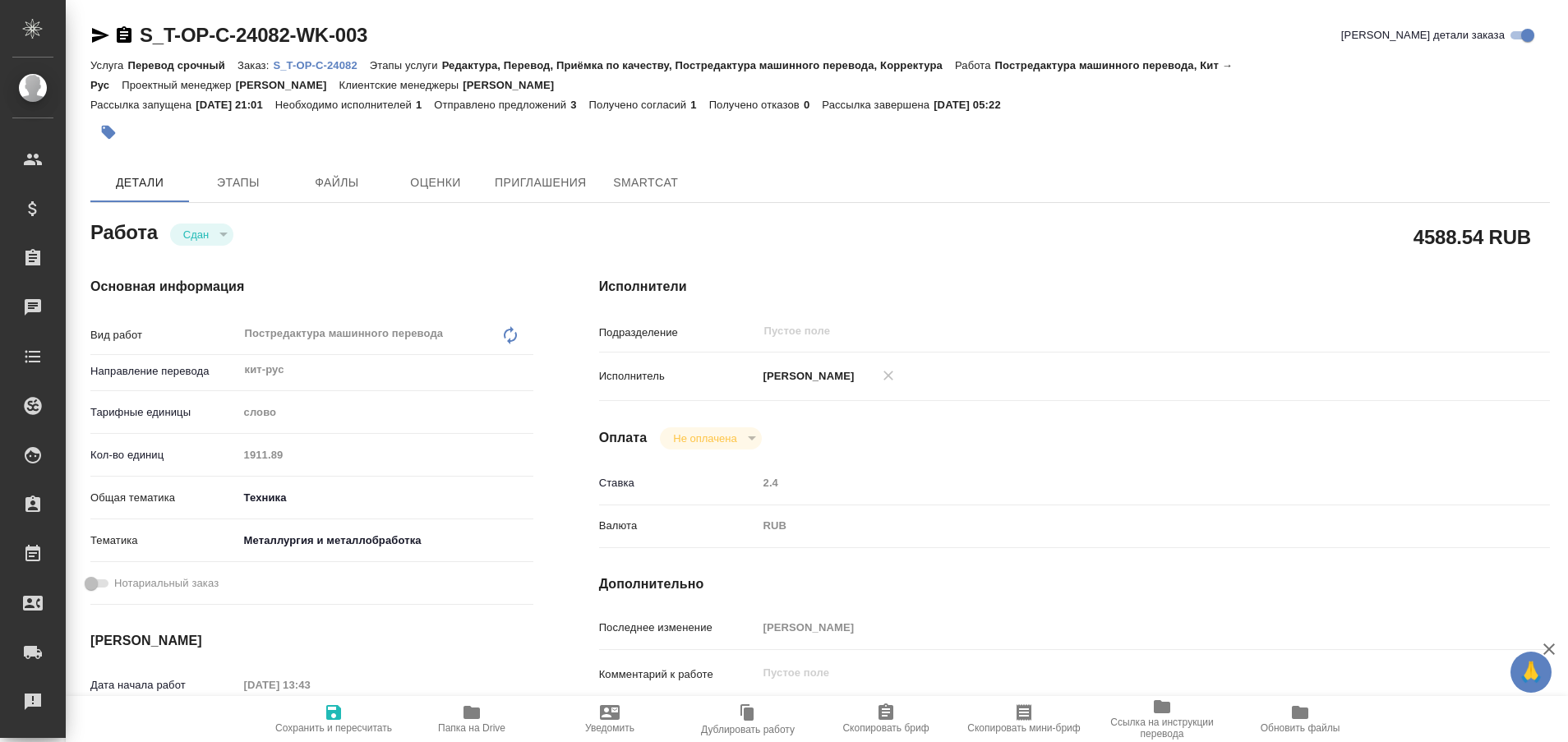
type textarea "x"
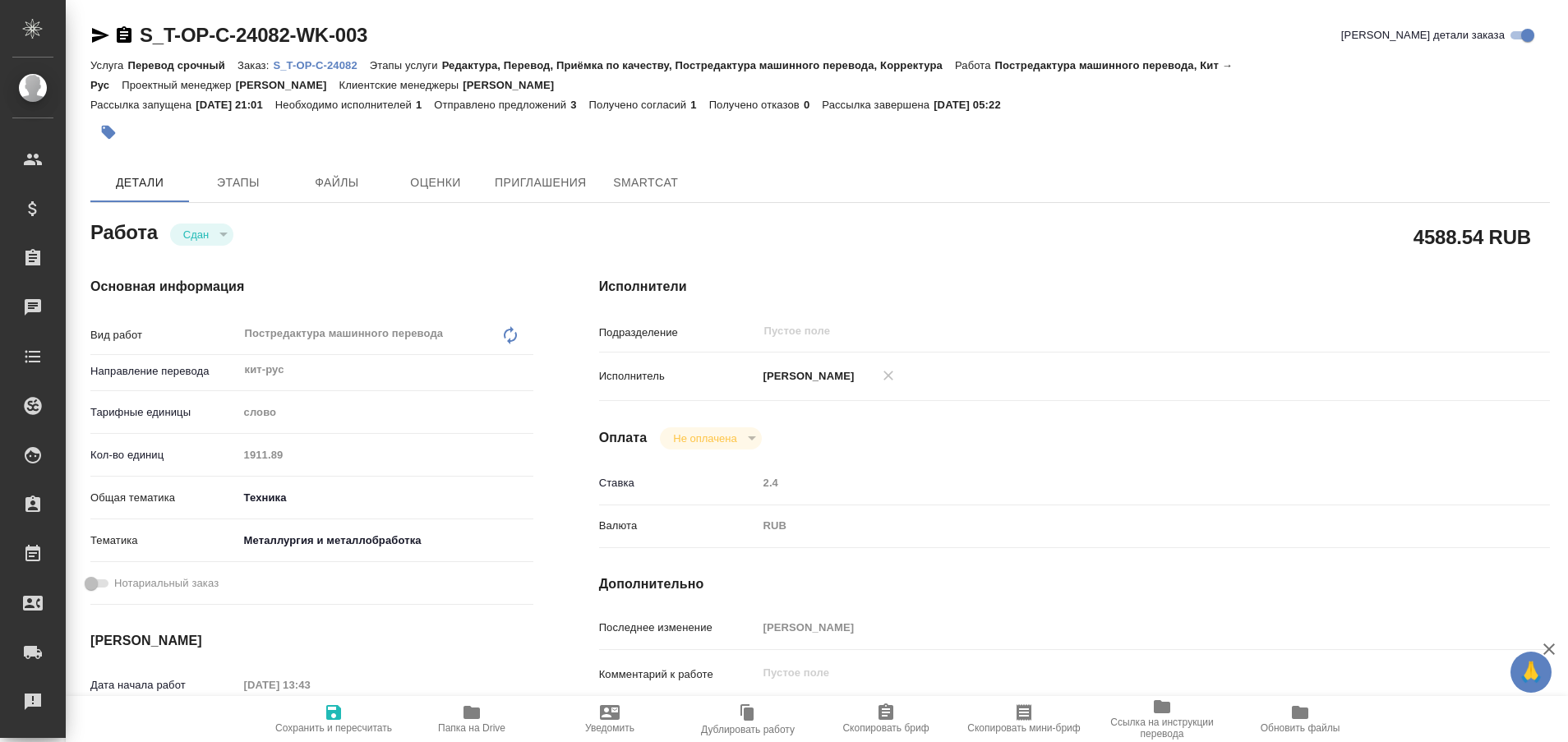
type textarea "x"
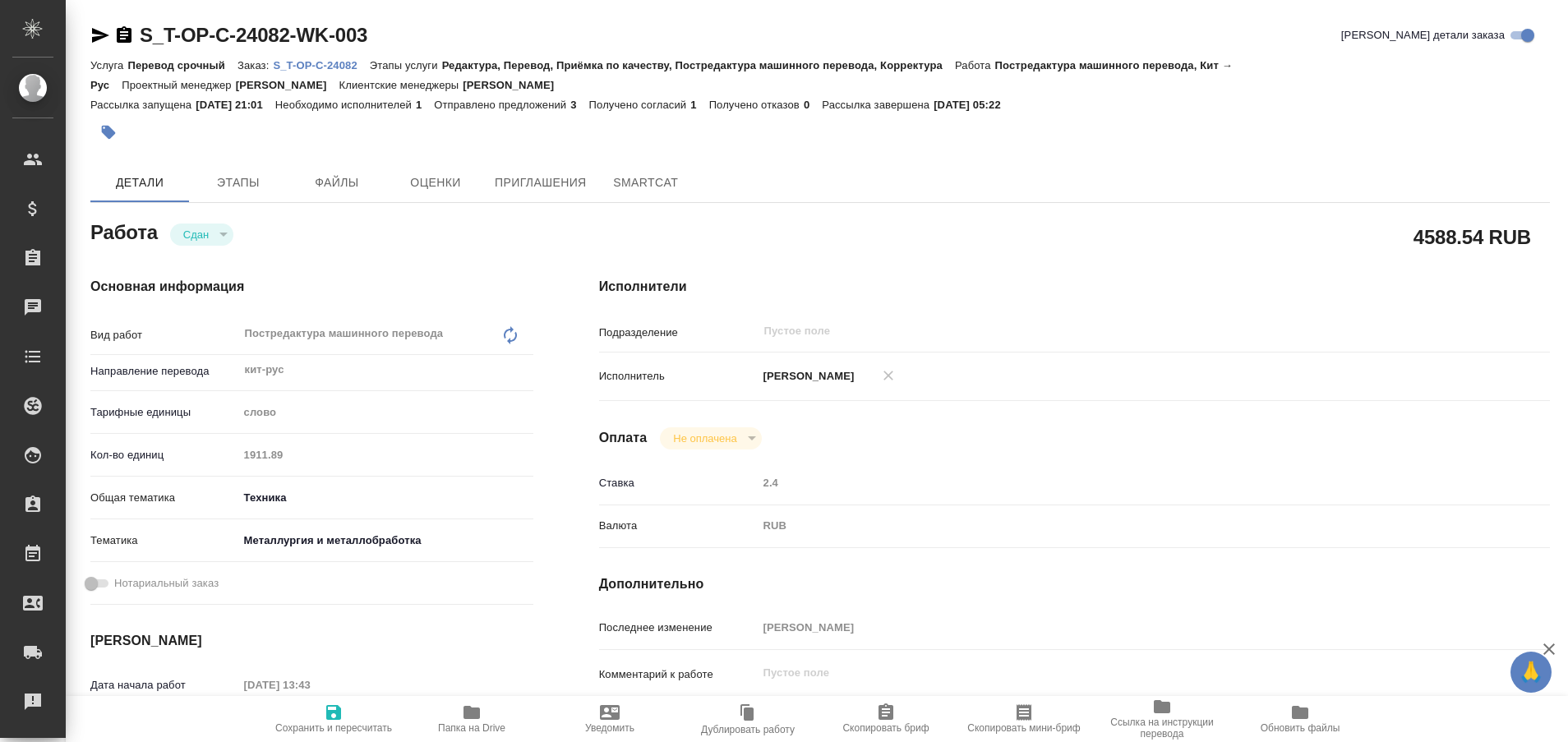
type textarea "x"
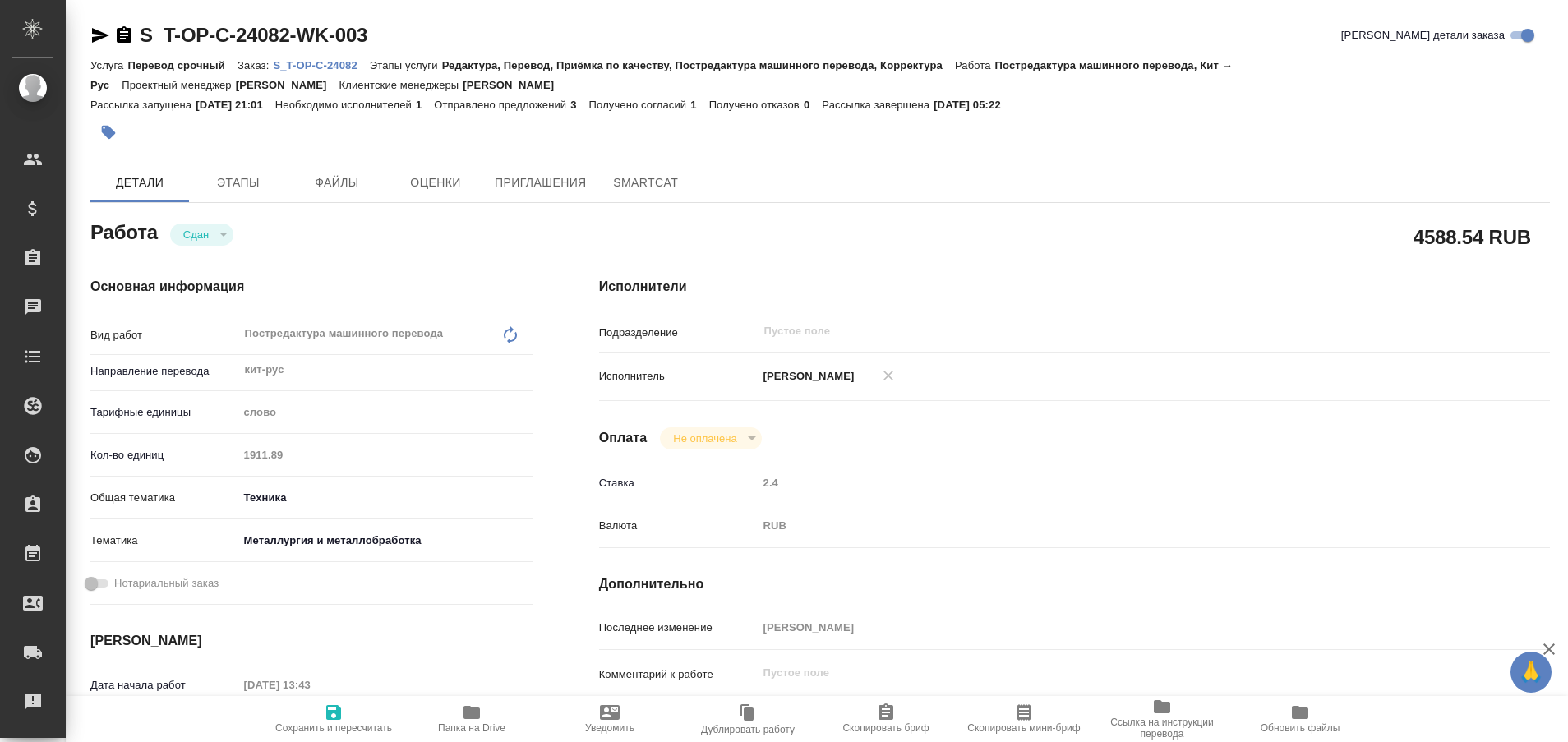
click at [344, 65] on p "S_T-OP-C-24082" at bounding box center [320, 65] width 96 height 12
type textarea "x"
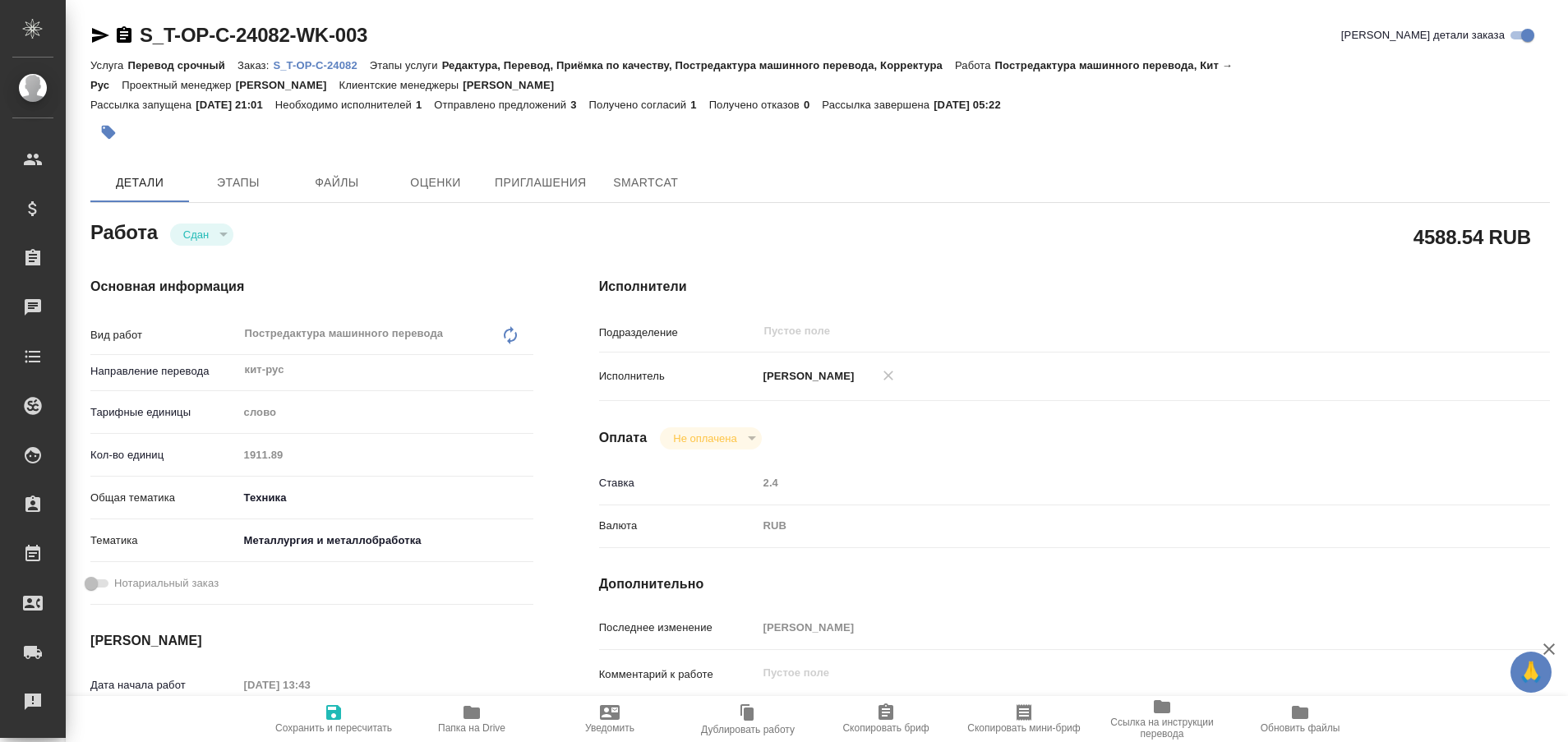
type textarea "x"
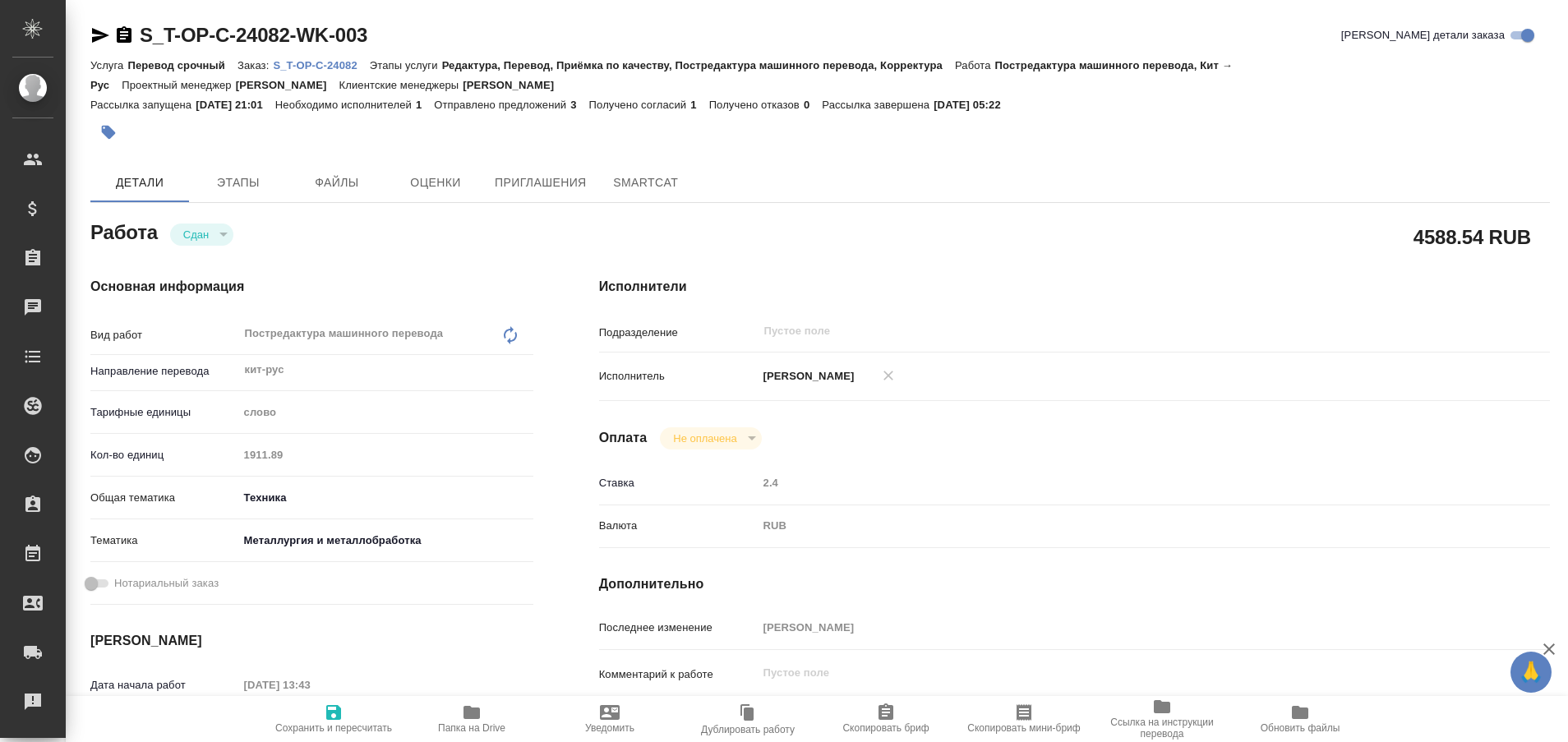
type textarea "x"
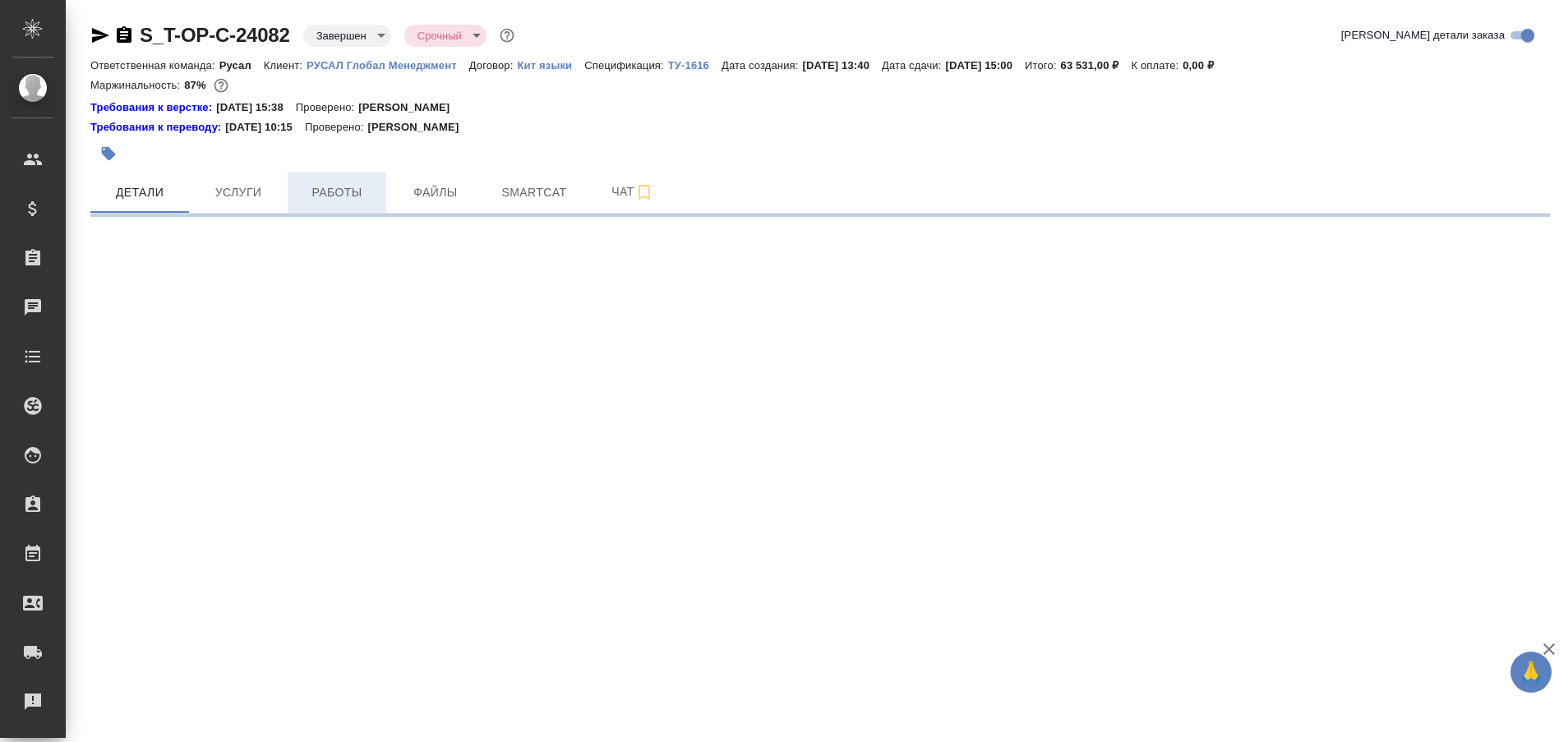
select select "RU"
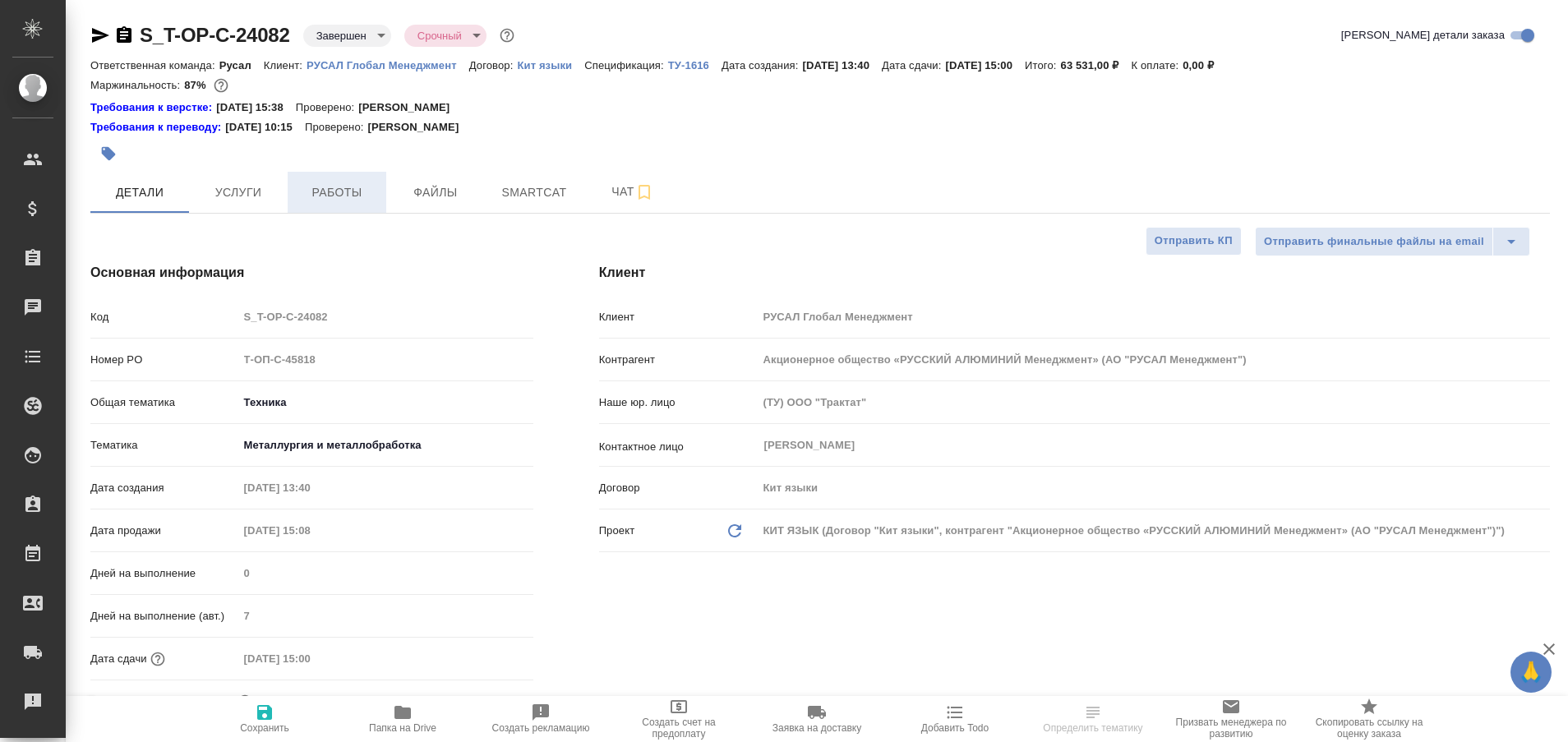
type textarea "x"
click at [345, 188] on span "Работы" at bounding box center [336, 192] width 79 height 21
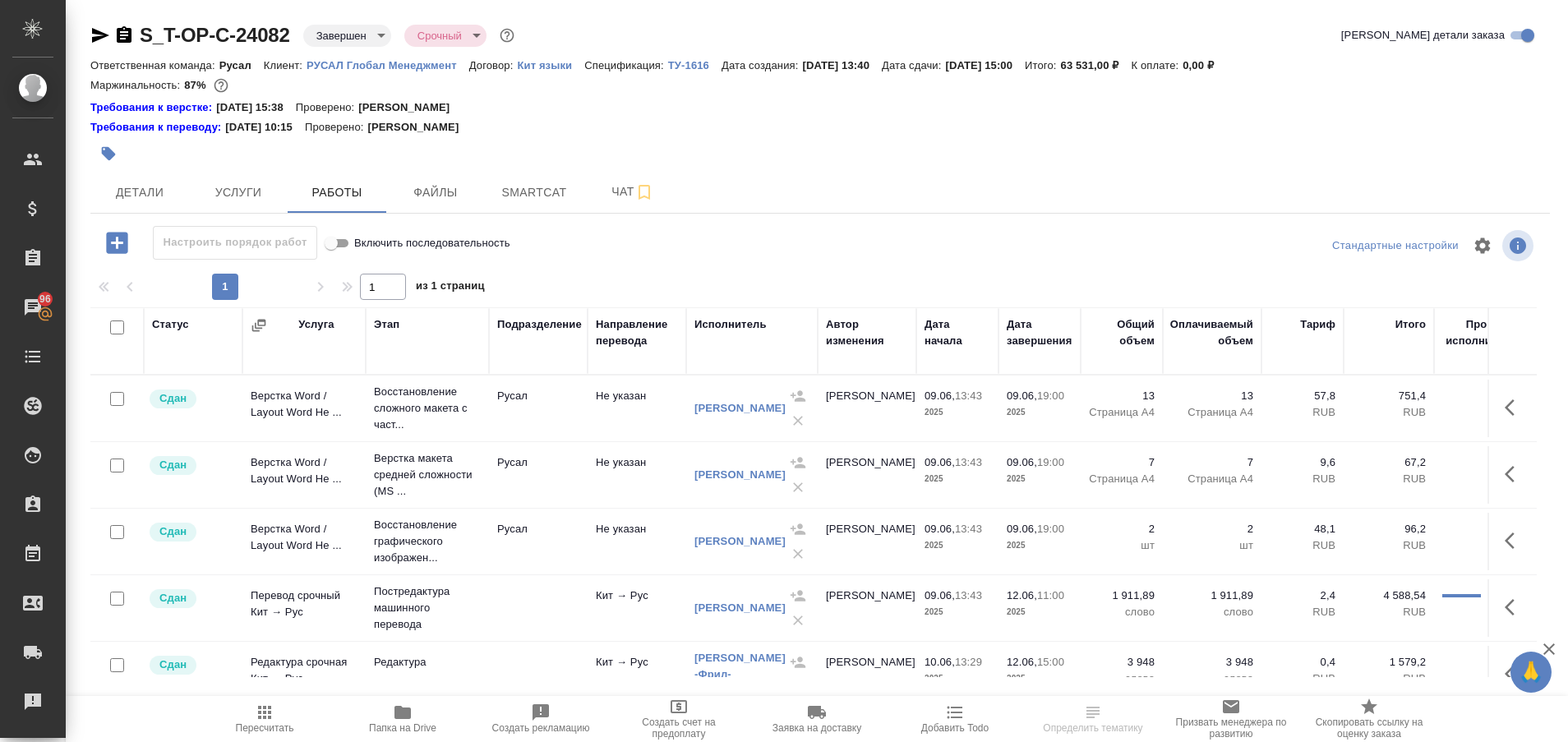
scroll to position [50, 0]
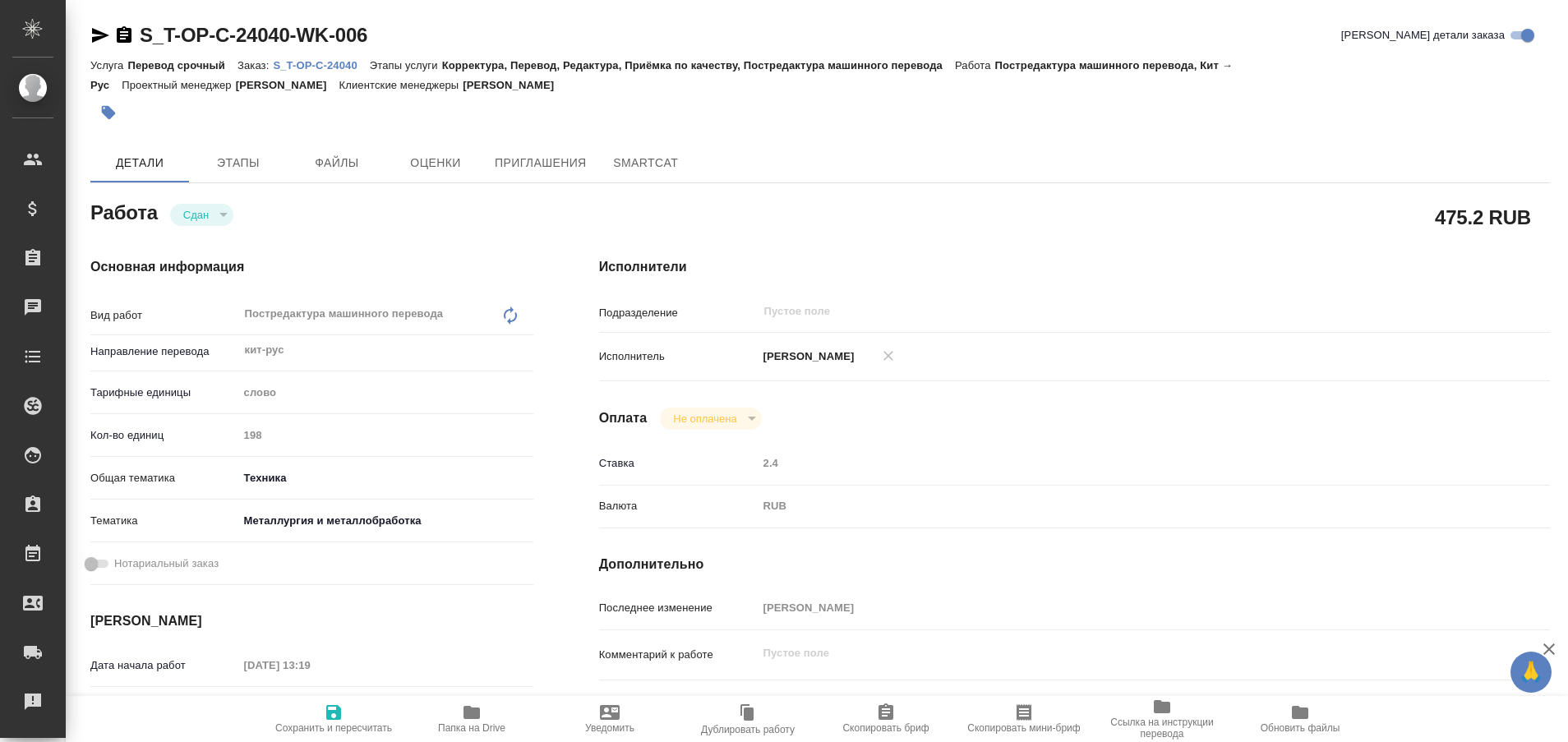
type textarea "x"
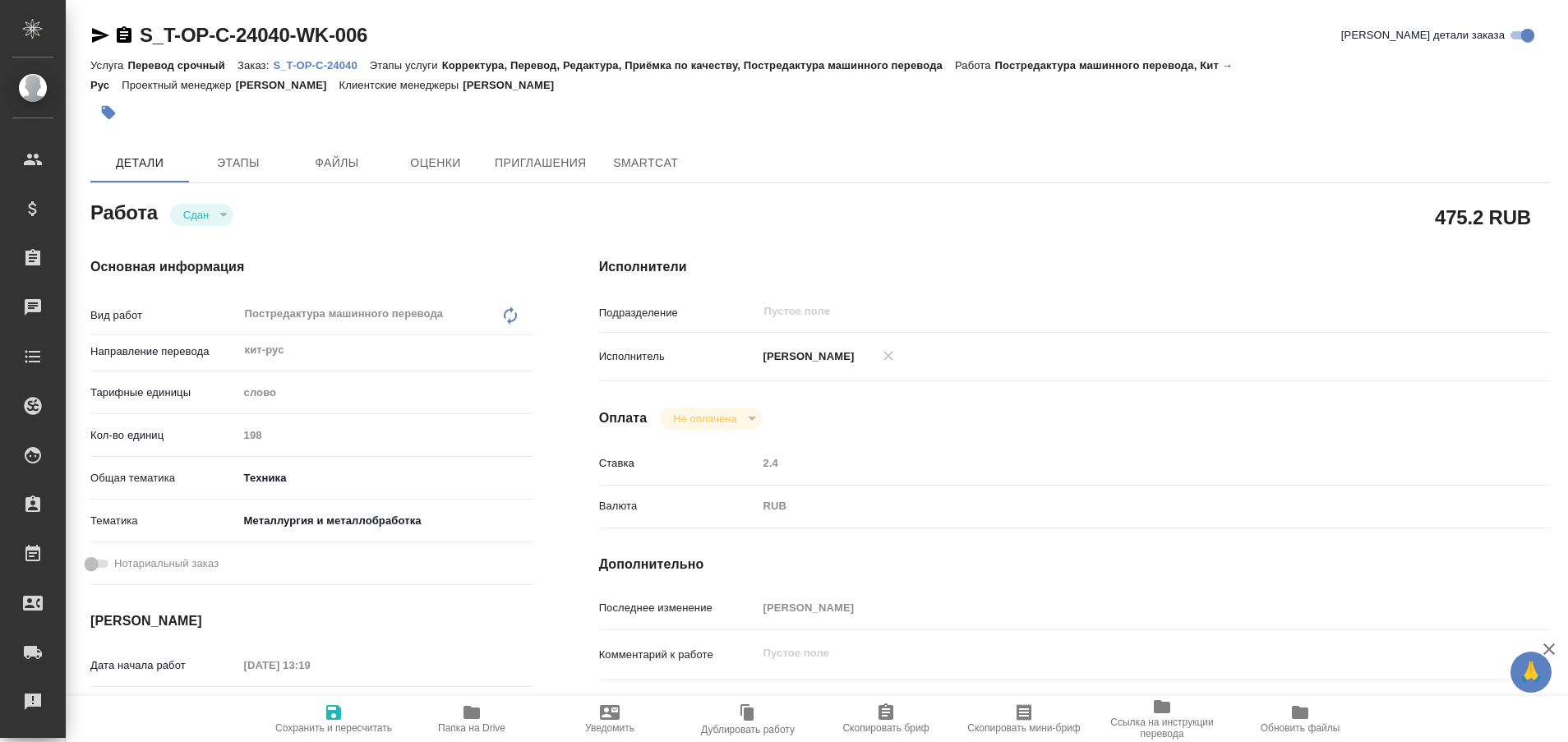
type textarea "x"
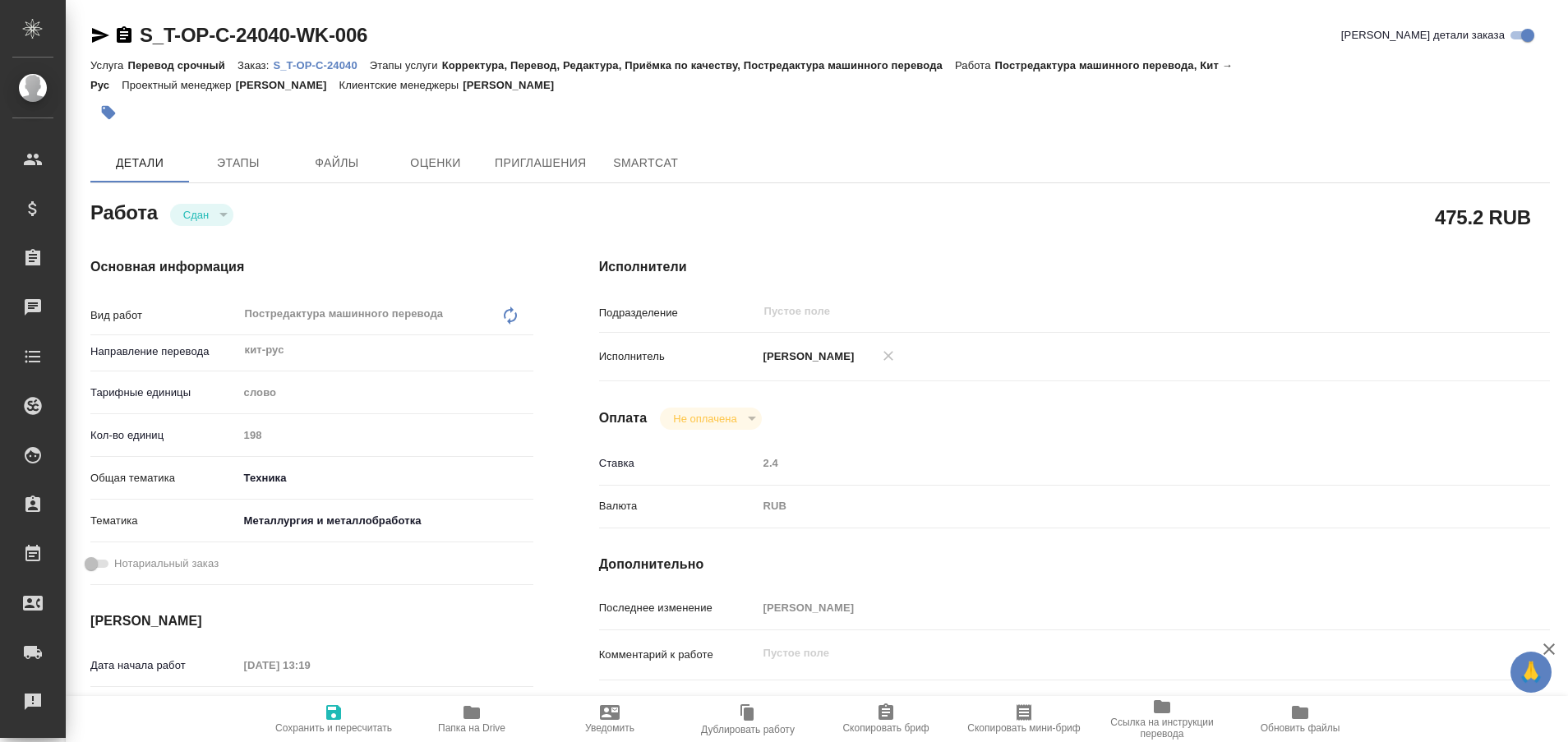
type textarea "x"
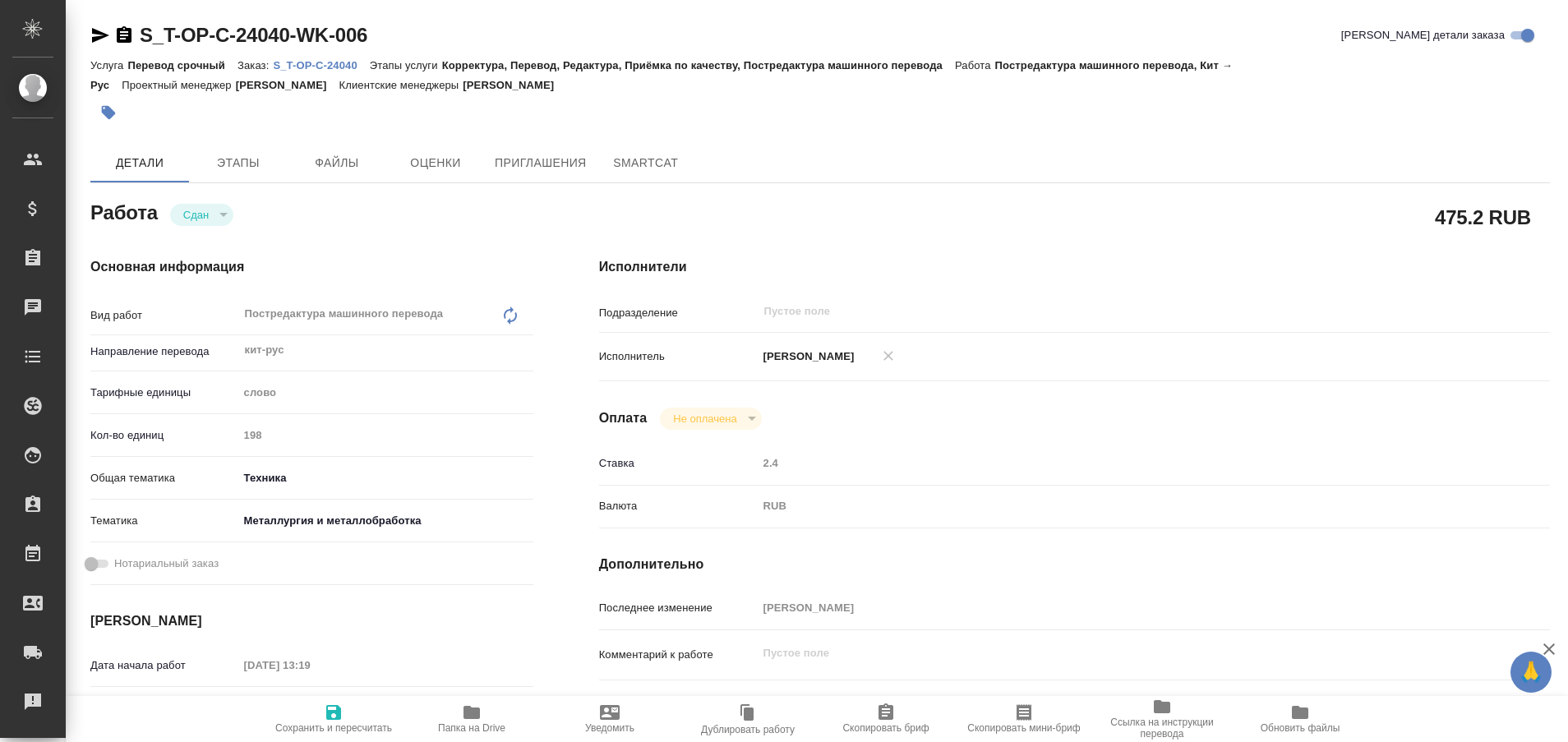
type textarea "x"
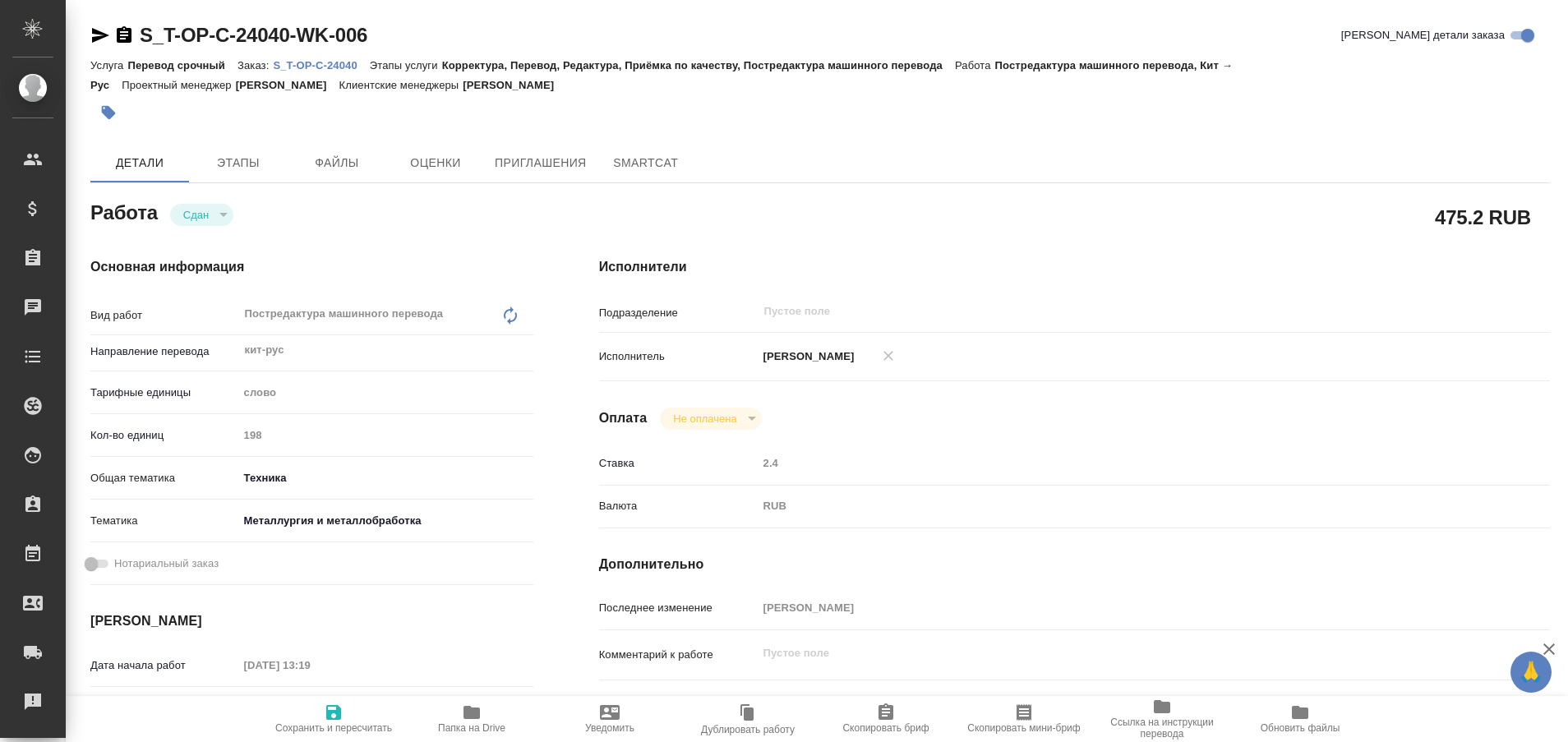
type textarea "x"
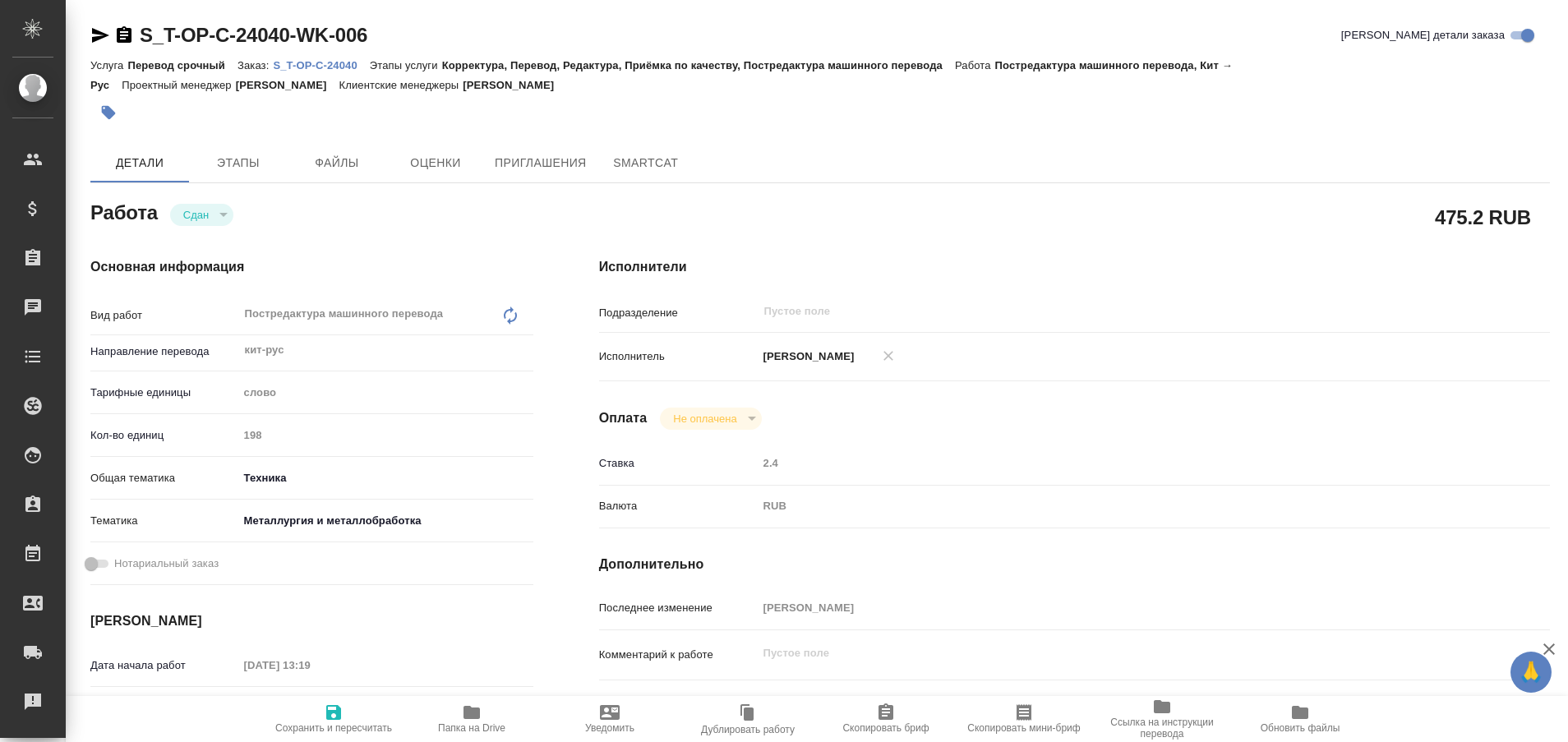
type textarea "x"
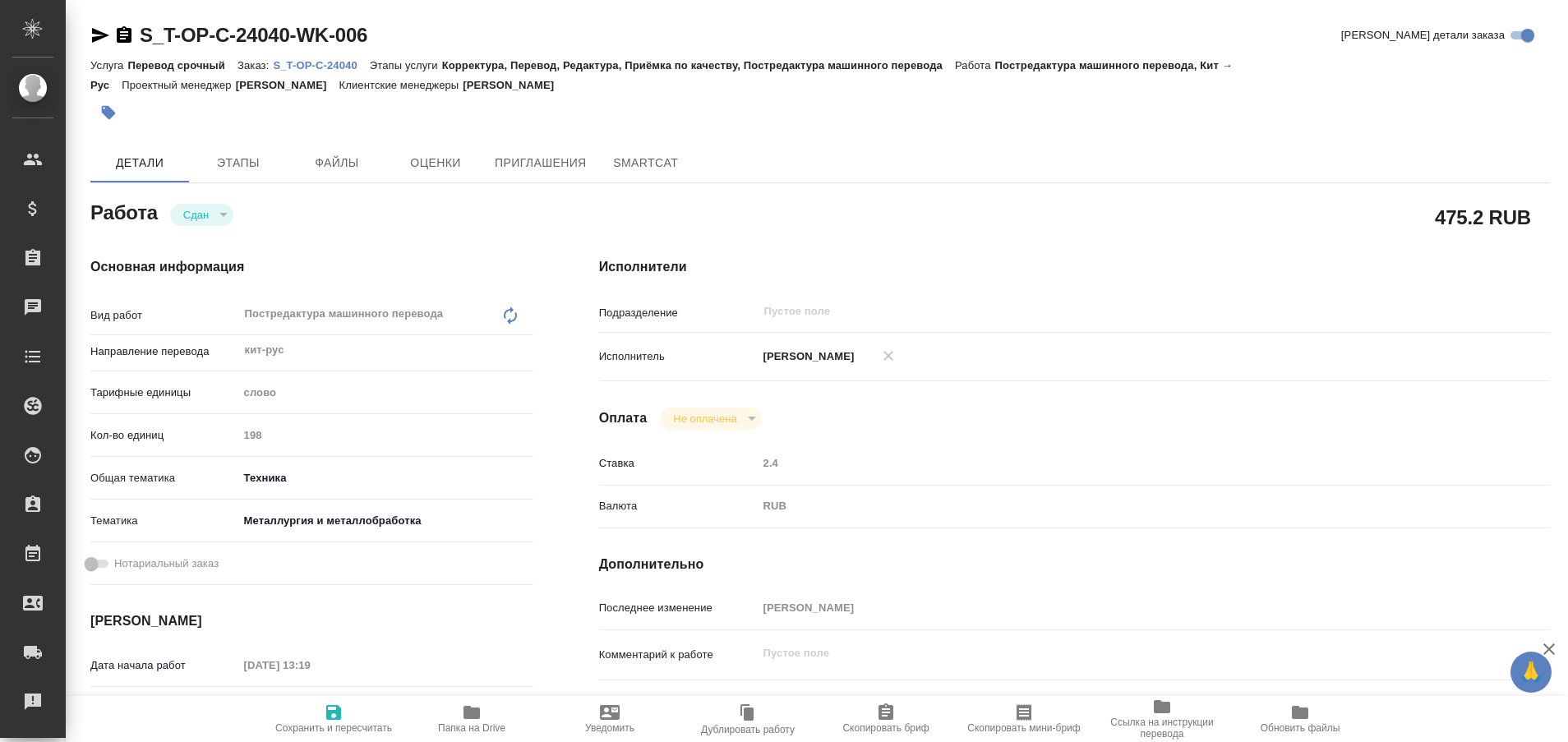
click at [339, 63] on p "S_T-OP-C-24040" at bounding box center [320, 65] width 96 height 12
type textarea "x"
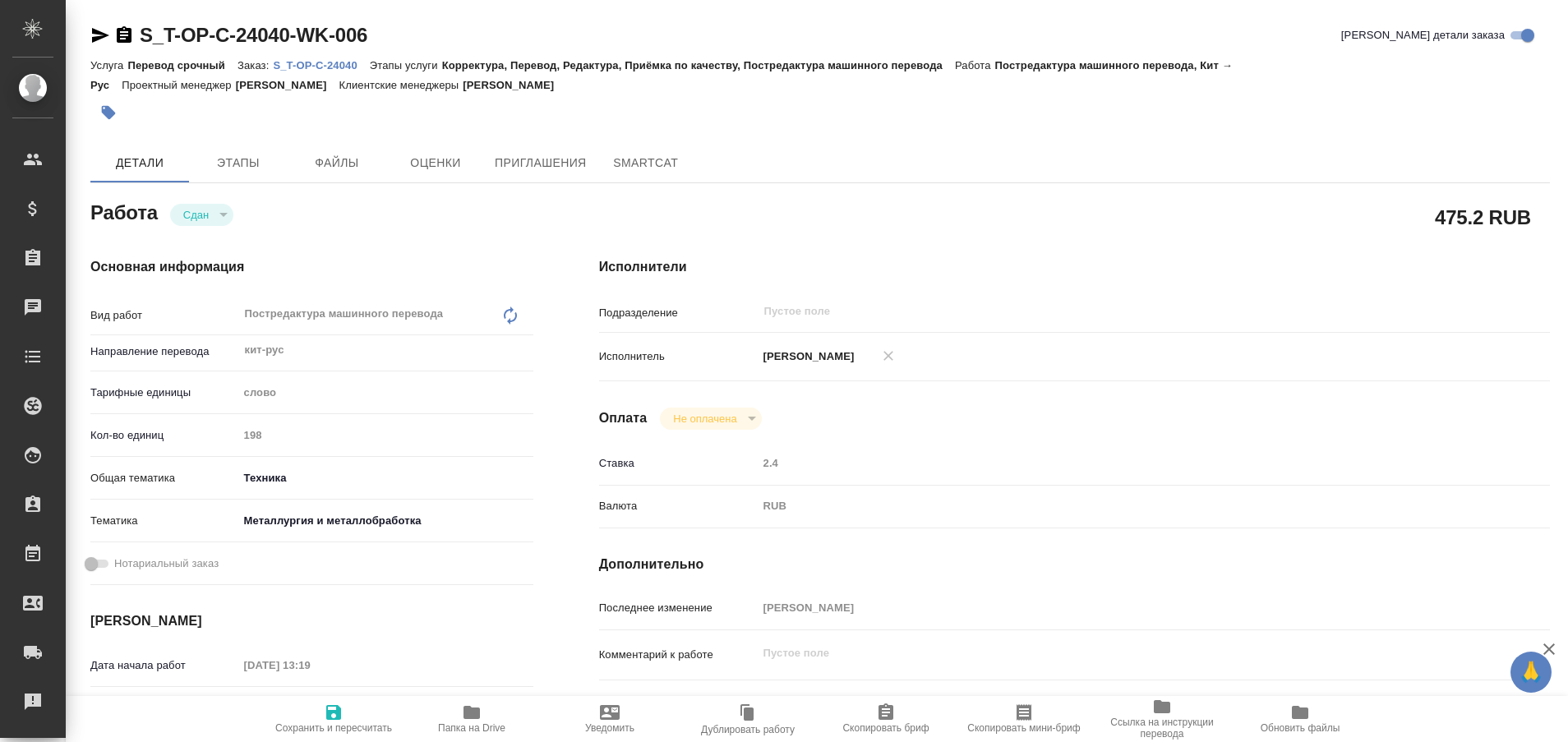
type textarea "x"
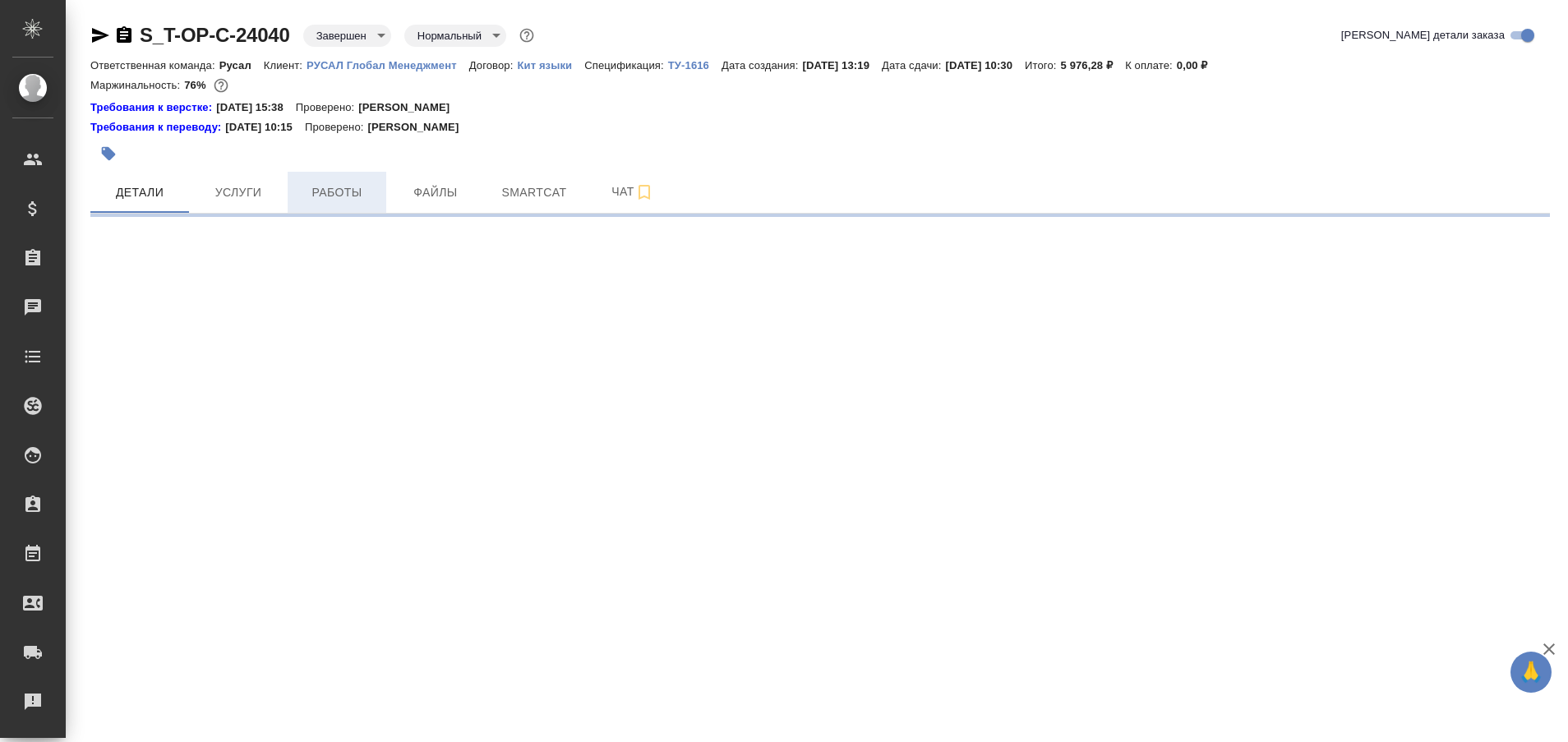
select select "RU"
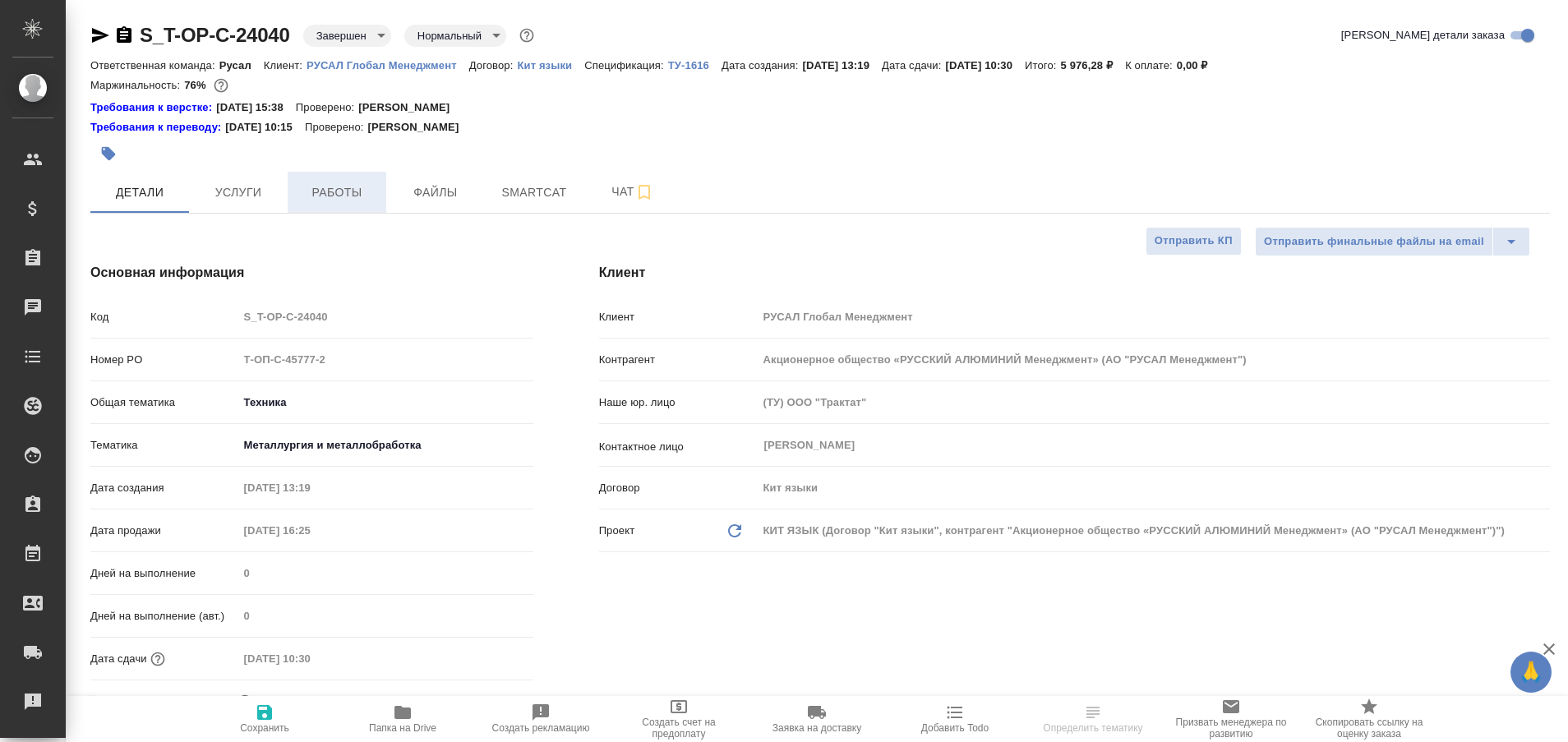
type textarea "x"
click at [349, 197] on span "Работы" at bounding box center [336, 192] width 79 height 21
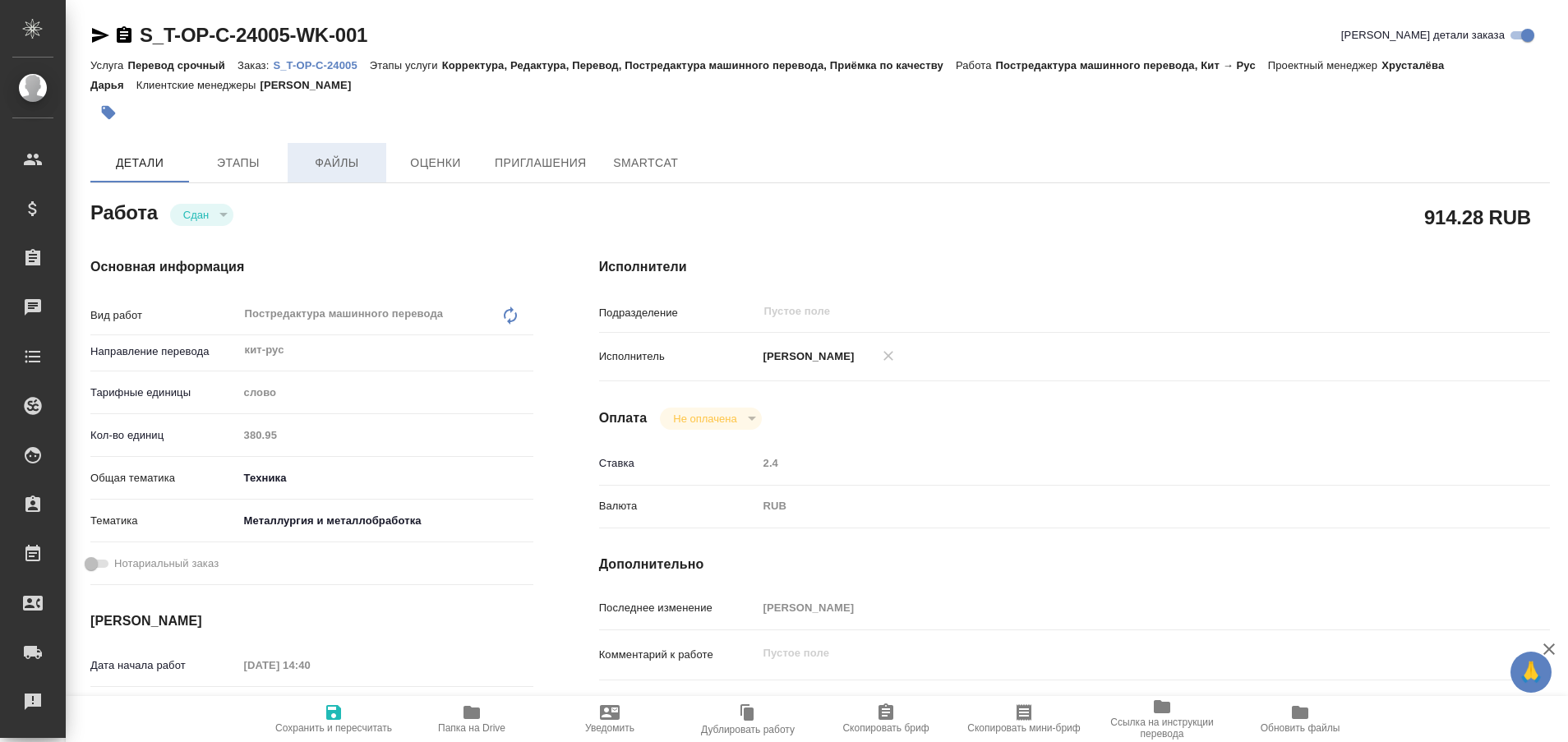
type textarea "x"
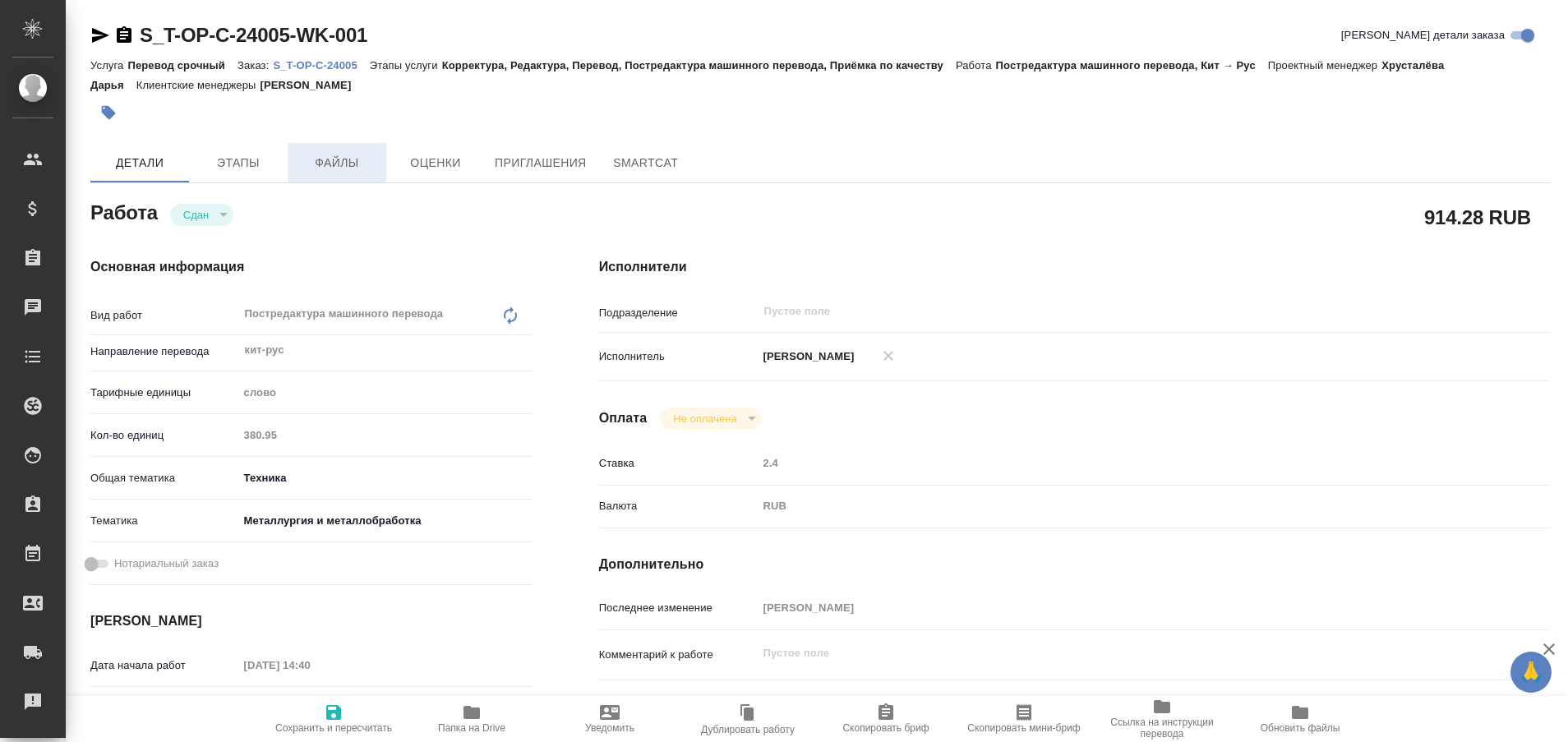
type textarea "x"
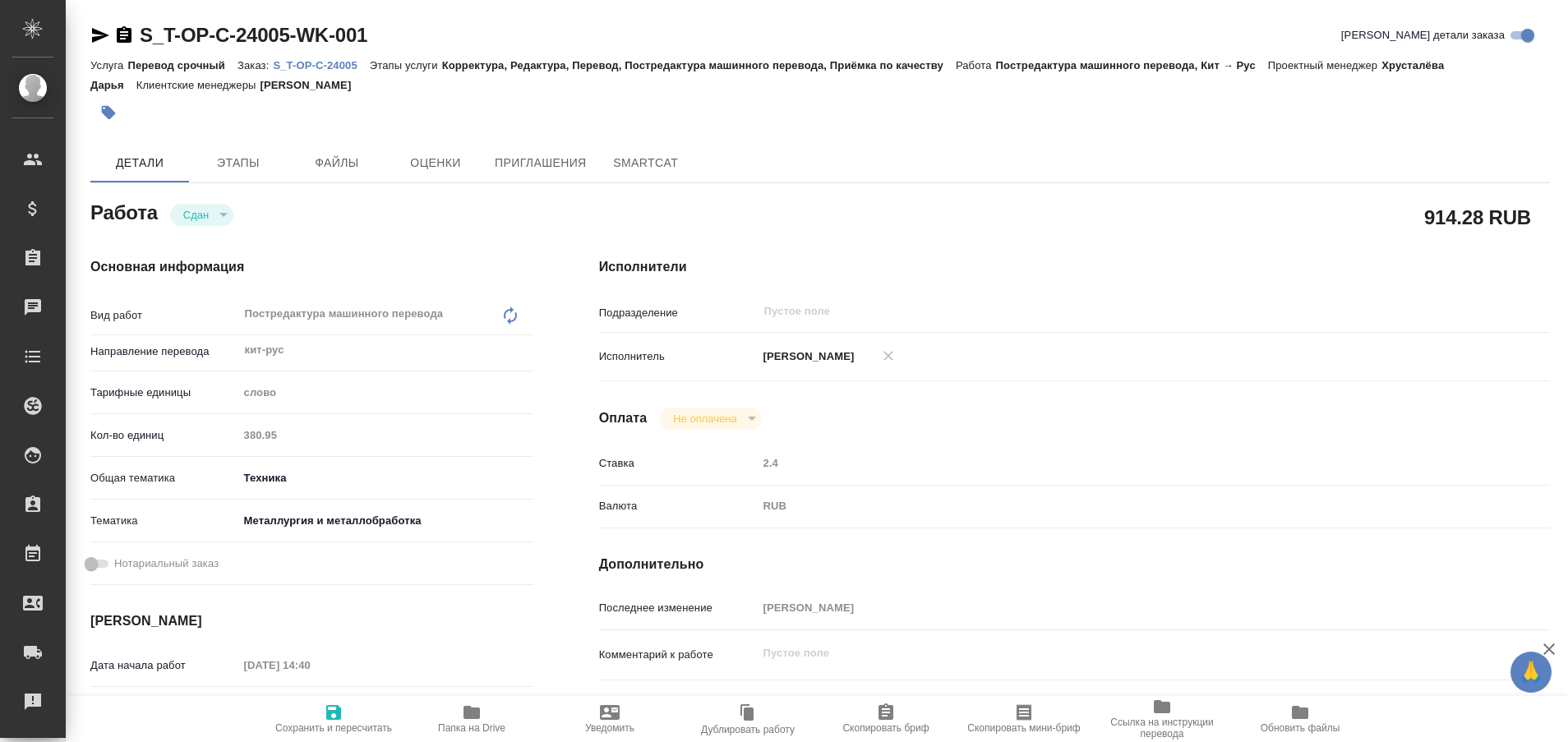
type textarea "x"
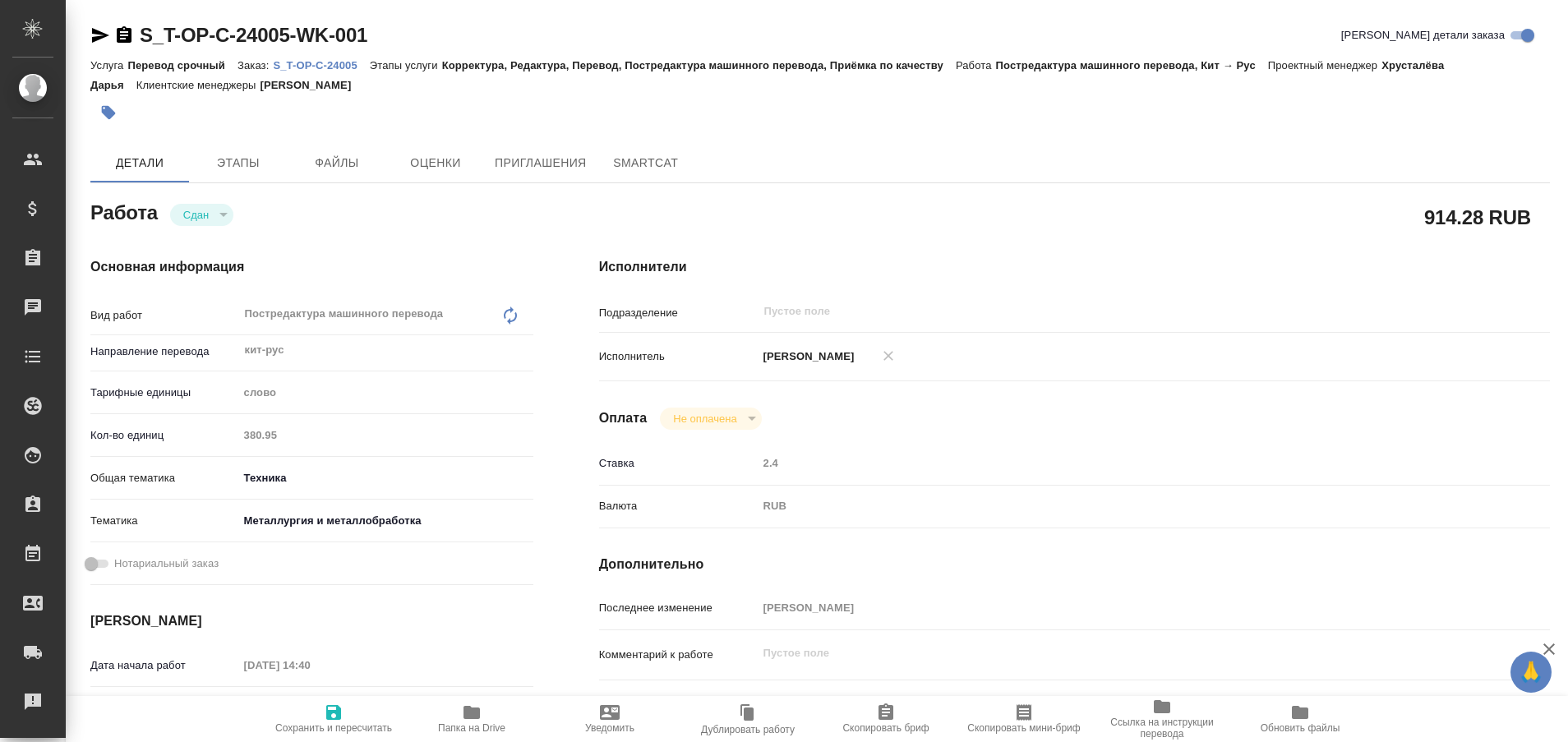
type textarea "x"
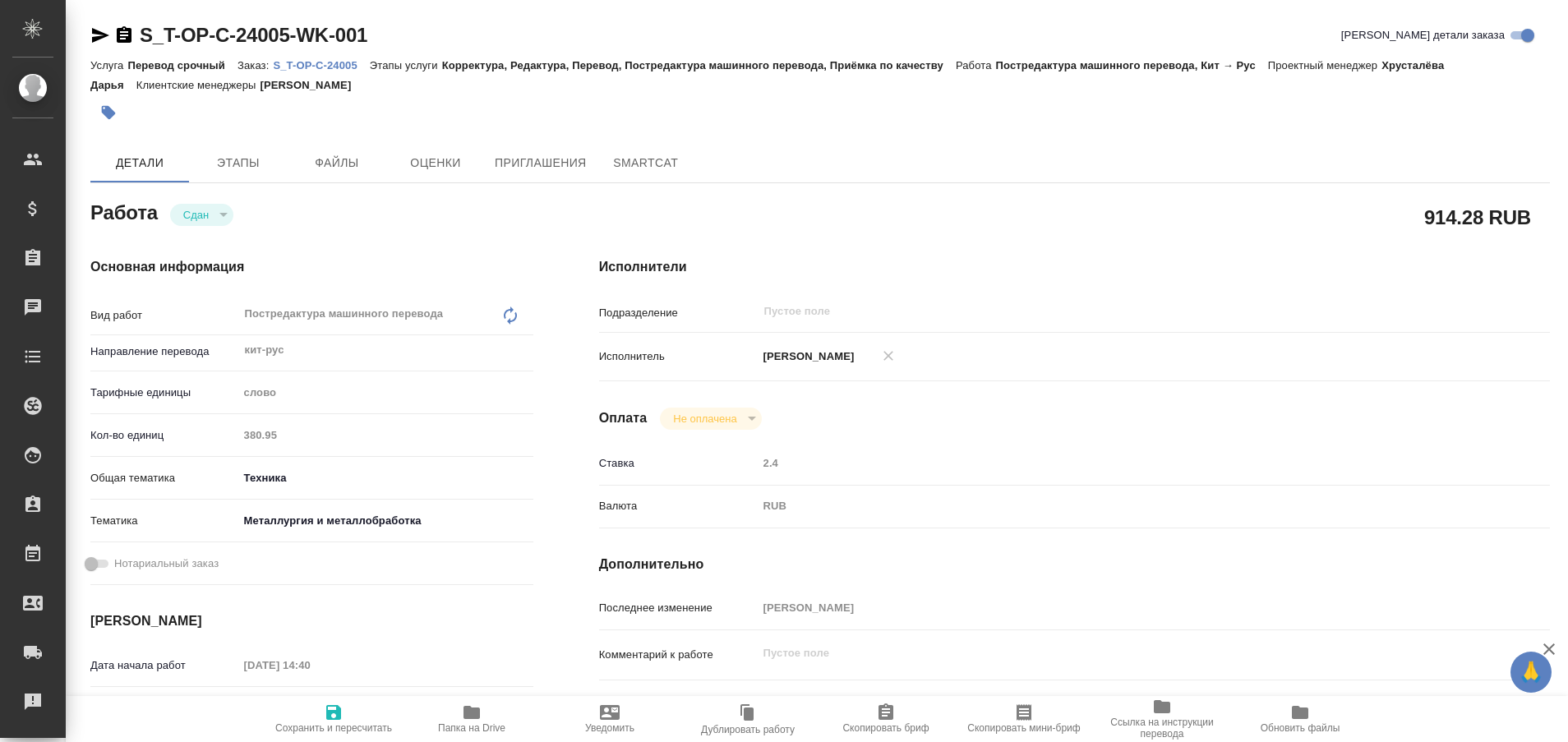
type textarea "x"
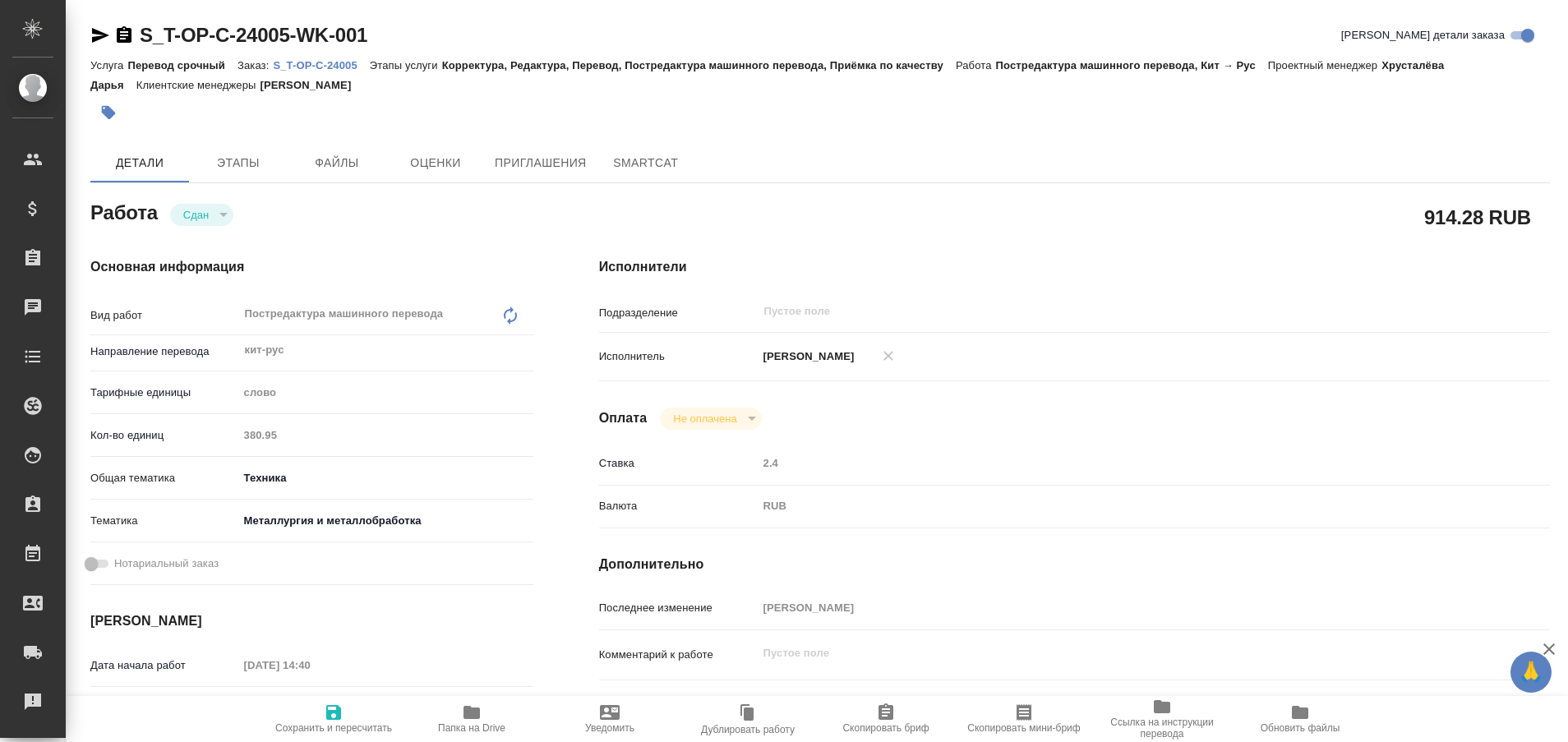
click at [337, 68] on p "S_T-OP-C-24005" at bounding box center [320, 65] width 96 height 12
type textarea "x"
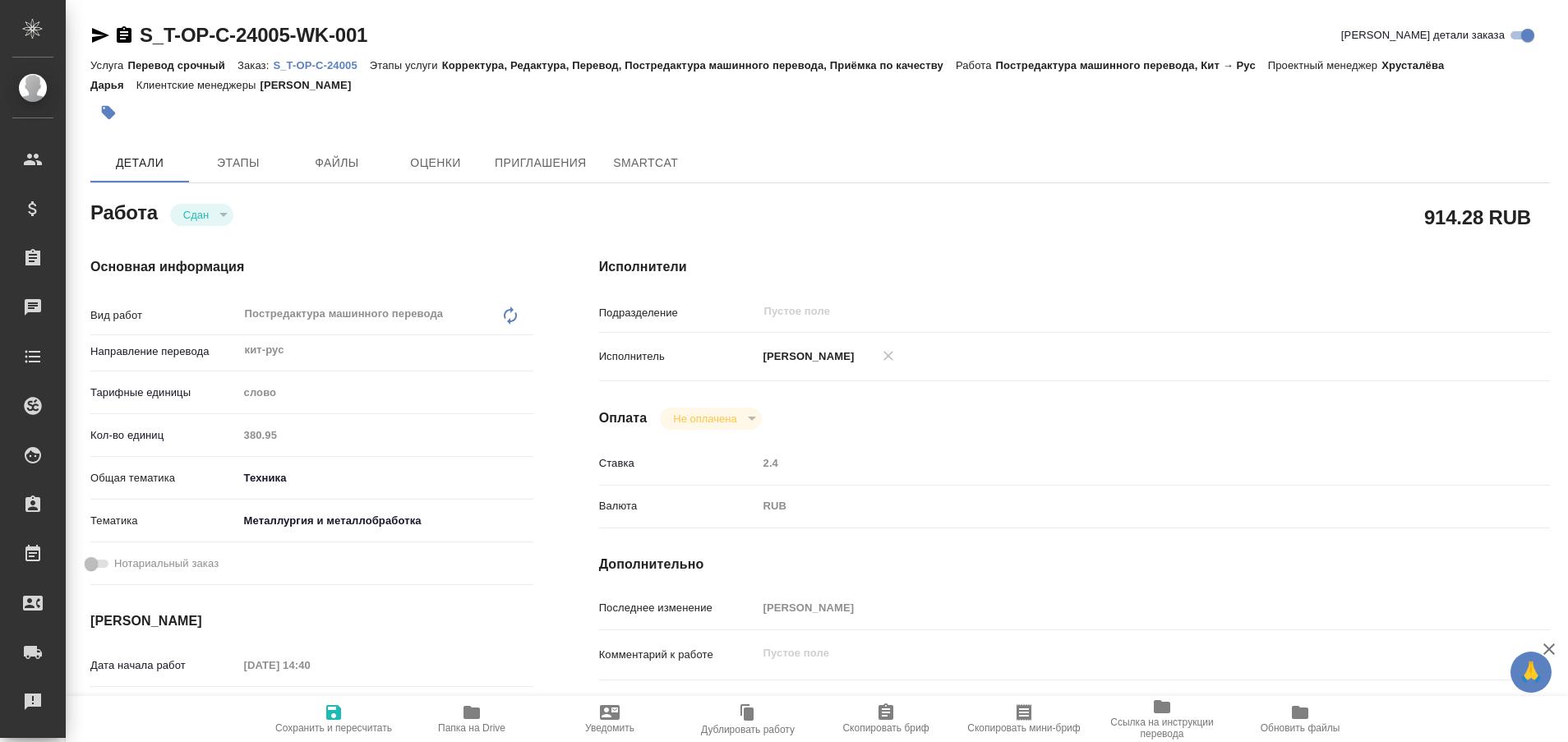
type textarea "x"
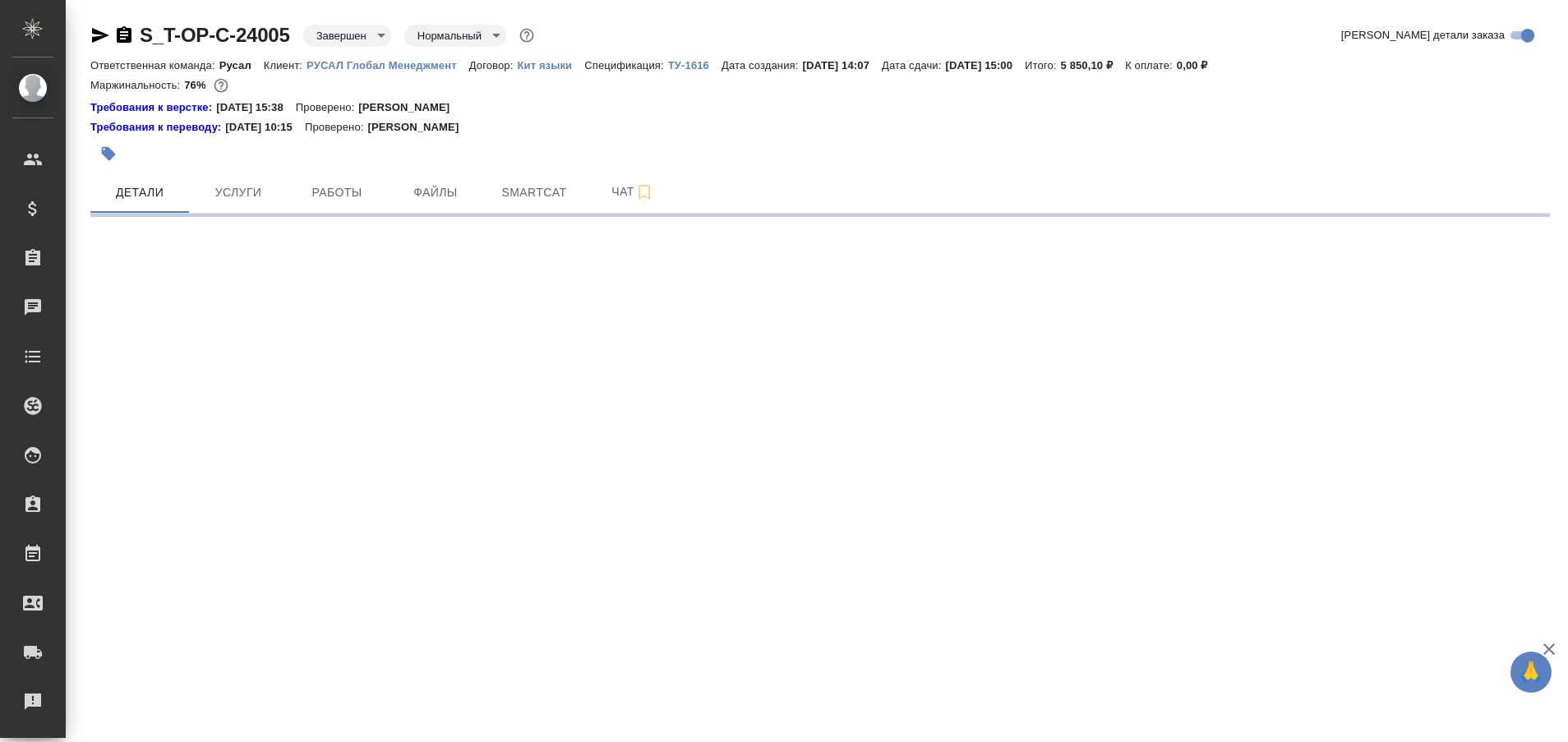
select select "RU"
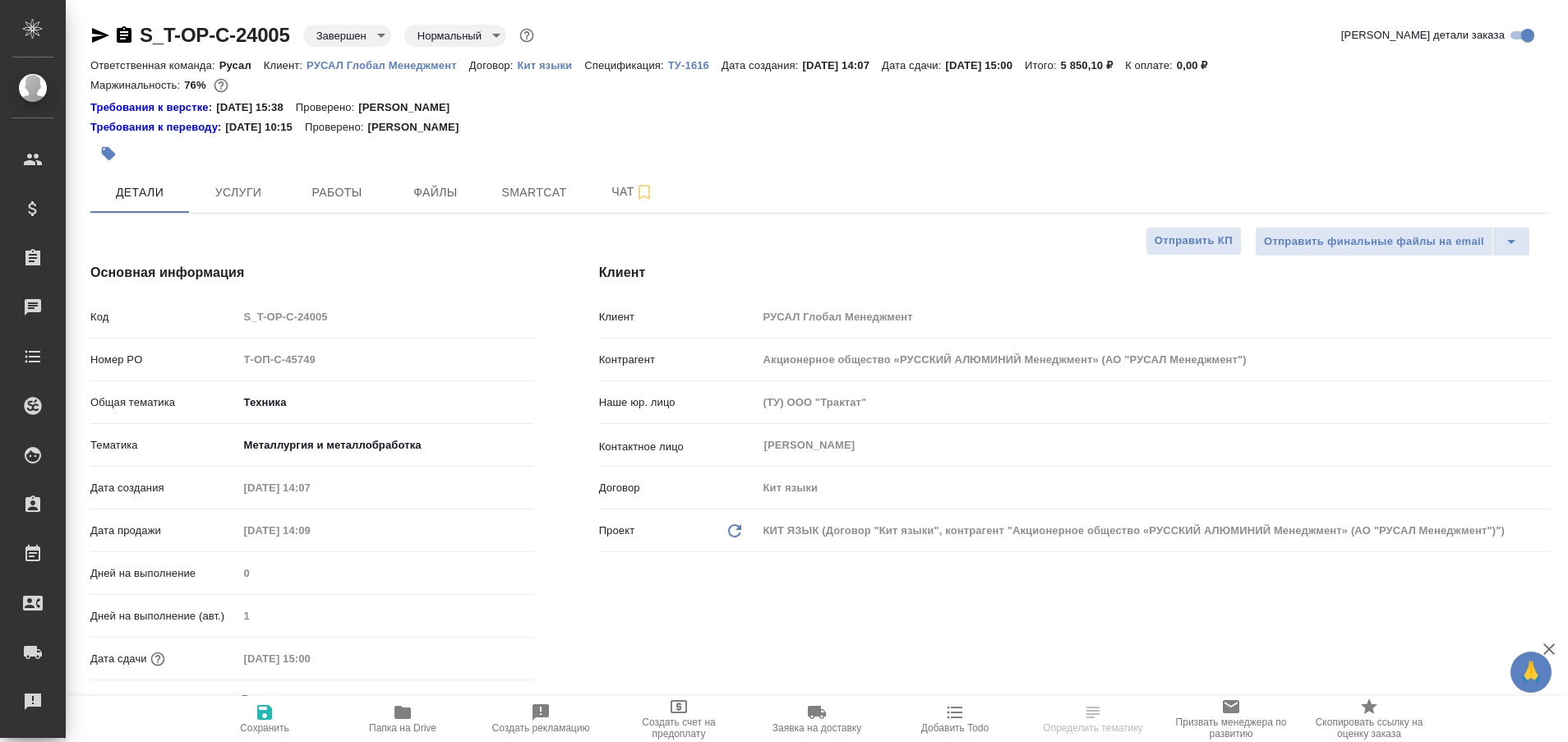
type textarea "x"
click at [332, 195] on span "Работы" at bounding box center [336, 192] width 79 height 21
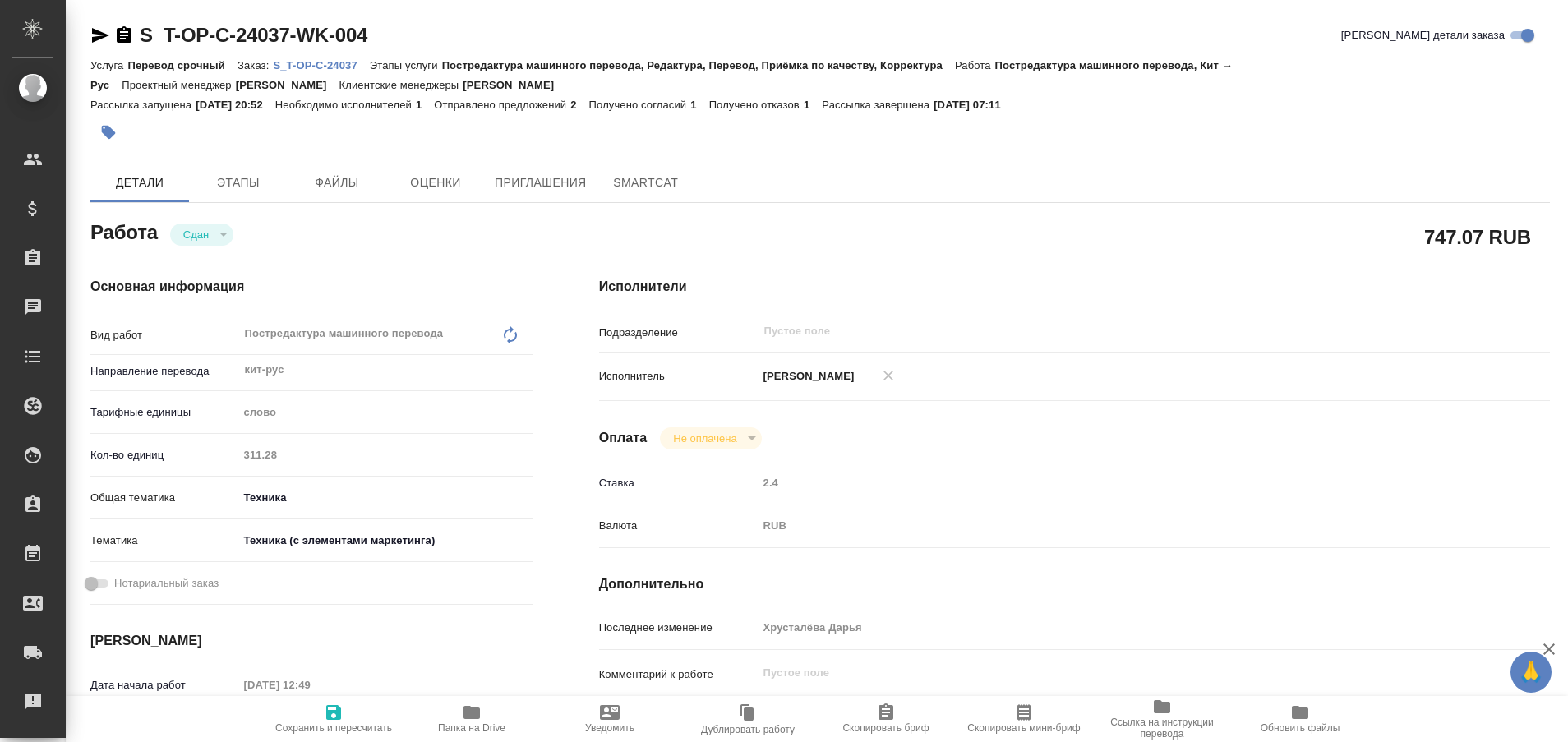
type textarea "x"
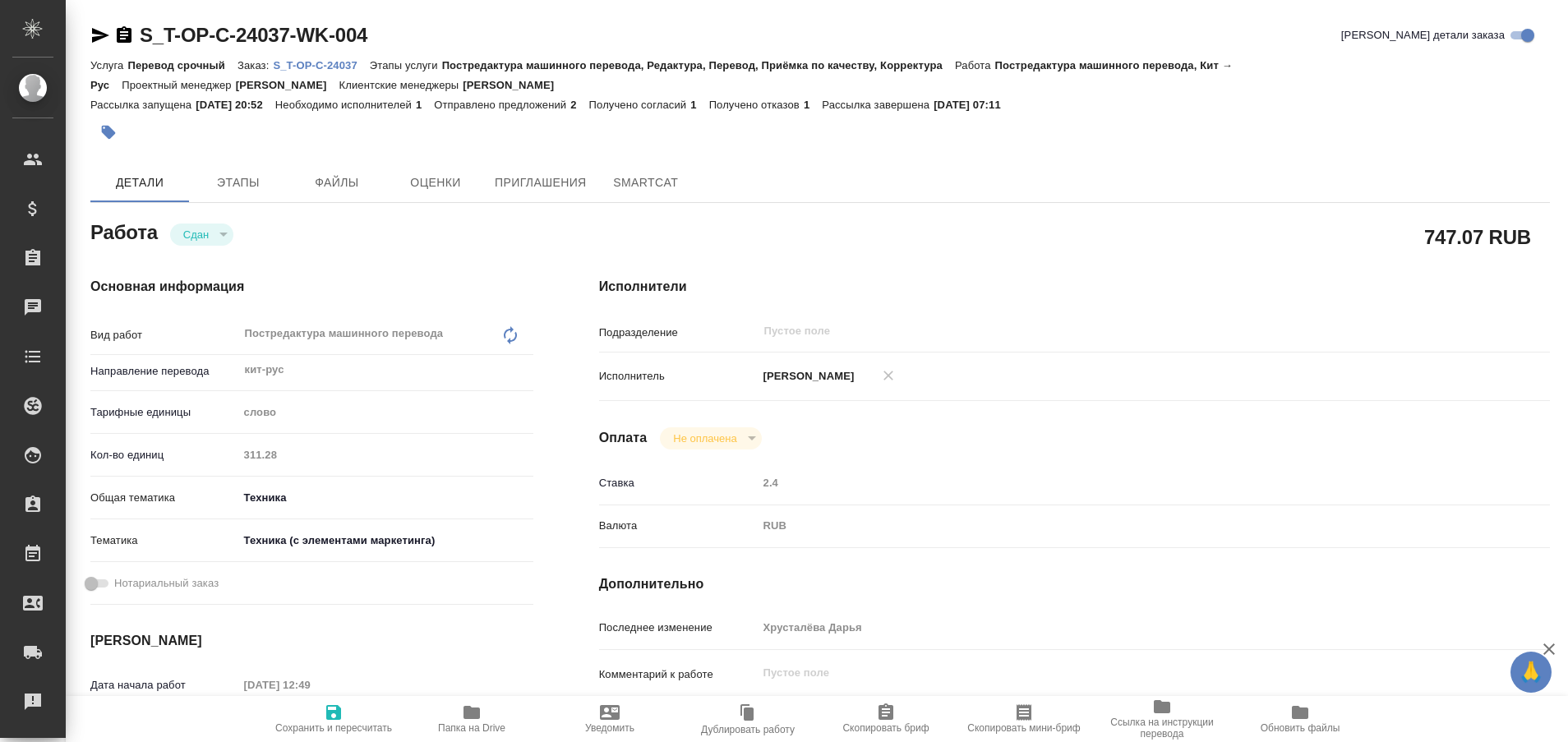
type textarea "x"
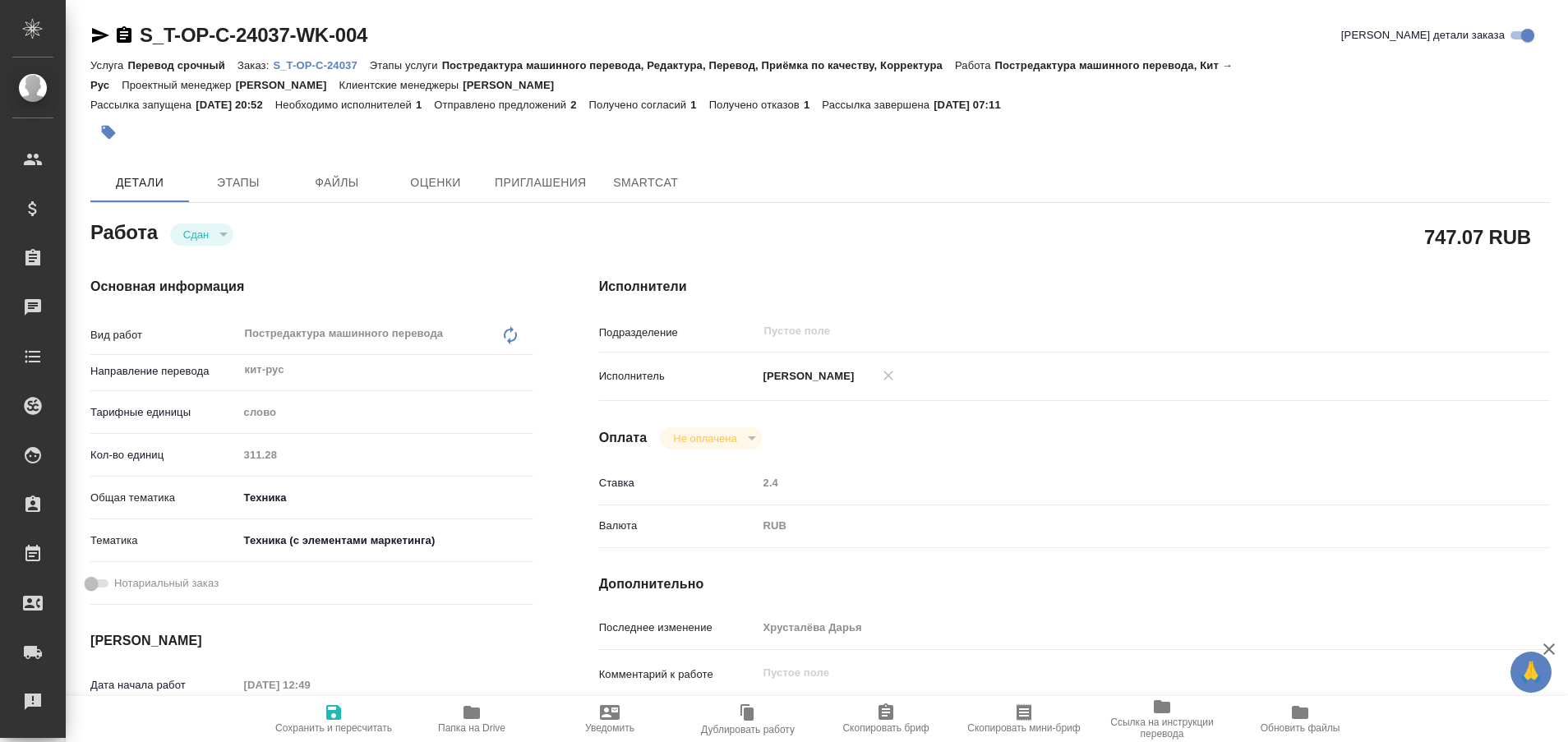
type textarea "x"
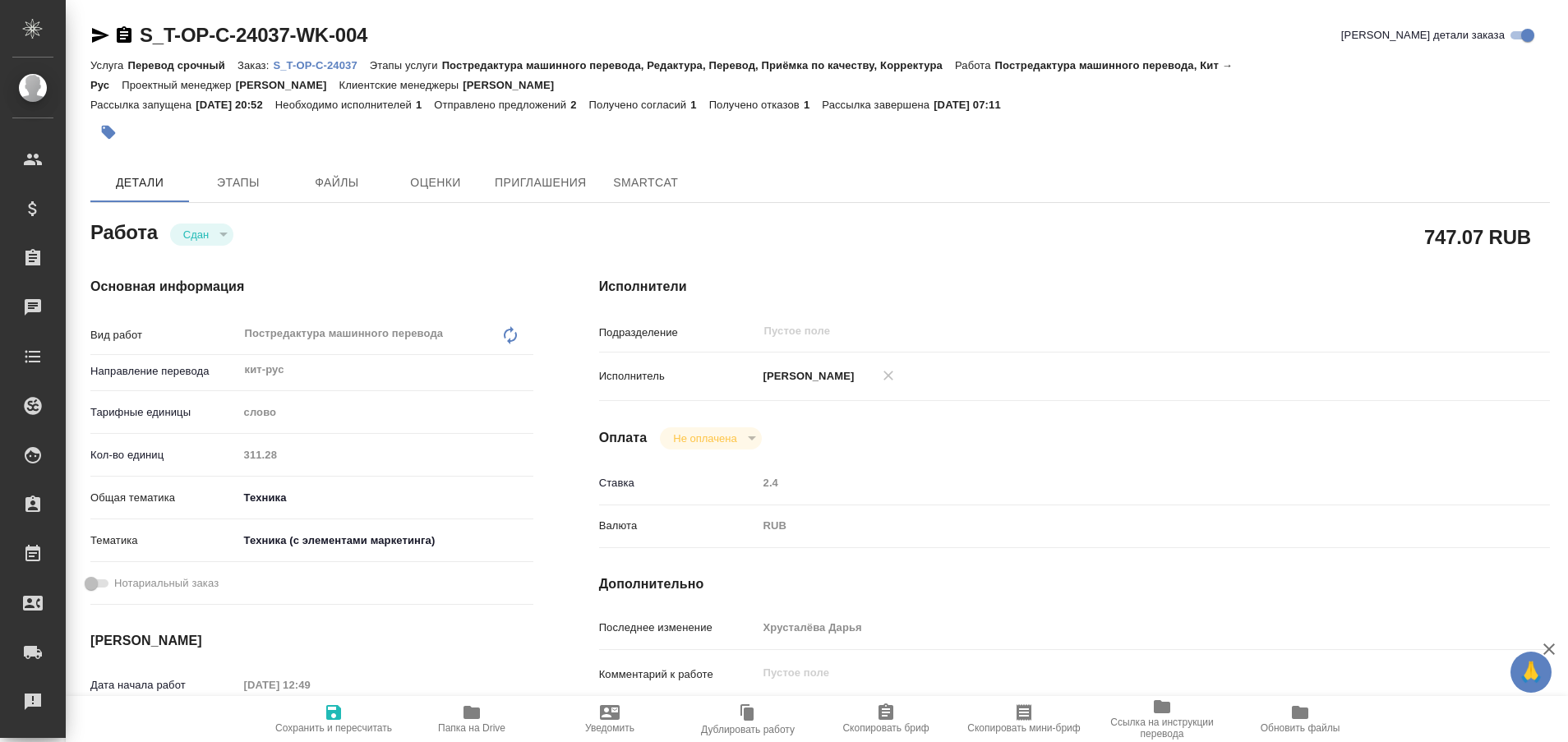
type textarea "x"
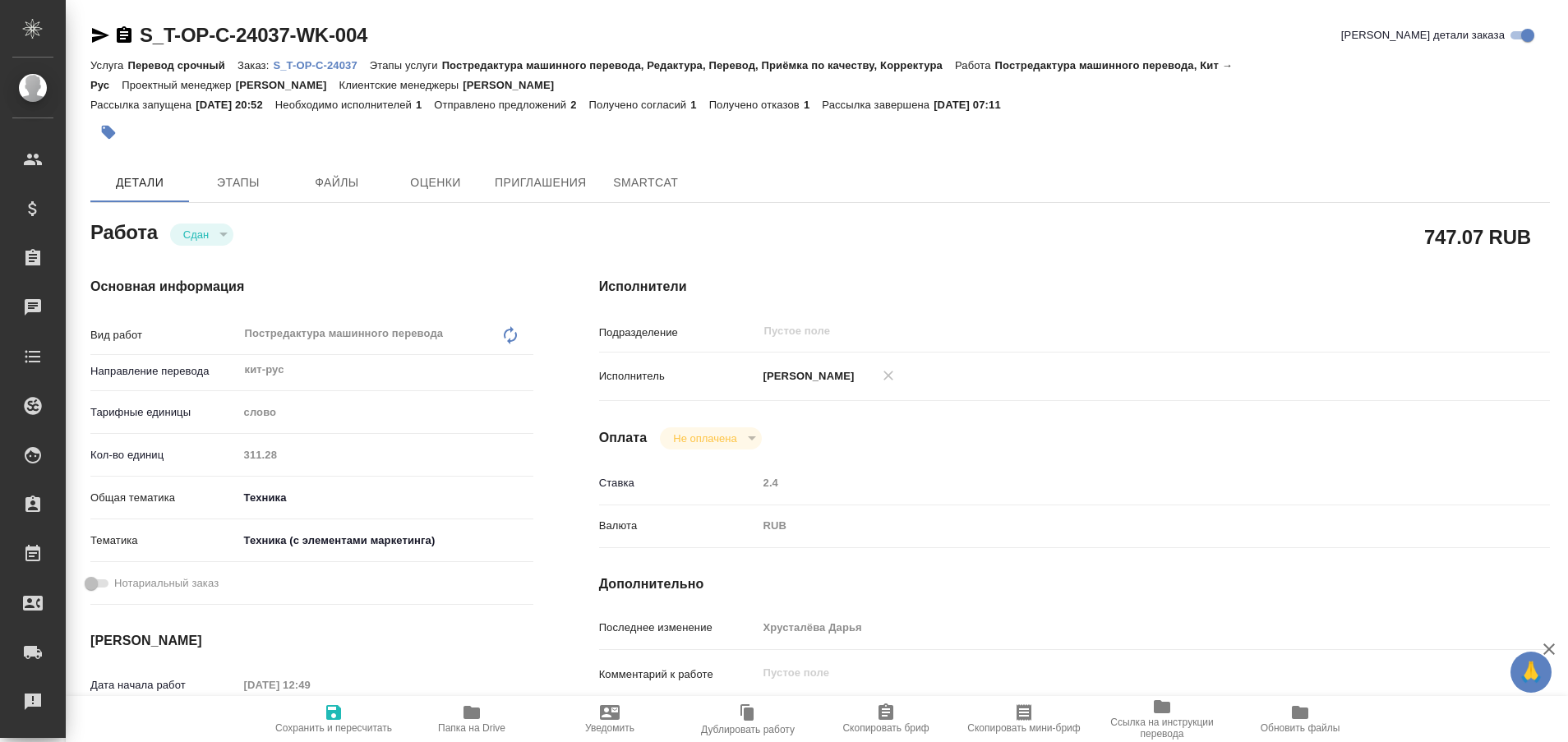
type textarea "x"
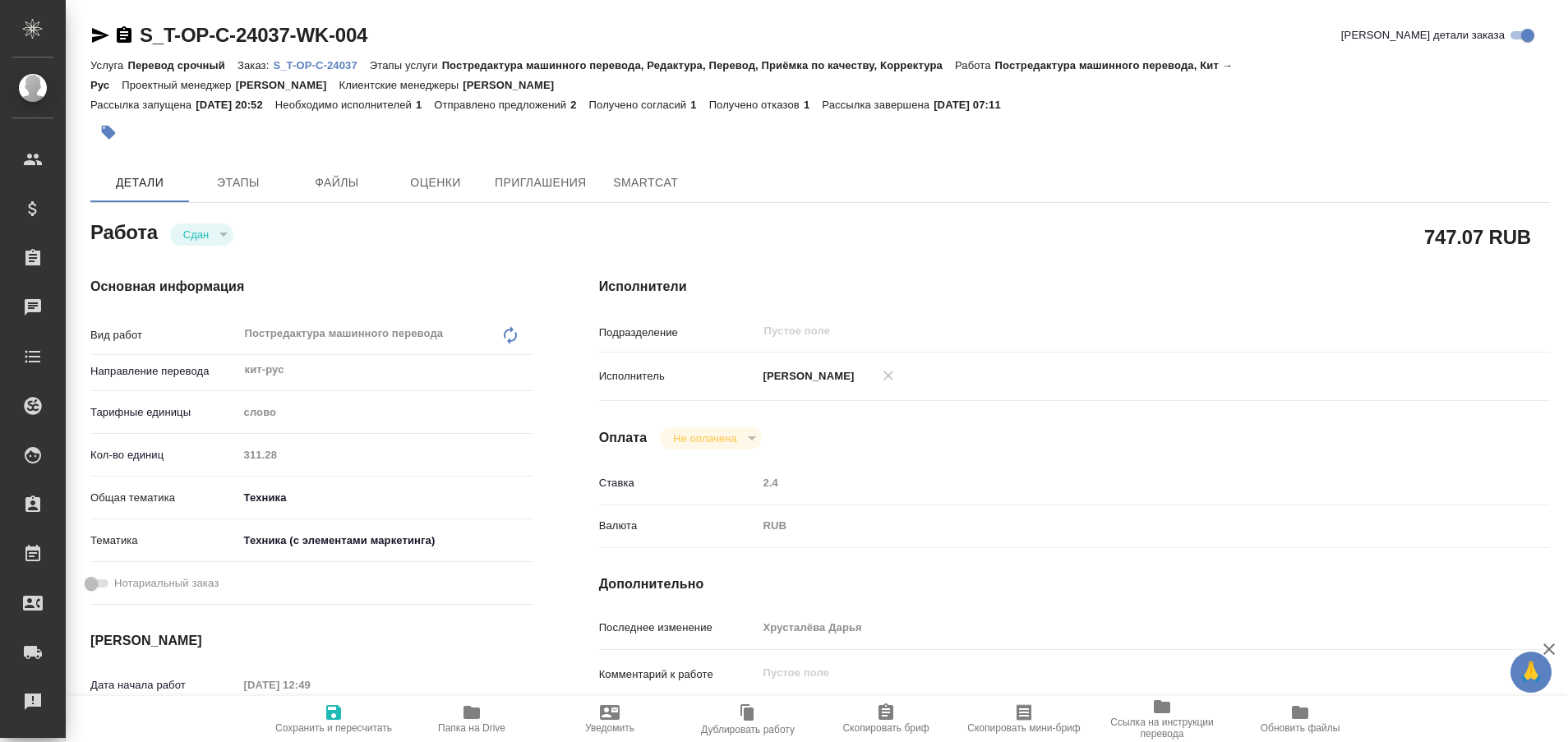
type textarea "x"
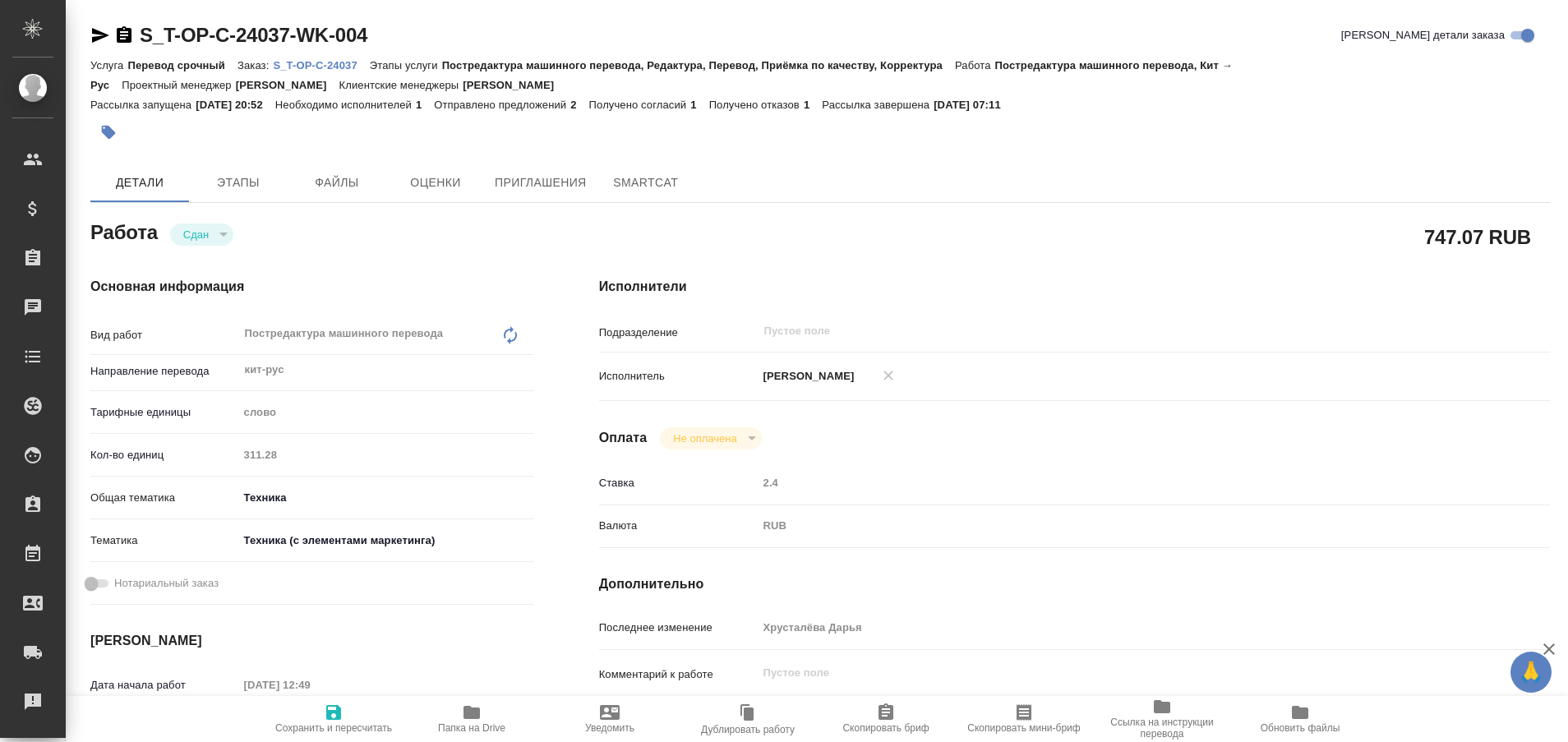
type textarea "x"
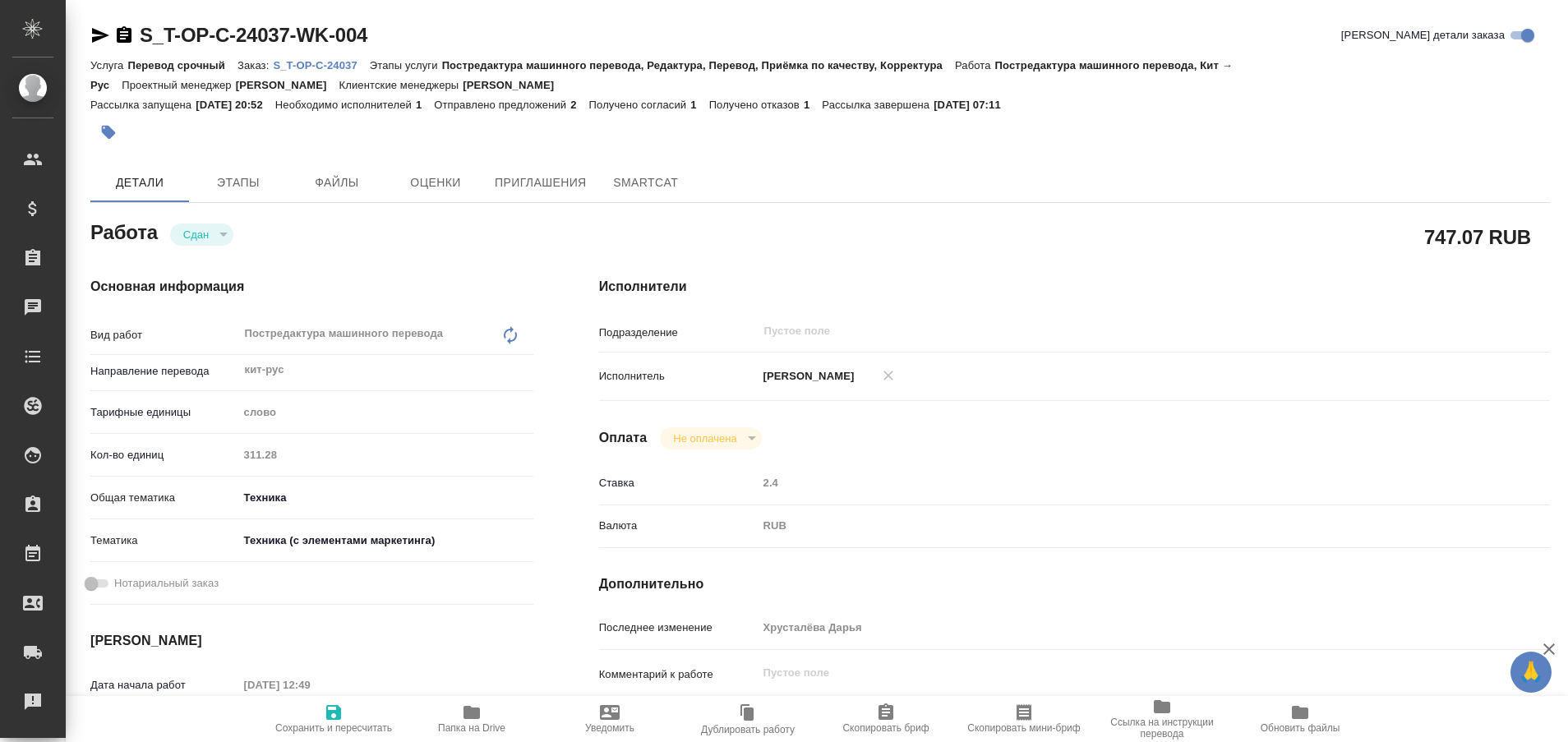
click at [340, 64] on p "S_T-OP-C-24037" at bounding box center [320, 65] width 96 height 12
type textarea "x"
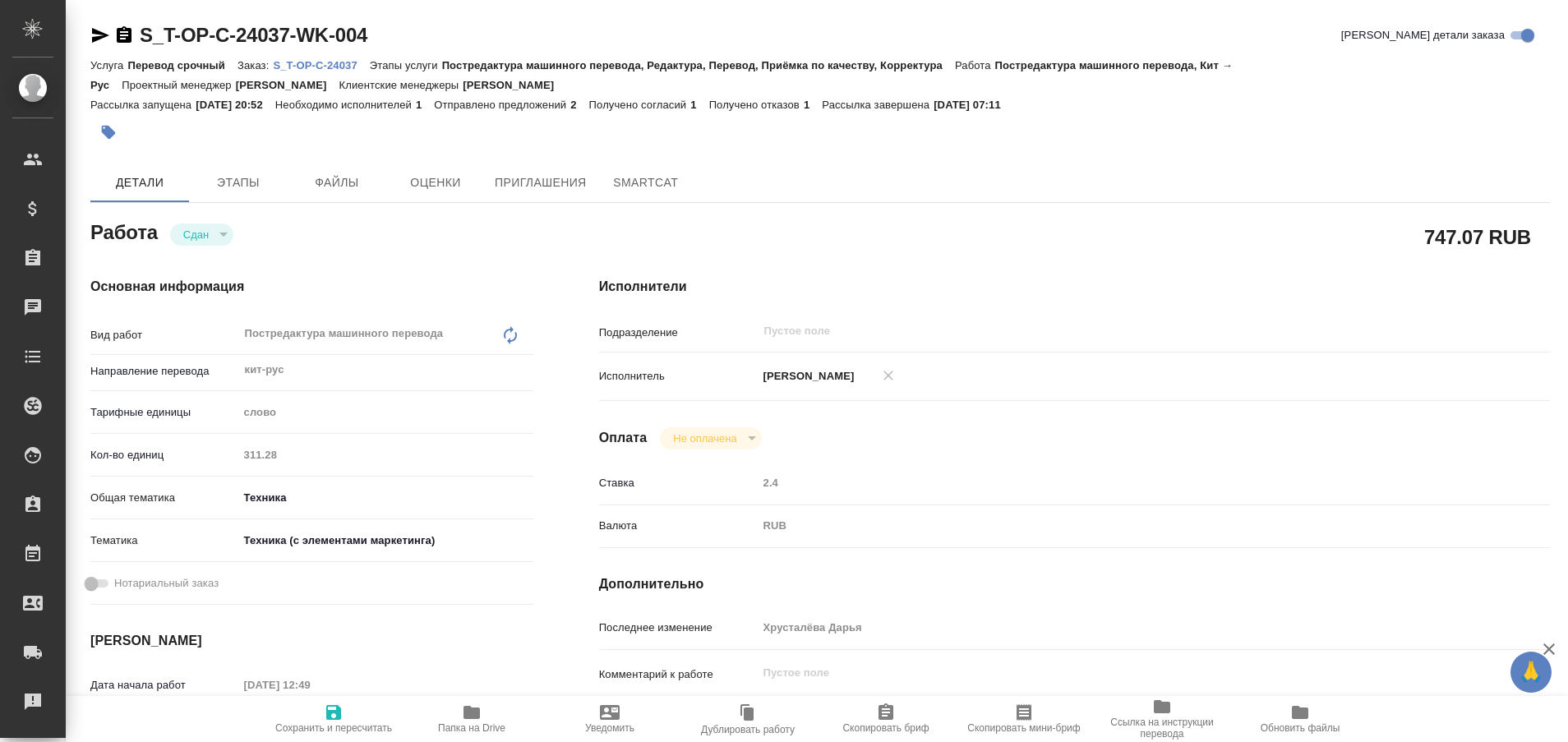
type textarea "x"
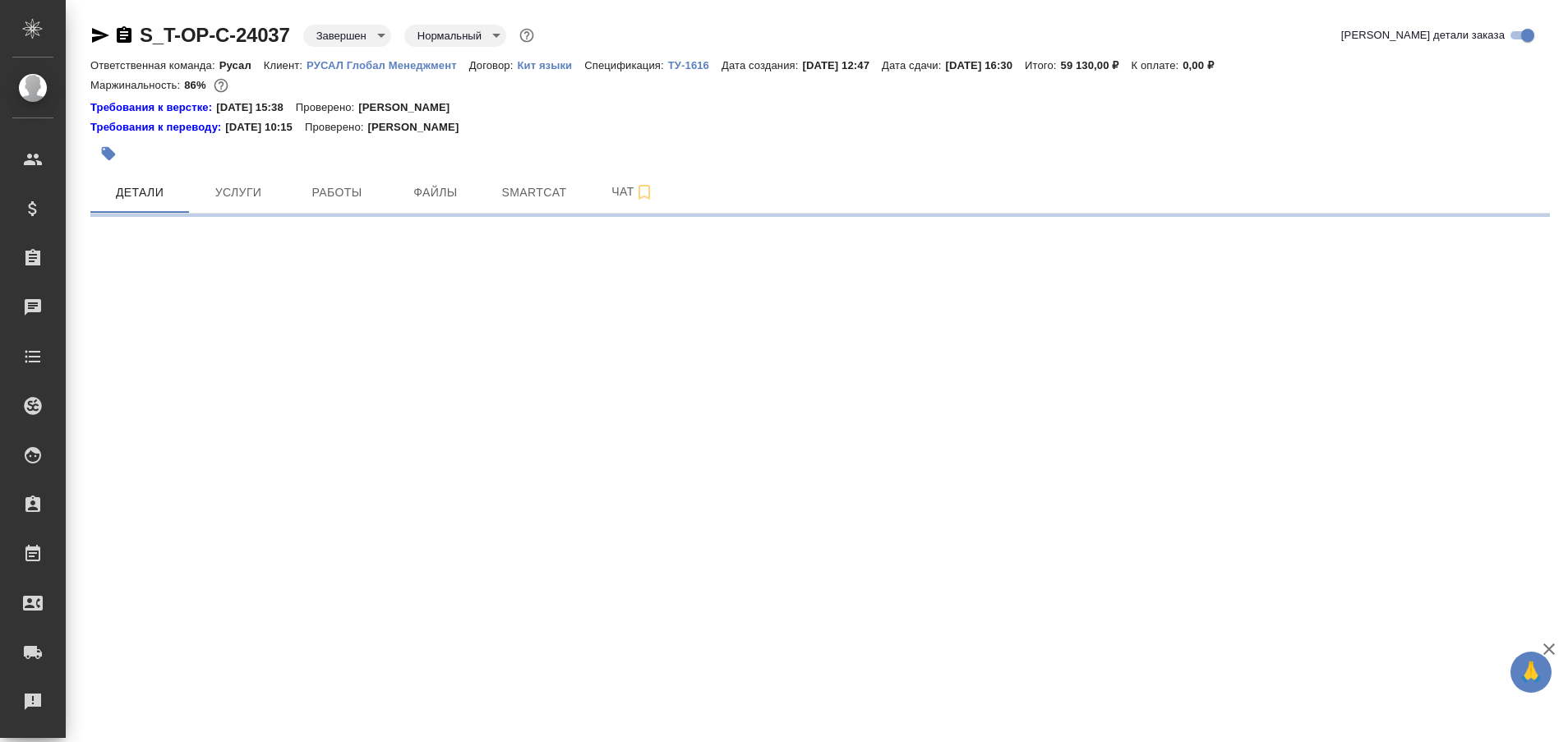
select select "RU"
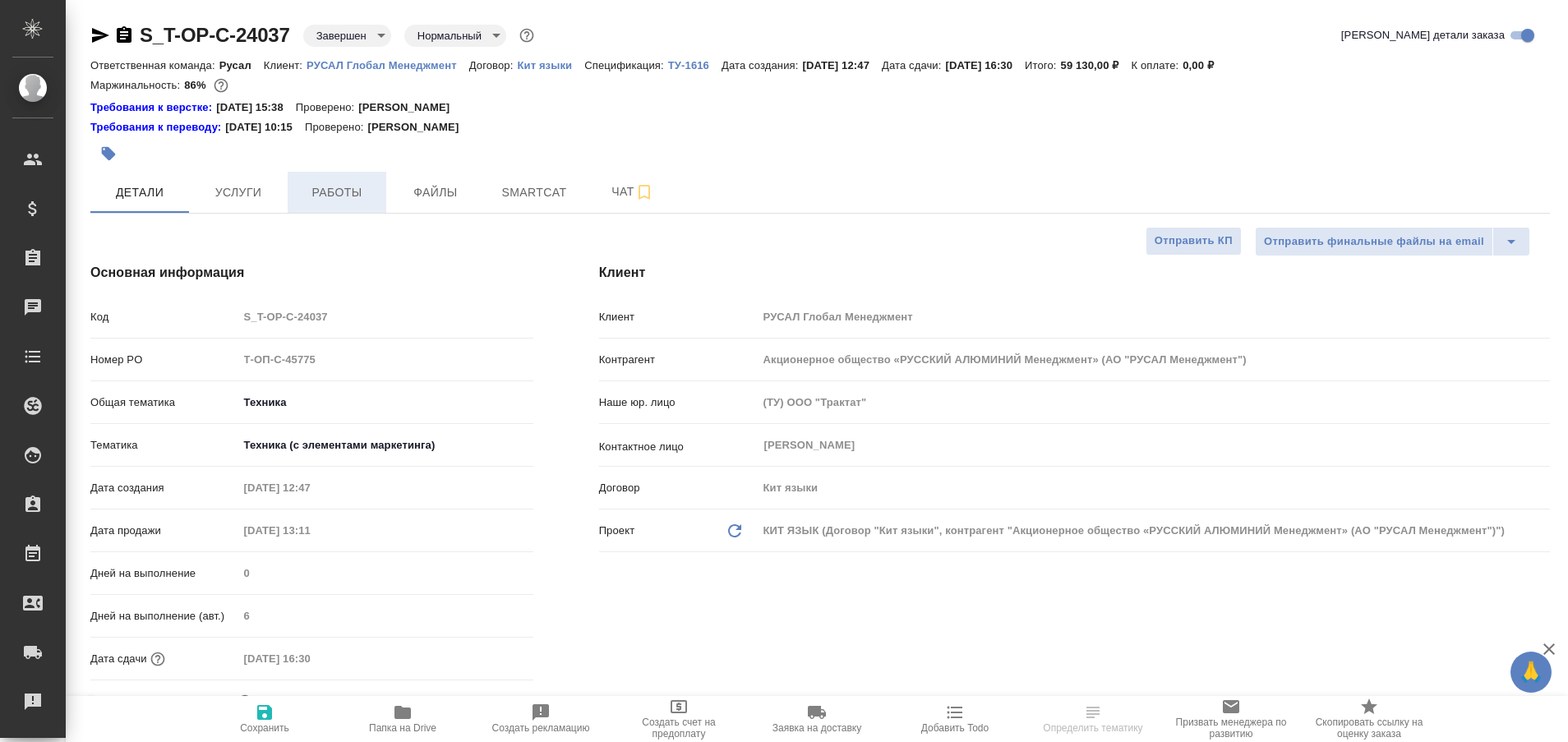
type textarea "x"
click at [361, 198] on span "Работы" at bounding box center [336, 192] width 79 height 21
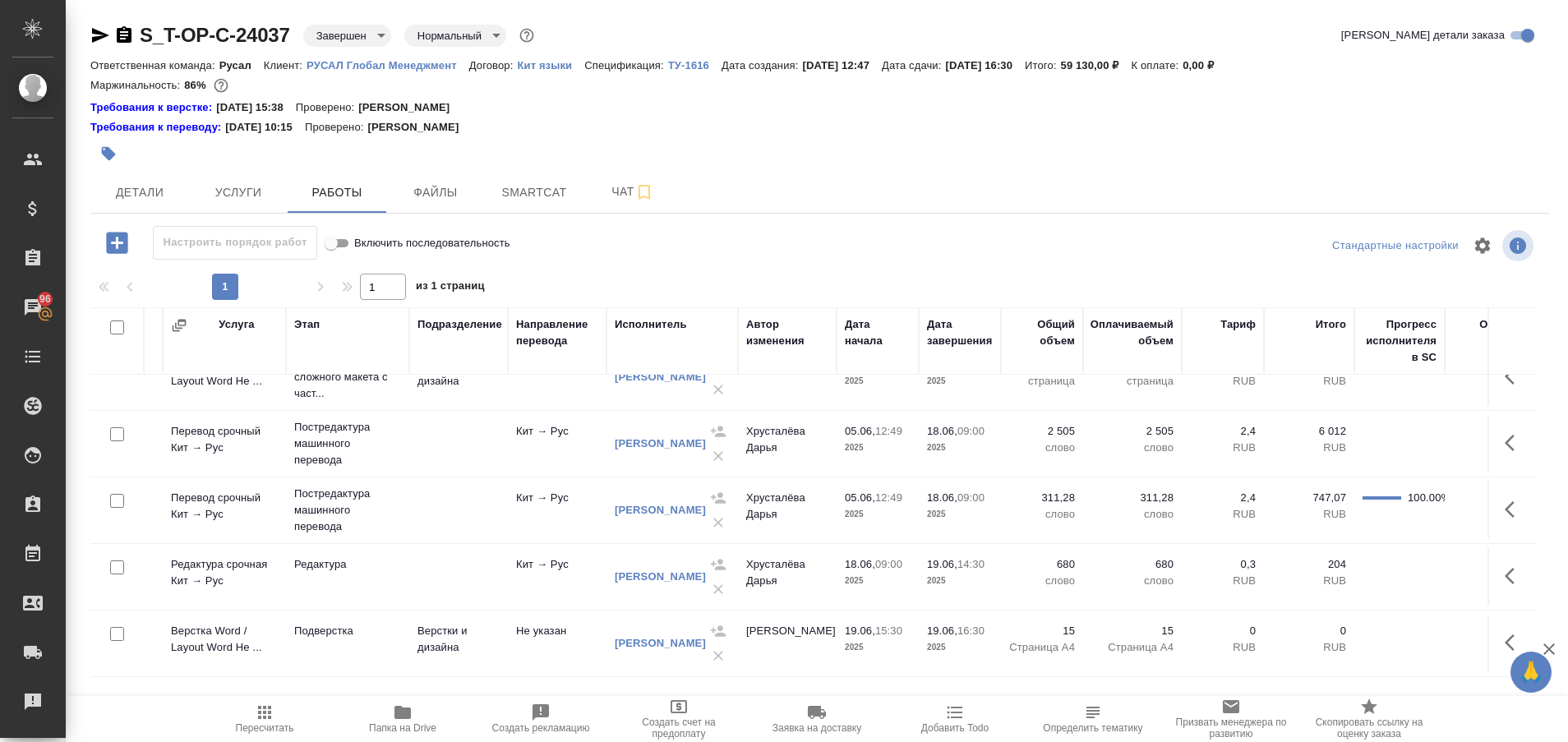
scroll to position [50, 0]
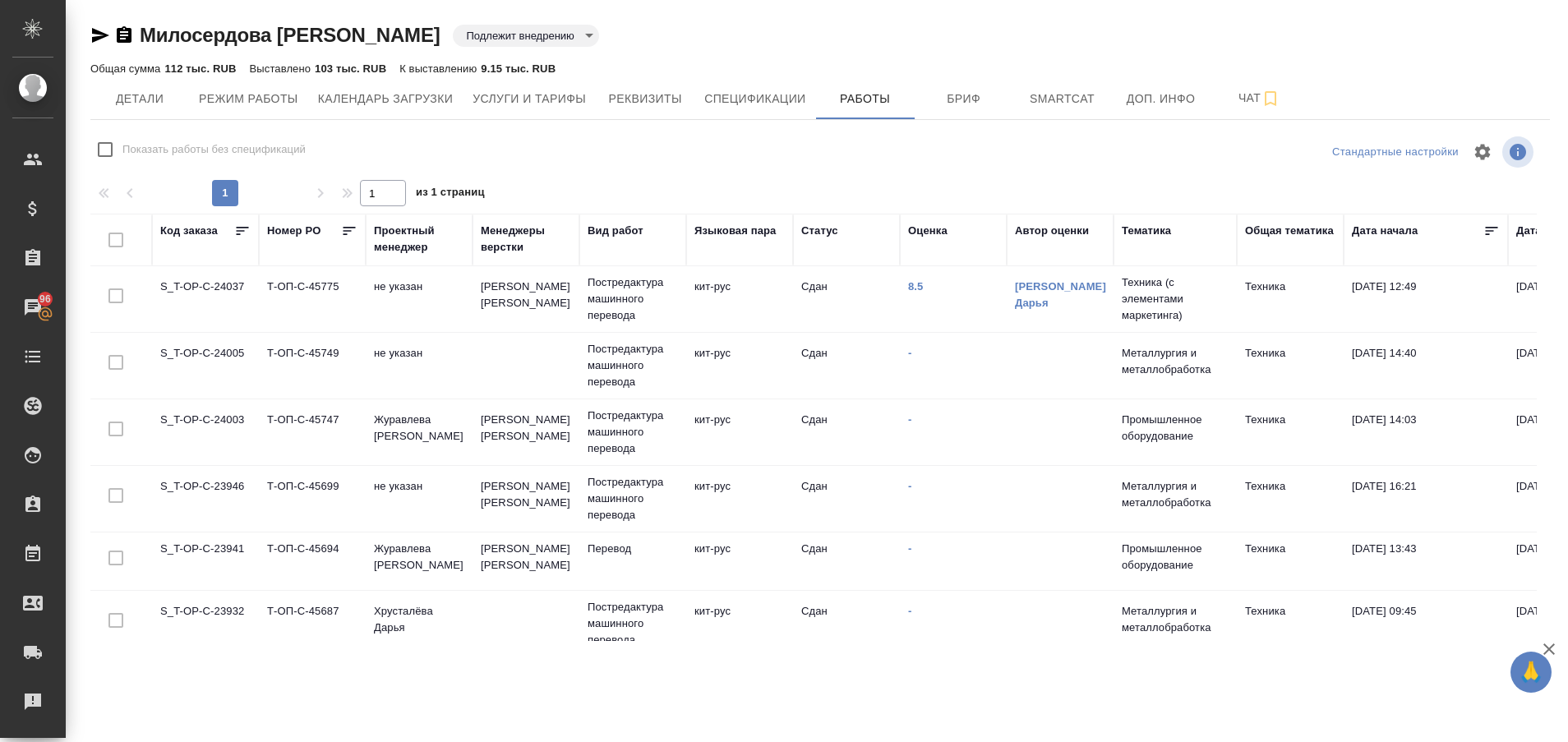
scroll to position [1168, 0]
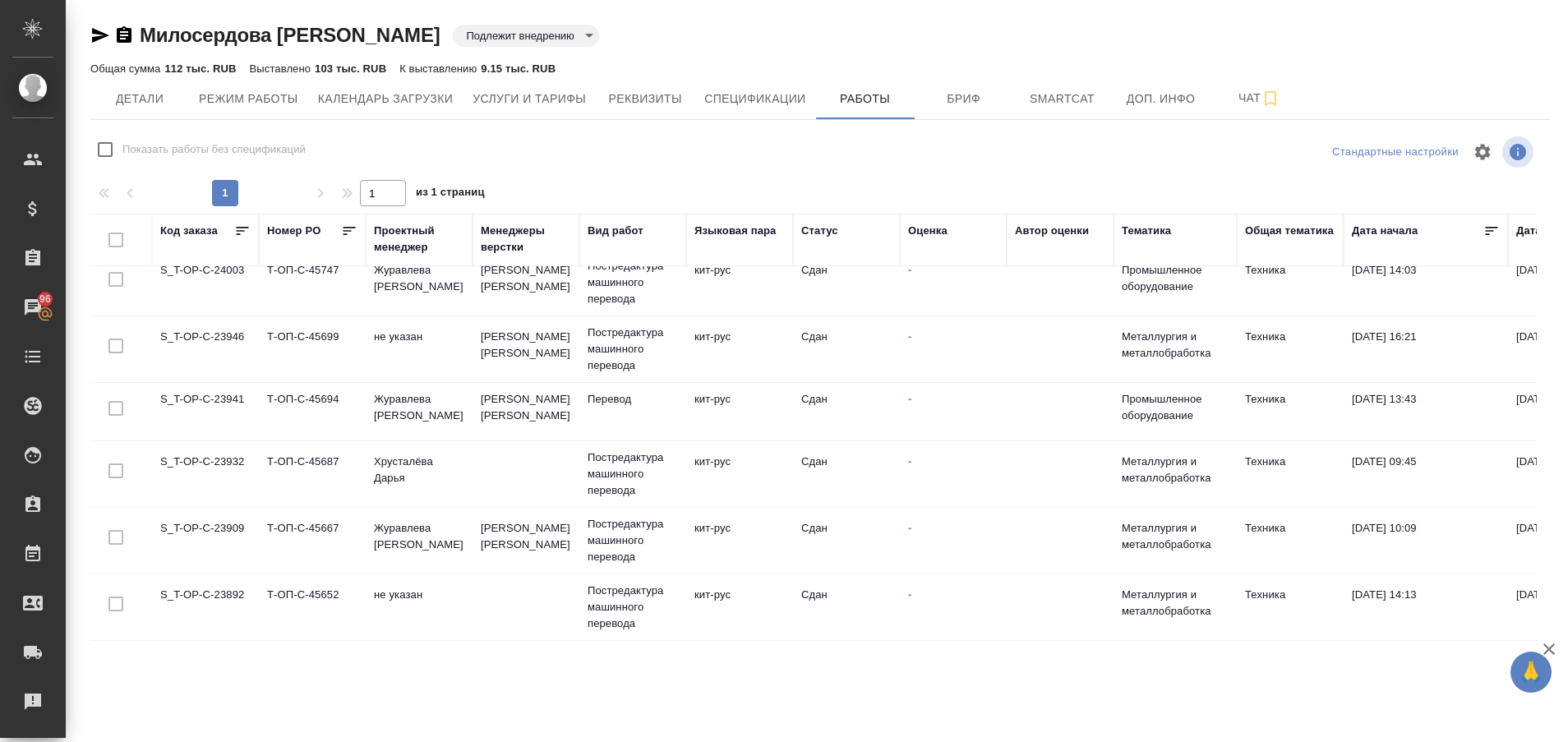
click at [213, 578] on td "S_T-OP-C-23892" at bounding box center [206, 607] width 107 height 57
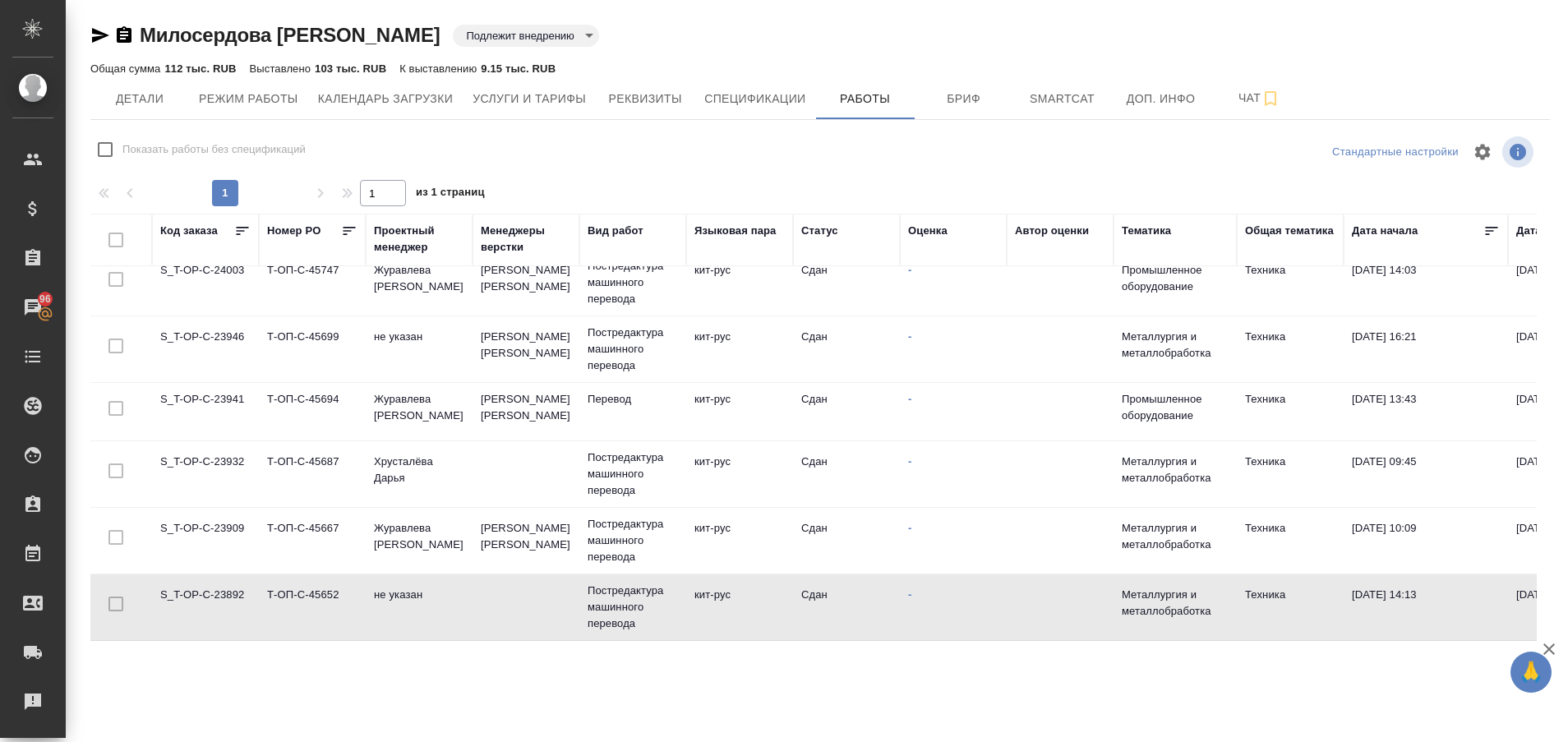
click at [213, 578] on td "S_T-OP-C-23892" at bounding box center [206, 607] width 107 height 57
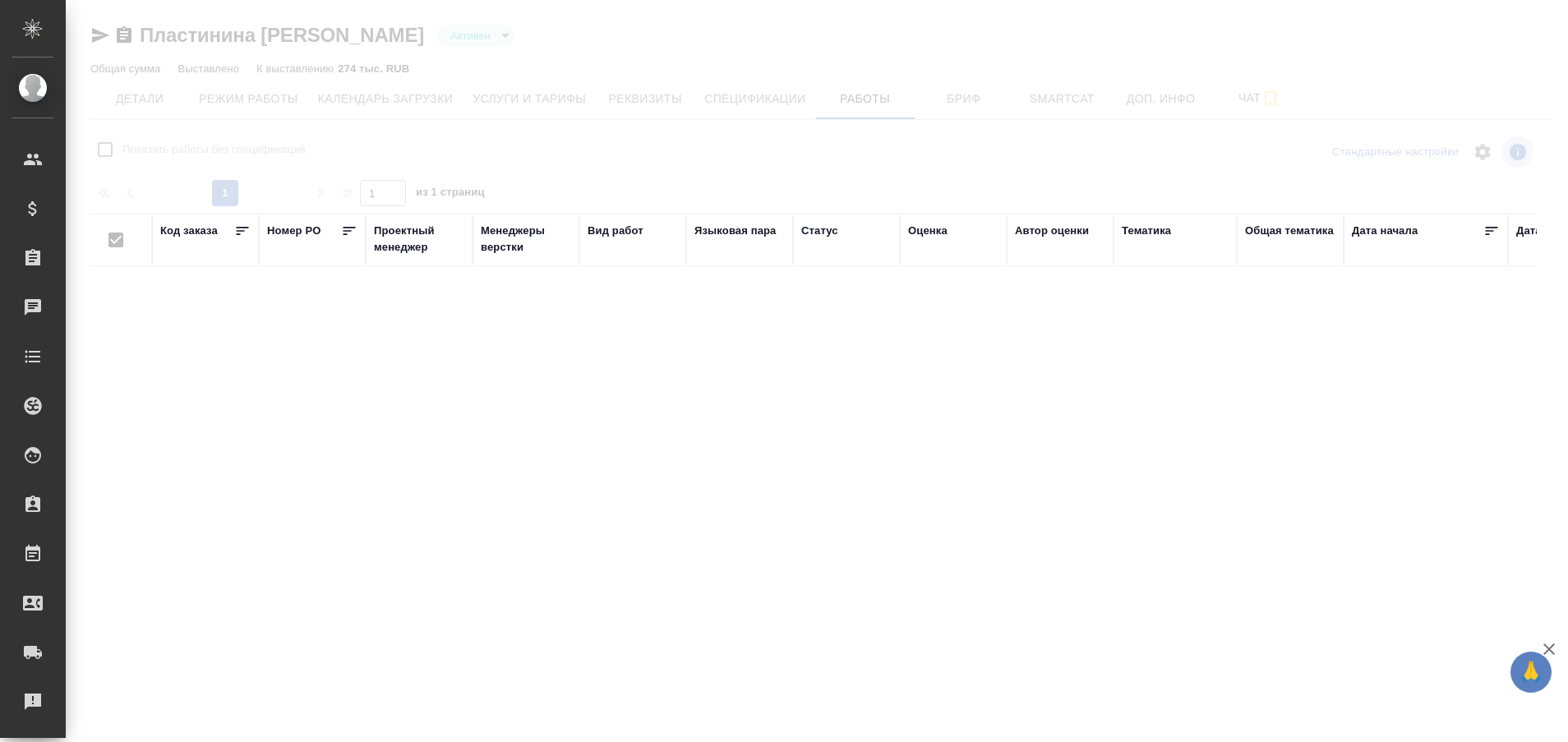
checkbox input "false"
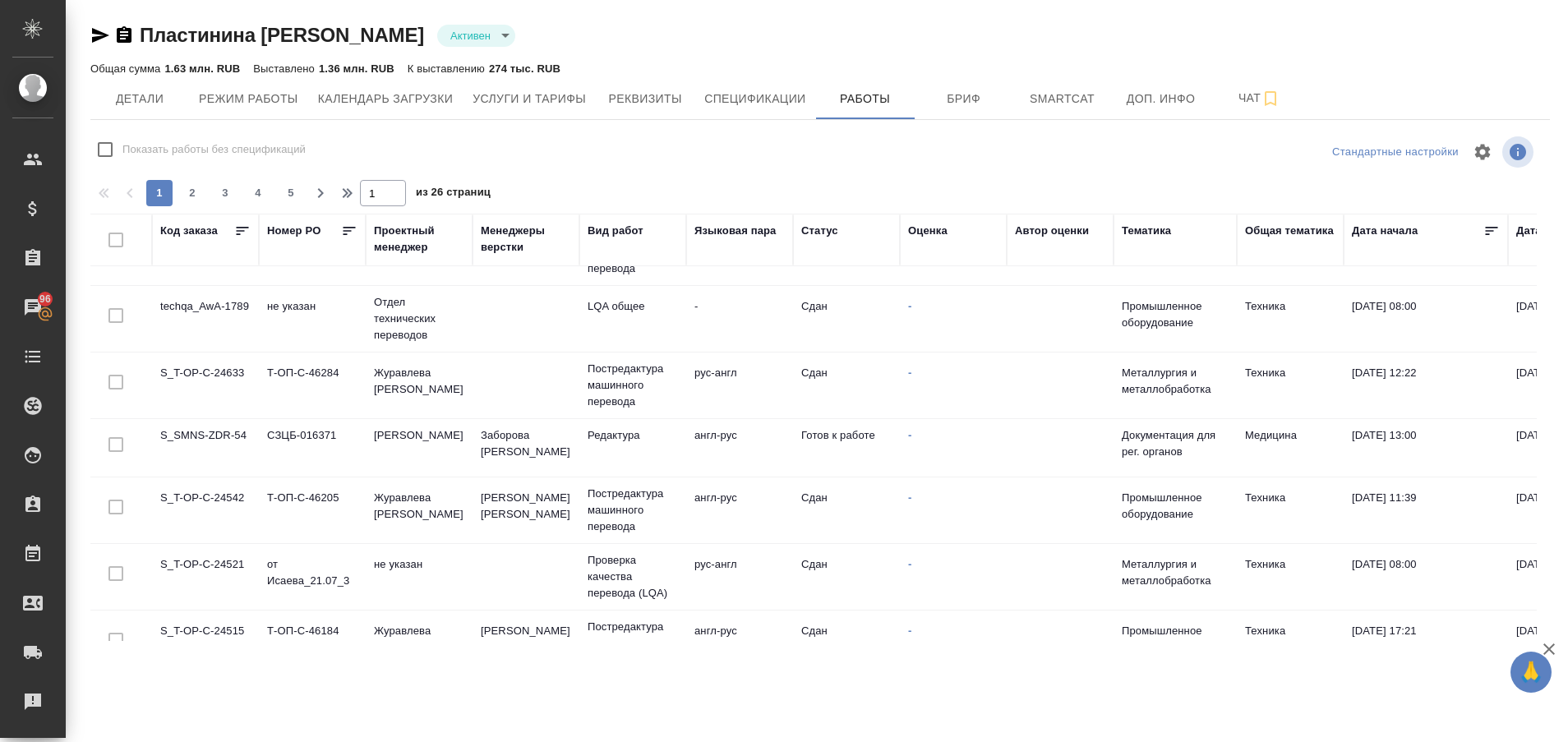
scroll to position [1259, 0]
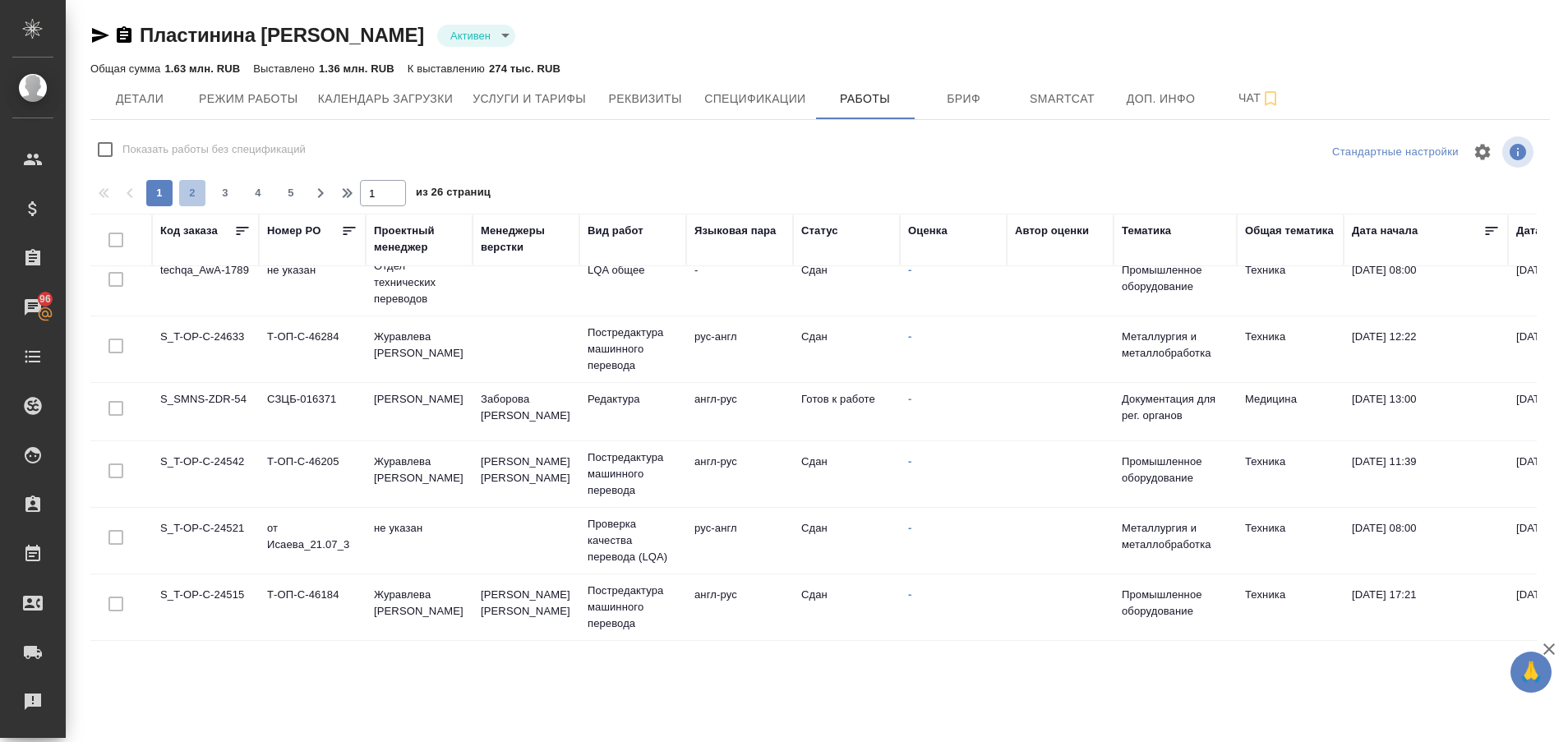
click at [189, 200] on span "2" at bounding box center [192, 192] width 27 height 16
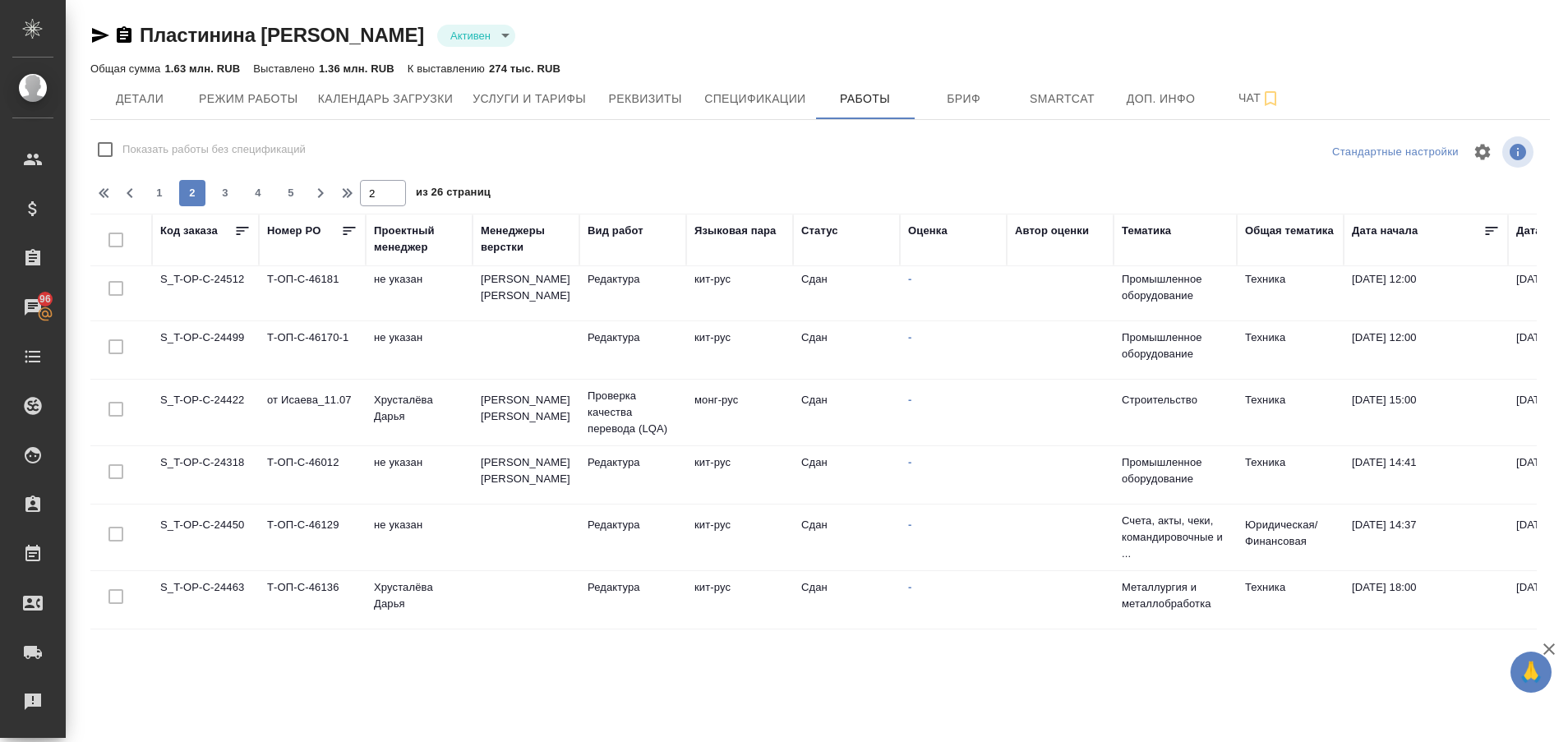
scroll to position [0, 0]
click at [223, 196] on span "3" at bounding box center [226, 192] width 27 height 16
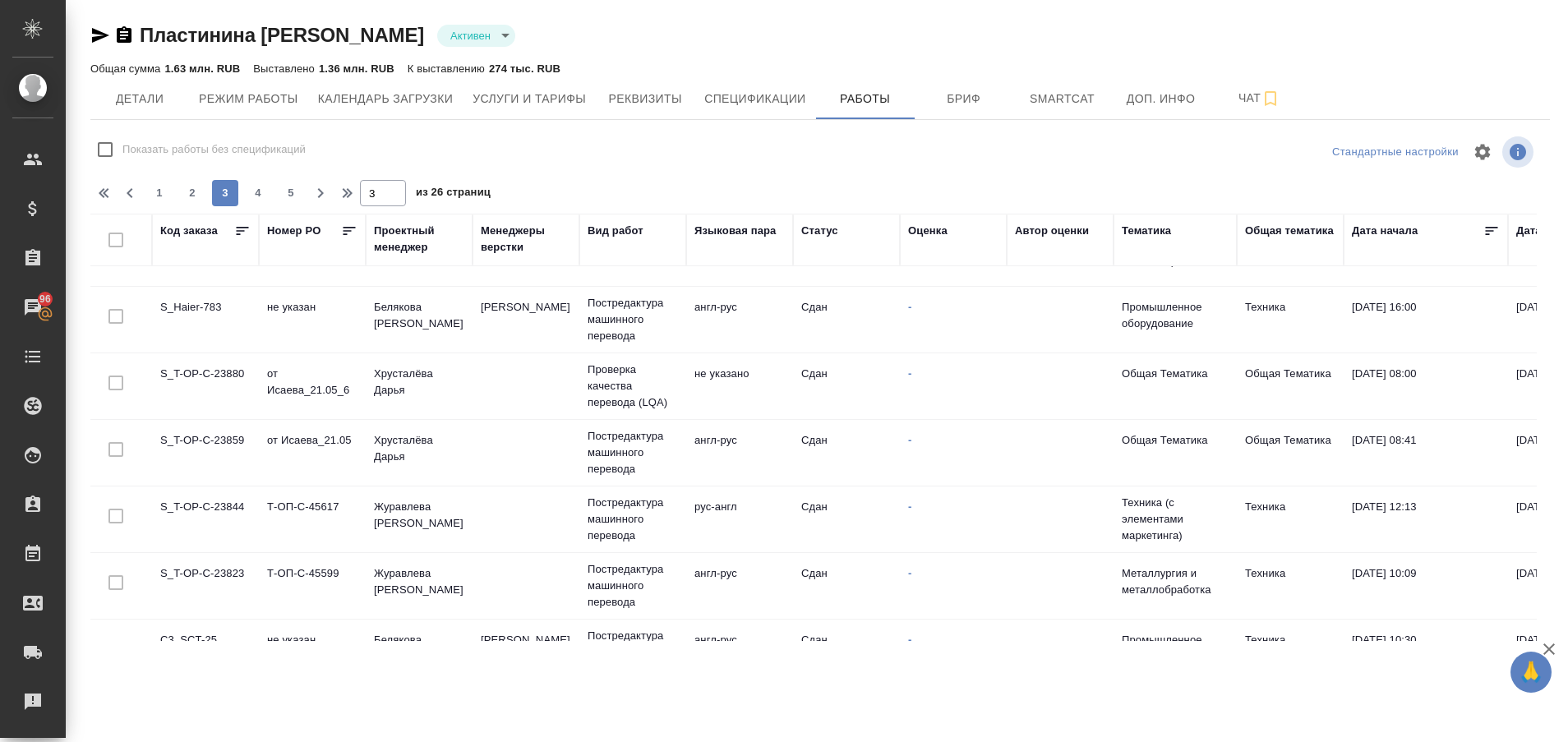
scroll to position [1284, 0]
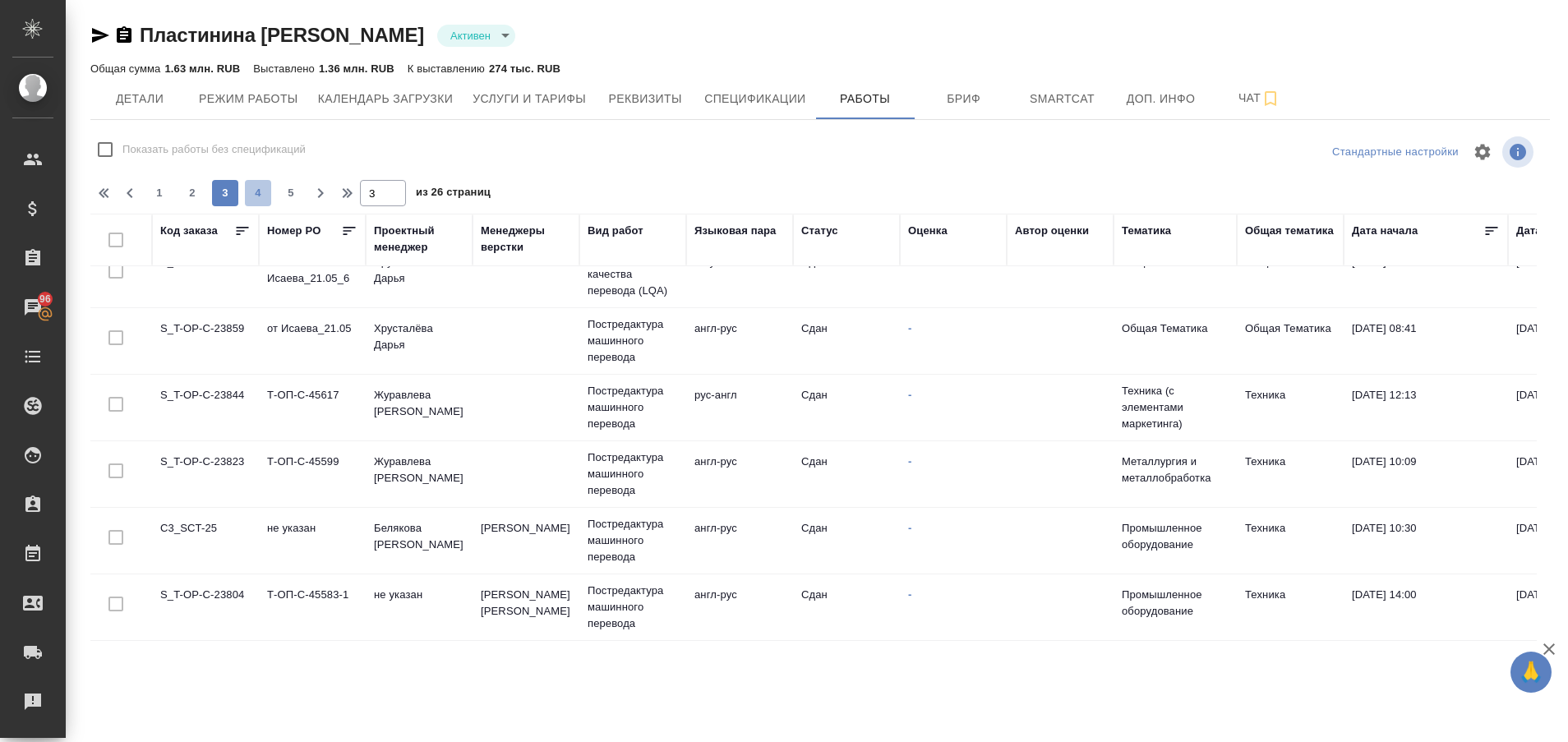
click at [258, 190] on span "4" at bounding box center [258, 192] width 27 height 16
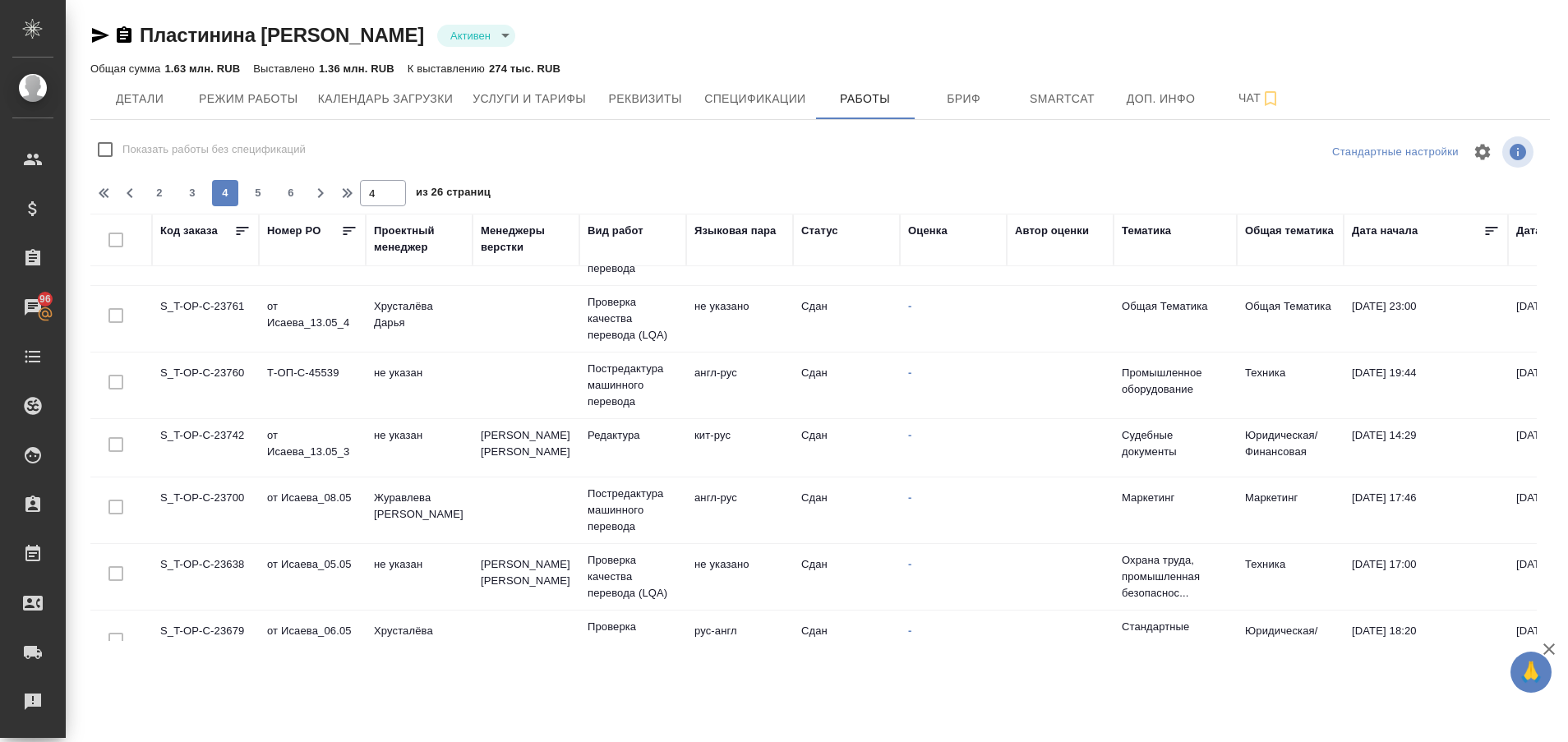
scroll to position [0, 0]
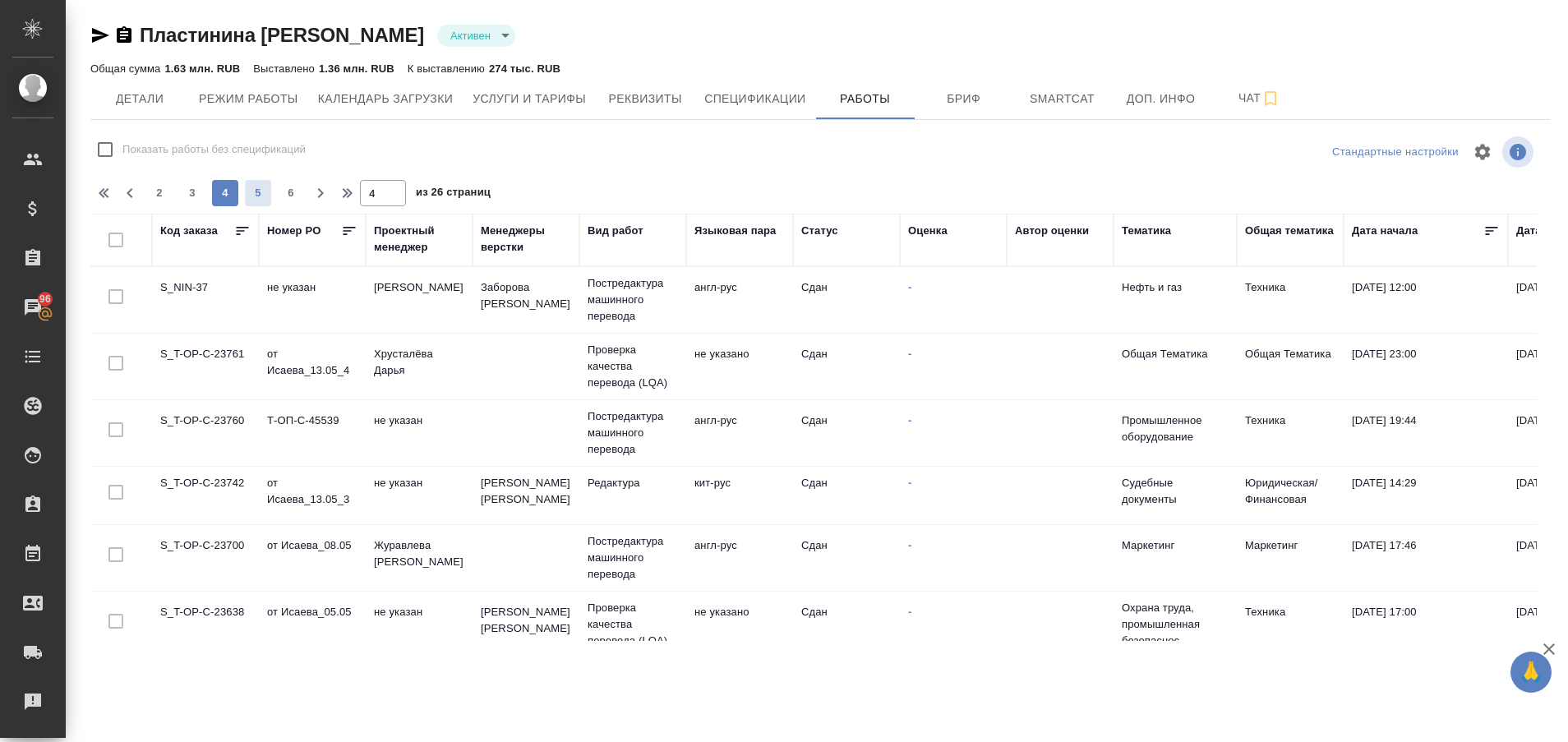
click at [260, 189] on span "5" at bounding box center [258, 192] width 27 height 16
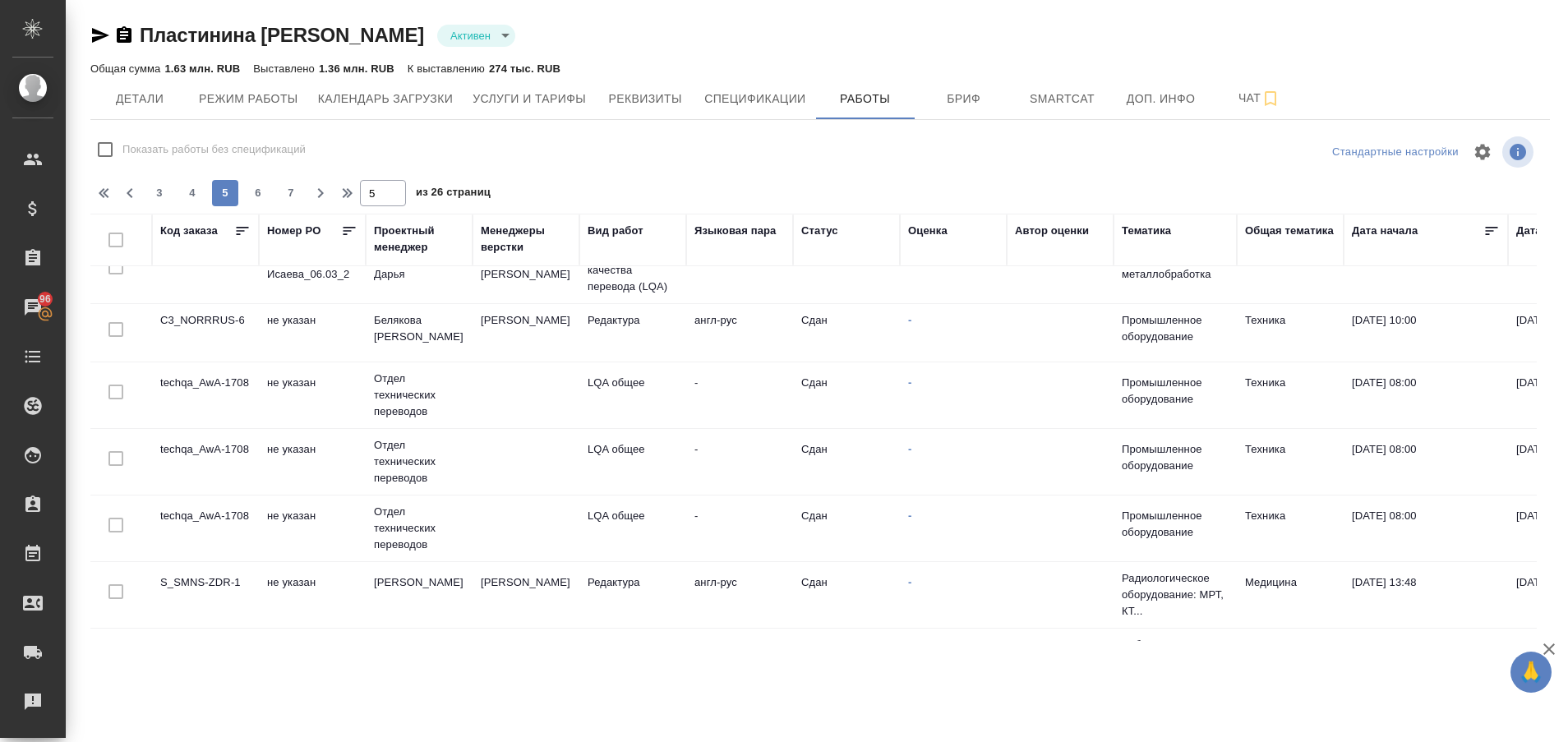
scroll to position [1284, 0]
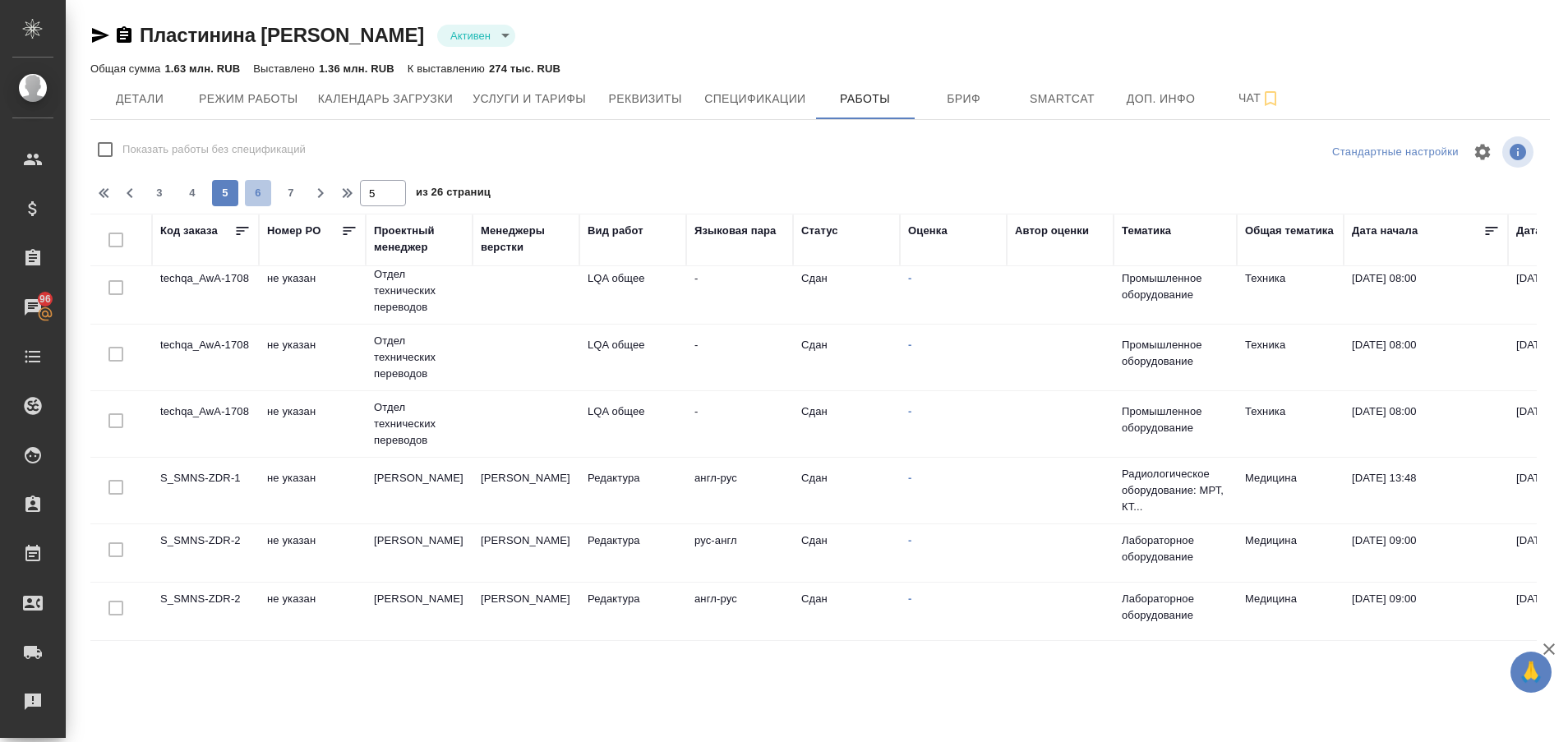
click at [264, 192] on span "6" at bounding box center [258, 192] width 27 height 16
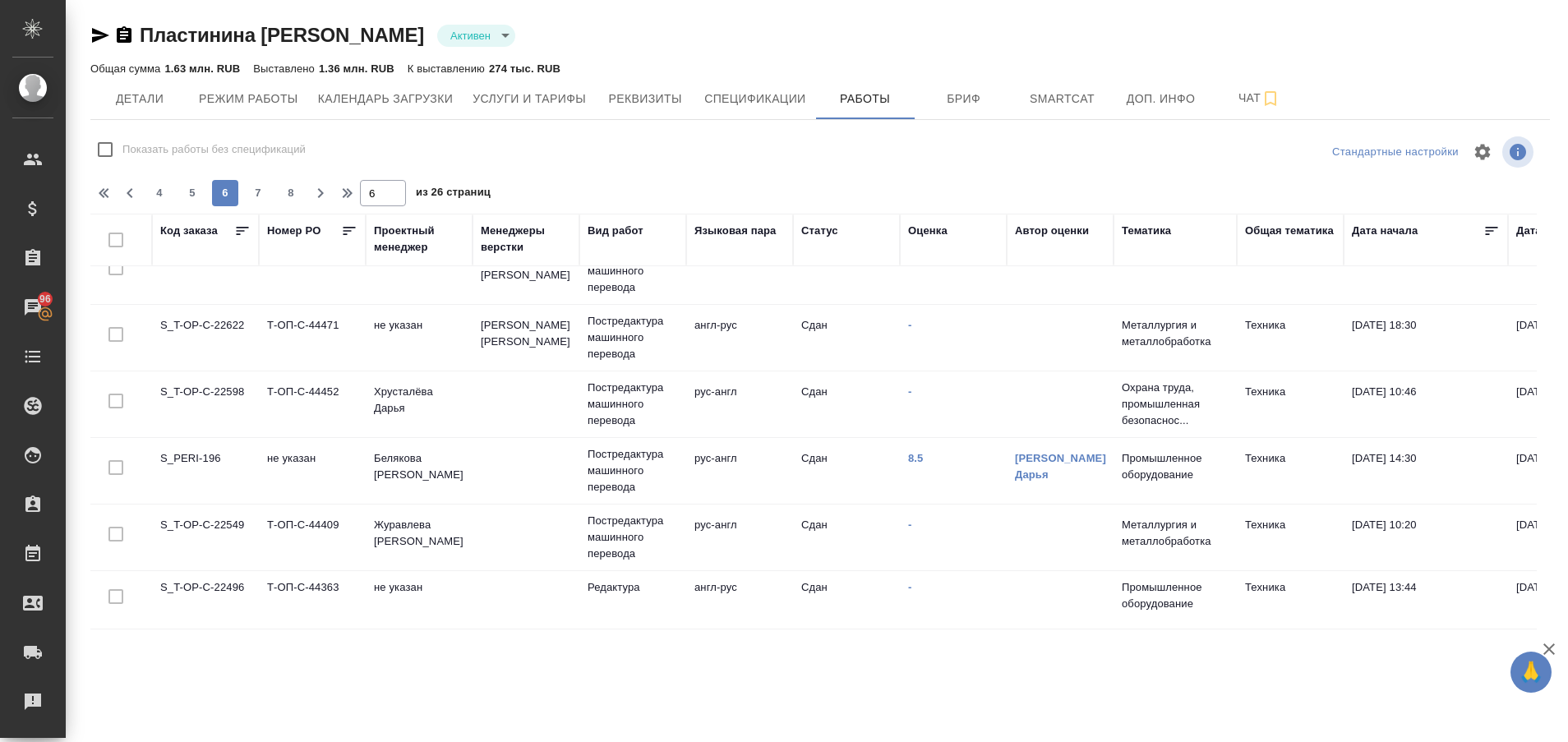
scroll to position [1035, 0]
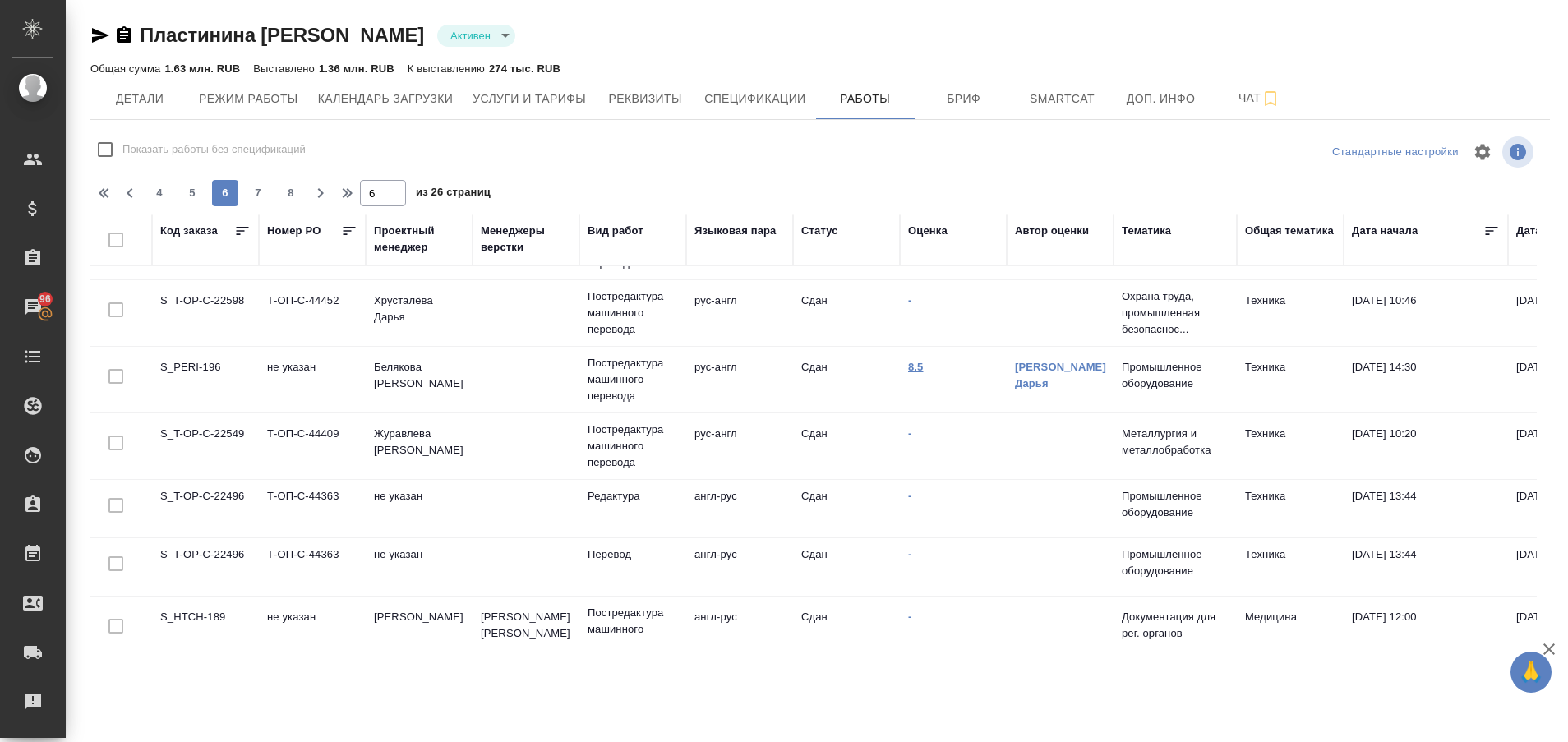
click at [917, 365] on link "8.5" at bounding box center [915, 367] width 15 height 12
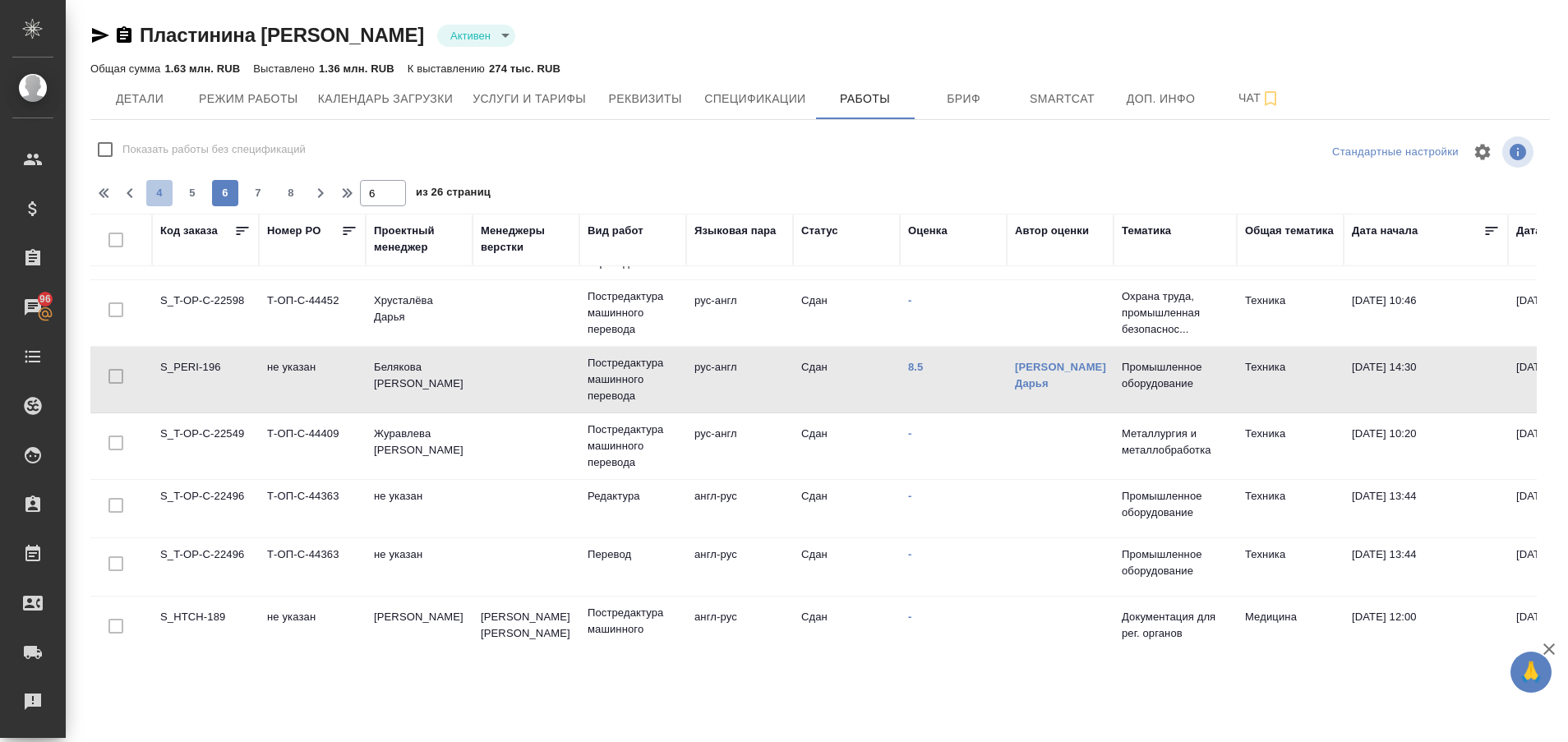
click at [158, 206] on button "4" at bounding box center [160, 193] width 27 height 27
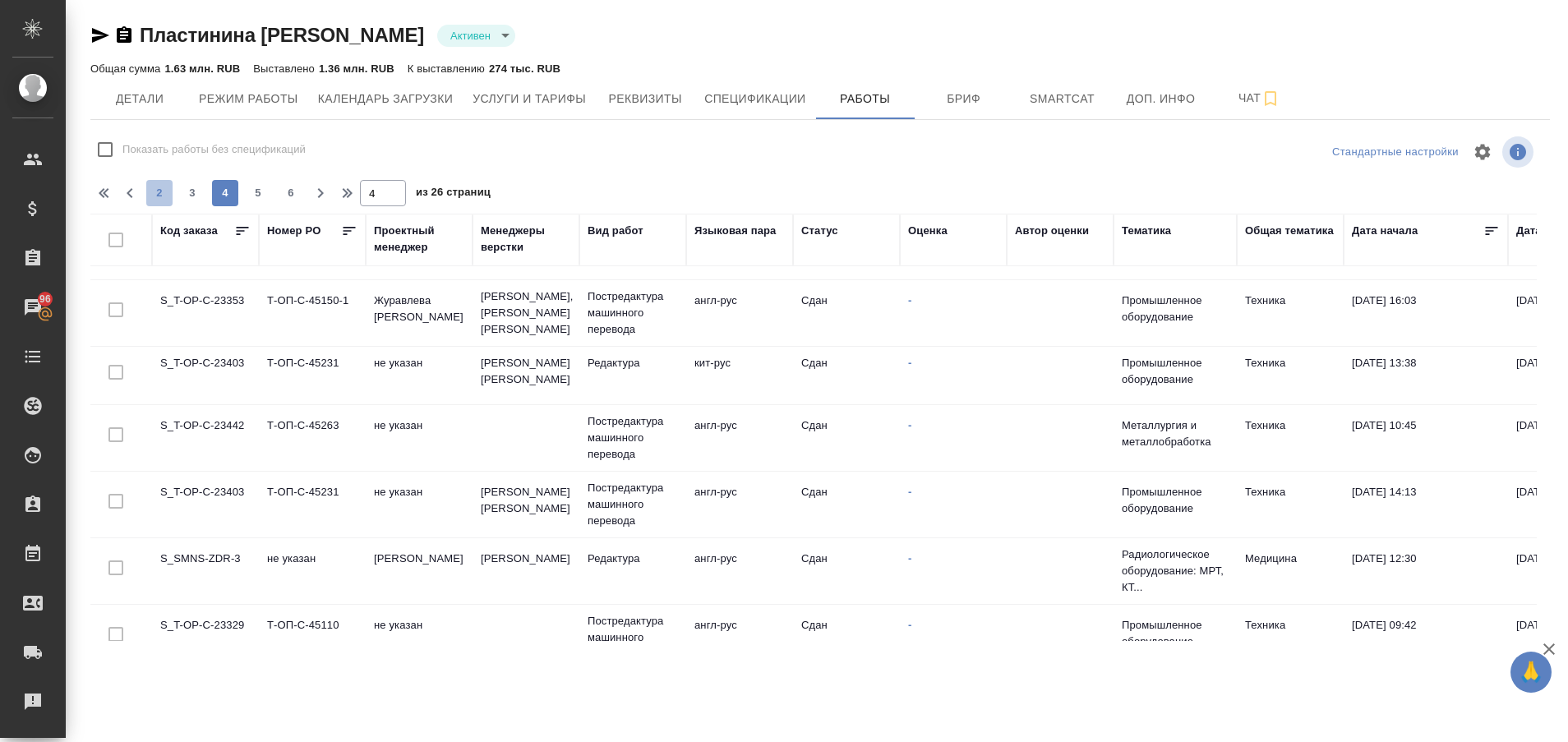
click at [154, 194] on span "2" at bounding box center [160, 192] width 27 height 16
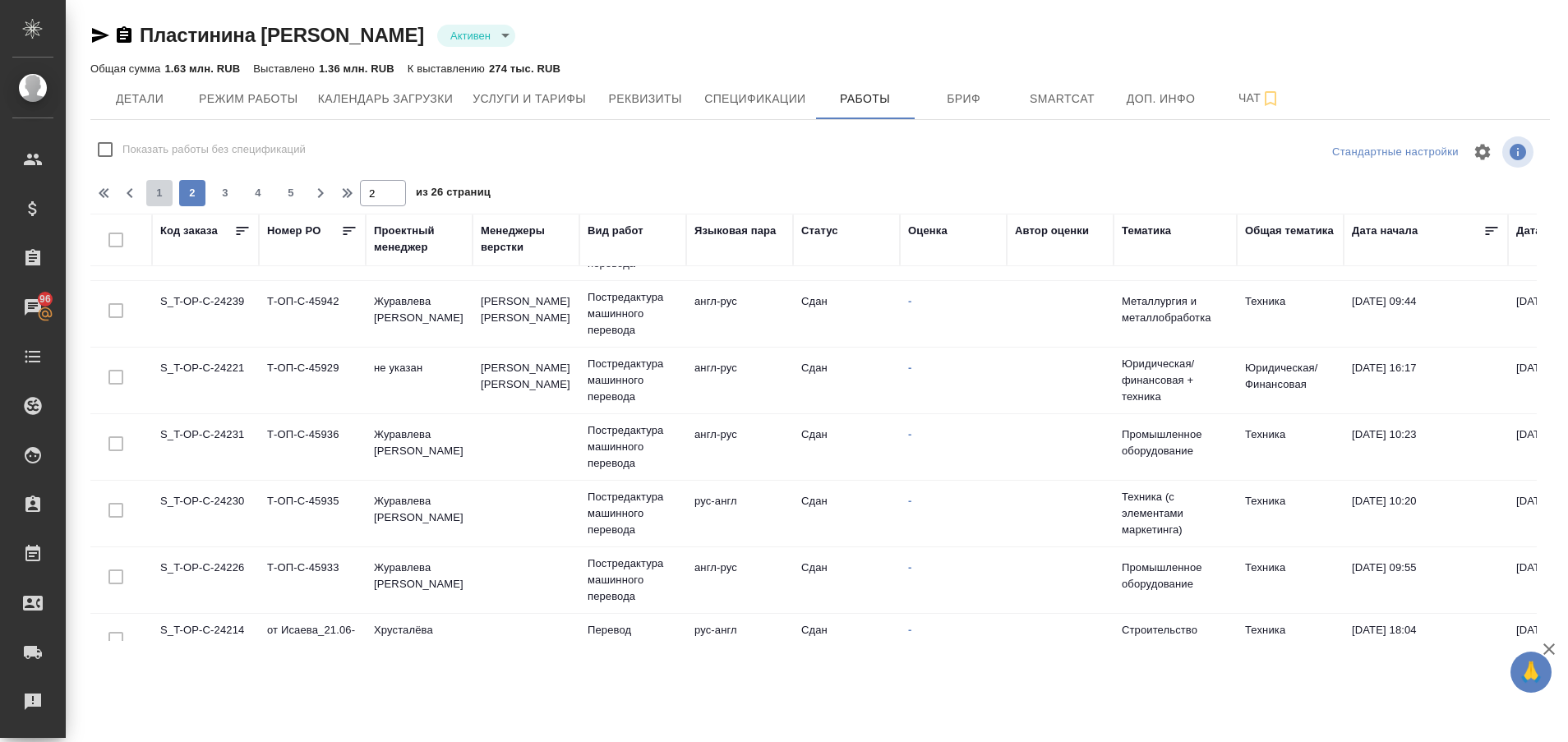
click at [154, 194] on span "1" at bounding box center [160, 192] width 27 height 16
type input "1"
